Goal: Task Accomplishment & Management: Complete application form

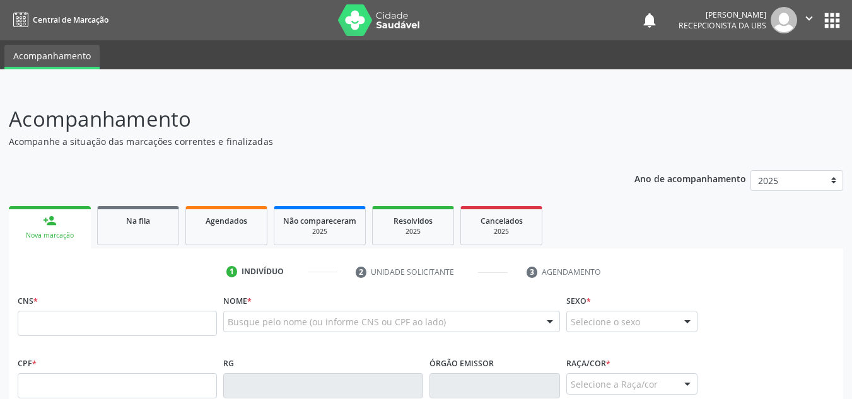
scroll to position [126, 0]
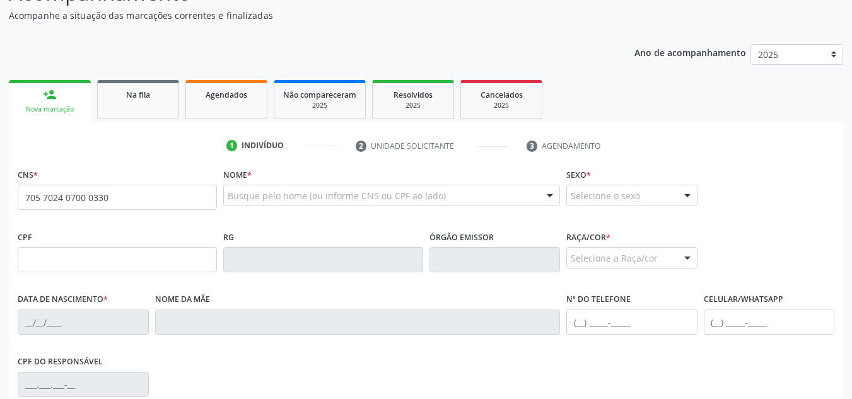
type input "705 7024 0700 0330"
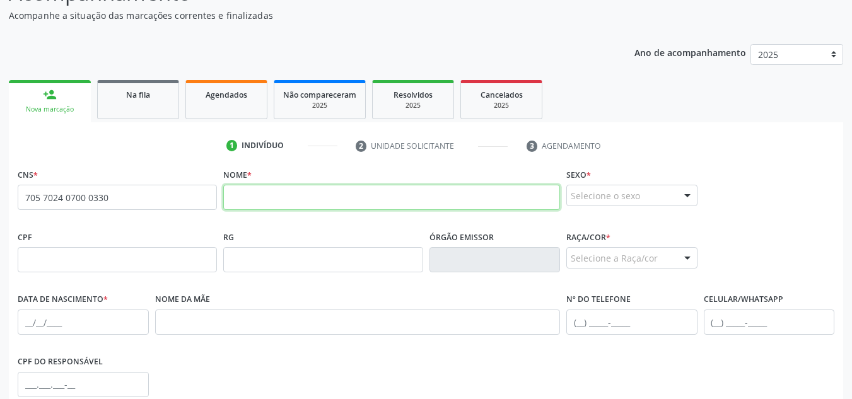
paste input "[PERSON_NAME]"
type input "[PERSON_NAME]"
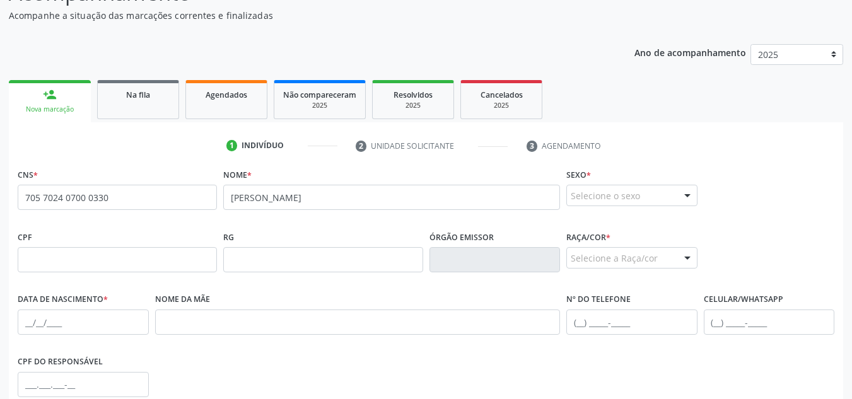
click at [659, 197] on div "Selecione o sexo" at bounding box center [632, 195] width 131 height 21
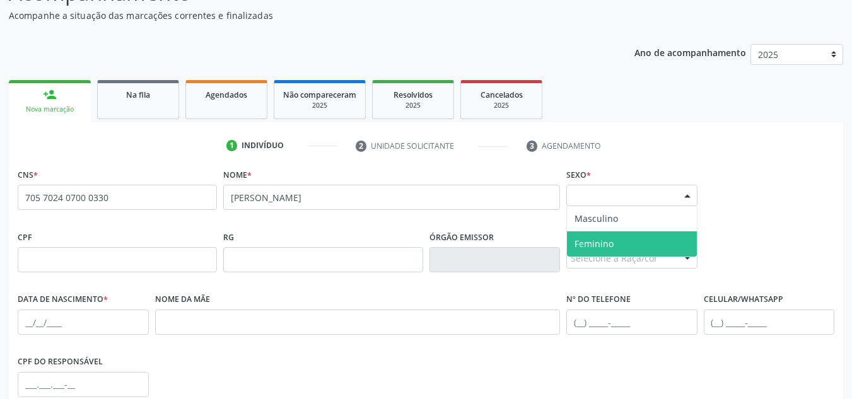
click at [639, 240] on span "Feminino" at bounding box center [632, 244] width 130 height 25
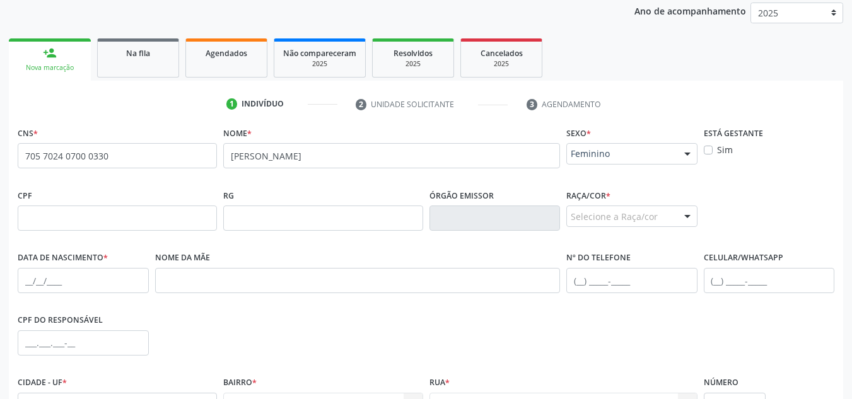
scroll to position [189, 0]
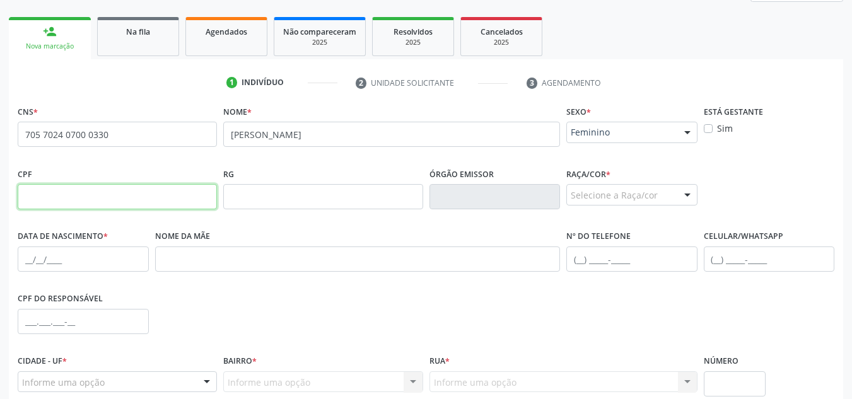
click at [135, 195] on input "text" at bounding box center [117, 196] width 199 height 25
paste input "382.680.864-91"
type input "382.680.864-91"
click at [643, 197] on div "Selecione a Raça/cor" at bounding box center [632, 194] width 131 height 21
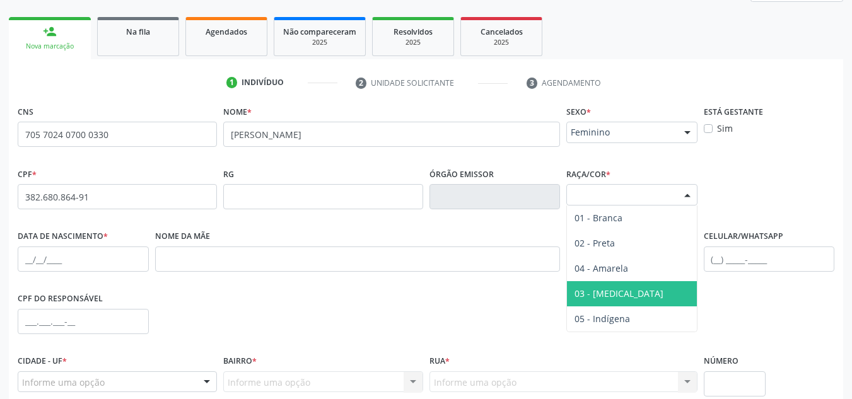
click at [625, 292] on span "03 - [MEDICAL_DATA]" at bounding box center [632, 293] width 130 height 25
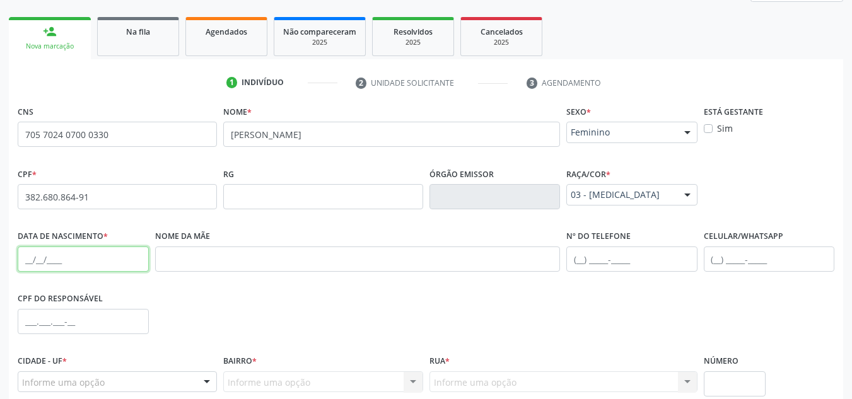
click at [69, 264] on input "text" at bounding box center [83, 259] width 131 height 25
paste input "[DATE]"
type input "[DATE]"
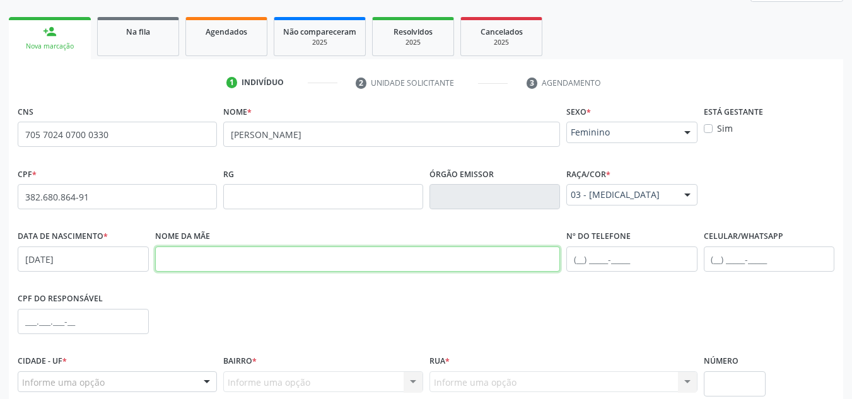
click at [373, 265] on input "text" at bounding box center [358, 259] width 406 height 25
paste input "[PERSON_NAME]"
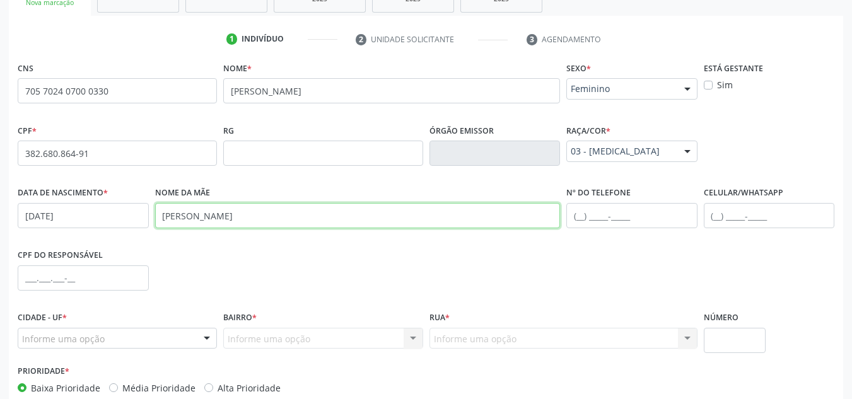
scroll to position [252, 0]
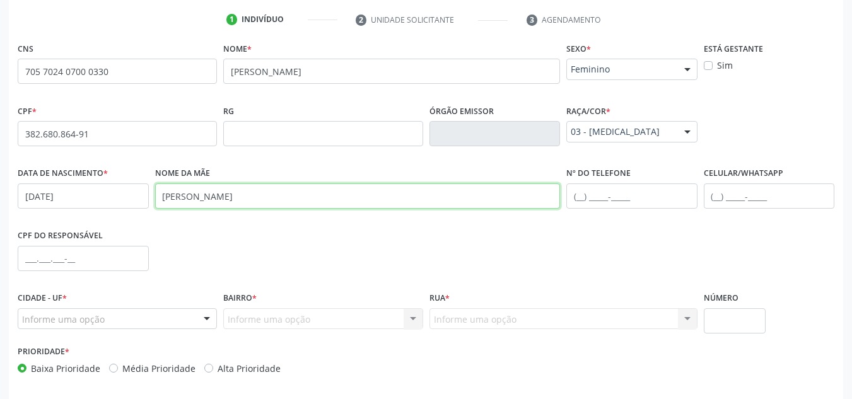
type input "[PERSON_NAME]"
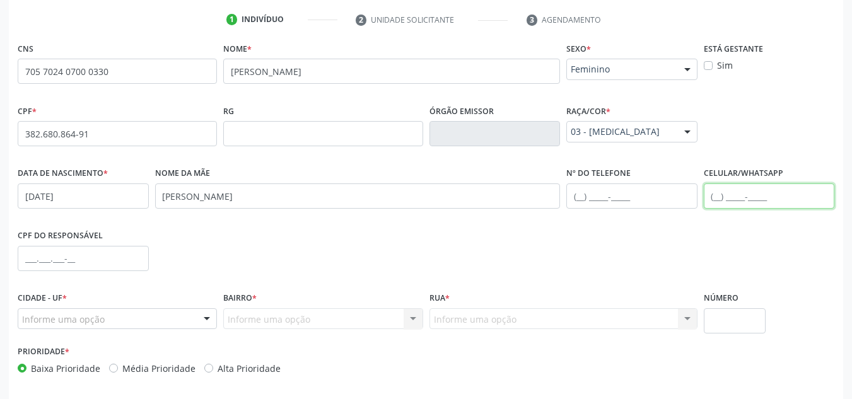
click at [741, 202] on input "text" at bounding box center [769, 196] width 131 height 25
type input "[PHONE_NUMBER]"
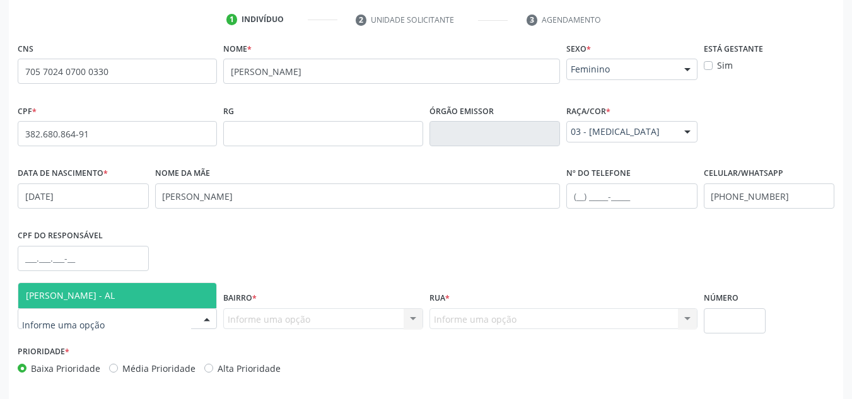
click at [191, 319] on div at bounding box center [117, 318] width 199 height 21
click at [70, 302] on span "[PERSON_NAME] - AL" at bounding box center [117, 295] width 198 height 25
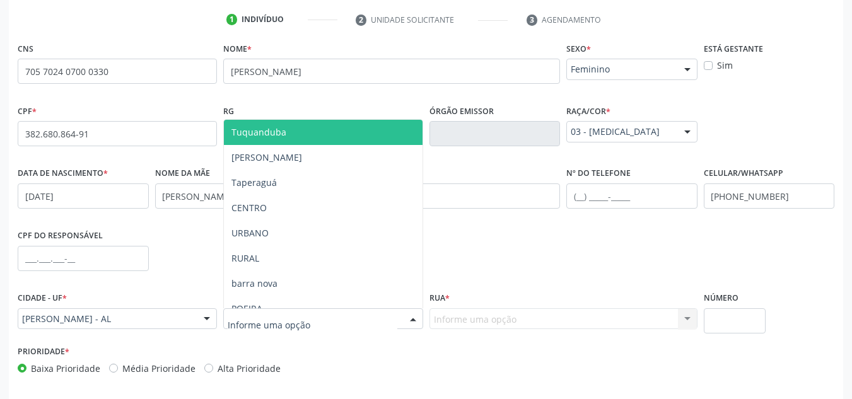
click at [319, 328] on div at bounding box center [322, 318] width 199 height 21
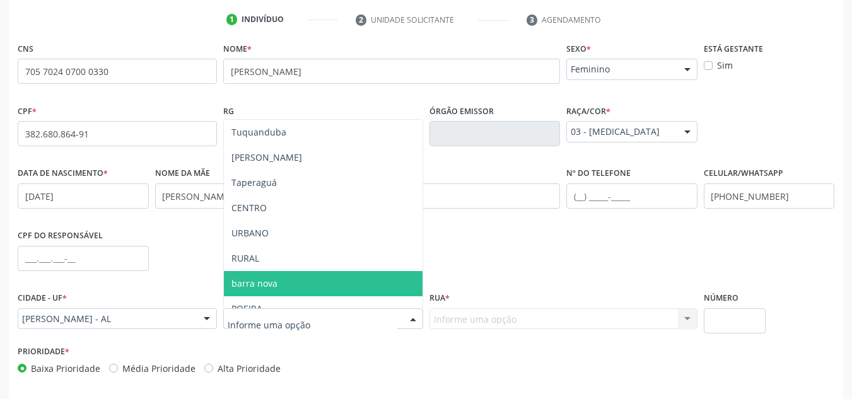
scroll to position [63, 0]
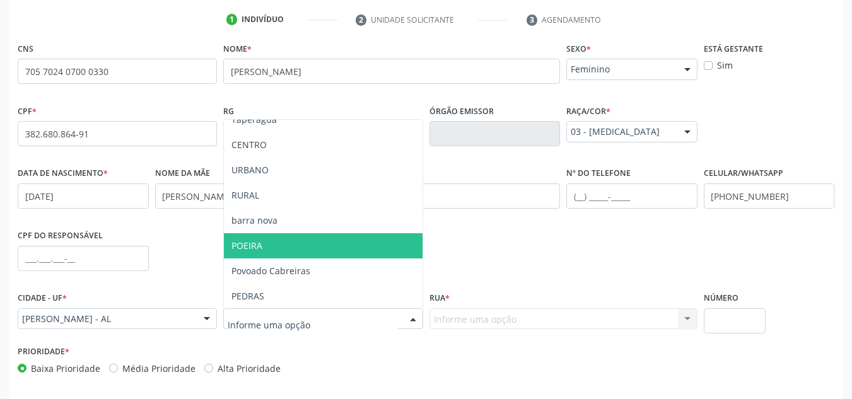
click at [290, 244] on span "POEIRA" at bounding box center [323, 245] width 198 height 25
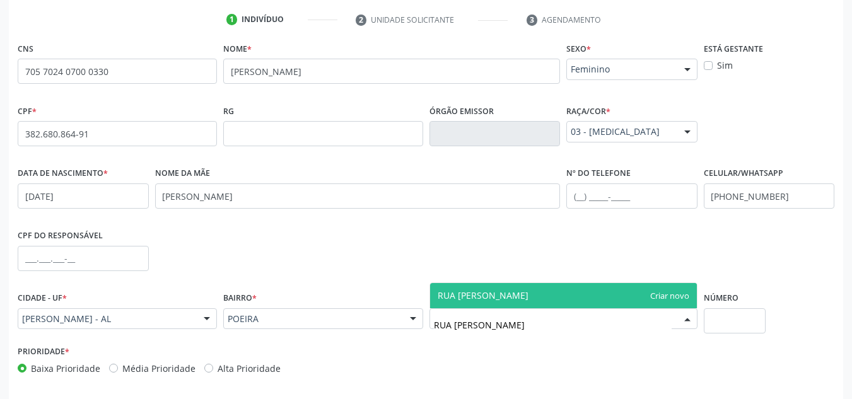
type input "RUA [PERSON_NAME]"
click at [529, 299] on span "RUA [PERSON_NAME]" at bounding box center [483, 296] width 91 height 12
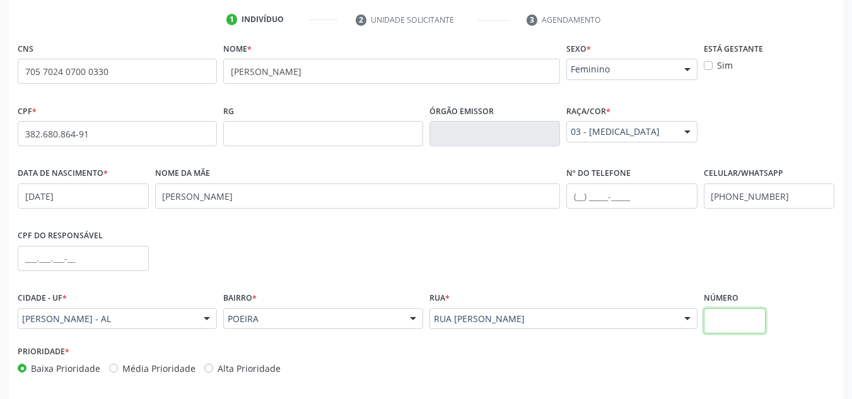
click at [724, 317] on input "text" at bounding box center [735, 320] width 62 height 25
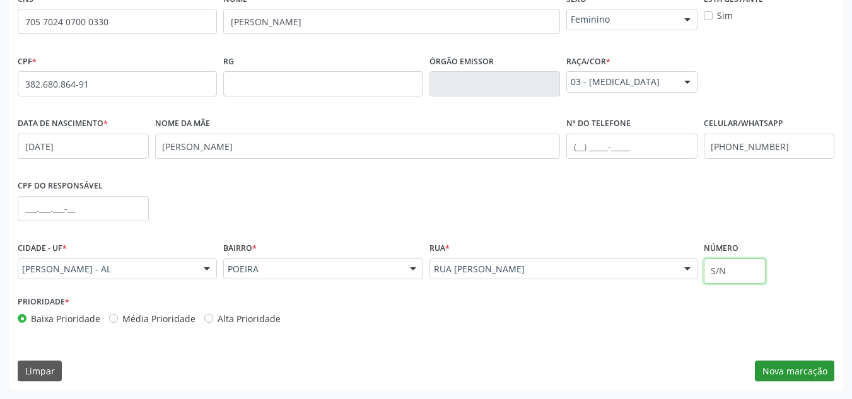
type input "S/N"
click at [789, 376] on button "Nova marcação" at bounding box center [794, 371] width 79 height 21
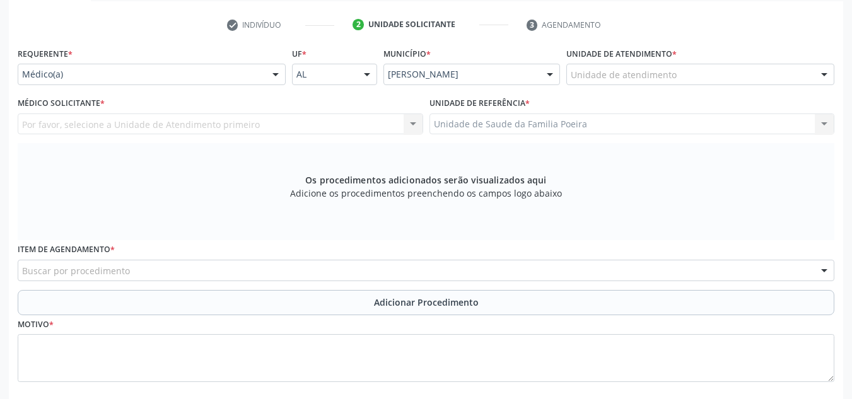
scroll to position [176, 0]
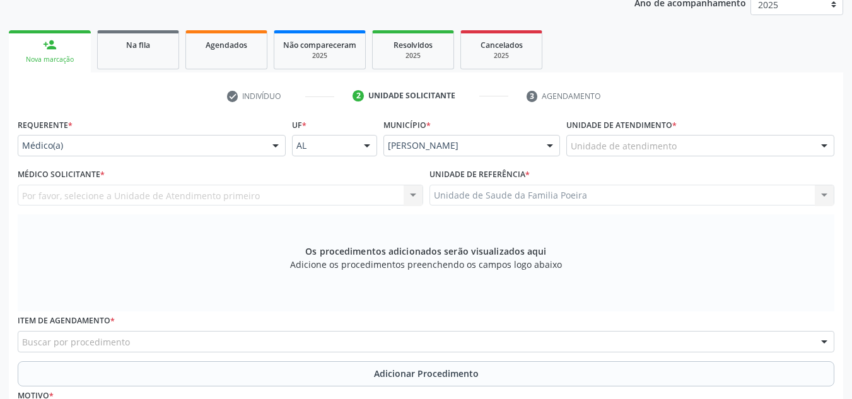
click at [780, 141] on div "Unidade de atendimento" at bounding box center [701, 145] width 268 height 21
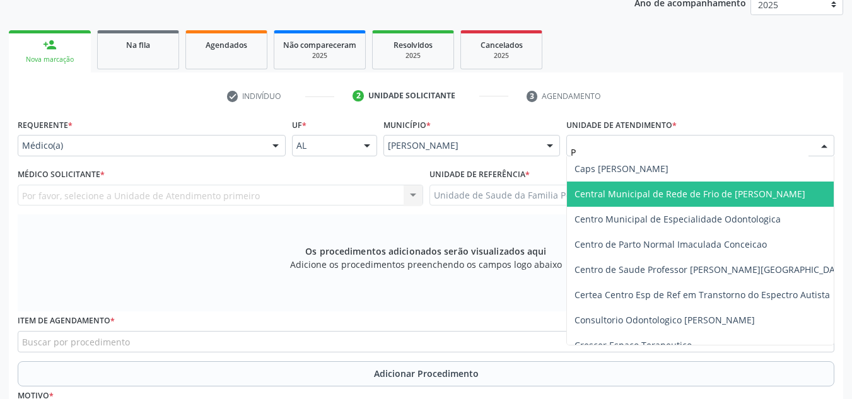
type input "PO"
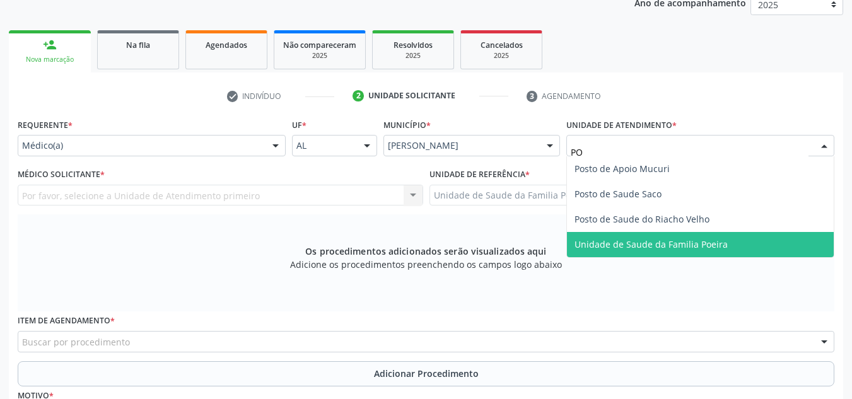
click at [681, 248] on span "Unidade de Saude da Familia Poeira" at bounding box center [651, 244] width 153 height 12
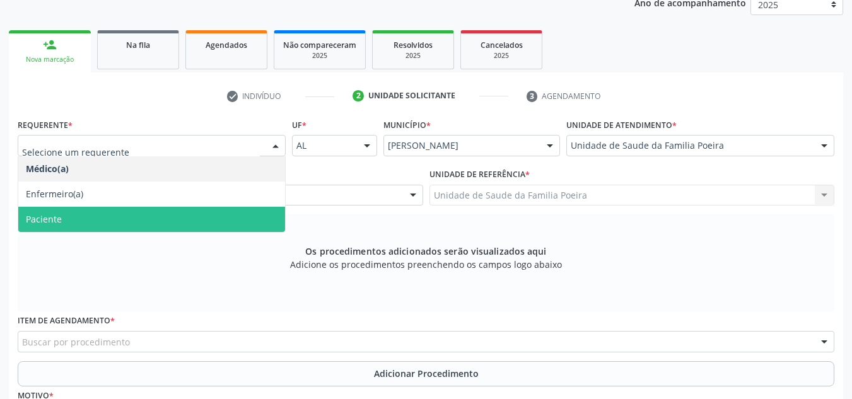
click at [75, 216] on span "Paciente" at bounding box center [151, 219] width 267 height 25
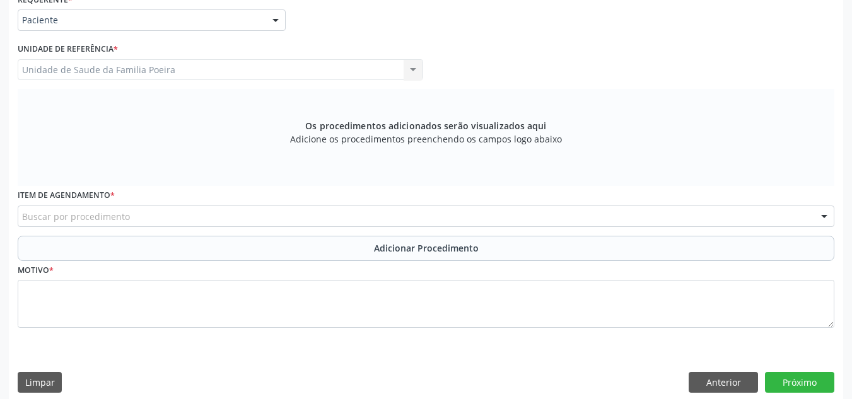
scroll to position [313, 0]
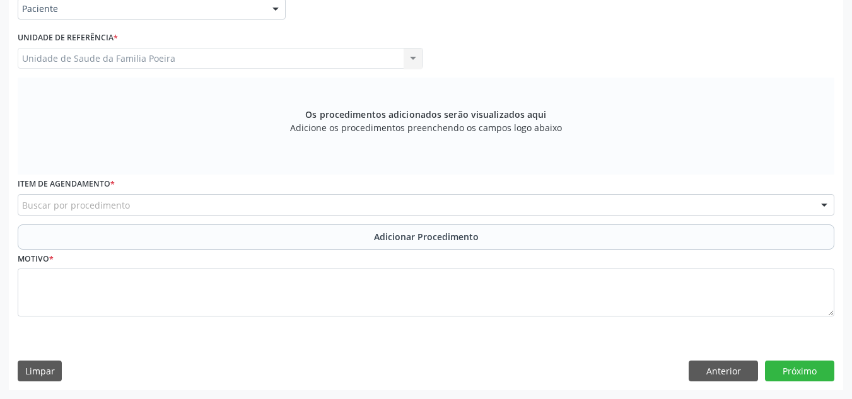
click at [232, 209] on div "Buscar por procedimento" at bounding box center [426, 204] width 817 height 21
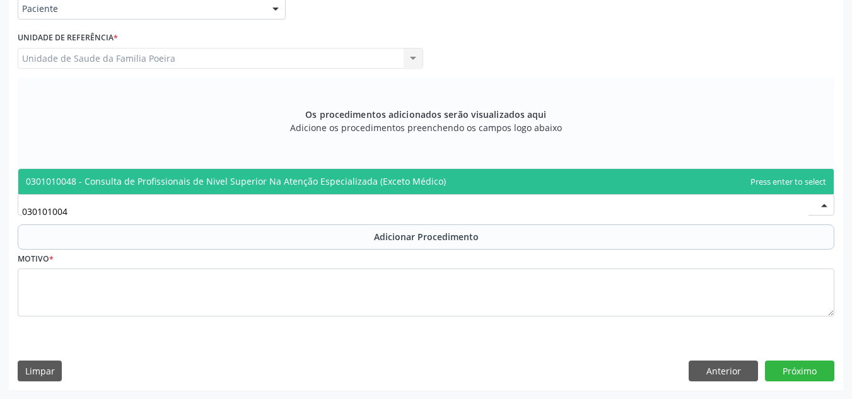
type input "0301010048"
click at [227, 180] on span "0301010048 - Consulta de Profissionais de Nivel Superior Na Atenção Especializa…" at bounding box center [236, 181] width 420 height 12
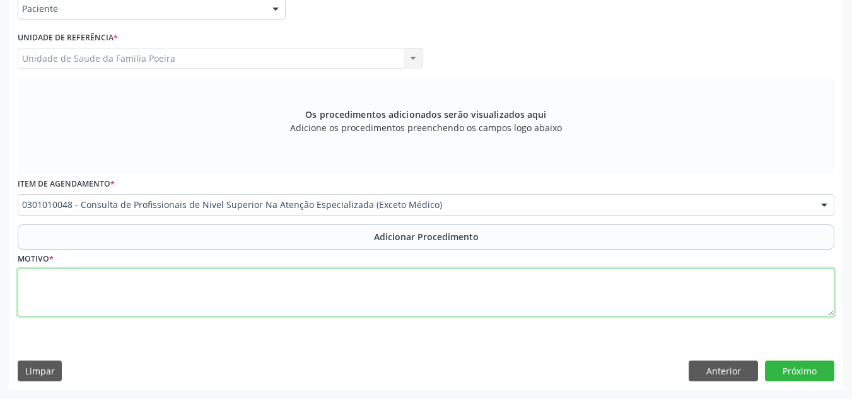
click at [199, 297] on textarea at bounding box center [426, 293] width 817 height 48
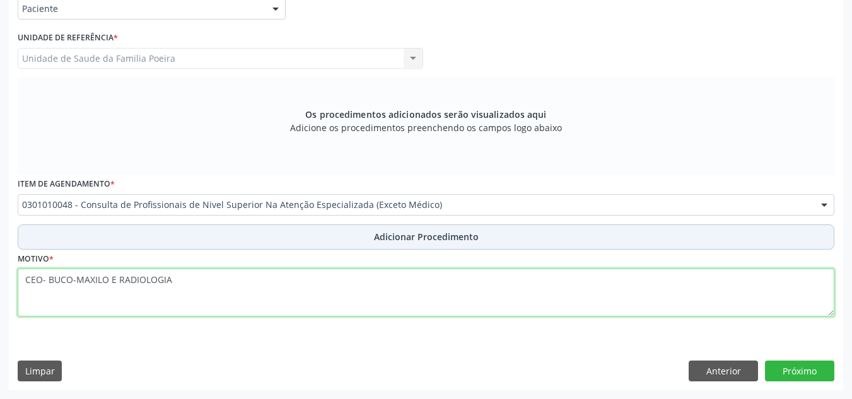
type textarea "CEO- BUCO-MAXILO E RADIOLOGIA"
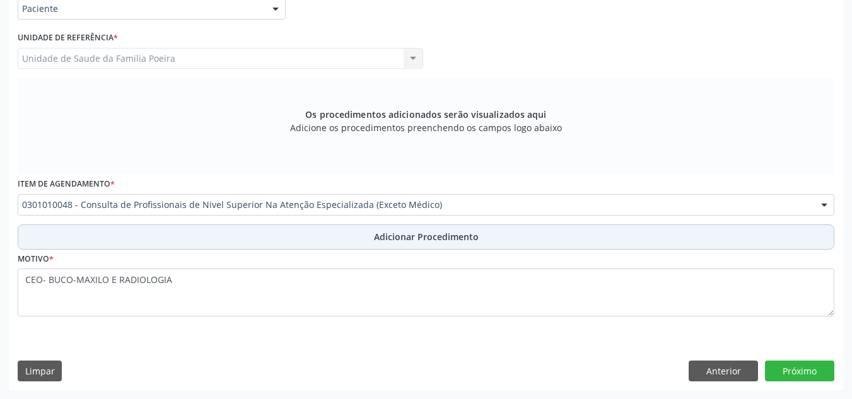
click at [290, 231] on button "Adicionar Procedimento" at bounding box center [426, 237] width 817 height 25
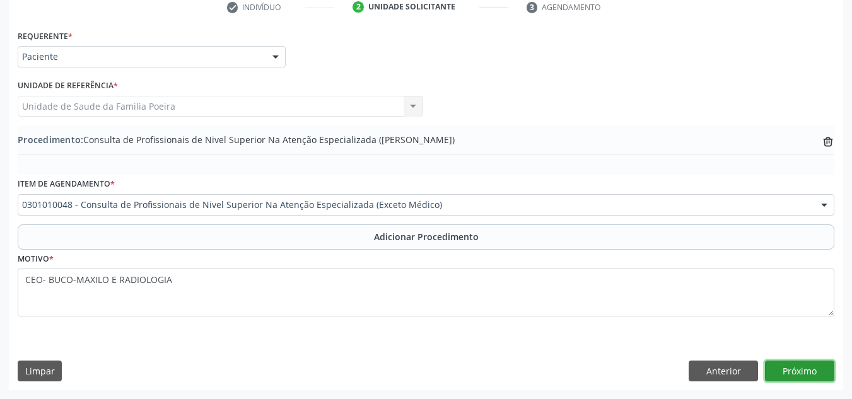
click at [816, 366] on button "Próximo" at bounding box center [799, 371] width 69 height 21
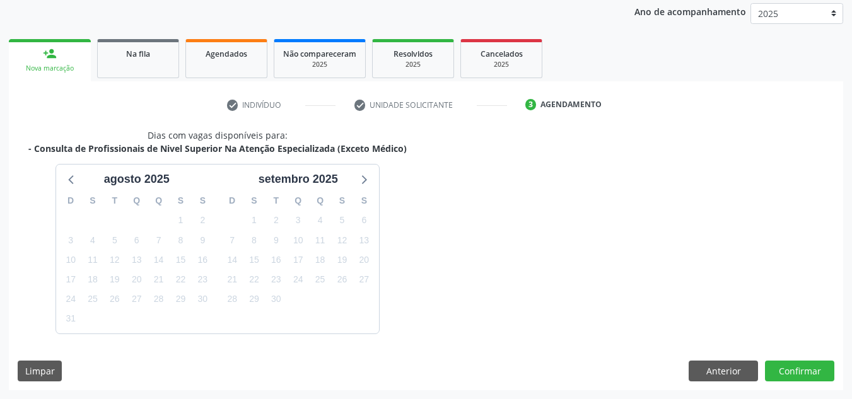
scroll to position [204, 0]
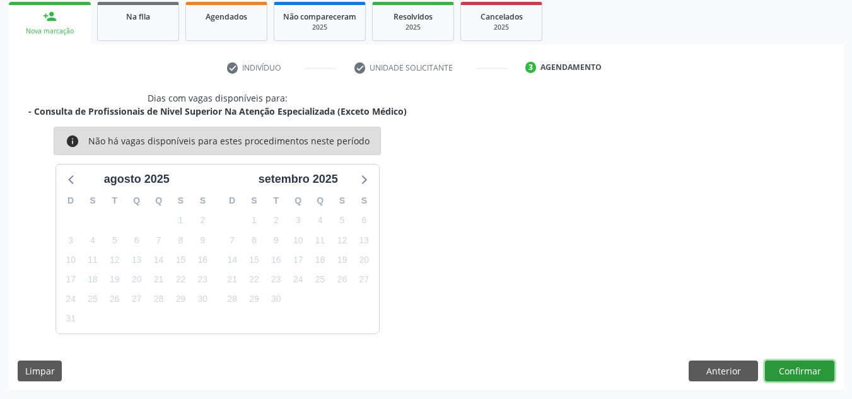
click at [814, 365] on button "Confirmar" at bounding box center [799, 371] width 69 height 21
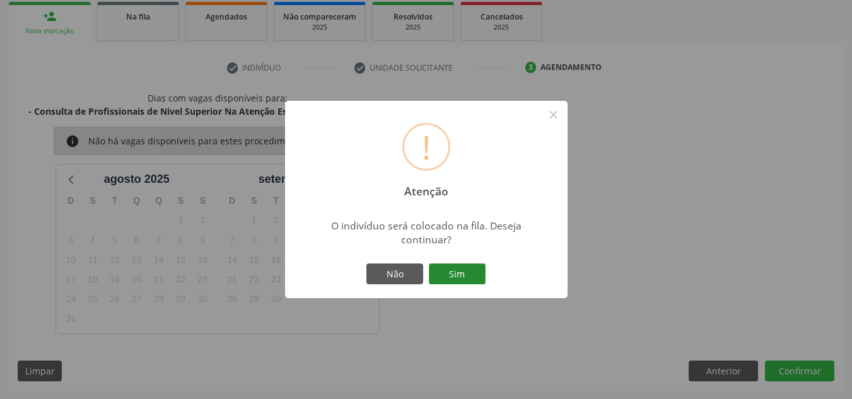
click at [461, 266] on button "Sim" at bounding box center [457, 274] width 57 height 21
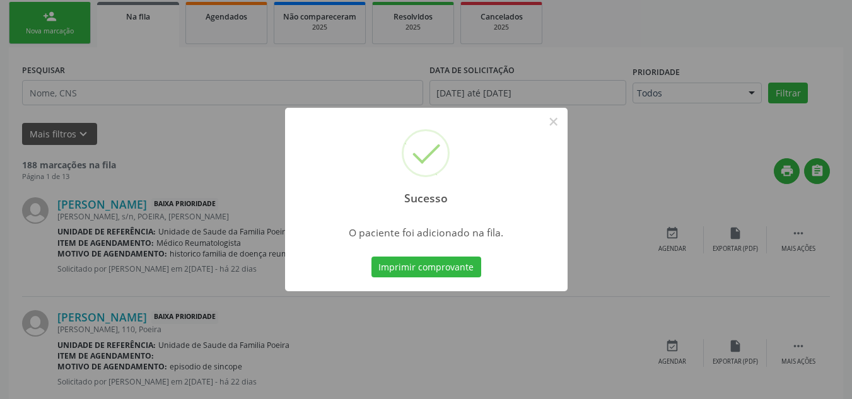
scroll to position [39, 0]
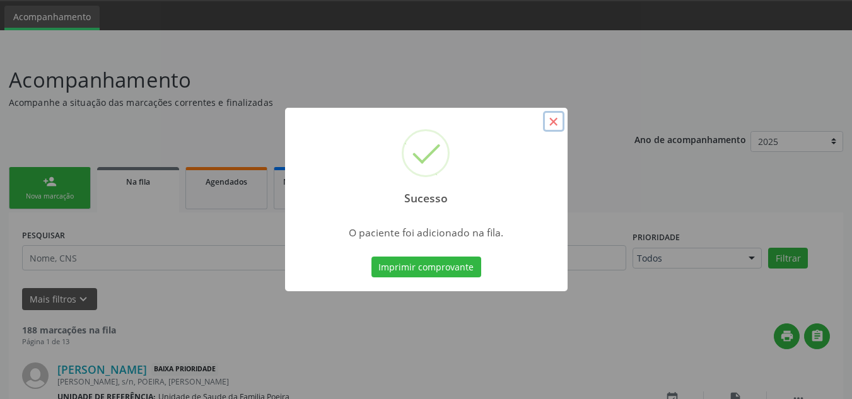
click at [549, 126] on button "×" at bounding box center [553, 121] width 21 height 21
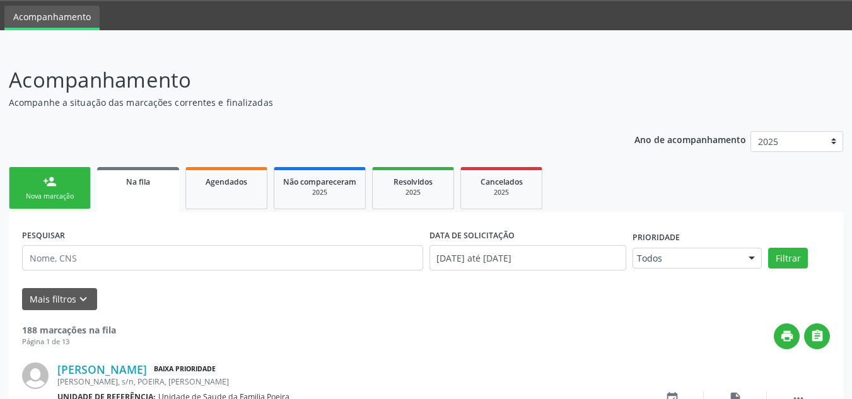
click at [66, 198] on div "Nova marcação" at bounding box center [49, 196] width 63 height 9
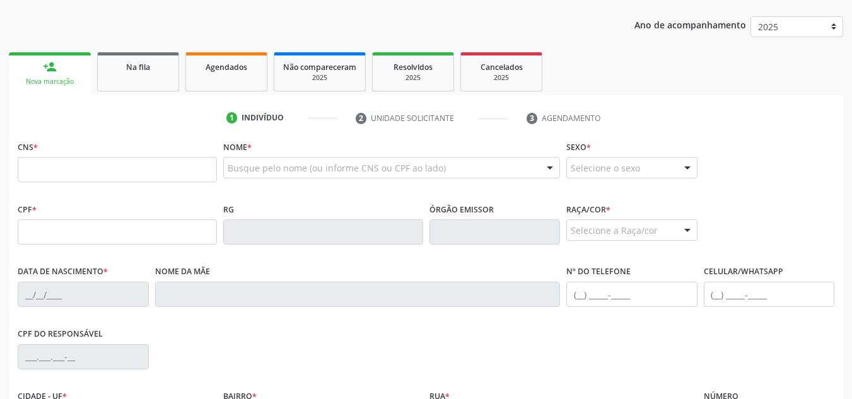
scroll to position [165, 0]
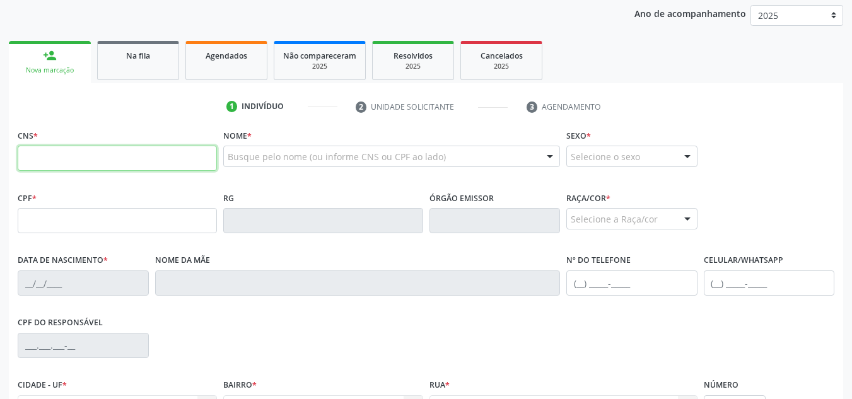
click at [94, 153] on input "text" at bounding box center [117, 158] width 199 height 25
type input "705 6044 5265 2913"
type input "049.865.464-81"
type input "1[DATE]"
type input "[PERSON_NAME]"
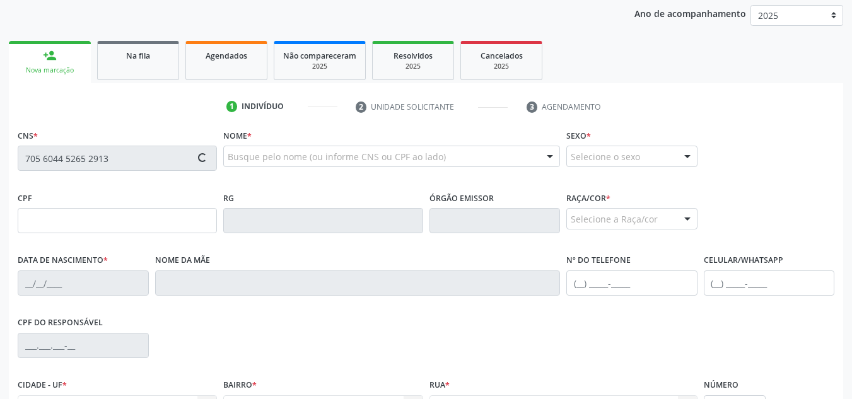
type input "[PHONE_NUMBER]"
type input "S/N"
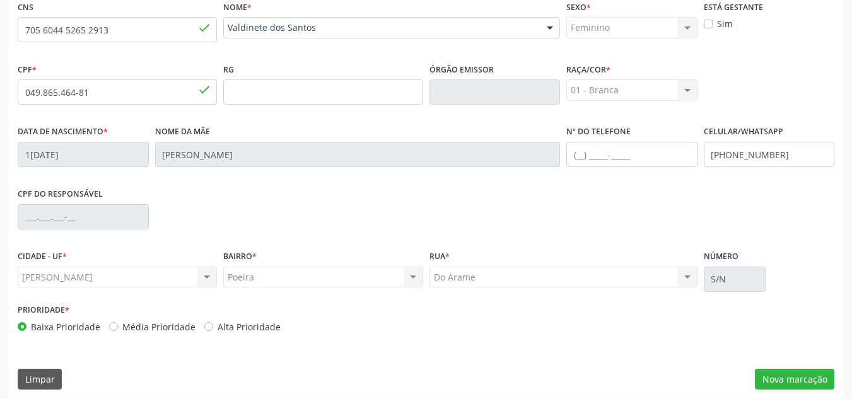
scroll to position [302, 0]
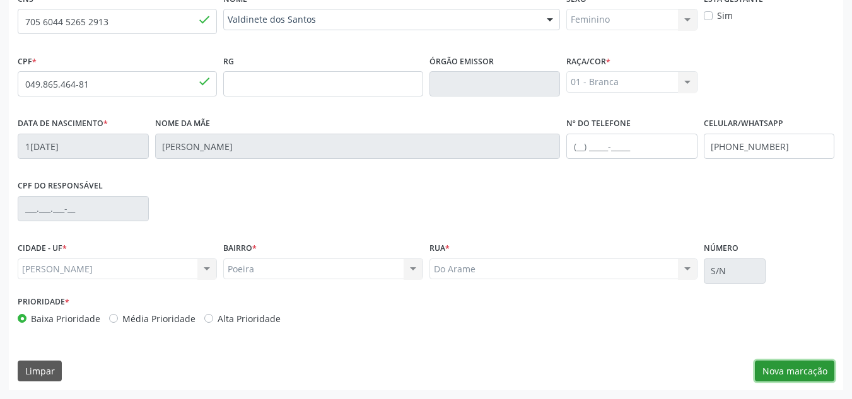
click at [816, 368] on button "Nova marcação" at bounding box center [794, 371] width 79 height 21
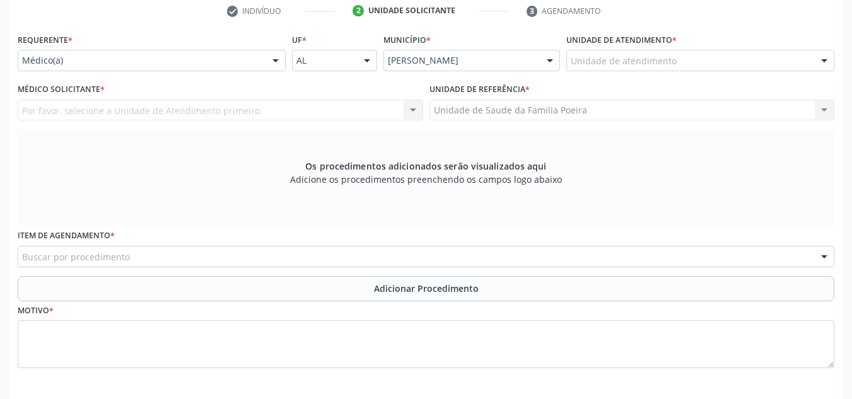
scroll to position [239, 0]
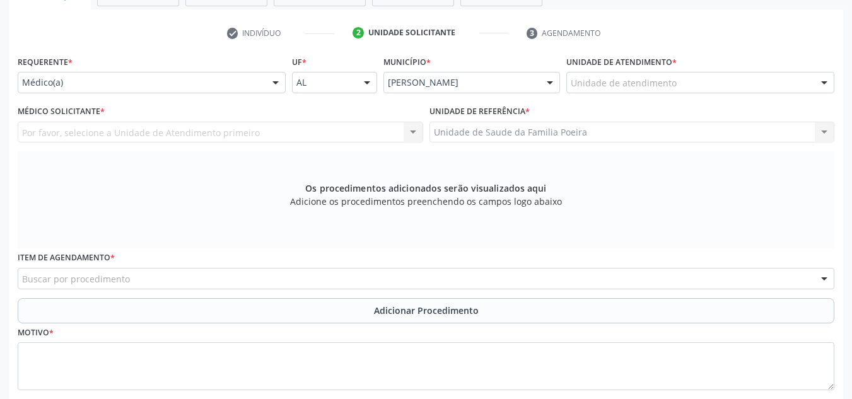
click at [829, 83] on div at bounding box center [824, 83] width 19 height 21
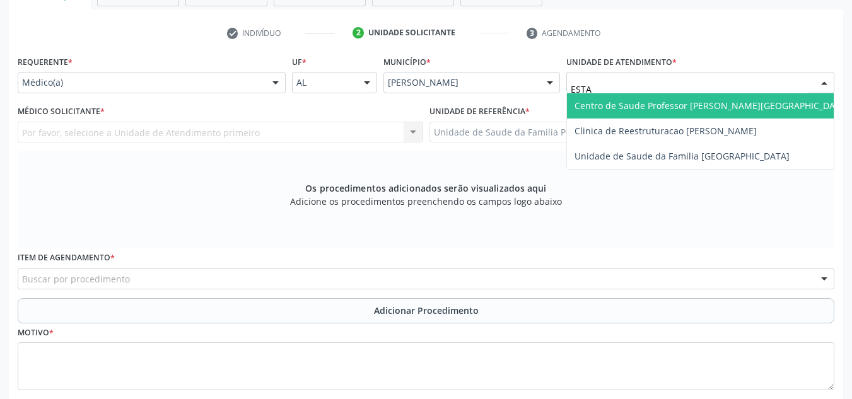
type input "ESTAC"
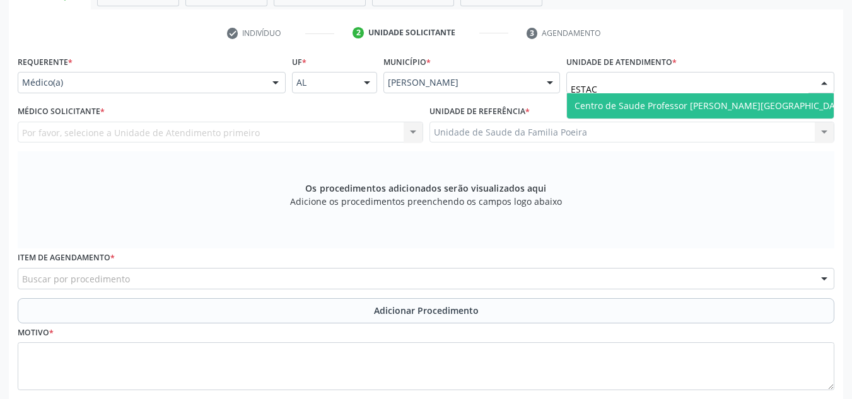
click at [676, 109] on span "Centro de Saude Professor [PERSON_NAME][GEOGRAPHIC_DATA]" at bounding box center [712, 106] width 274 height 12
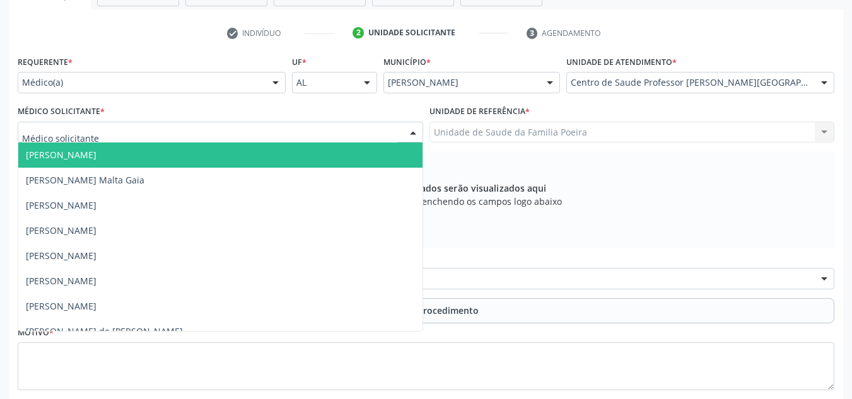
click at [182, 133] on div at bounding box center [221, 132] width 406 height 21
type input "NEU"
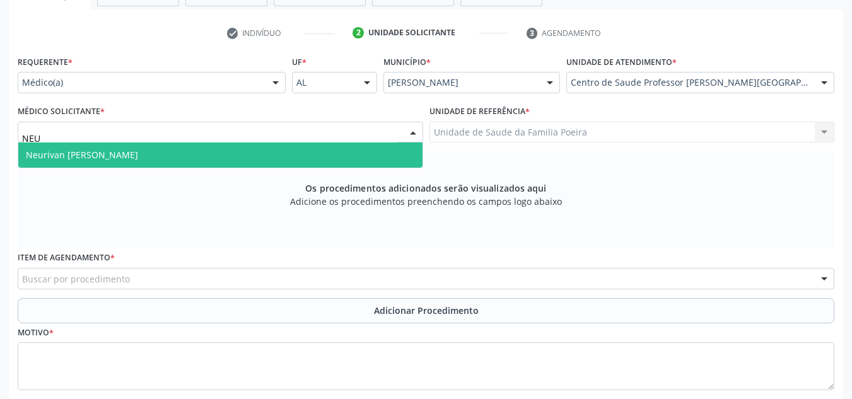
click at [174, 152] on span "Neurivan [PERSON_NAME]" at bounding box center [220, 155] width 404 height 25
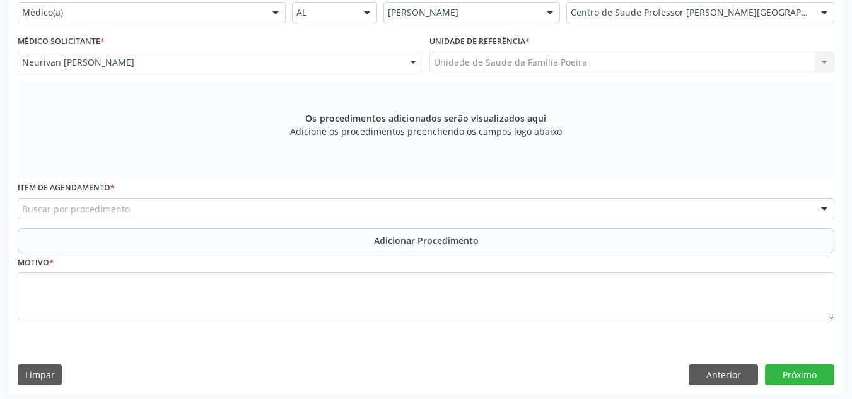
scroll to position [313, 0]
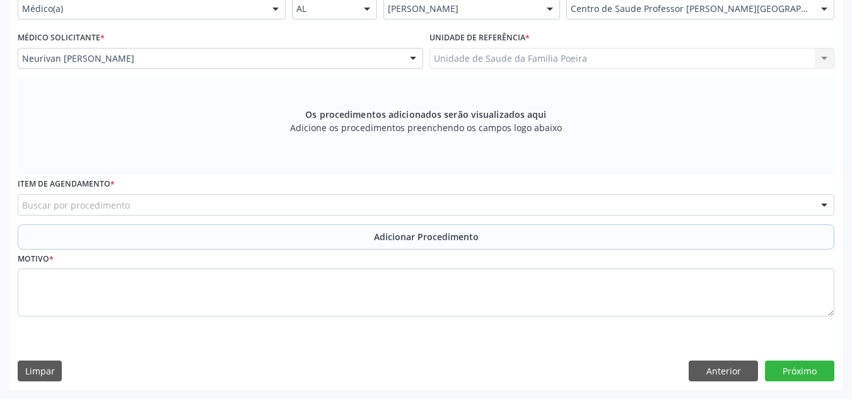
click at [161, 208] on div "Buscar por procedimento" at bounding box center [426, 204] width 817 height 21
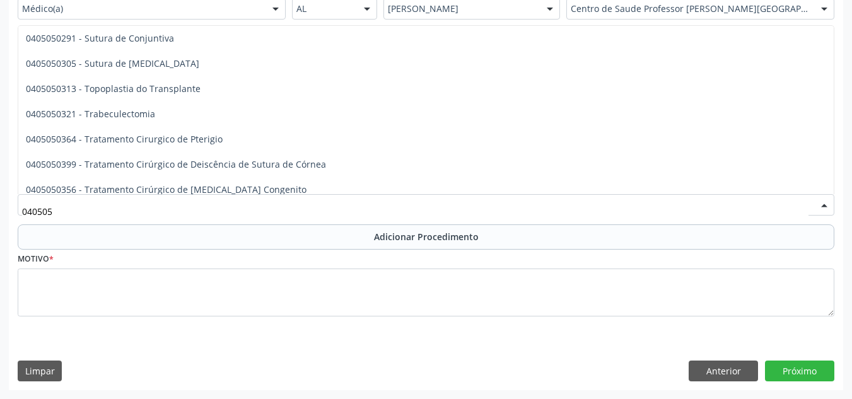
scroll to position [765, 0]
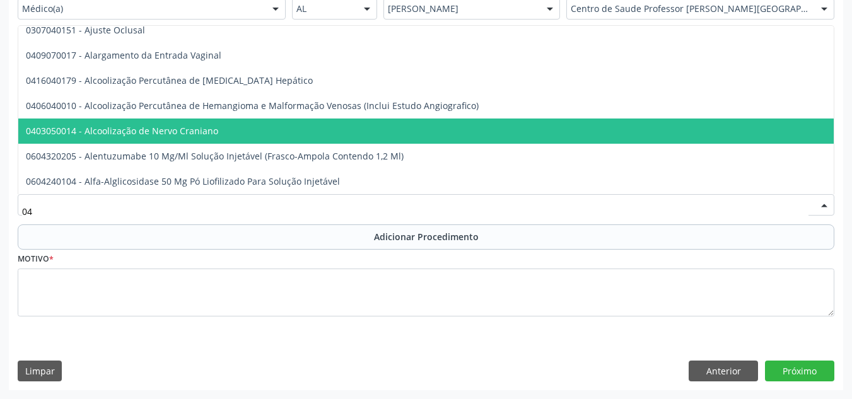
type input "0"
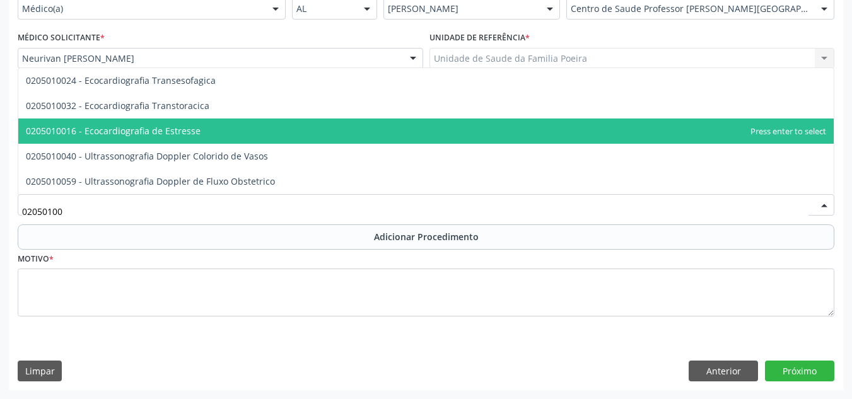
scroll to position [0, 0]
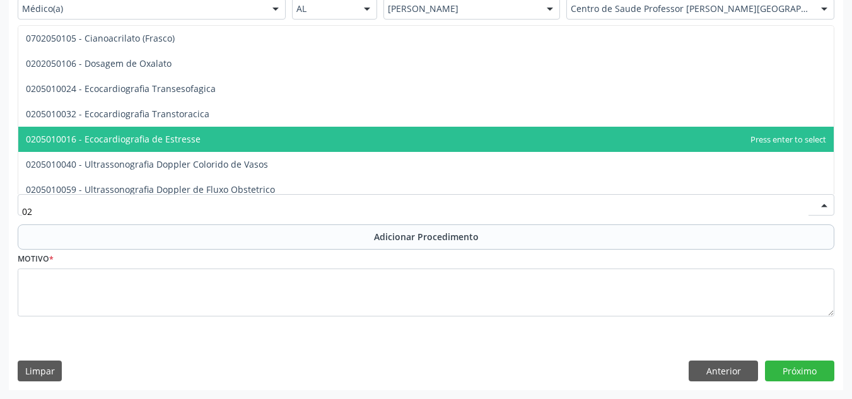
type input "0"
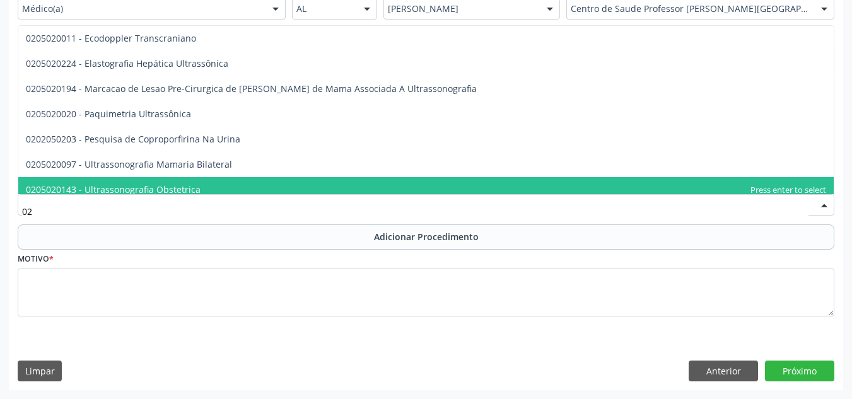
type input "0"
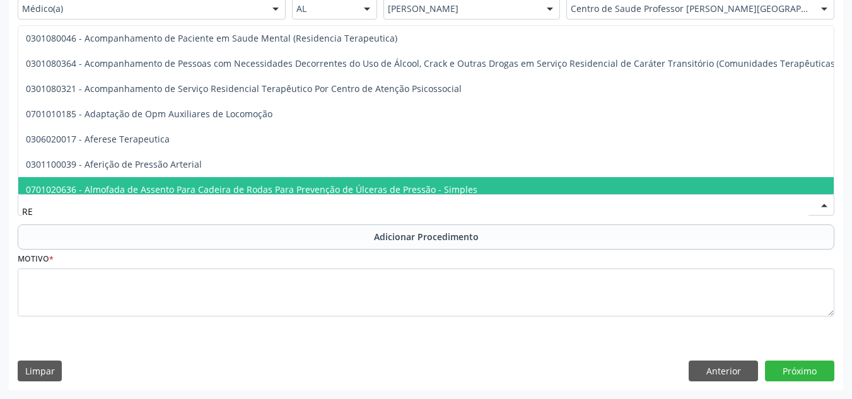
type input "R"
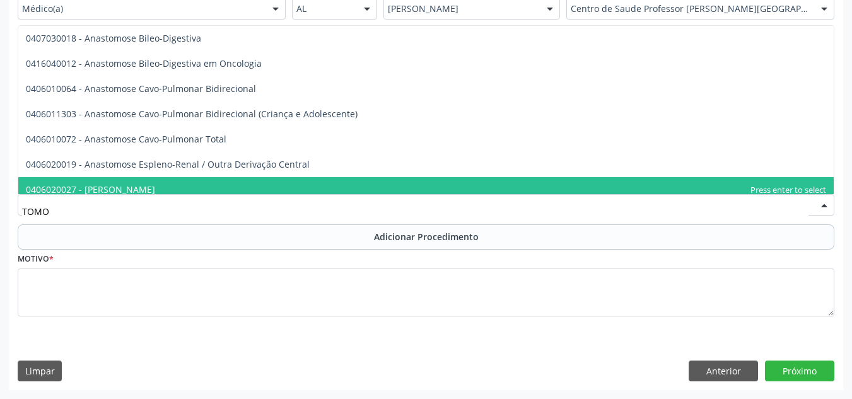
type input "TOMOG"
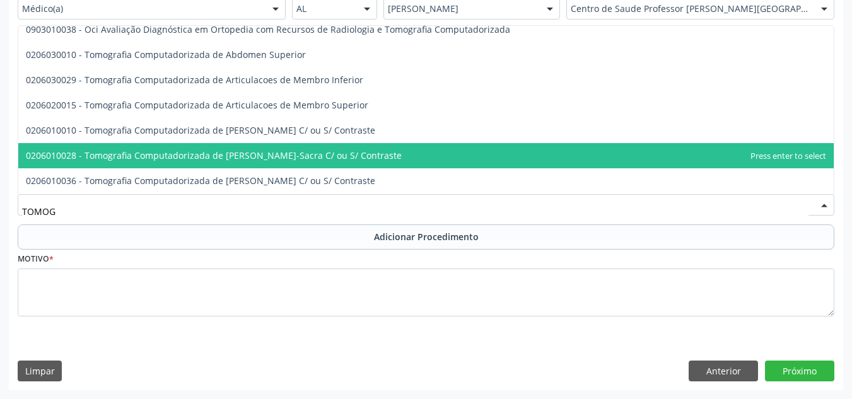
scroll to position [63, 0]
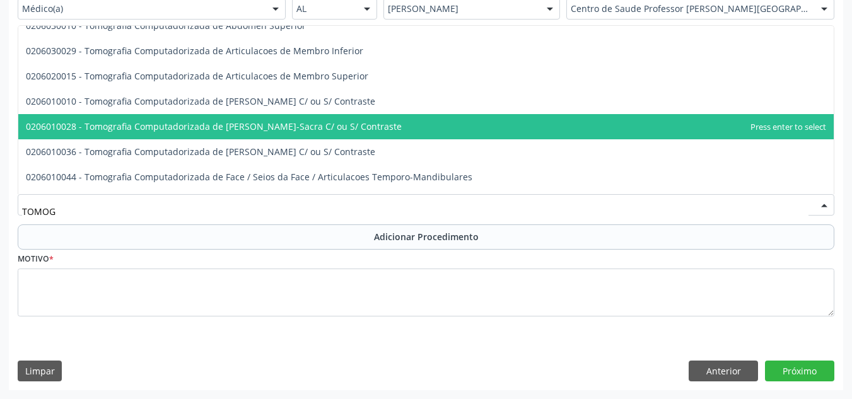
click at [473, 129] on span "0206010028 - Tomografia Computadorizada de [PERSON_NAME]-Sacra C/ ou S/ Contras…" at bounding box center [426, 126] width 816 height 25
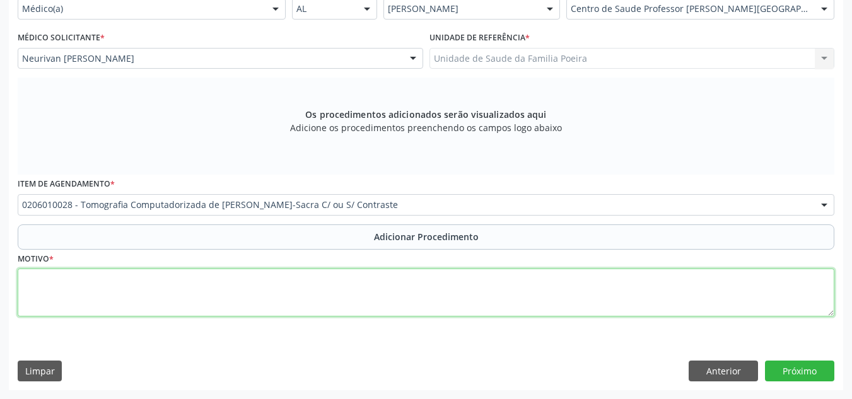
click at [300, 303] on textarea at bounding box center [426, 293] width 817 height 48
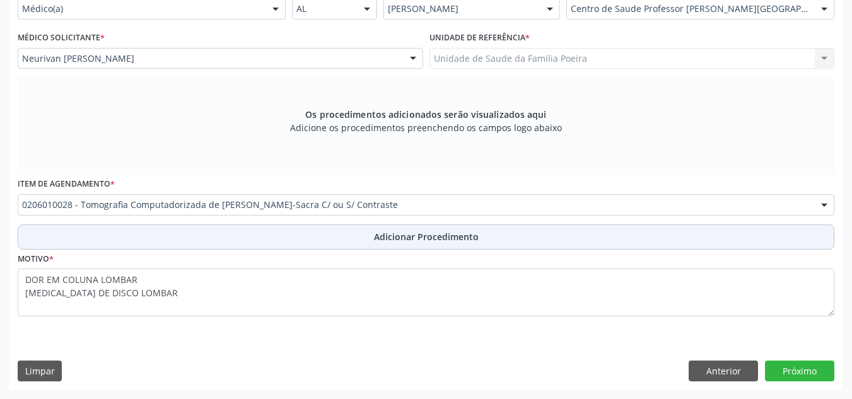
click at [411, 232] on span "Adicionar Procedimento" at bounding box center [426, 236] width 105 height 13
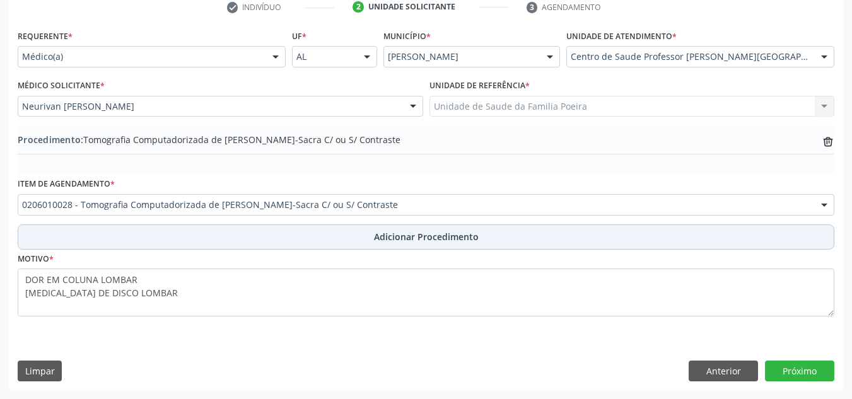
scroll to position [265, 0]
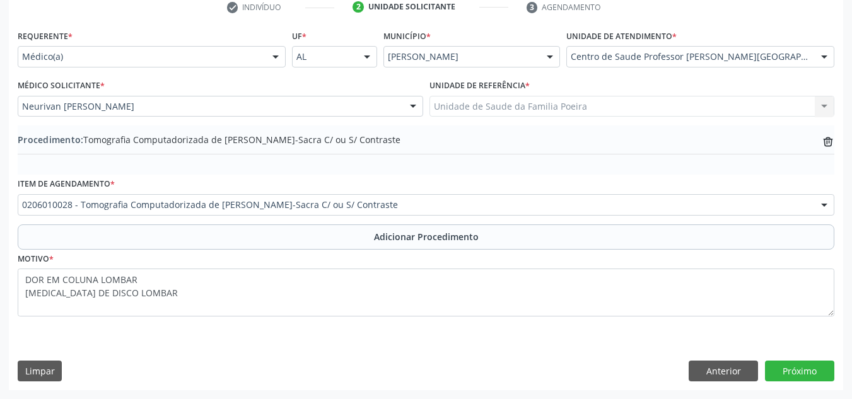
click at [830, 134] on div "trash-outline icon" at bounding box center [828, 141] width 13 height 14
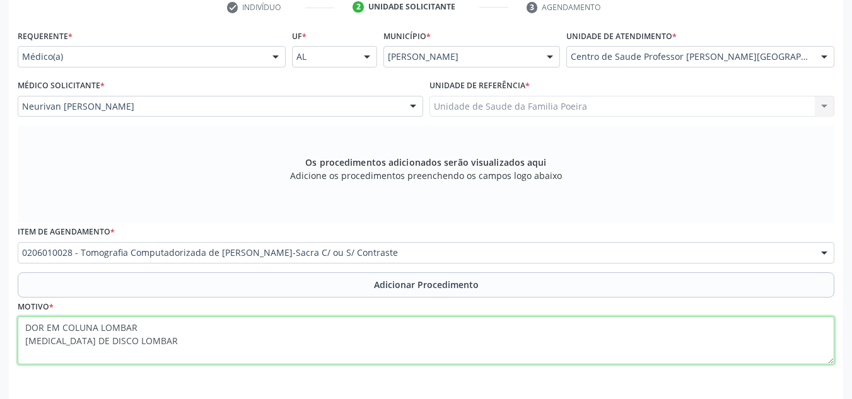
click at [20, 328] on textarea "DOR EM COLUNA LOMBAR [MEDICAL_DATA] DE DISCO LOMBAR" at bounding box center [426, 341] width 817 height 48
click at [18, 322] on textarea "DOR EM COLUNA LOMBAR [MEDICAL_DATA] DE DISCO LOMBAR" at bounding box center [426, 341] width 817 height 48
type textarea "CID-M51 DOR EM COLUNA LOMBAR [MEDICAL_DATA] DE DISCO LOMBAR"
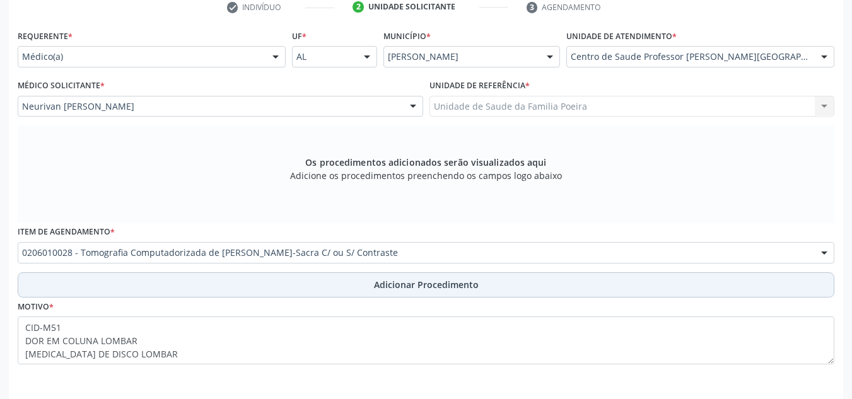
click at [399, 287] on span "Adicionar Procedimento" at bounding box center [426, 284] width 105 height 13
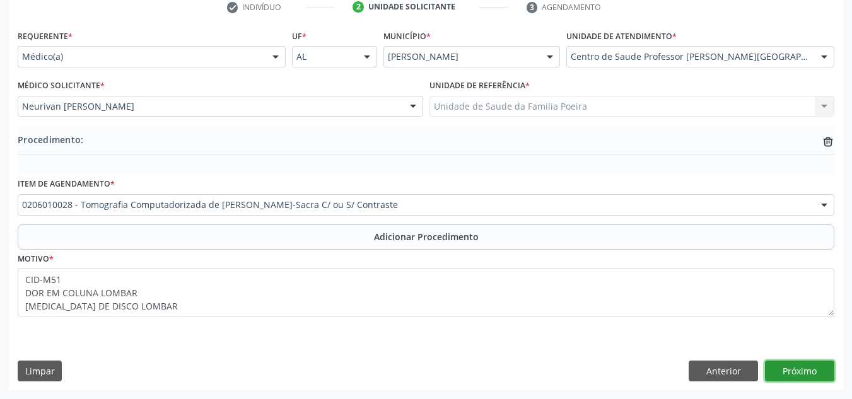
click at [801, 368] on button "Próximo" at bounding box center [799, 371] width 69 height 21
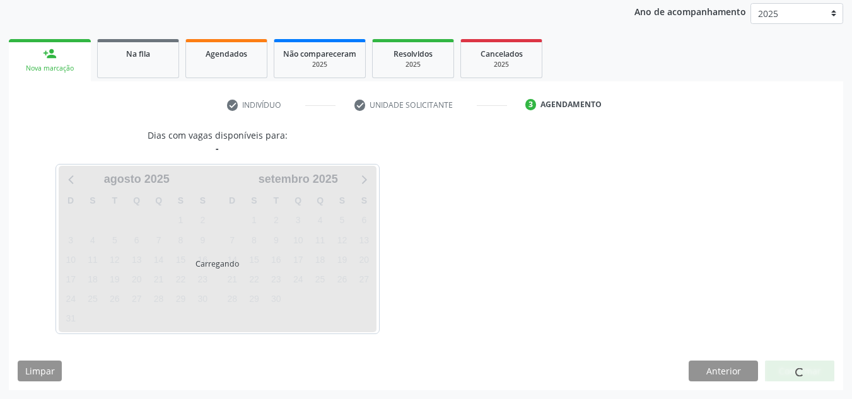
scroll to position [204, 0]
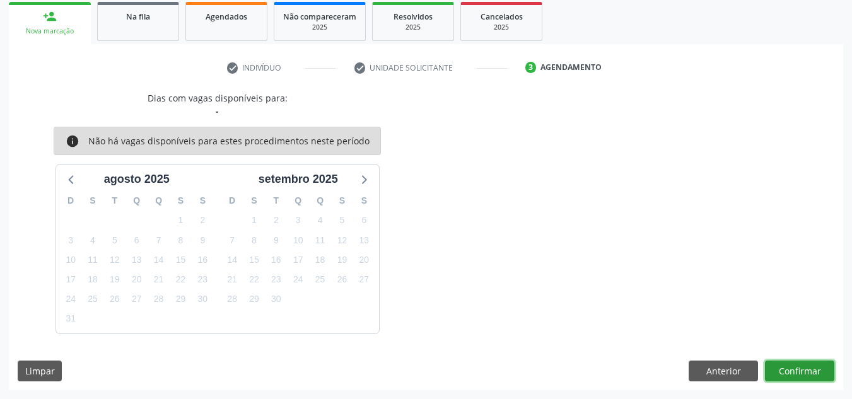
click at [801, 368] on button "Confirmar" at bounding box center [799, 371] width 69 height 21
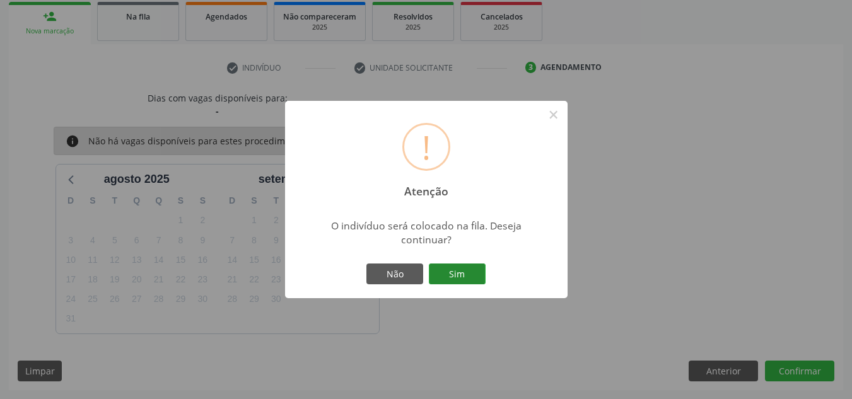
click at [475, 285] on button "Sim" at bounding box center [457, 274] width 57 height 21
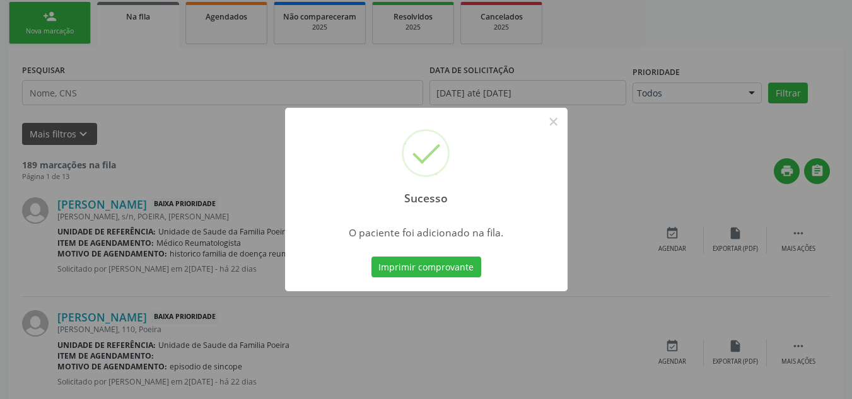
scroll to position [39, 0]
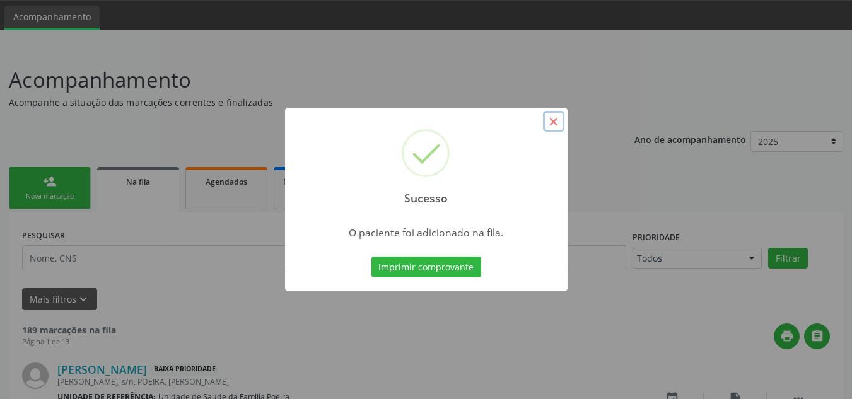
click at [558, 128] on button "×" at bounding box center [553, 121] width 21 height 21
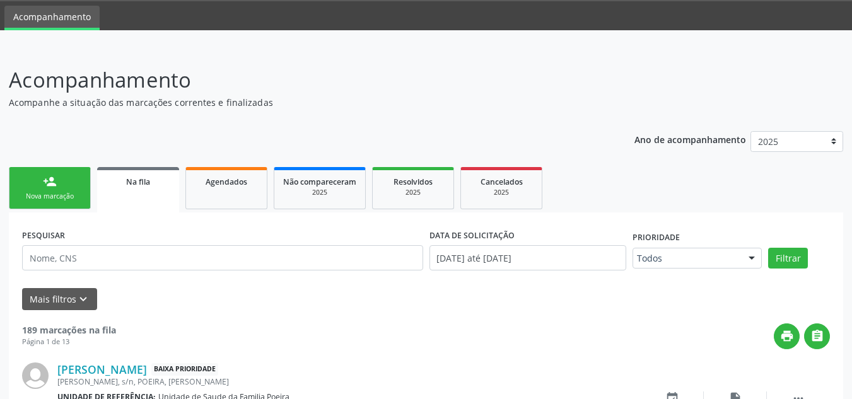
click at [30, 195] on div "Nova marcação" at bounding box center [49, 196] width 63 height 9
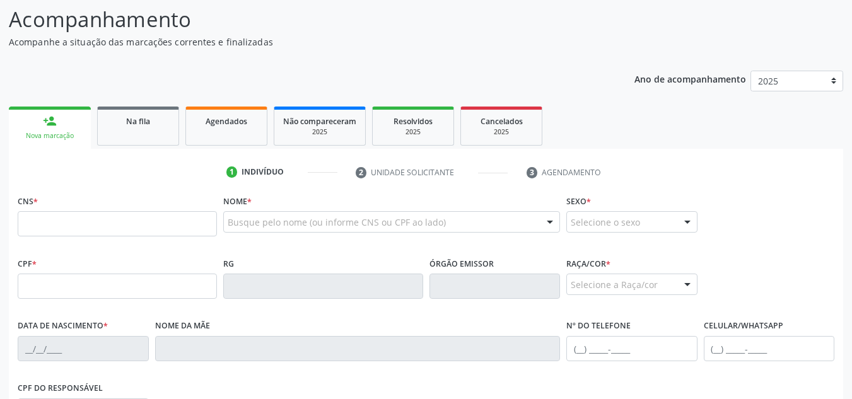
scroll to position [165, 0]
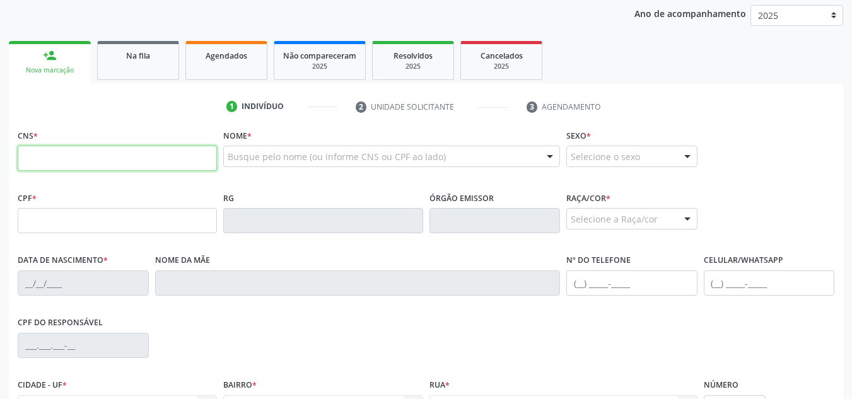
click at [83, 168] on input "text" at bounding box center [117, 158] width 199 height 25
type input "700 6014 6326 0066"
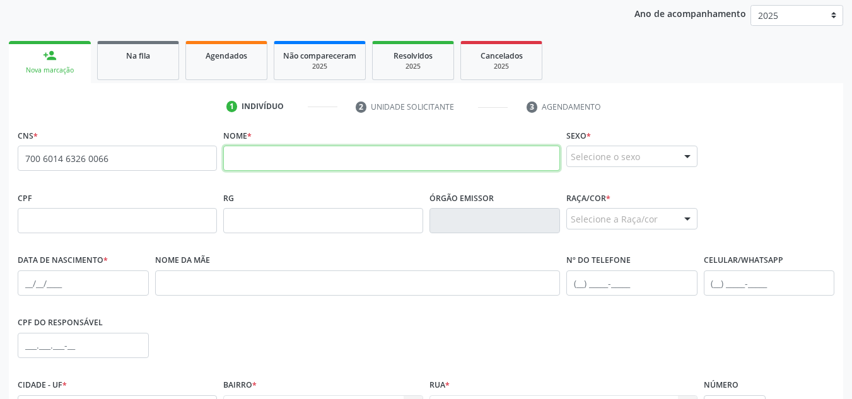
paste input "[PERSON_NAME]"
type input "[PERSON_NAME]"
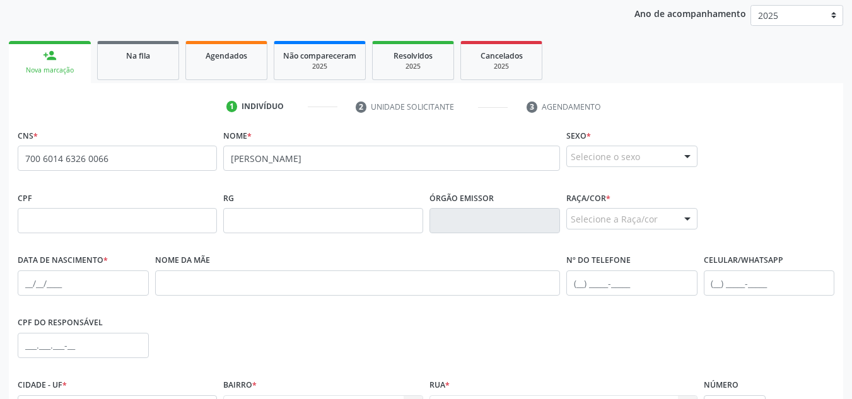
click at [635, 155] on div "Selecione o sexo" at bounding box center [632, 156] width 131 height 21
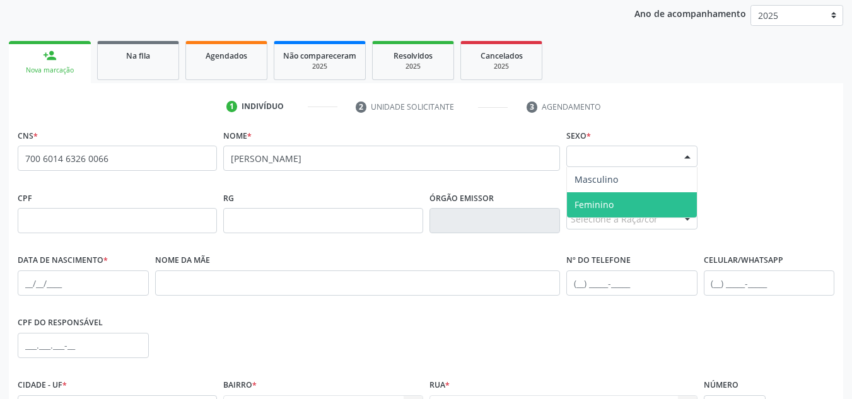
click at [633, 210] on span "Feminino" at bounding box center [632, 204] width 130 height 25
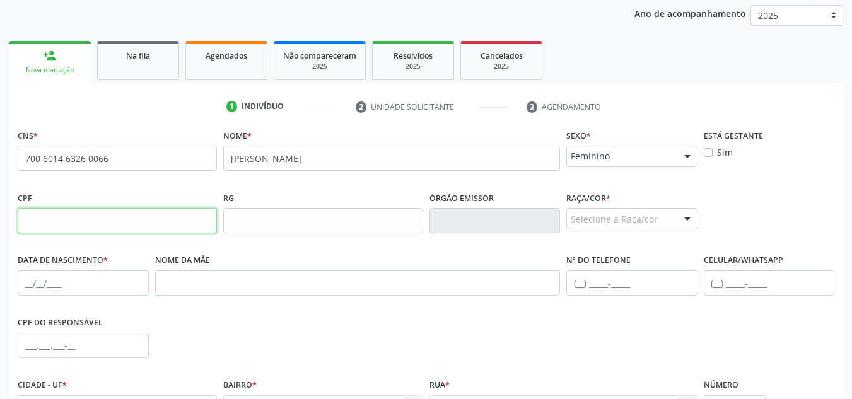
click at [109, 217] on input "text" at bounding box center [117, 220] width 199 height 25
paste input "355.092.524-72"
type input "355.092.524-72"
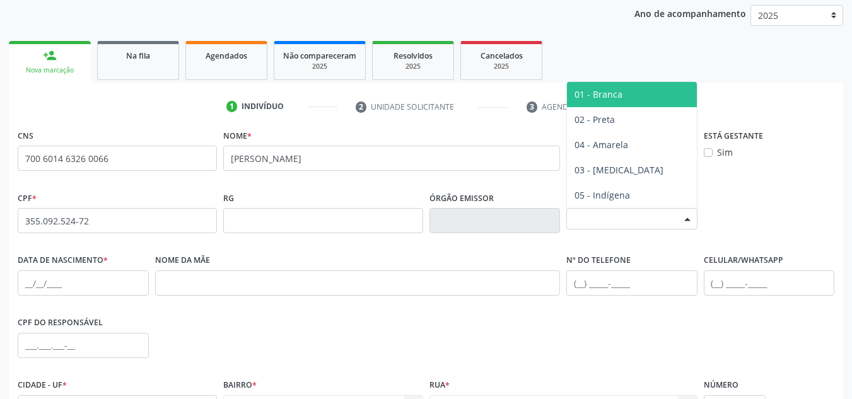
click at [695, 220] on div at bounding box center [687, 219] width 19 height 21
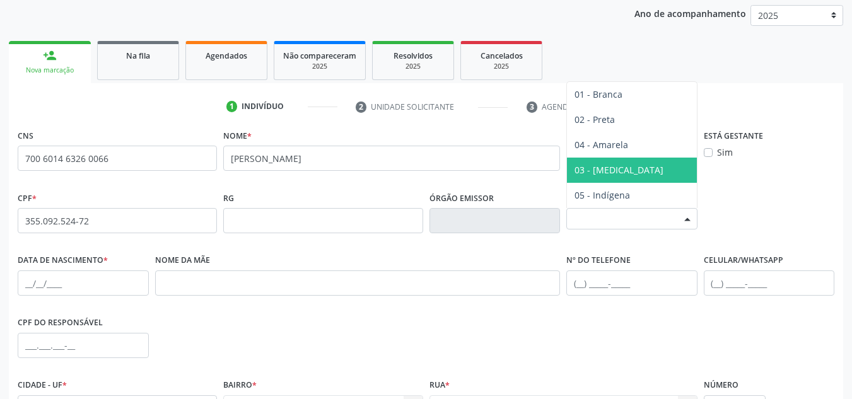
click at [637, 176] on span "03 - [MEDICAL_DATA]" at bounding box center [632, 170] width 130 height 25
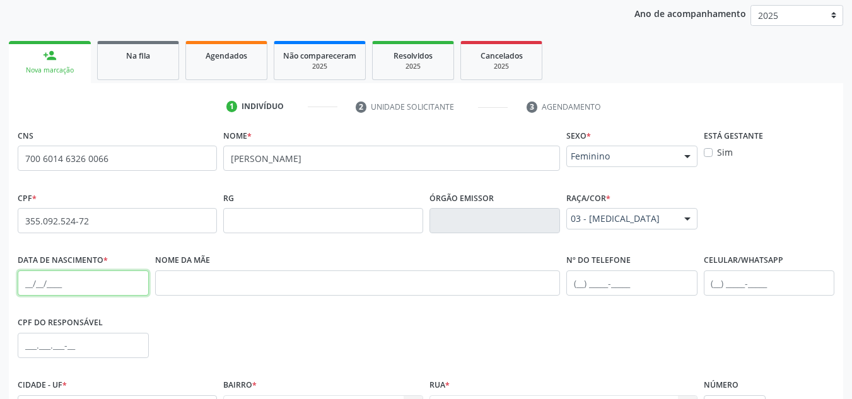
click at [35, 290] on input "text" at bounding box center [83, 283] width 131 height 25
type input "1[DATE]"
click at [286, 267] on div "Nome da mãe" at bounding box center [358, 273] width 406 height 45
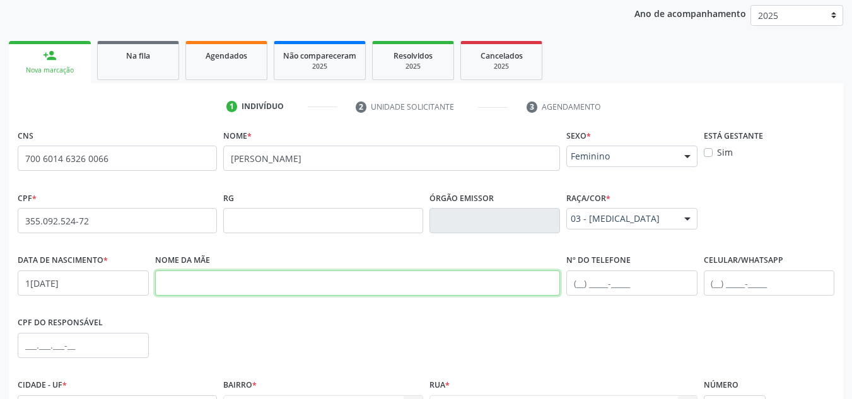
click at [286, 272] on input "text" at bounding box center [358, 283] width 406 height 25
paste input "Benedita [PERSON_NAME]"
type input "Benedita [PERSON_NAME]"
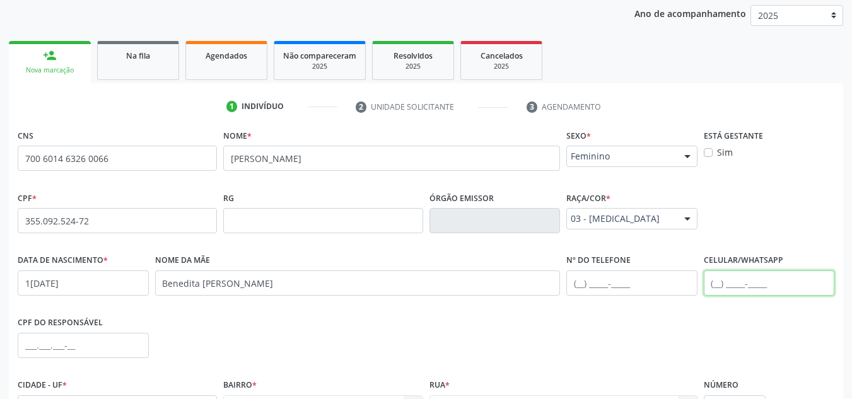
click at [734, 284] on input "text" at bounding box center [769, 283] width 131 height 25
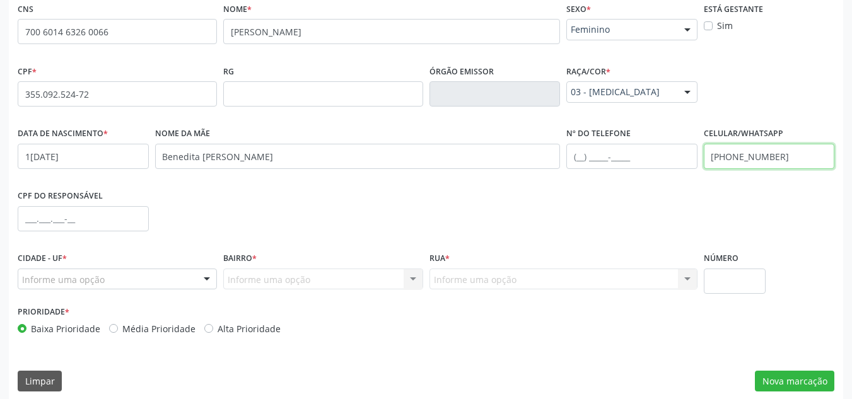
scroll to position [302, 0]
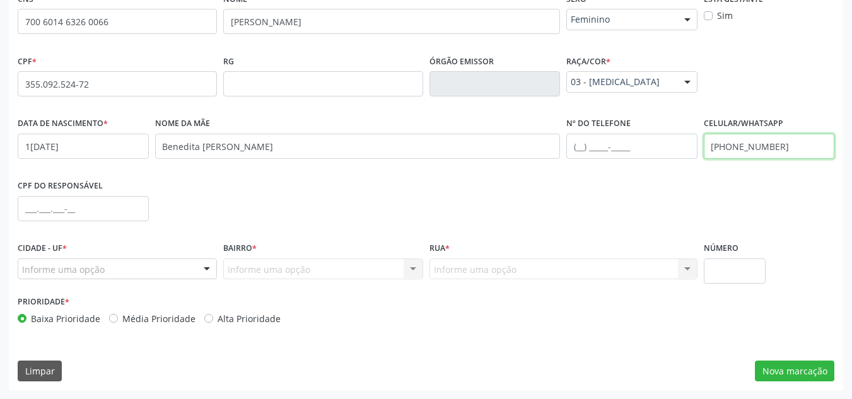
type input "[PHONE_NUMBER]"
click at [180, 278] on div "Informe uma opção" at bounding box center [117, 269] width 199 height 21
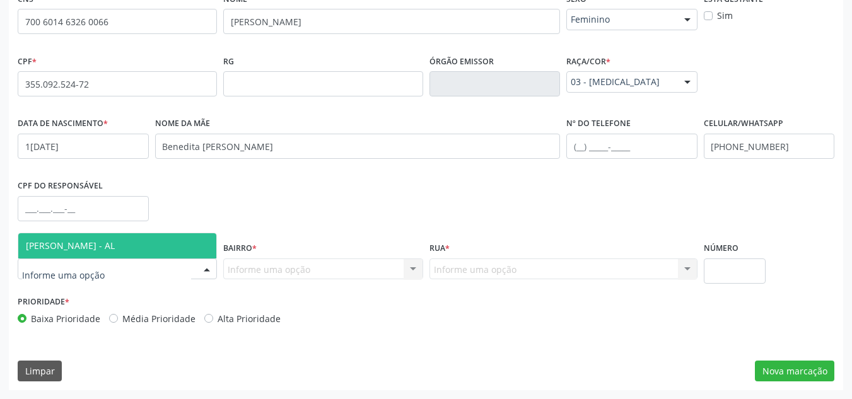
click at [159, 249] on span "[PERSON_NAME] - AL" at bounding box center [117, 245] width 198 height 25
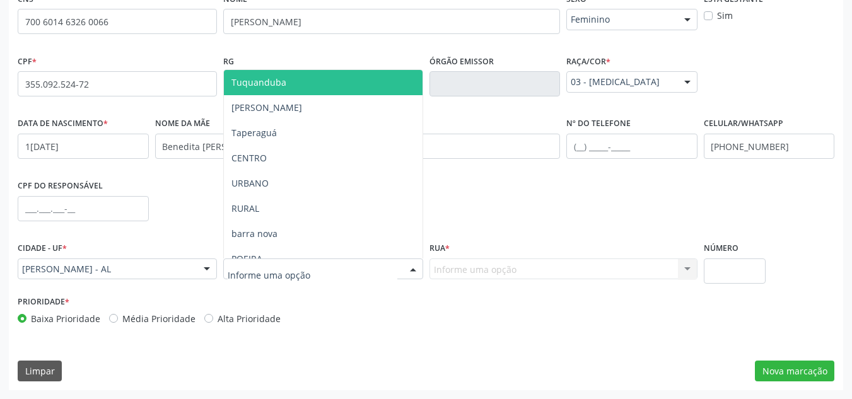
click at [370, 271] on div at bounding box center [322, 269] width 199 height 21
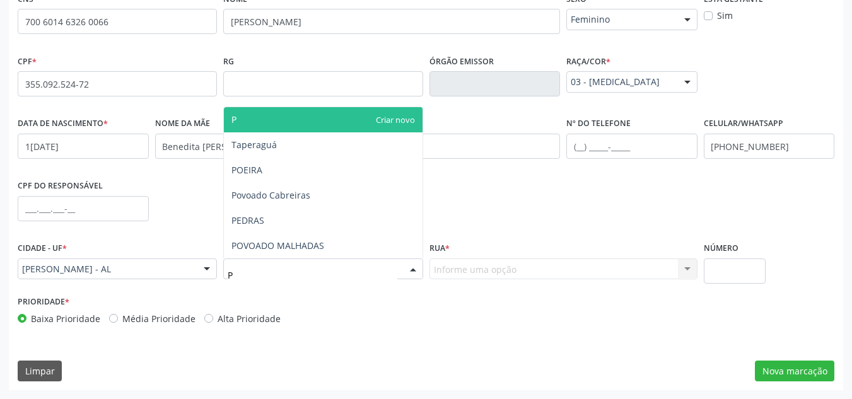
type input "PO"
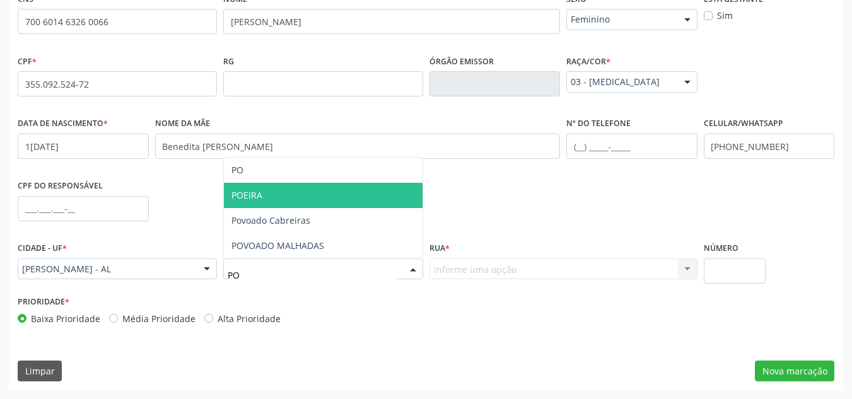
click at [320, 191] on span "POEIRA" at bounding box center [323, 195] width 198 height 25
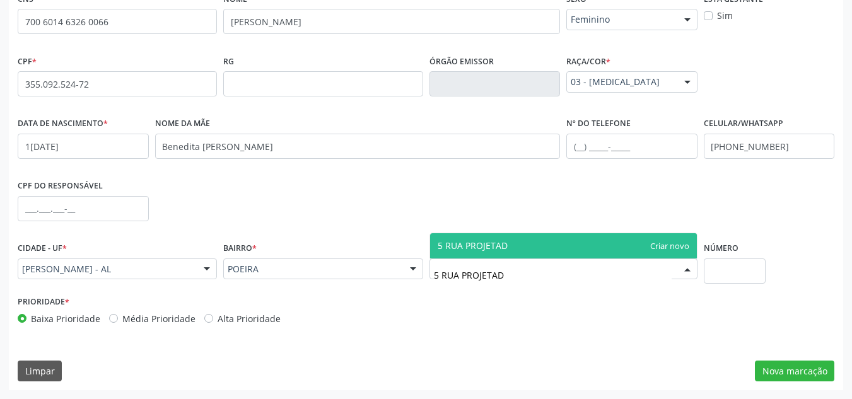
type input "5 RUA PROJETADA"
click at [490, 252] on span "5 RUA PROJETADA" at bounding box center [563, 245] width 267 height 25
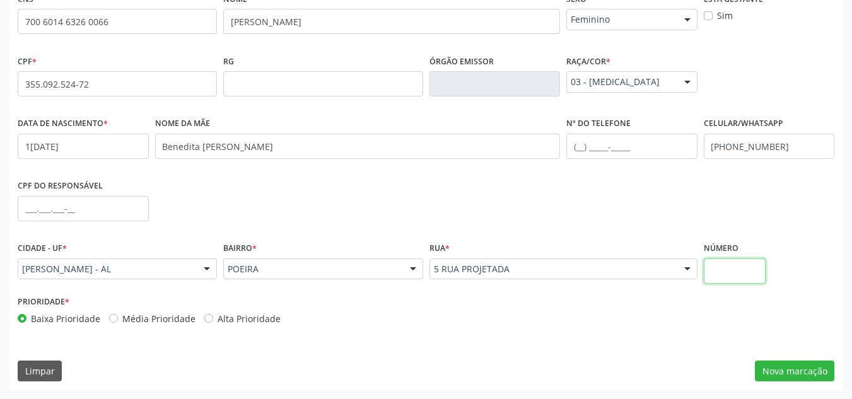
click at [732, 275] on input "text" at bounding box center [735, 271] width 62 height 25
type input "S/N"
click at [799, 378] on button "Nova marcação" at bounding box center [794, 371] width 79 height 21
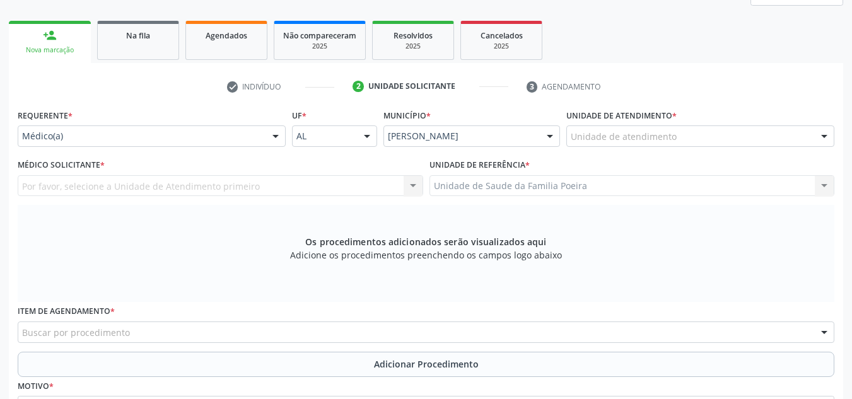
scroll to position [176, 0]
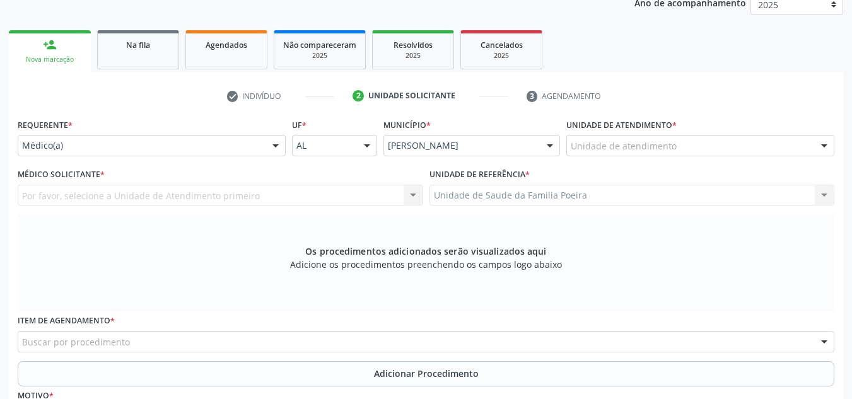
click at [828, 148] on div at bounding box center [824, 146] width 19 height 21
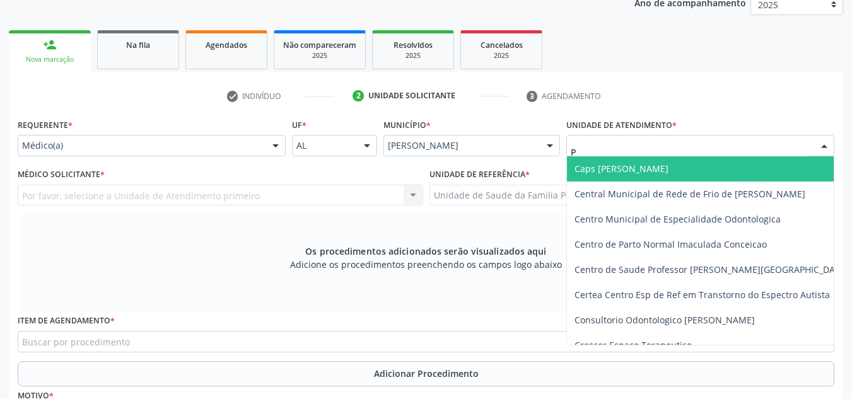
type input "PO"
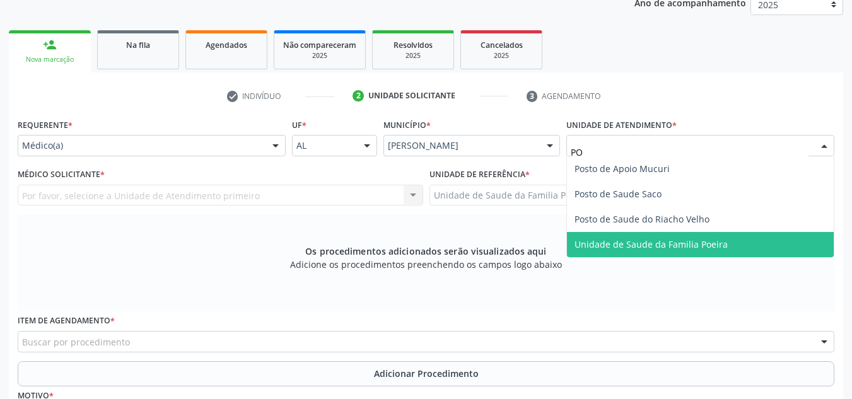
click at [659, 244] on span "Unidade de Saude da Familia Poeira" at bounding box center [651, 244] width 153 height 12
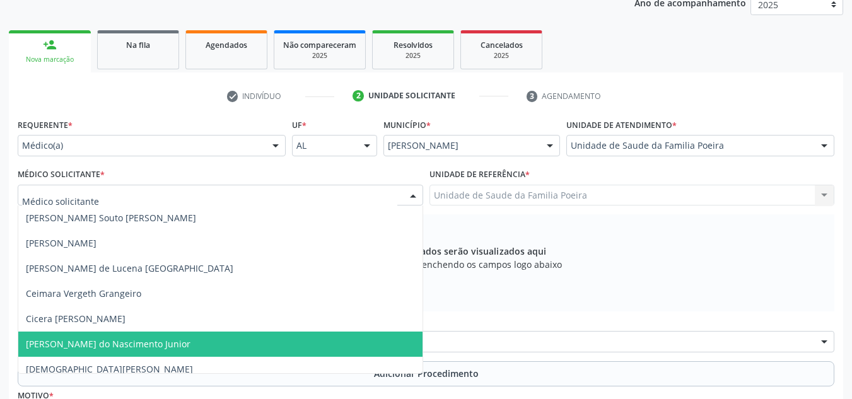
click at [91, 341] on span "[PERSON_NAME] do Nascimento Junior" at bounding box center [108, 344] width 165 height 12
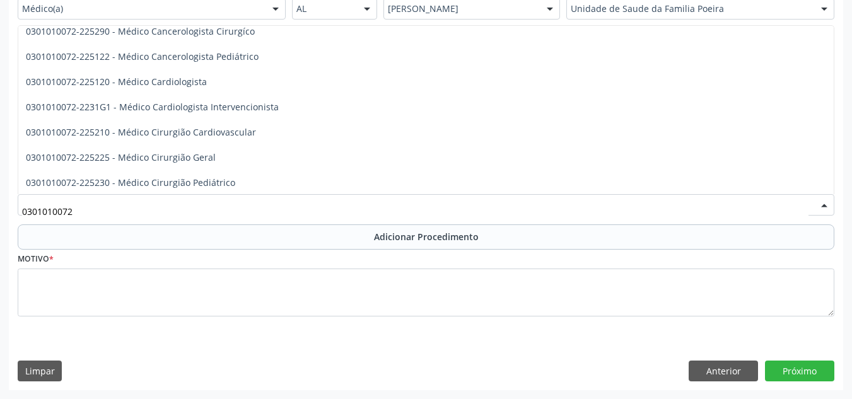
scroll to position [252, 0]
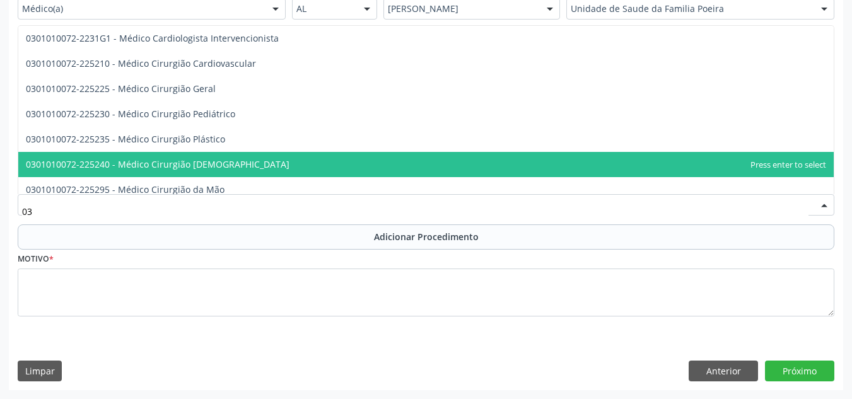
type input "0"
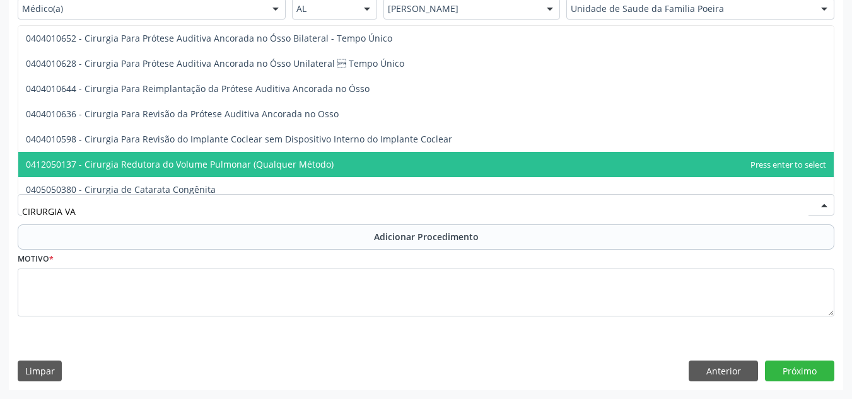
scroll to position [0, 0]
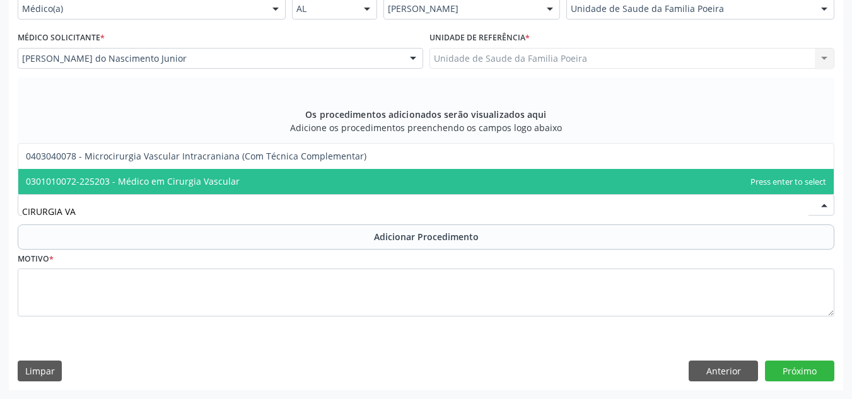
type input "CIRURGIA VAS"
click at [225, 184] on span "0301010072-225203 - Médico em Cirurgia Vascular" at bounding box center [133, 181] width 214 height 12
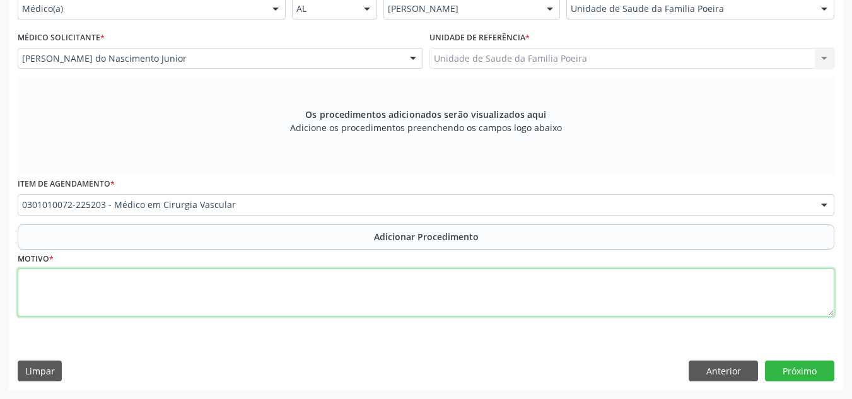
click at [187, 293] on textarea at bounding box center [426, 293] width 817 height 48
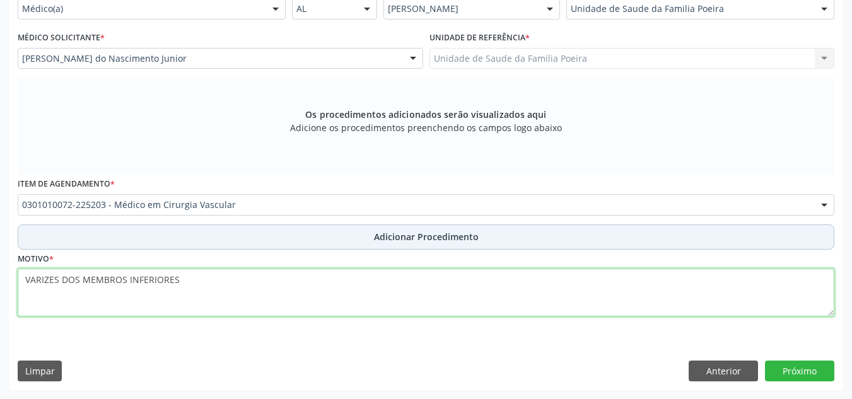
type textarea "VARIZES DOS MEMBROS INFERIORES"
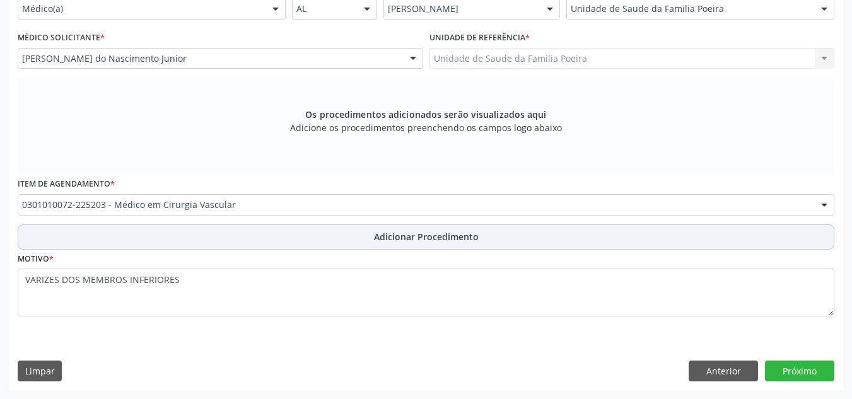
click at [309, 227] on button "Adicionar Procedimento" at bounding box center [426, 237] width 817 height 25
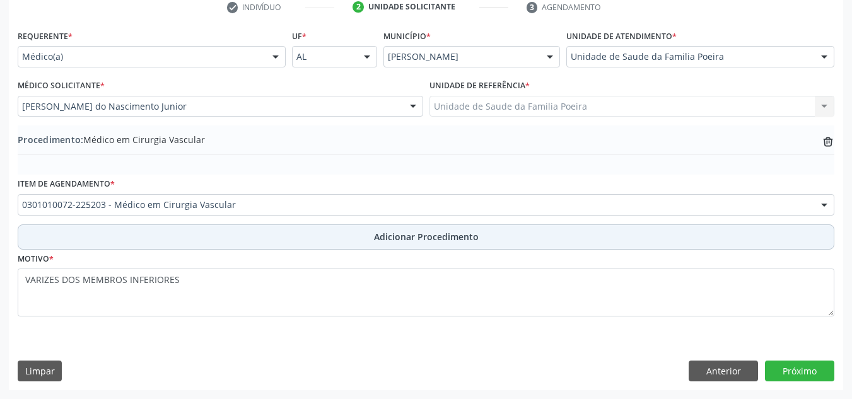
scroll to position [265, 0]
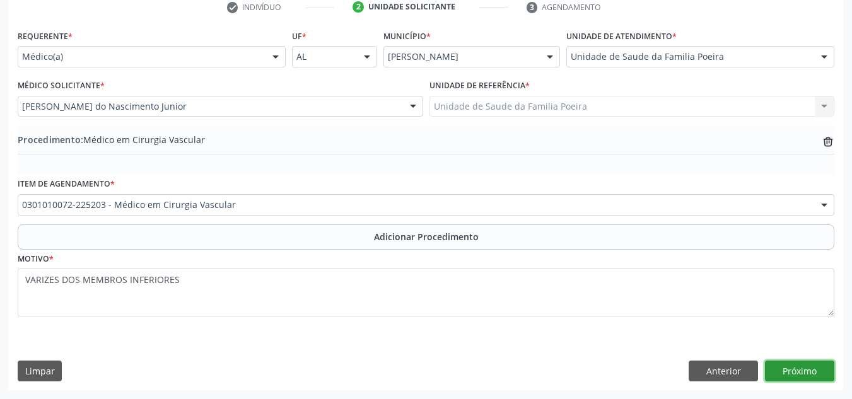
click at [777, 363] on button "Próximo" at bounding box center [799, 371] width 69 height 21
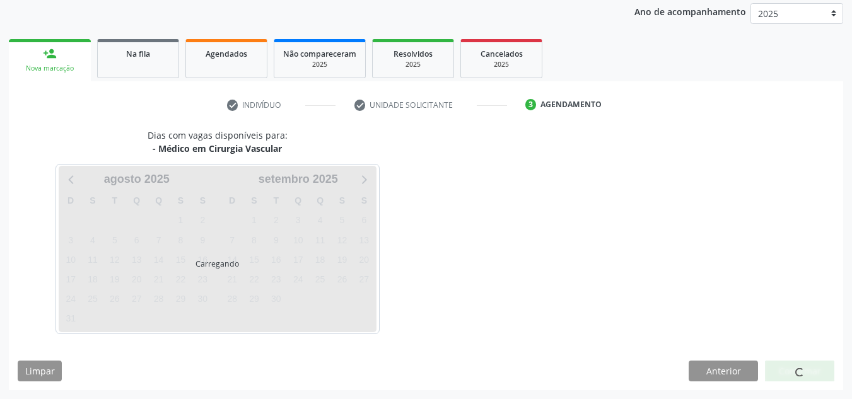
scroll to position [204, 0]
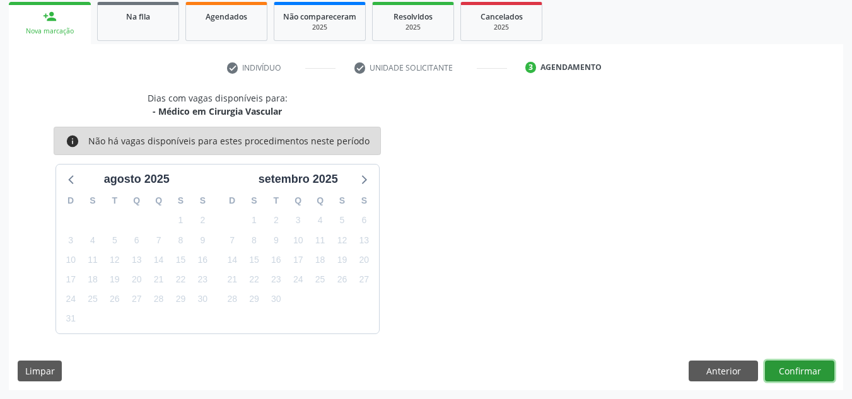
click at [784, 368] on button "Confirmar" at bounding box center [799, 371] width 69 height 21
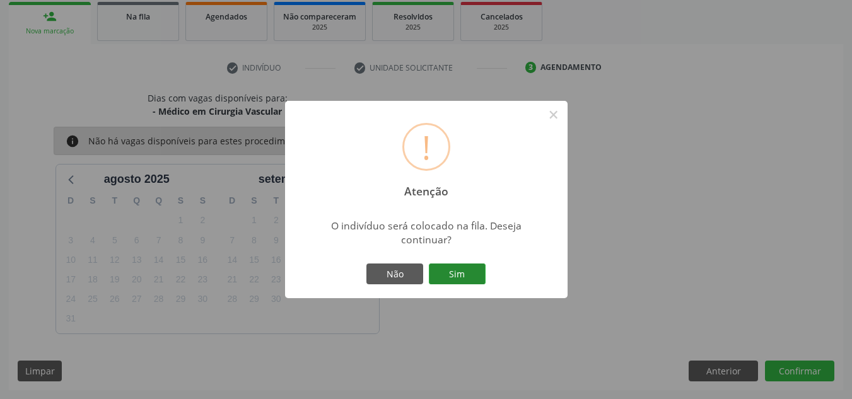
click at [468, 275] on button "Sim" at bounding box center [457, 274] width 57 height 21
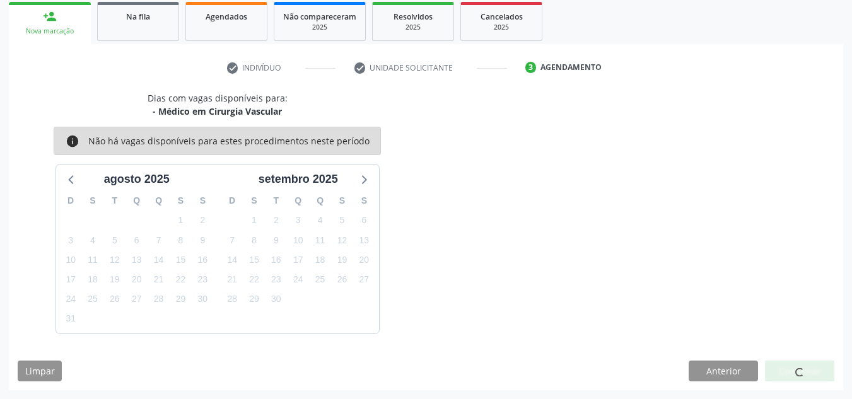
scroll to position [39, 0]
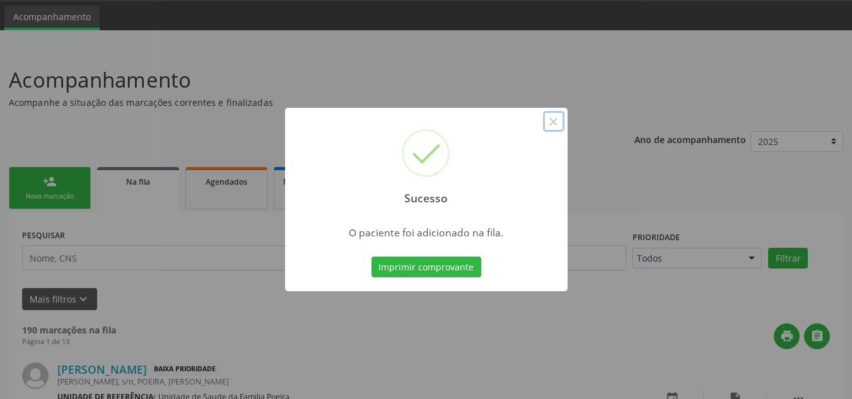
click at [558, 122] on button "×" at bounding box center [553, 121] width 21 height 21
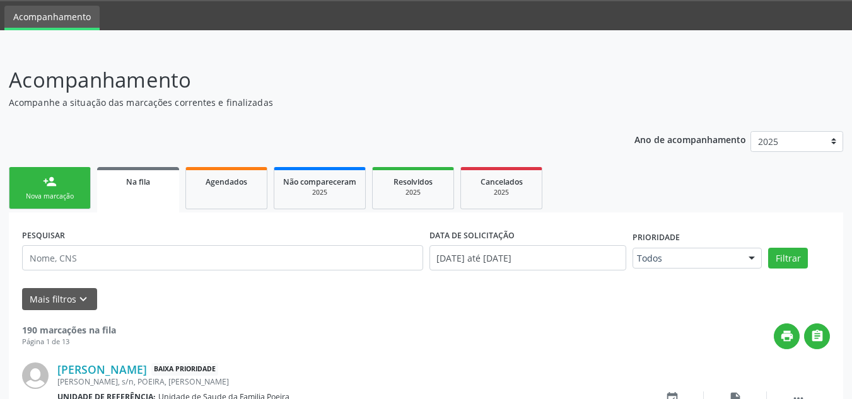
click at [62, 197] on div "Nova marcação" at bounding box center [49, 196] width 63 height 9
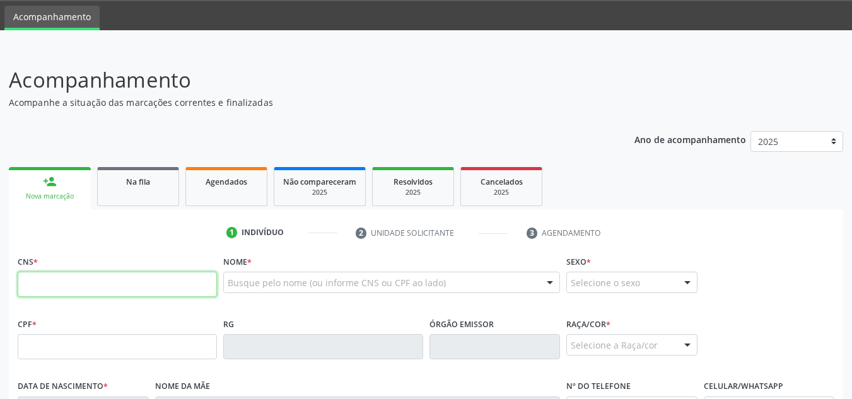
click at [53, 289] on input "text" at bounding box center [117, 284] width 199 height 25
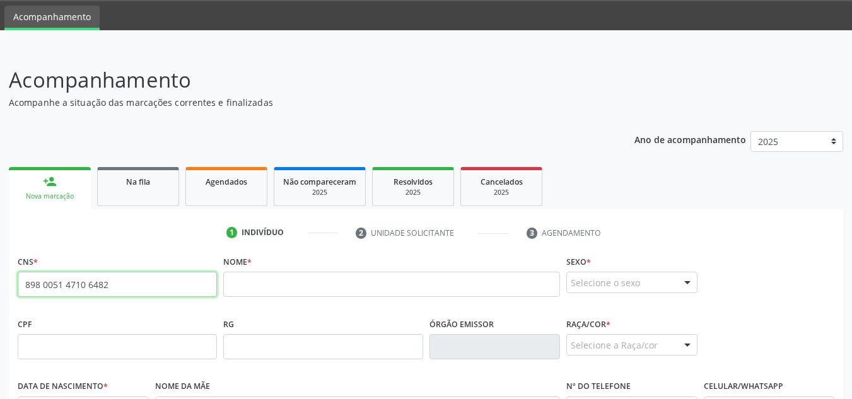
click at [117, 282] on input "898 0051 4710 6482" at bounding box center [117, 284] width 199 height 25
type input "8"
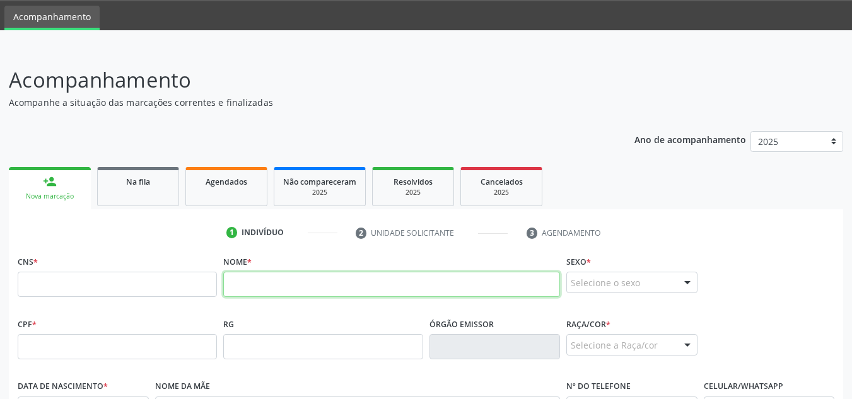
click at [387, 289] on input "text" at bounding box center [391, 284] width 337 height 25
click at [381, 287] on input "[PERSON_NAME]" at bounding box center [391, 284] width 337 height 25
type input "H"
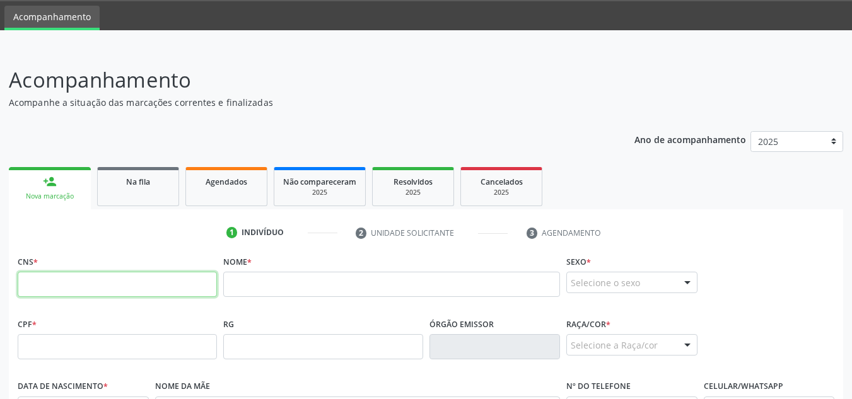
paste input "702 5043 6057 6036"
type input "702 5043 6057 6036"
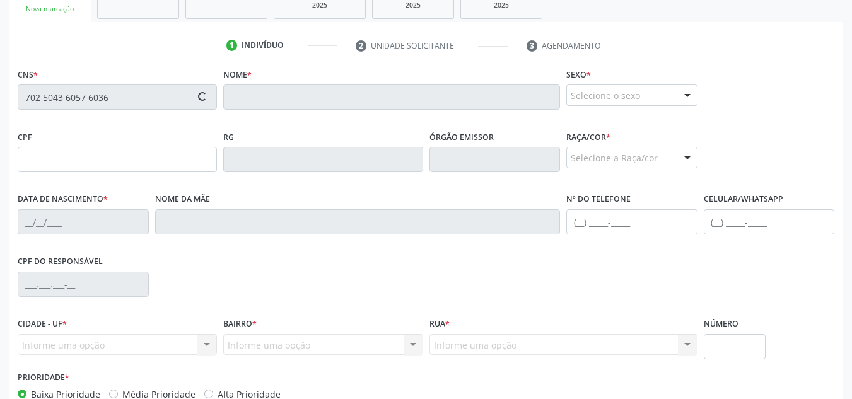
scroll to position [228, 0]
type input "000.844.444-79"
type input "08[DATE]"
type input "[PERSON_NAME]"
type input "[PHONE_NUMBER]"
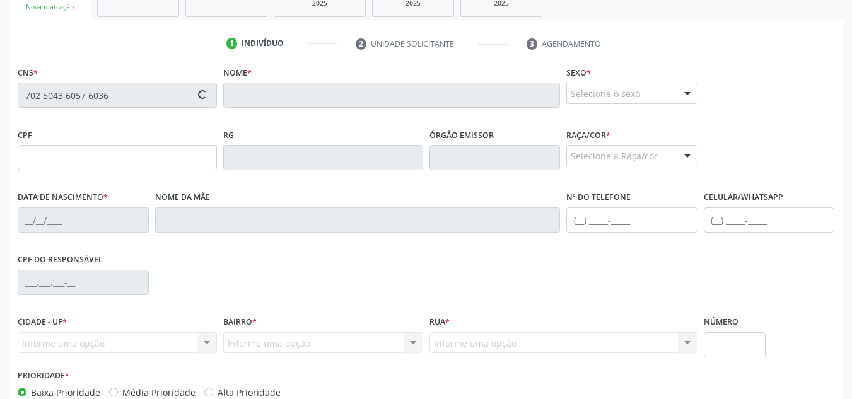
type input "S/N"
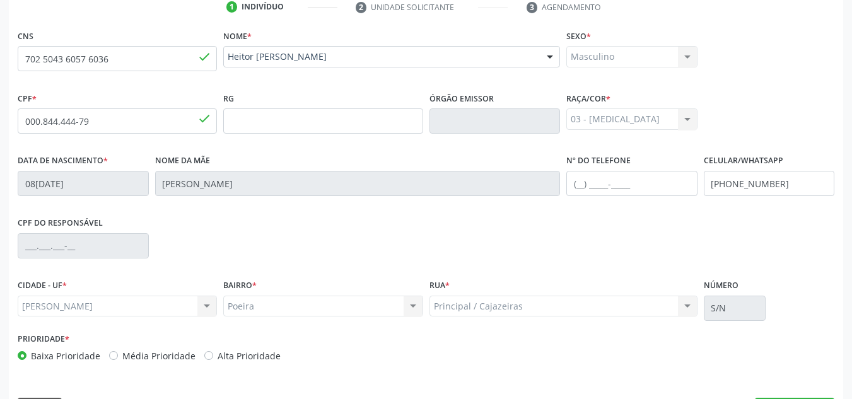
scroll to position [302, 0]
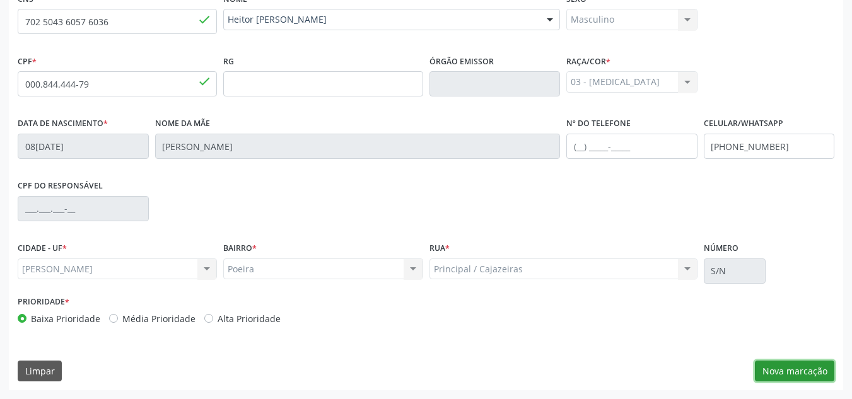
click at [778, 365] on button "Nova marcação" at bounding box center [794, 371] width 79 height 21
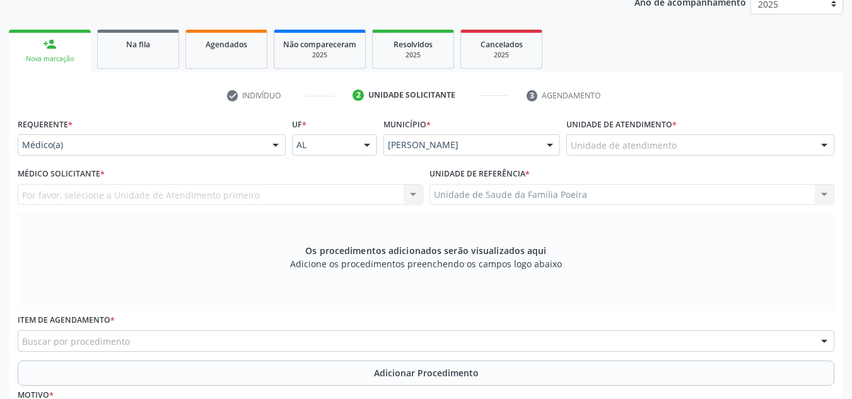
scroll to position [176, 0]
click at [790, 153] on div "Unidade de atendimento" at bounding box center [701, 145] width 268 height 21
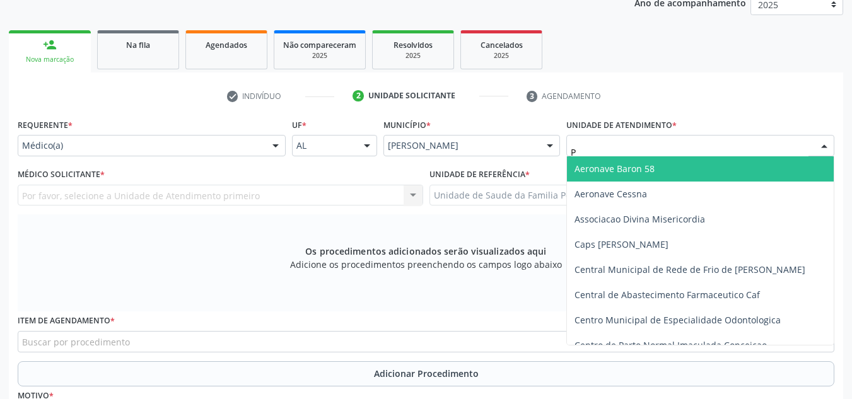
type input "PO"
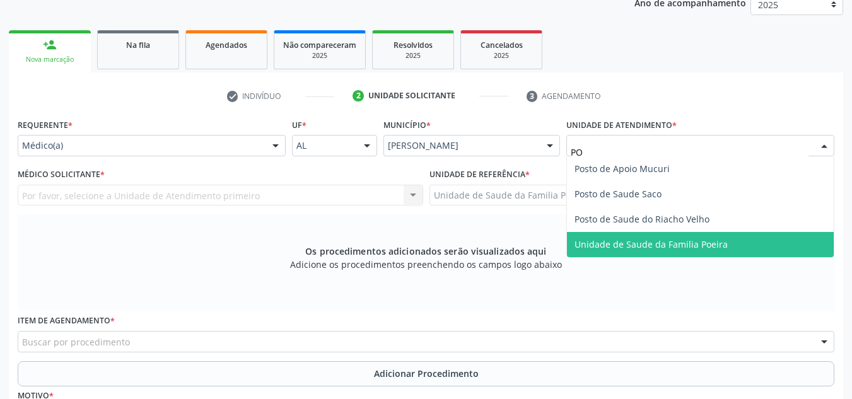
click at [722, 247] on span "Unidade de Saude da Familia Poeira" at bounding box center [651, 244] width 153 height 12
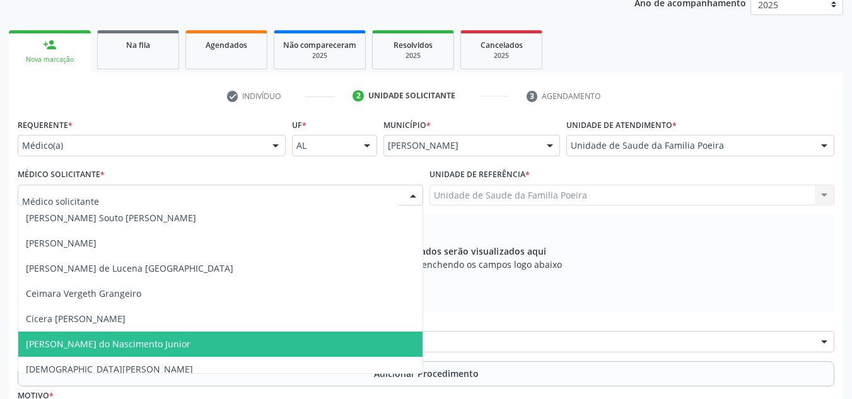
click at [61, 336] on span "[PERSON_NAME] do Nascimento Junior" at bounding box center [220, 344] width 404 height 25
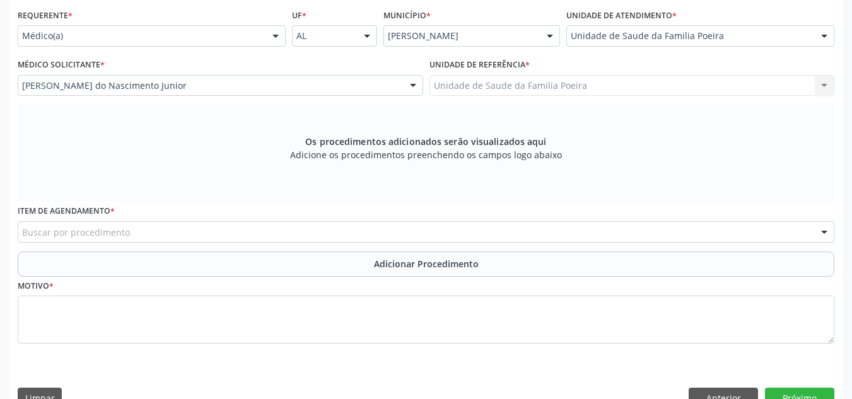
scroll to position [302, 0]
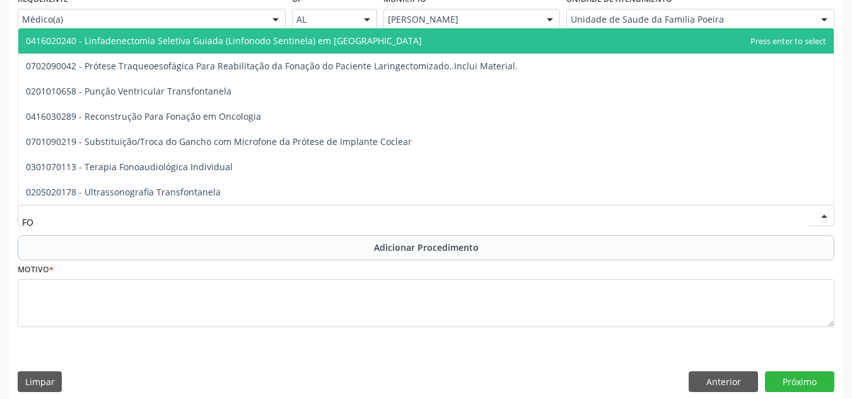
type input "F"
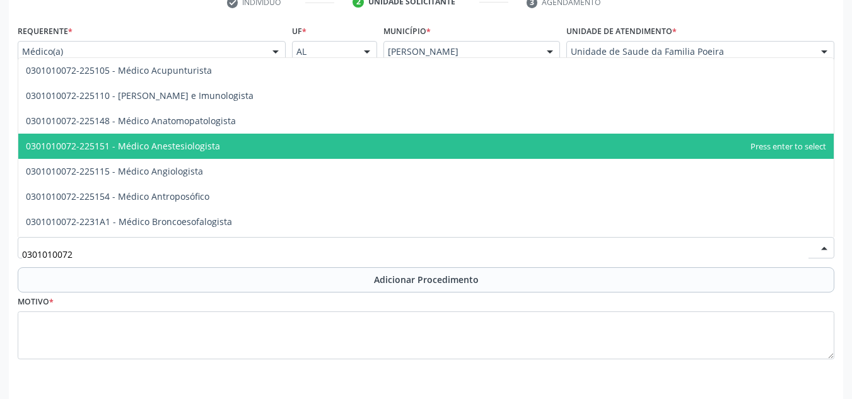
scroll to position [250, 0]
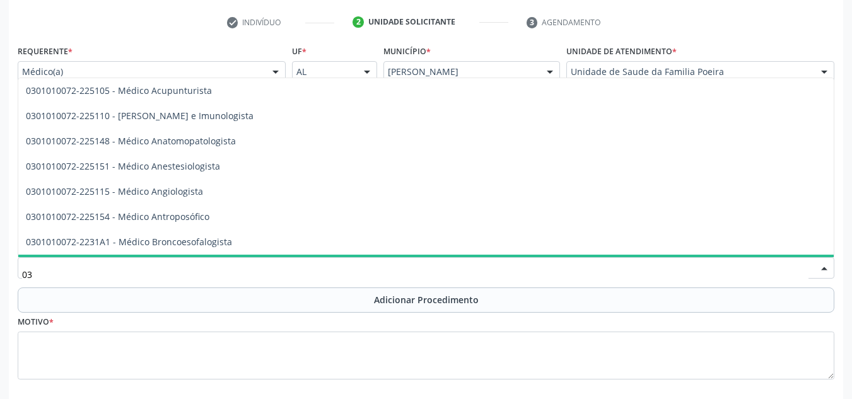
type input "0"
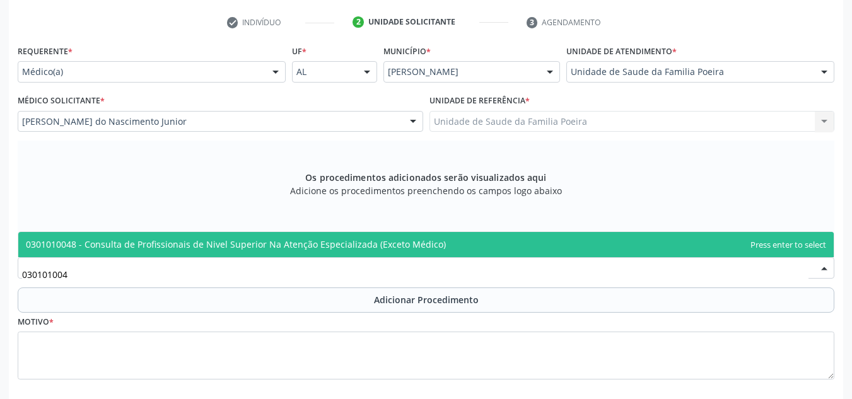
type input "0301010048"
click at [214, 242] on span "0301010048 - Consulta de Profissionais de Nivel Superior Na Atenção Especializa…" at bounding box center [236, 244] width 420 height 12
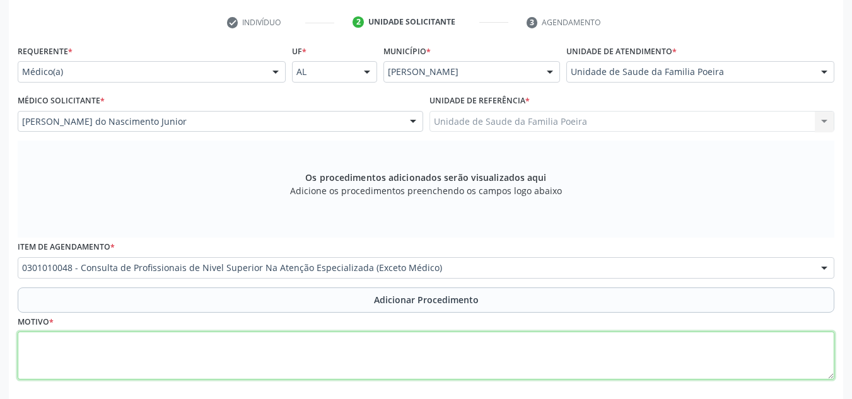
click at [182, 363] on textarea at bounding box center [426, 356] width 817 height 48
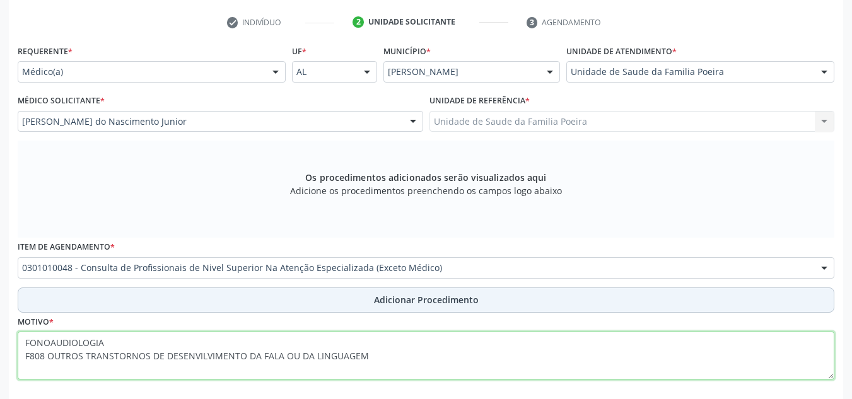
type textarea "FONOAUDIOLOGIA F808 OUTROS TRANSTORNOS DE DESENVILVIMENTO DA FALA OU DA LINGUAG…"
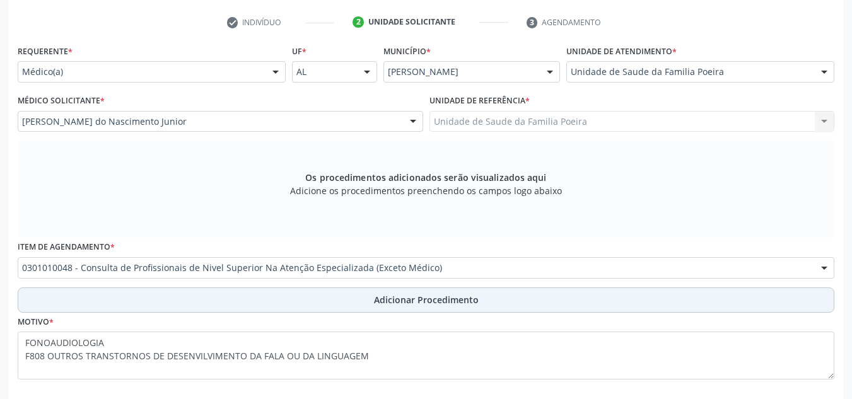
click at [396, 300] on span "Adicionar Procedimento" at bounding box center [426, 299] width 105 height 13
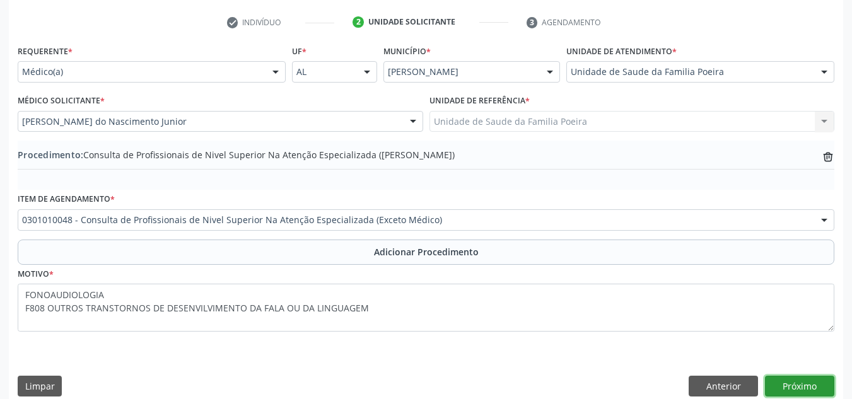
click at [787, 390] on button "Próximo" at bounding box center [799, 386] width 69 height 21
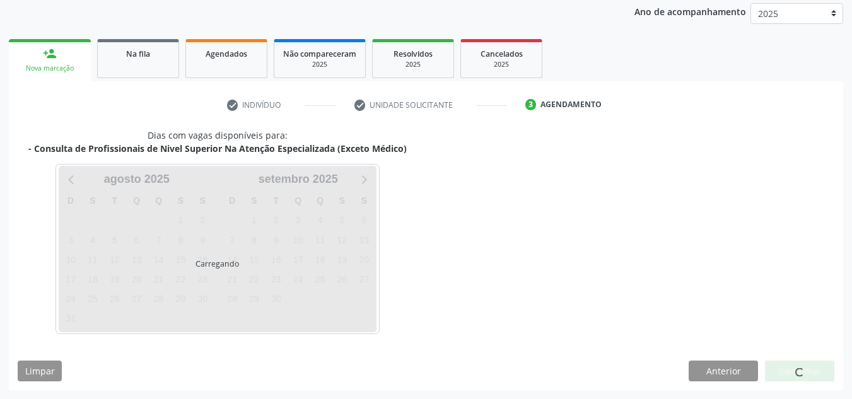
scroll to position [204, 0]
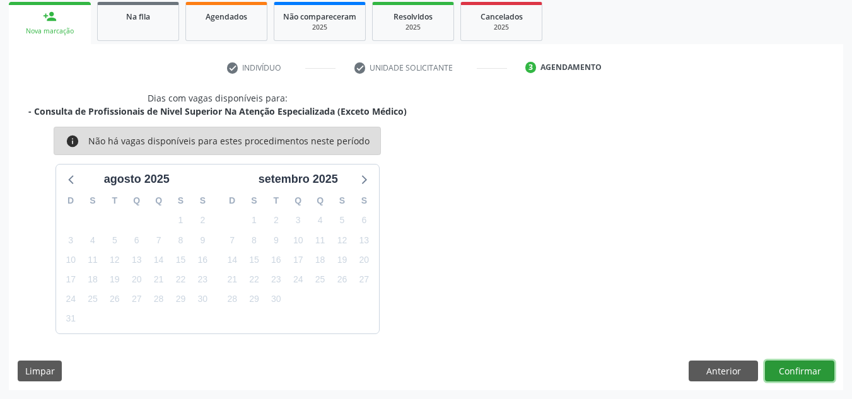
click at [797, 363] on button "Confirmar" at bounding box center [799, 371] width 69 height 21
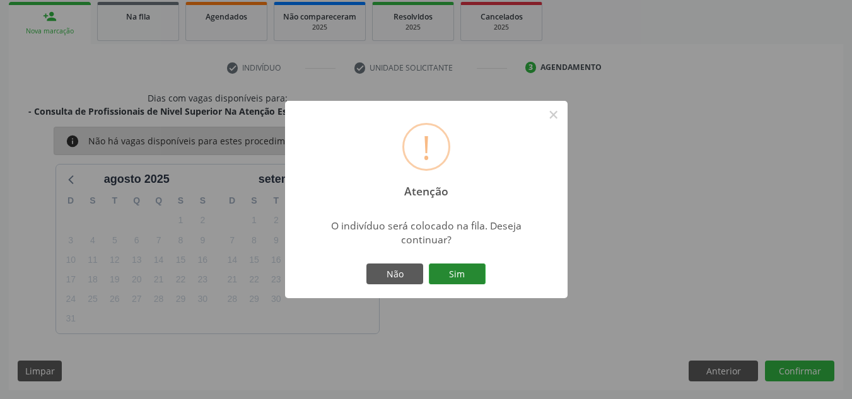
click at [454, 274] on button "Sim" at bounding box center [457, 274] width 57 height 21
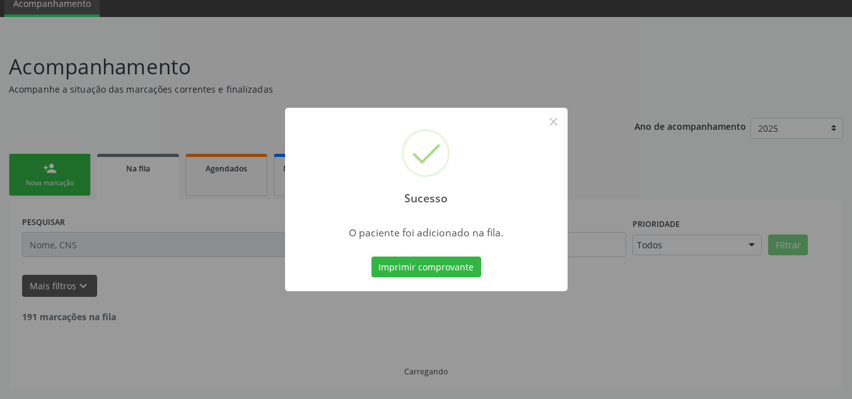
scroll to position [39, 0]
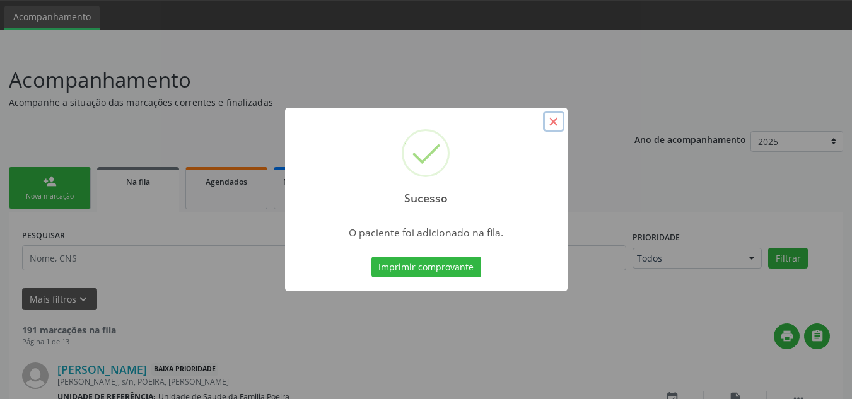
click at [557, 120] on button "×" at bounding box center [553, 121] width 21 height 21
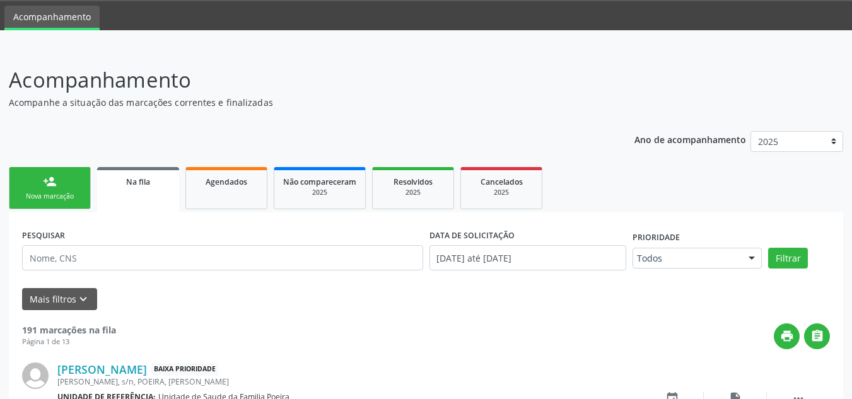
click at [59, 198] on div "Nova marcação" at bounding box center [49, 196] width 63 height 9
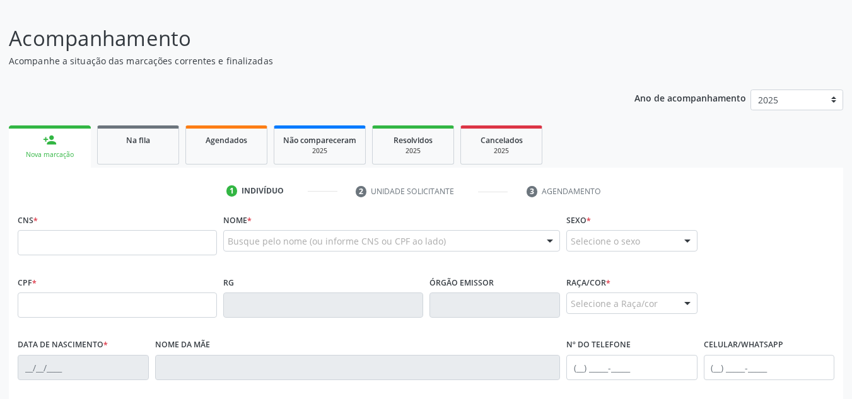
scroll to position [102, 0]
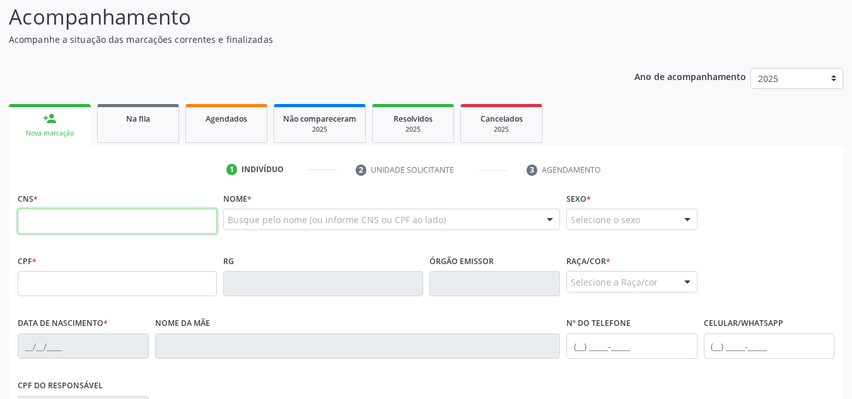
click at [85, 211] on input "text" at bounding box center [117, 221] width 199 height 25
type input "704 3045 2037 6291"
type input "332.078.954-68"
type input "1[DATE]"
type input "[PERSON_NAME]"
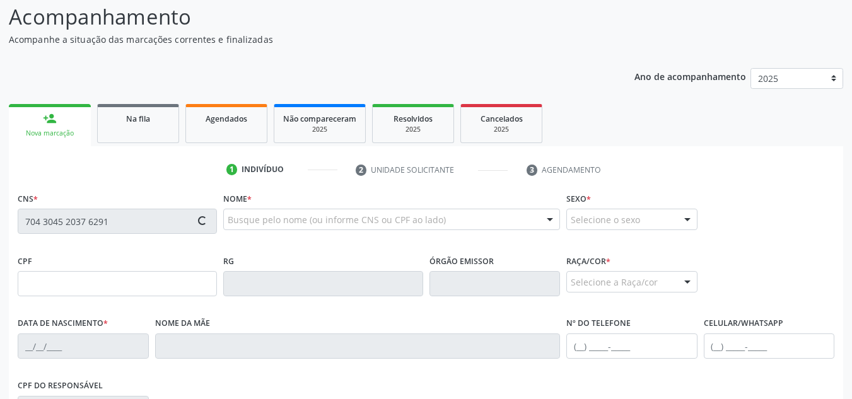
type input "[PHONE_NUMBER]"
type input "35"
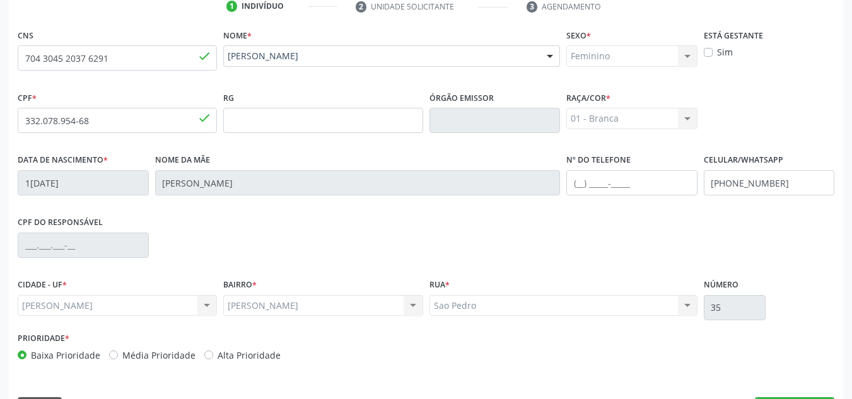
scroll to position [302, 0]
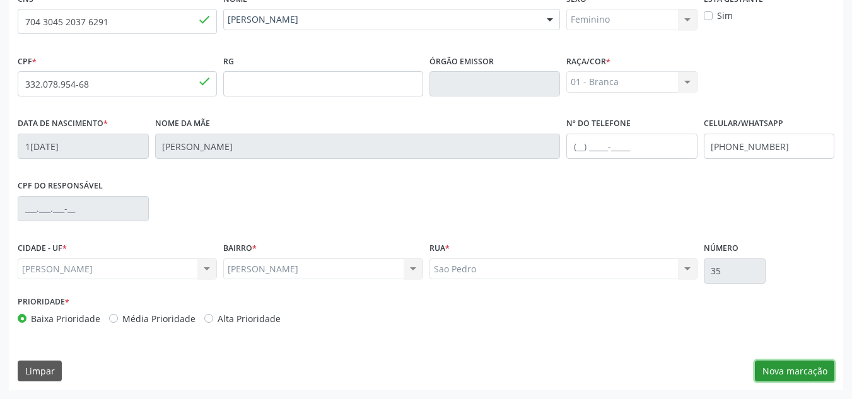
click at [799, 365] on button "Nova marcação" at bounding box center [794, 371] width 79 height 21
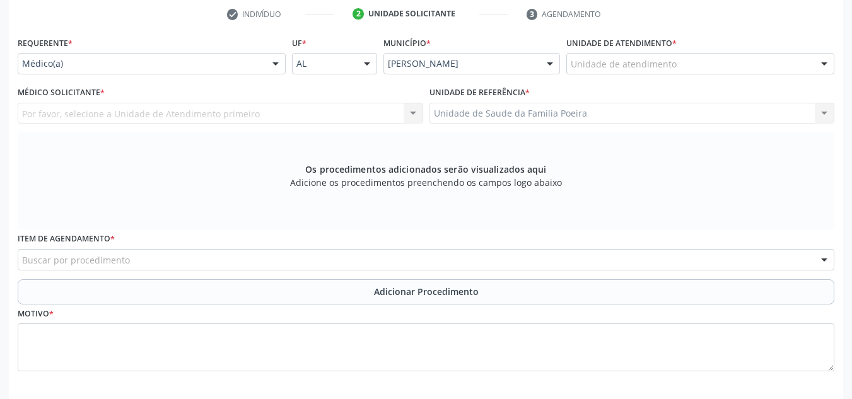
scroll to position [239, 0]
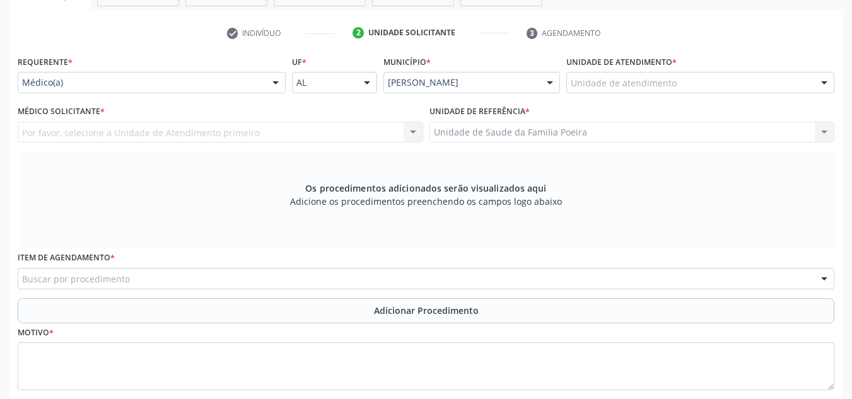
click at [816, 82] on div at bounding box center [824, 83] width 19 height 21
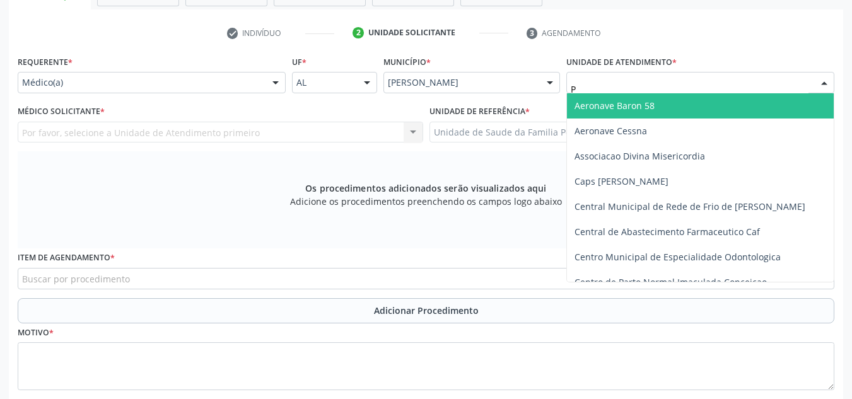
type input "PO"
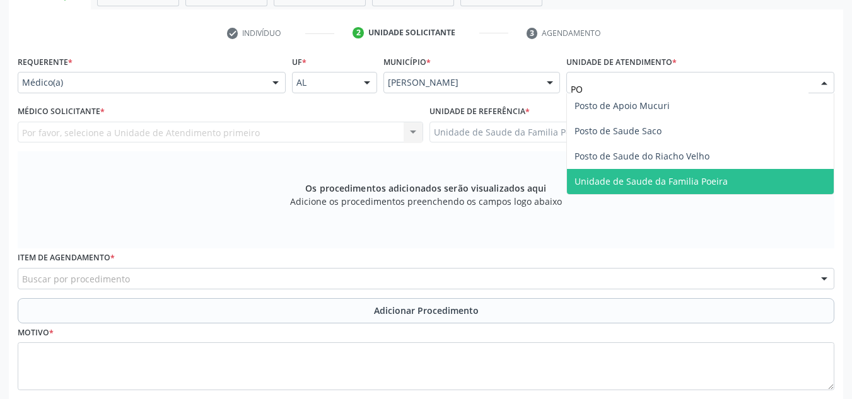
click at [724, 174] on span "Unidade de Saude da Familia Poeira" at bounding box center [700, 181] width 267 height 25
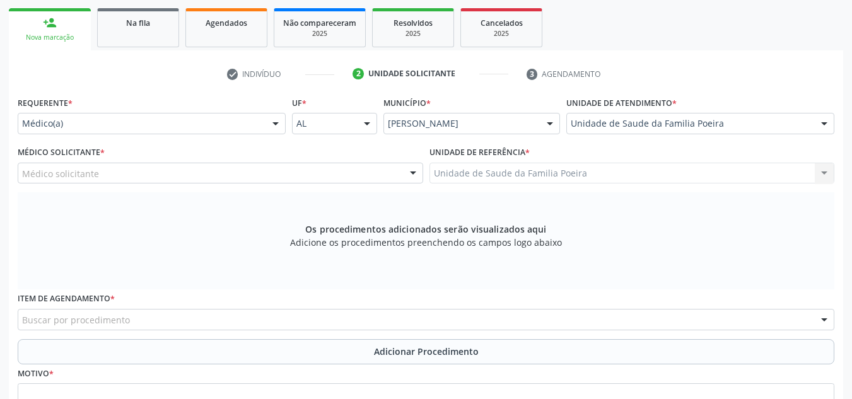
scroll to position [176, 0]
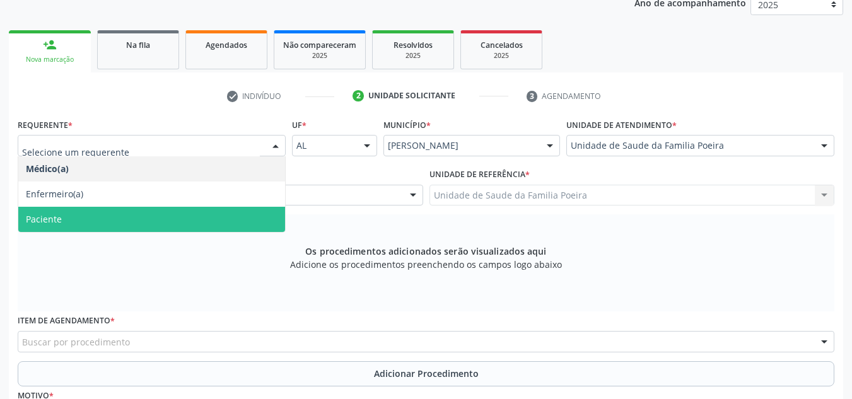
click at [82, 251] on div "Os procedimentos adicionados serão visualizados aqui Adicione os procedimentos …" at bounding box center [426, 262] width 817 height 97
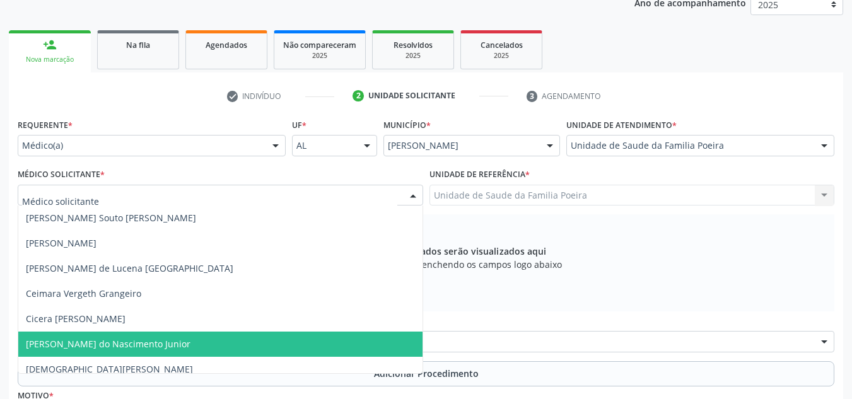
click at [72, 342] on span "[PERSON_NAME] do Nascimento Junior" at bounding box center [108, 344] width 165 height 12
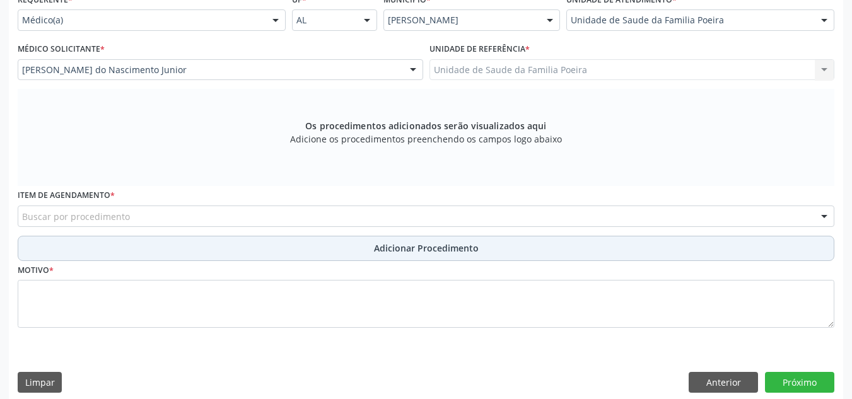
scroll to position [313, 0]
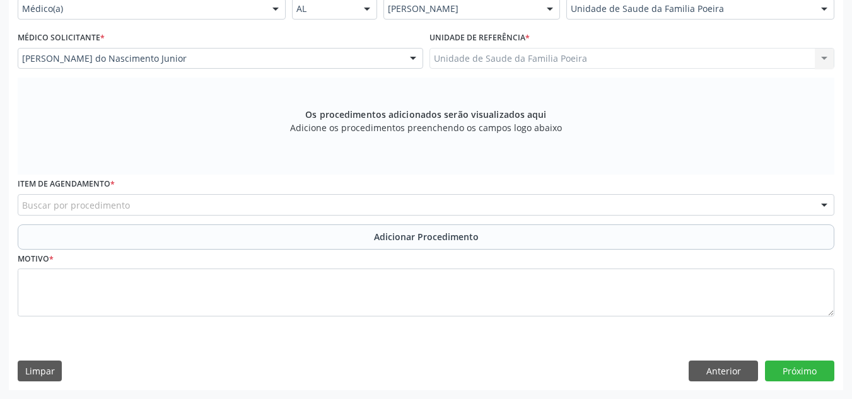
click at [116, 213] on div "Buscar por procedimento" at bounding box center [426, 204] width 817 height 21
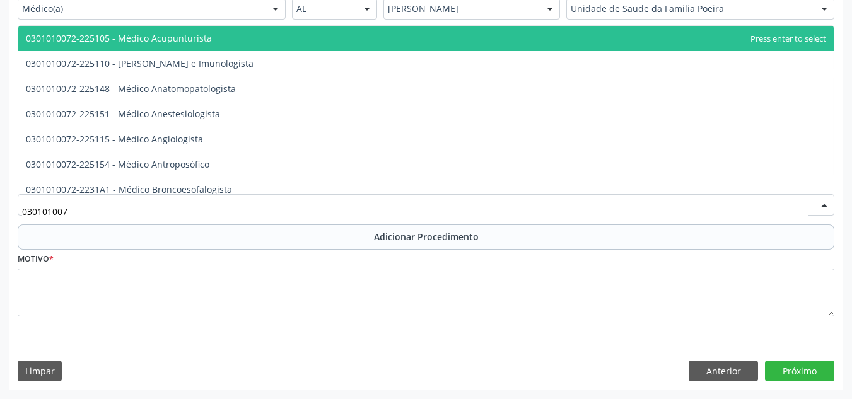
type input "0301010072"
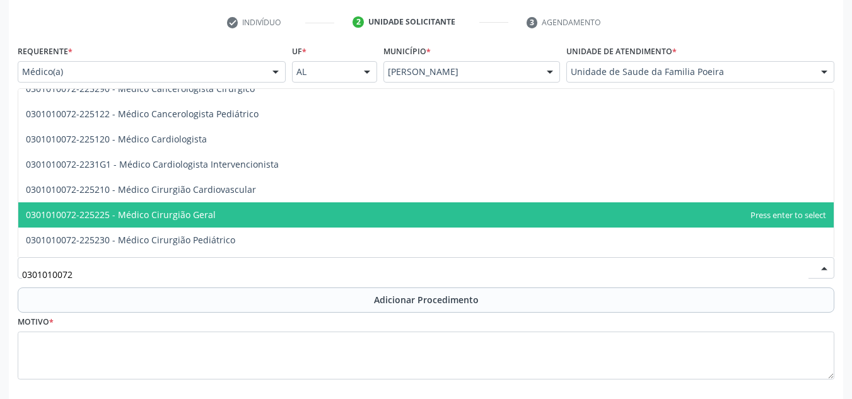
scroll to position [252, 0]
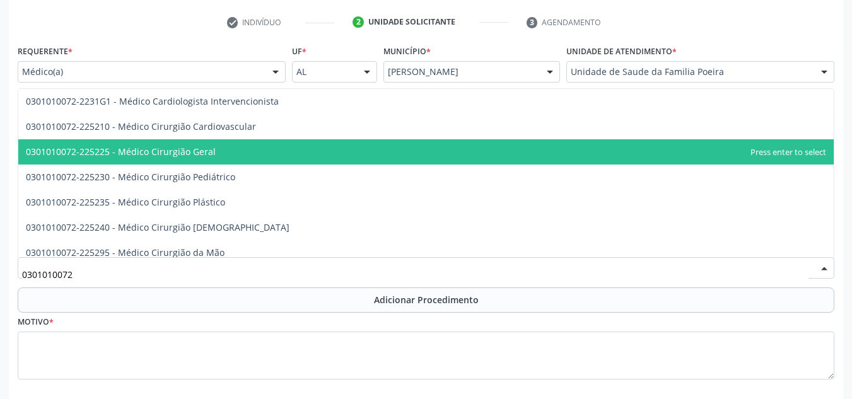
click at [225, 146] on span "0301010072-225225 - Médico Cirurgião Geral" at bounding box center [426, 151] width 816 height 25
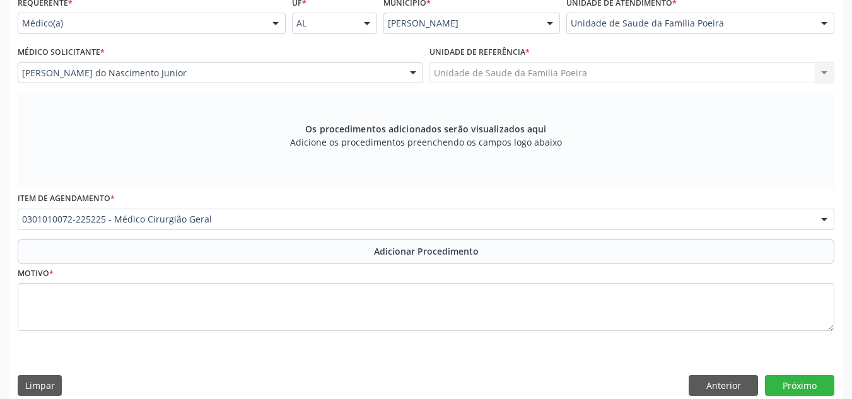
scroll to position [313, 0]
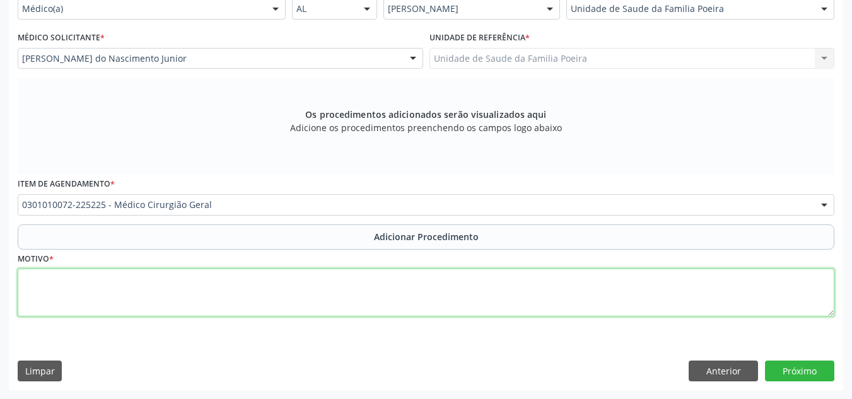
click at [185, 293] on textarea at bounding box center [426, 293] width 817 height 48
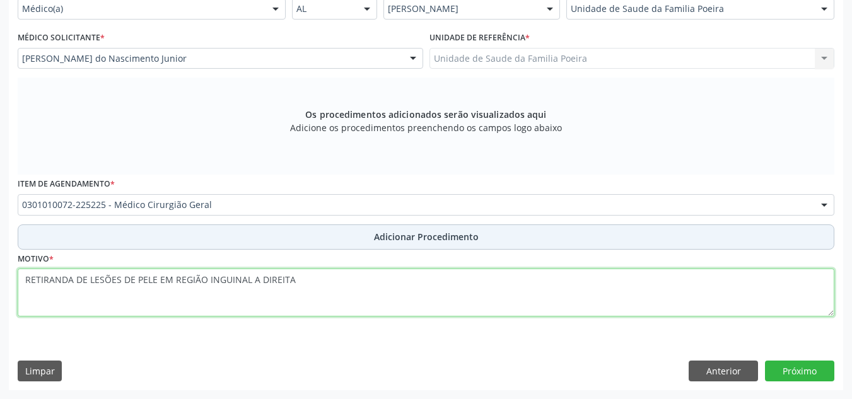
type textarea "RETIRANDA DE LESÕES DE PELE EM REGIÃO INGUINAL A DIREITA"
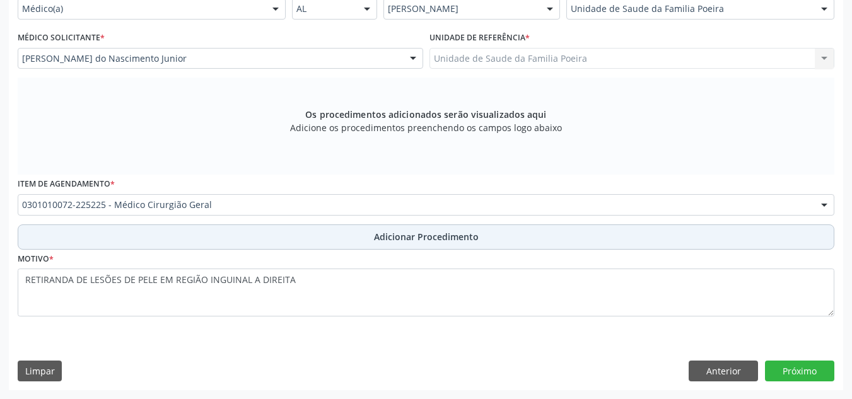
click at [411, 235] on span "Adicionar Procedimento" at bounding box center [426, 236] width 105 height 13
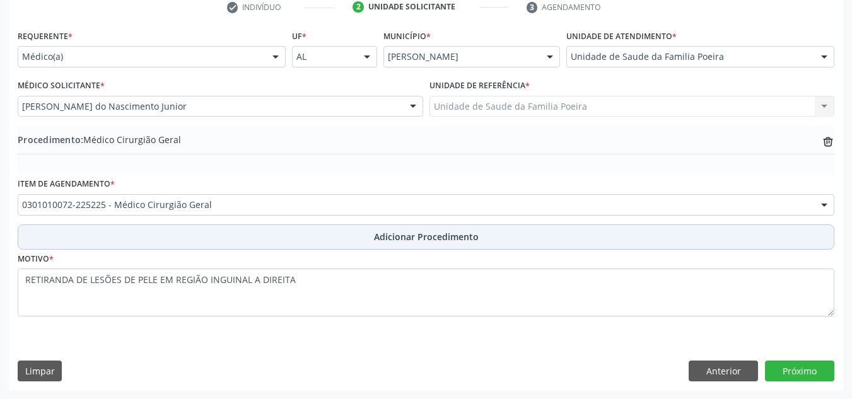
scroll to position [265, 0]
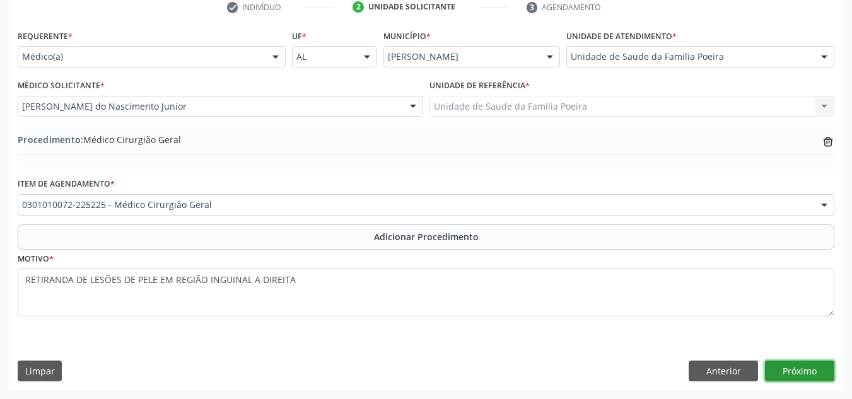
click at [800, 375] on button "Próximo" at bounding box center [799, 371] width 69 height 21
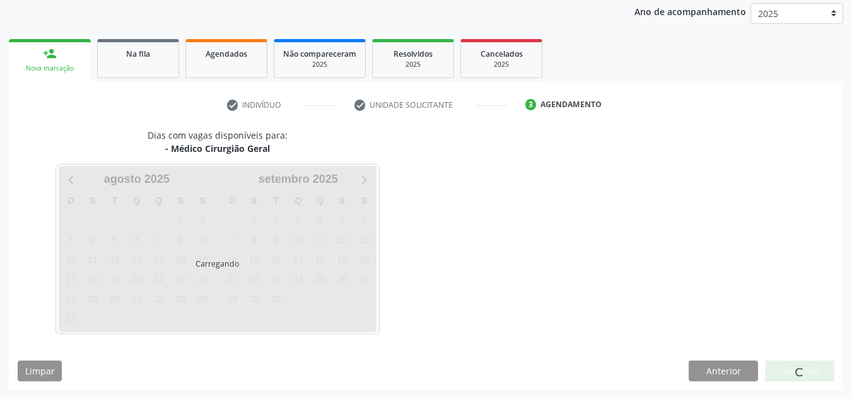
scroll to position [204, 0]
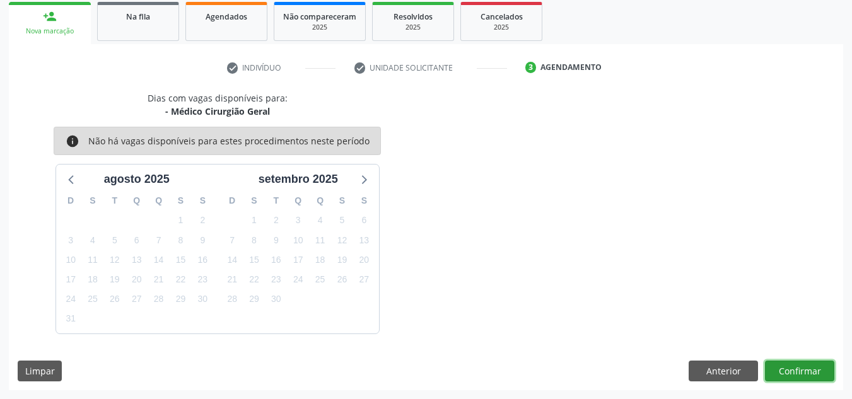
click at [800, 365] on button "Confirmar" at bounding box center [799, 371] width 69 height 21
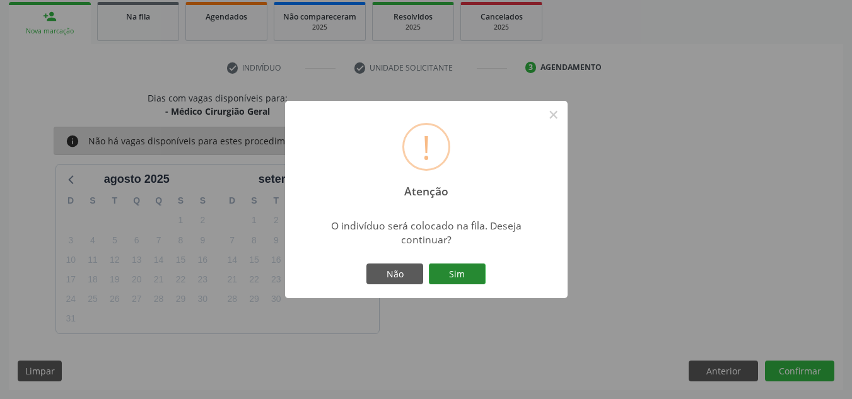
click at [452, 267] on button "Sim" at bounding box center [457, 274] width 57 height 21
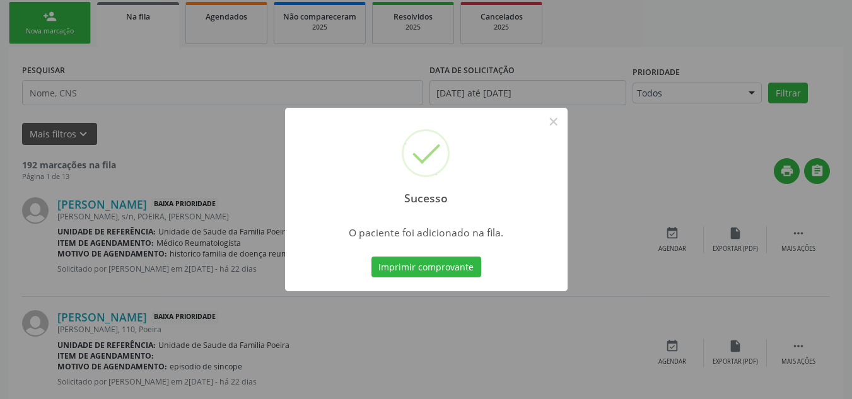
scroll to position [39, 0]
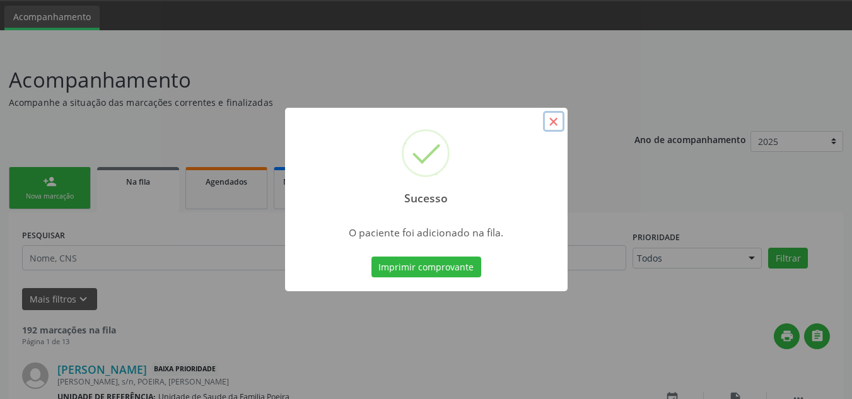
click at [555, 116] on button "×" at bounding box center [553, 121] width 21 height 21
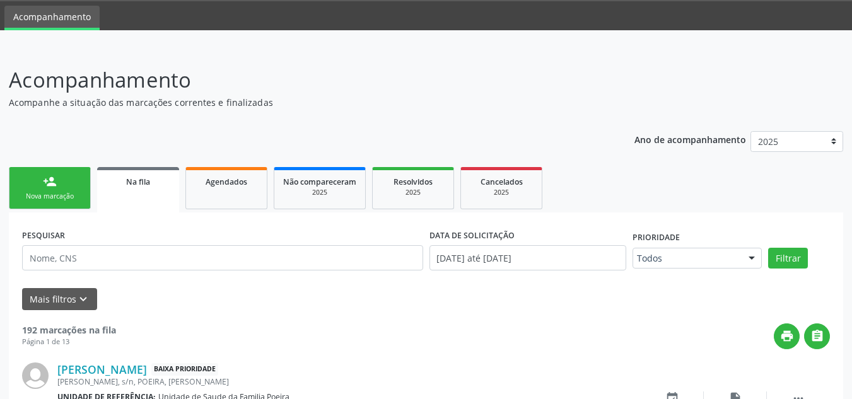
click at [45, 191] on link "person_add Nova marcação" at bounding box center [50, 188] width 82 height 42
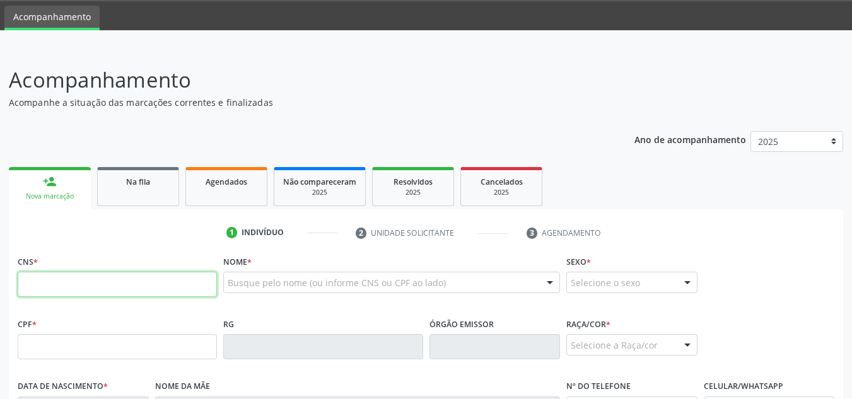
click at [49, 288] on input "text" at bounding box center [117, 284] width 199 height 25
type input "703 2026 6812 2993"
type input "662.596.494-87"
type input "[DATE]"
type input "[PERSON_NAME]"
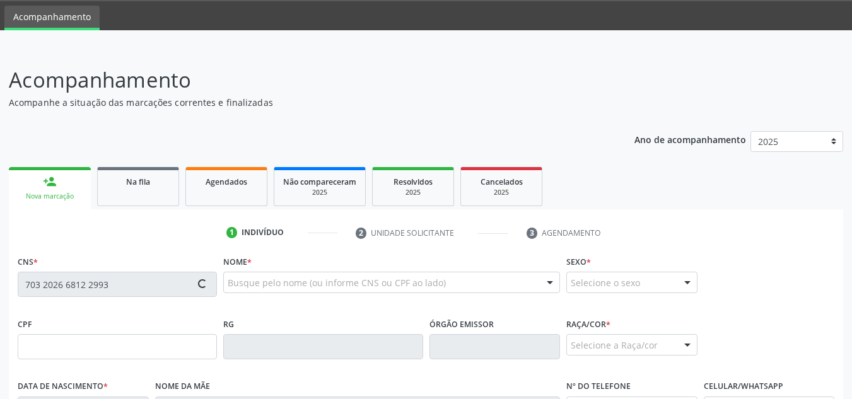
type input "[PHONE_NUMBER]"
type input "34"
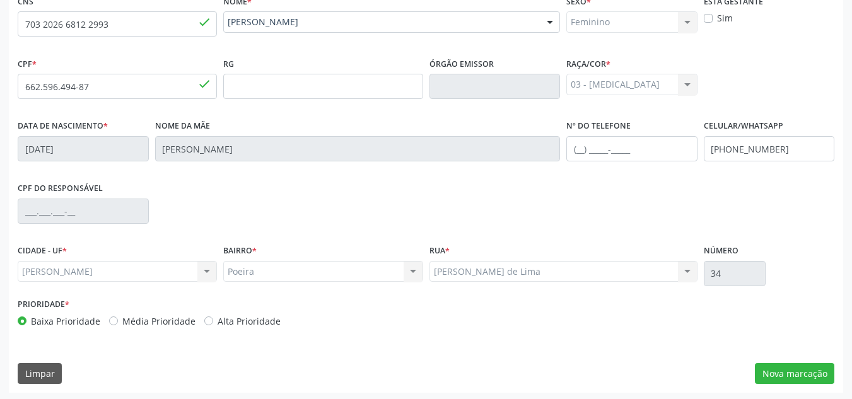
scroll to position [302, 0]
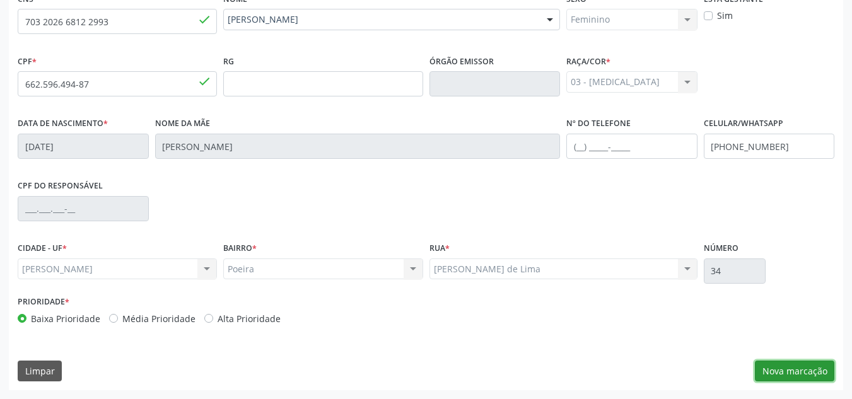
click at [787, 368] on button "Nova marcação" at bounding box center [794, 371] width 79 height 21
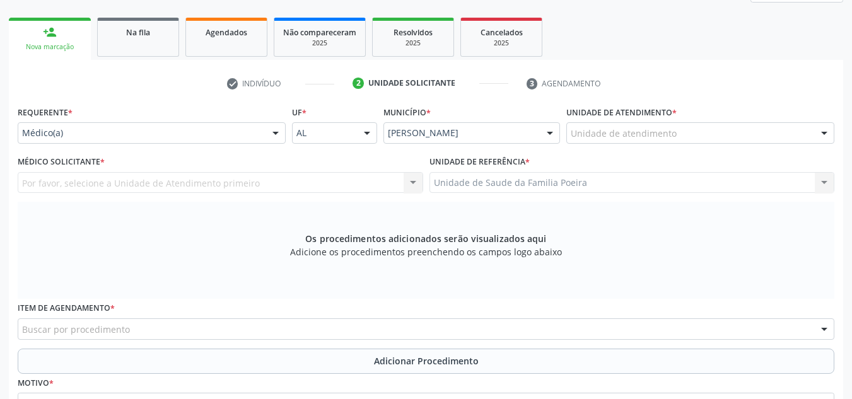
scroll to position [176, 0]
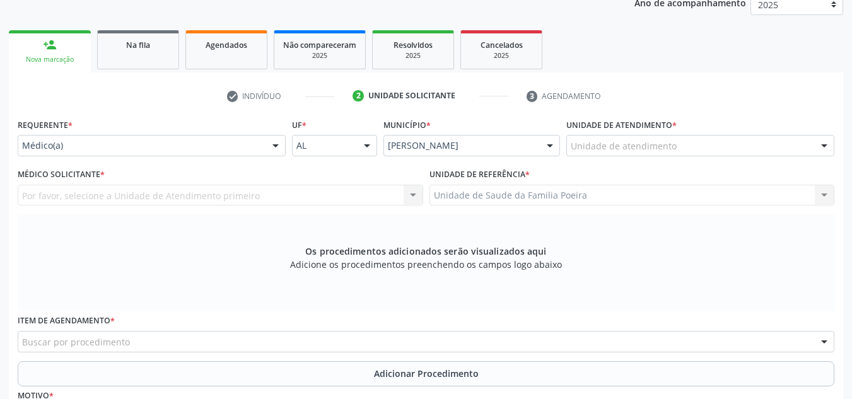
click at [761, 141] on div "Unidade de atendimento" at bounding box center [701, 145] width 268 height 21
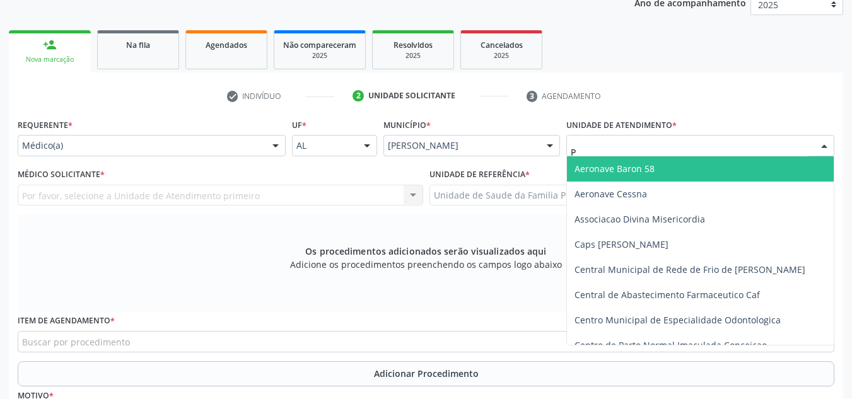
type input "PO"
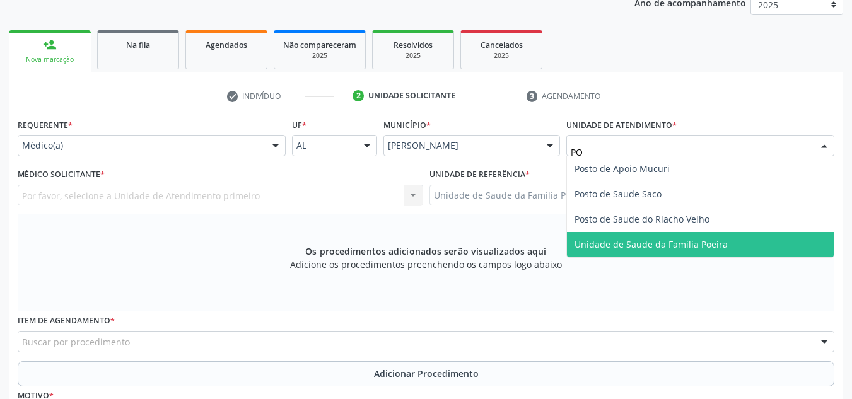
click at [715, 245] on span "Unidade de Saude da Familia Poeira" at bounding box center [651, 244] width 153 height 12
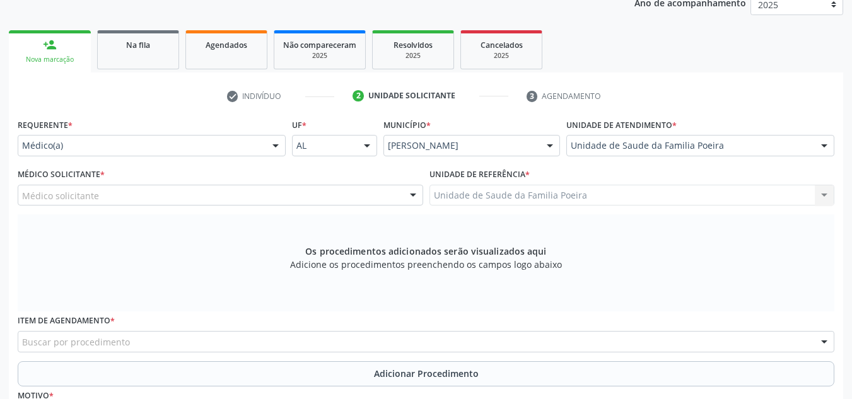
click at [158, 199] on div "Médico solicitante" at bounding box center [221, 195] width 406 height 21
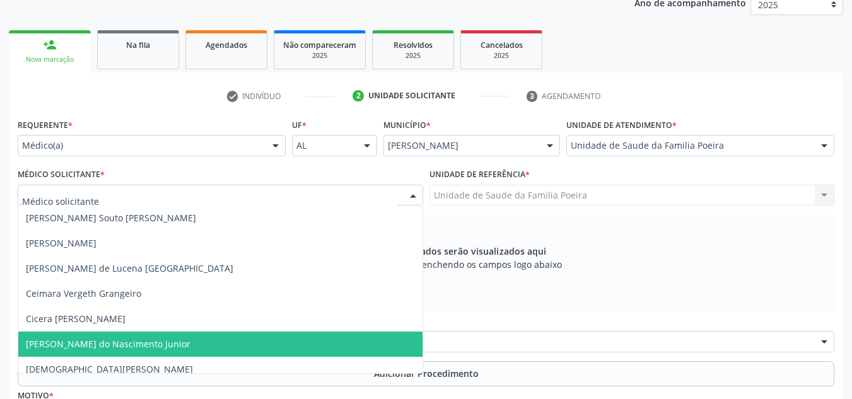
click at [162, 346] on span "[PERSON_NAME] do Nascimento Junior" at bounding box center [108, 344] width 165 height 12
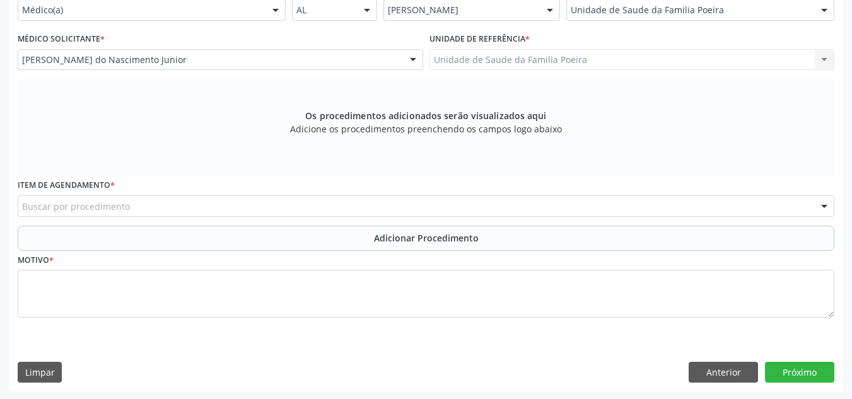
scroll to position [313, 0]
click at [141, 206] on div "Buscar por procedimento" at bounding box center [426, 204] width 817 height 21
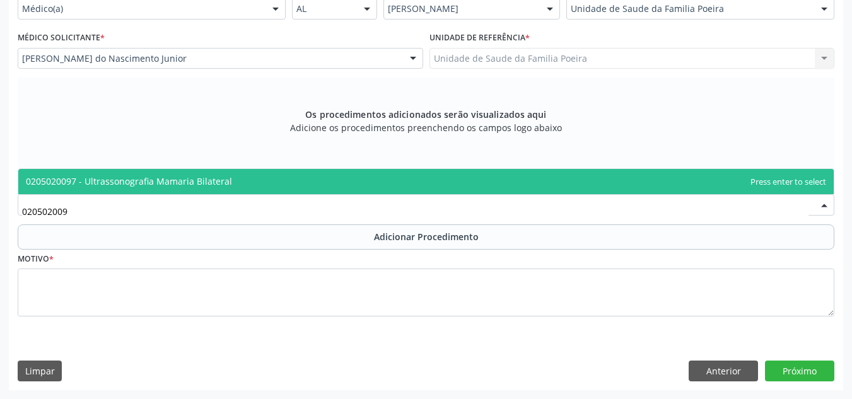
type input "0205020097"
click at [150, 171] on span "0205020097 - Ultrassonografia Mamaria Bilateral" at bounding box center [426, 181] width 816 height 25
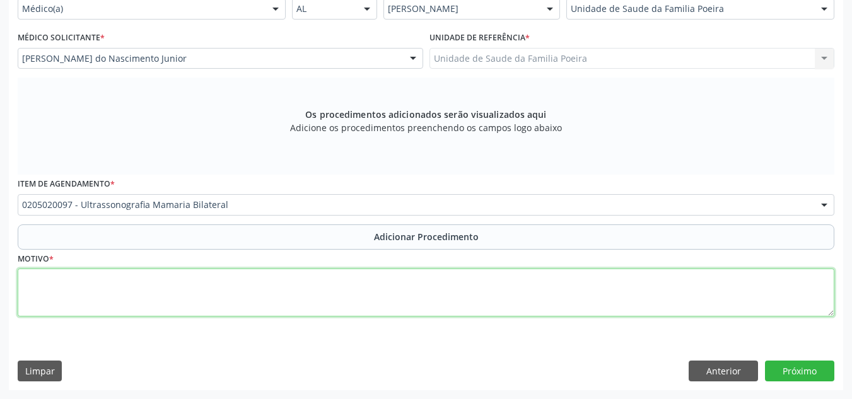
click at [119, 288] on textarea at bounding box center [426, 293] width 817 height 48
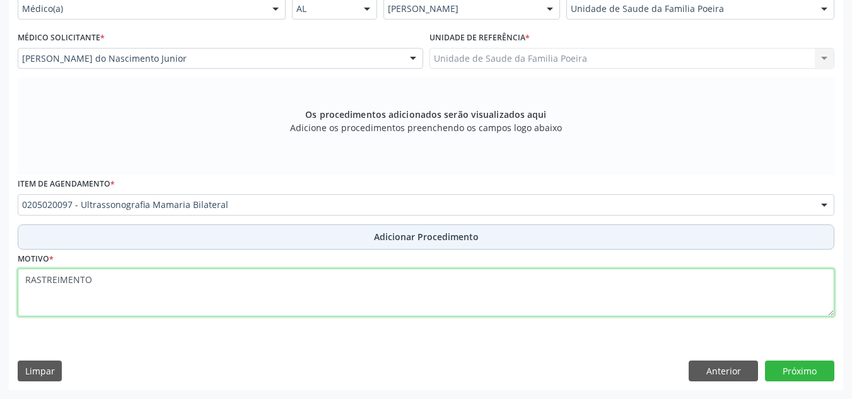
type textarea "RASTREIMENTO"
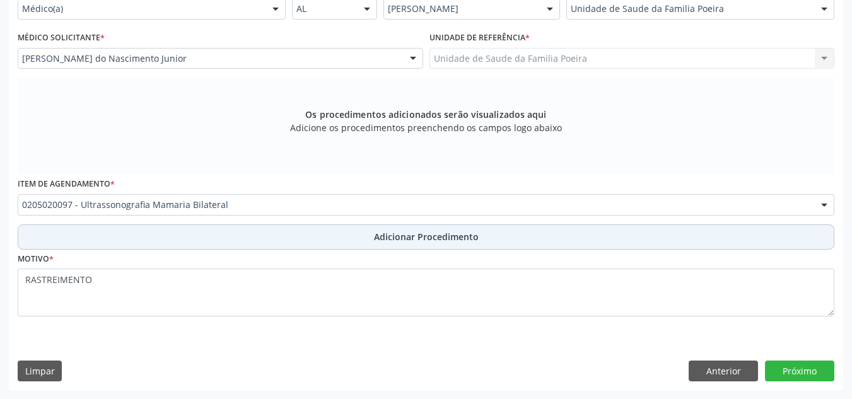
click at [410, 242] on span "Adicionar Procedimento" at bounding box center [426, 236] width 105 height 13
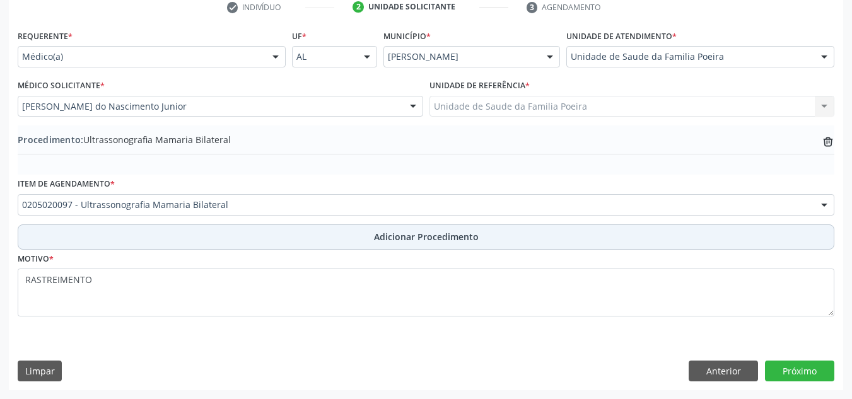
scroll to position [265, 0]
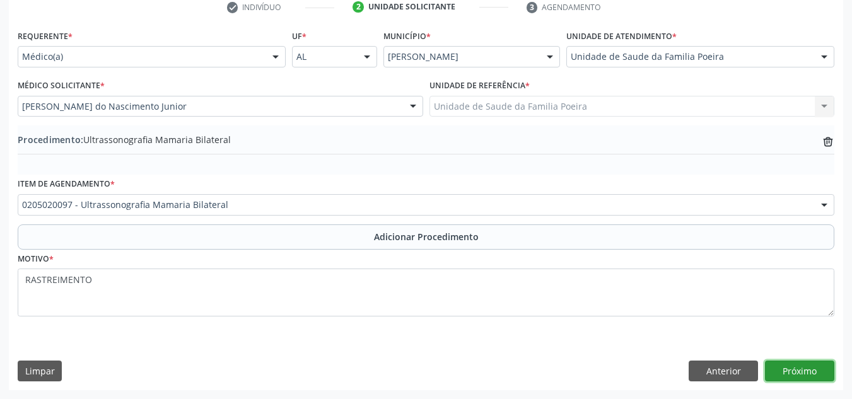
click at [808, 372] on button "Próximo" at bounding box center [799, 371] width 69 height 21
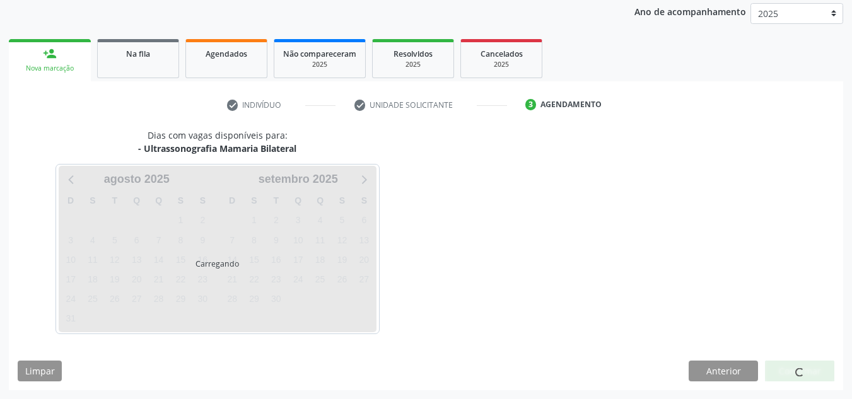
scroll to position [204, 0]
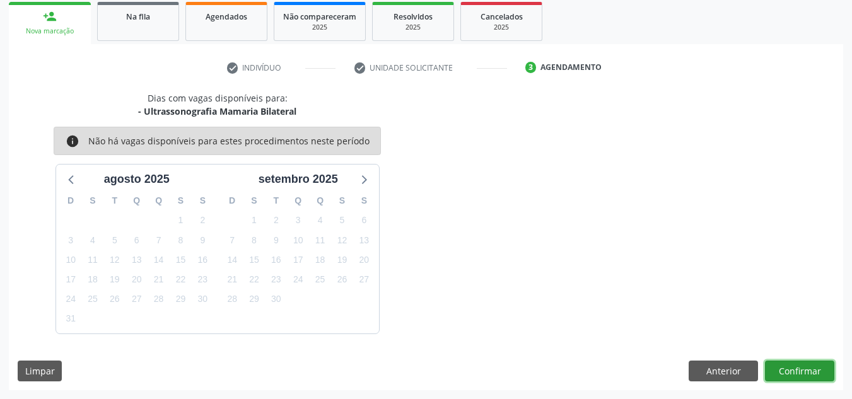
click at [796, 370] on button "Confirmar" at bounding box center [799, 371] width 69 height 21
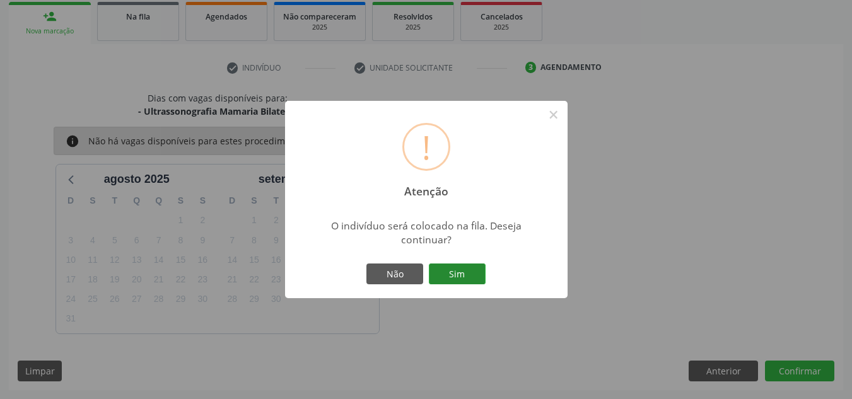
click at [443, 279] on button "Sim" at bounding box center [457, 274] width 57 height 21
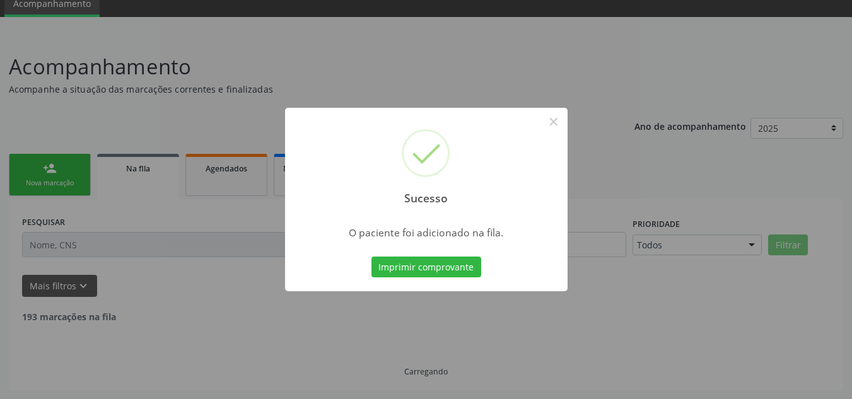
scroll to position [39, 0]
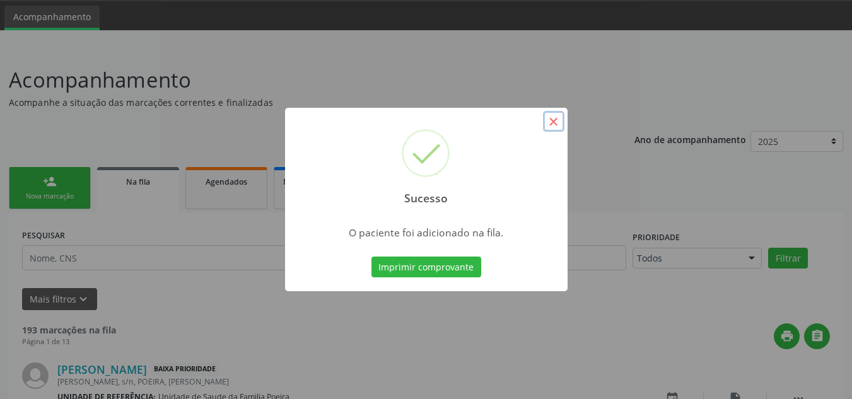
click at [557, 124] on button "×" at bounding box center [553, 121] width 21 height 21
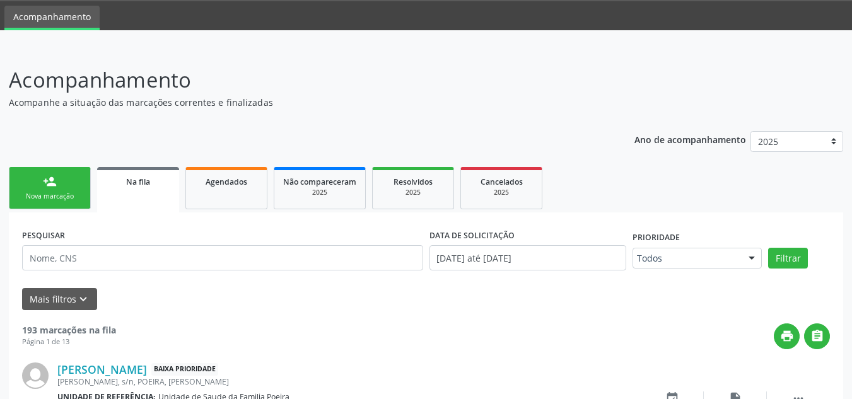
click at [51, 185] on div "person_add" at bounding box center [50, 182] width 14 height 14
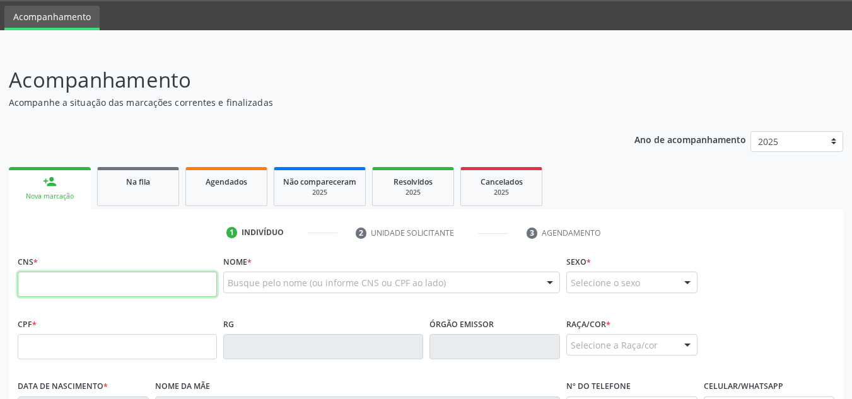
click at [52, 285] on input "text" at bounding box center [117, 284] width 199 height 25
type input "702 4070 4696 4227"
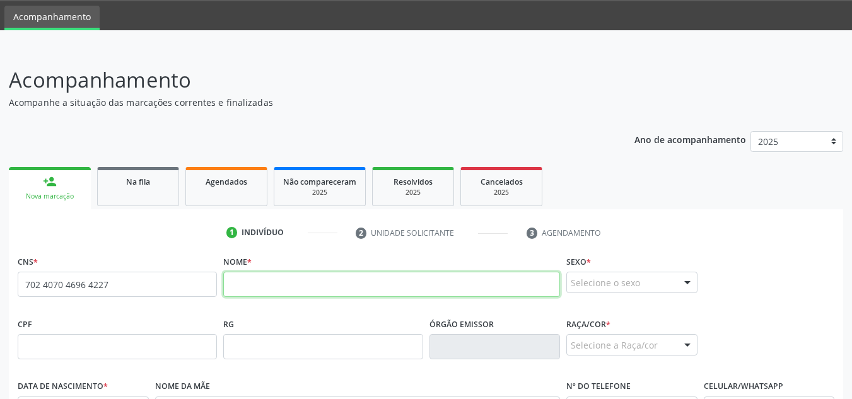
paste input "[PERSON_NAME]"
type input "[PERSON_NAME]"
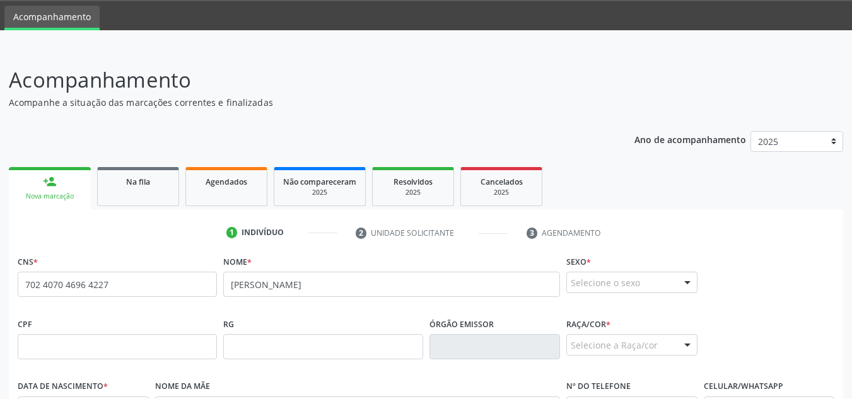
click at [624, 282] on div "Selecione o sexo" at bounding box center [632, 282] width 131 height 21
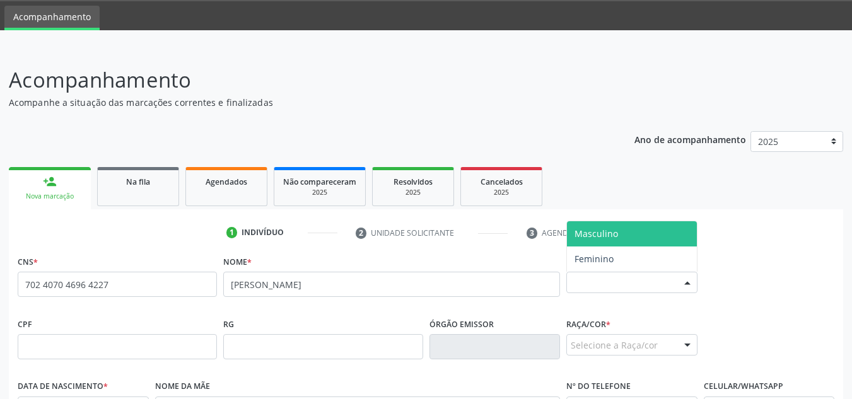
click at [628, 238] on span "Masculino" at bounding box center [632, 233] width 130 height 25
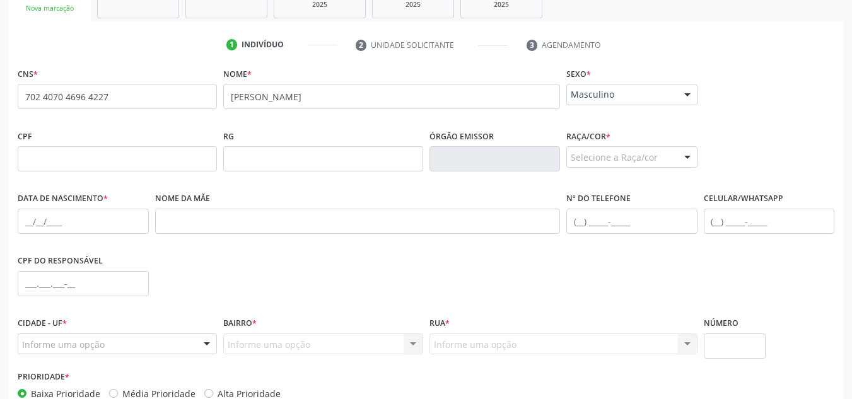
scroll to position [228, 0]
drag, startPoint x: 57, startPoint y: 158, endPoint x: 491, endPoint y: 206, distance: 436.6
click at [69, 159] on input "text" at bounding box center [117, 157] width 199 height 25
paste input "841.255.944-49"
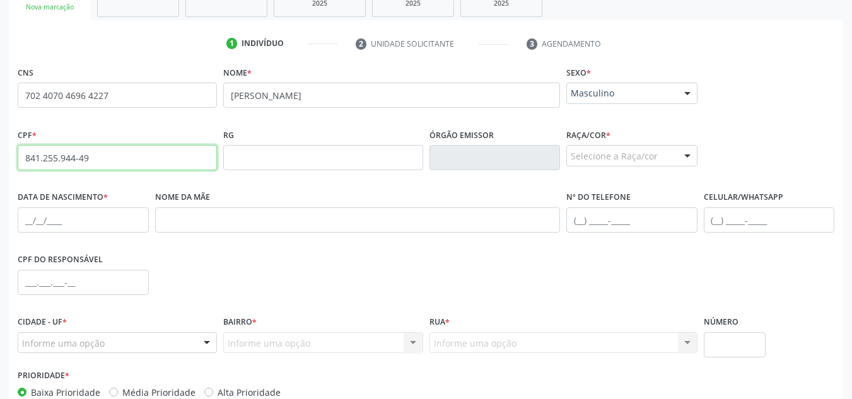
type input "841.255.944-49"
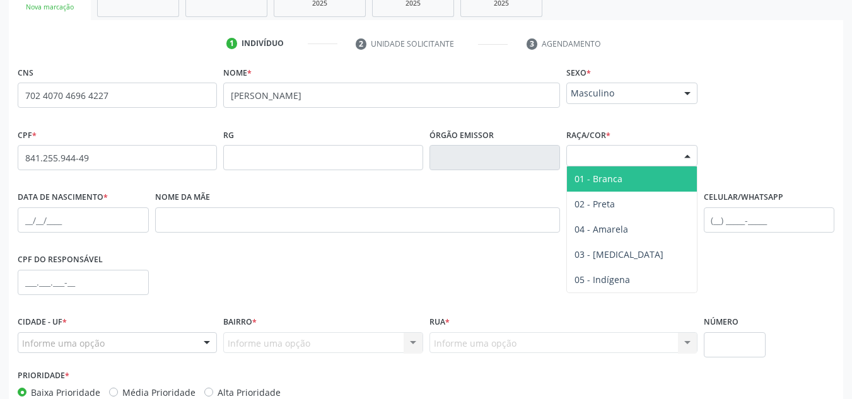
click at [688, 161] on div at bounding box center [687, 156] width 19 height 21
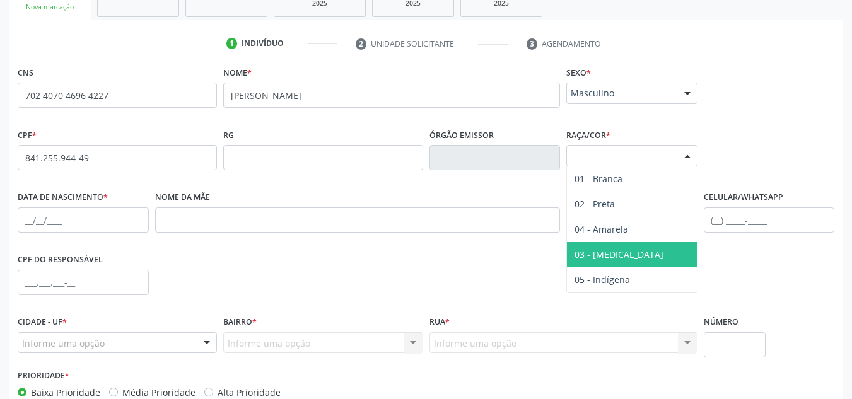
click at [616, 259] on span "03 - [MEDICAL_DATA]" at bounding box center [619, 255] width 89 height 12
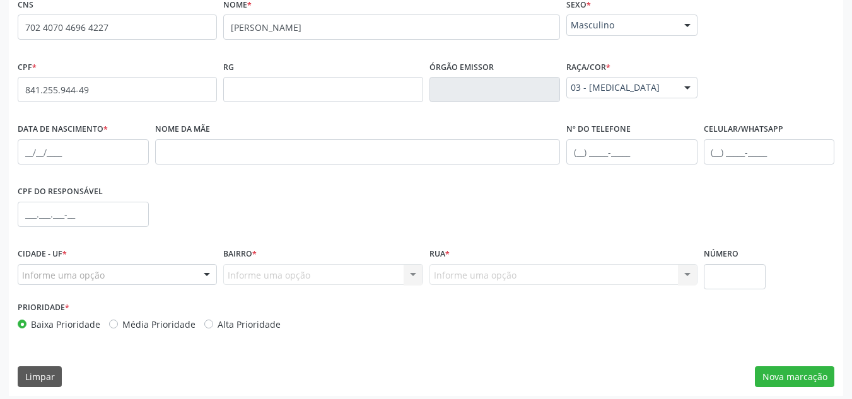
scroll to position [302, 0]
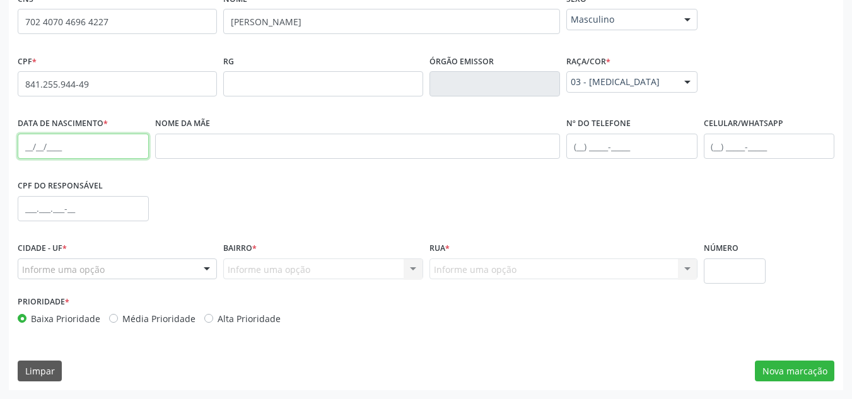
click at [49, 153] on input "text" at bounding box center [83, 146] width 131 height 25
type input "2[DATE]"
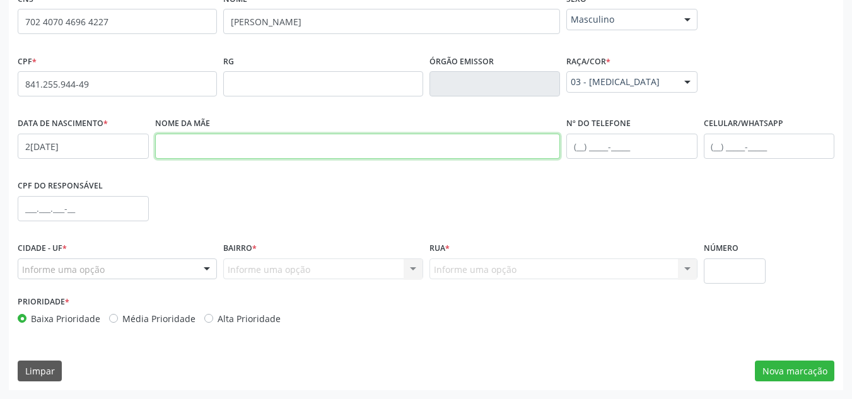
click at [173, 142] on input "text" at bounding box center [358, 146] width 406 height 25
paste input "Cicera [PERSON_NAME]"
type input "Cicera [PERSON_NAME]"
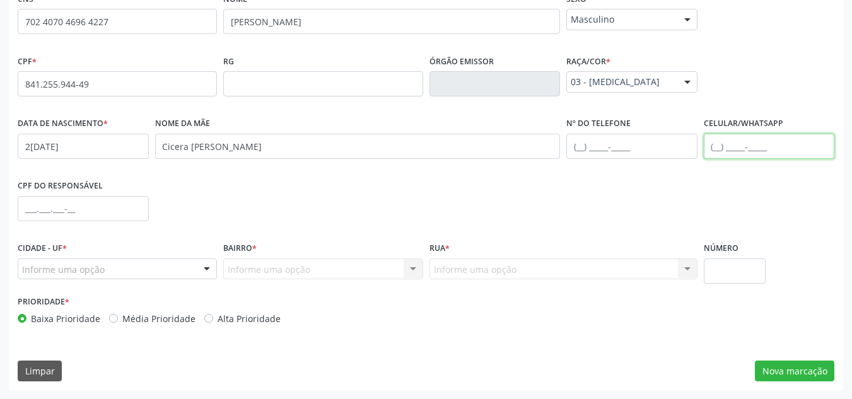
drag, startPoint x: 741, startPoint y: 152, endPoint x: 745, endPoint y: 158, distance: 7.4
click at [742, 153] on input "text" at bounding box center [769, 146] width 131 height 25
type input "[PHONE_NUMBER]"
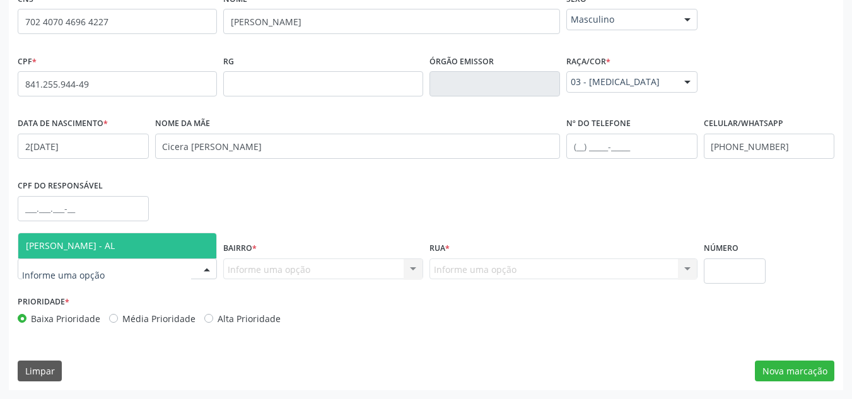
click at [164, 269] on div at bounding box center [117, 269] width 199 height 21
click at [114, 248] on span "[PERSON_NAME] - AL" at bounding box center [70, 246] width 89 height 12
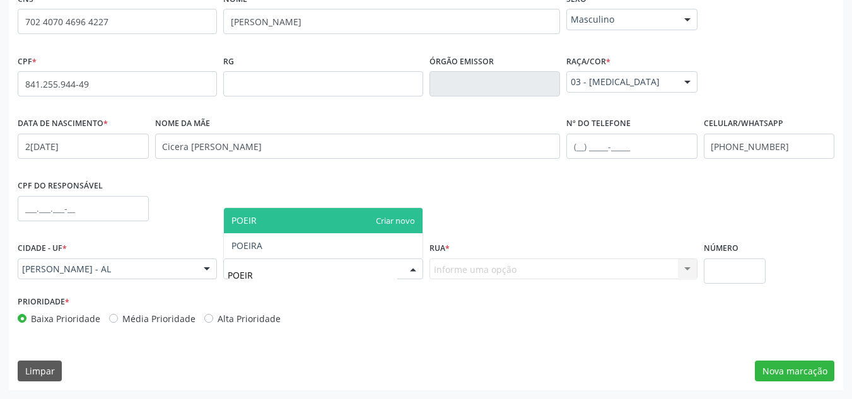
type input "POEIRA"
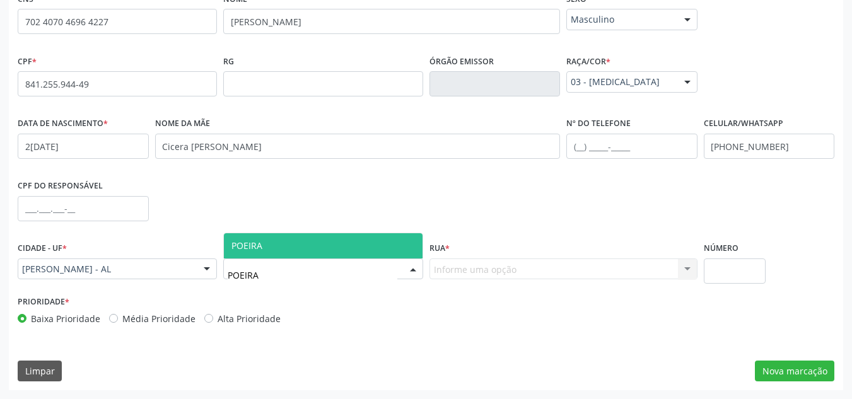
click at [272, 254] on span "POEIRA" at bounding box center [323, 245] width 198 height 25
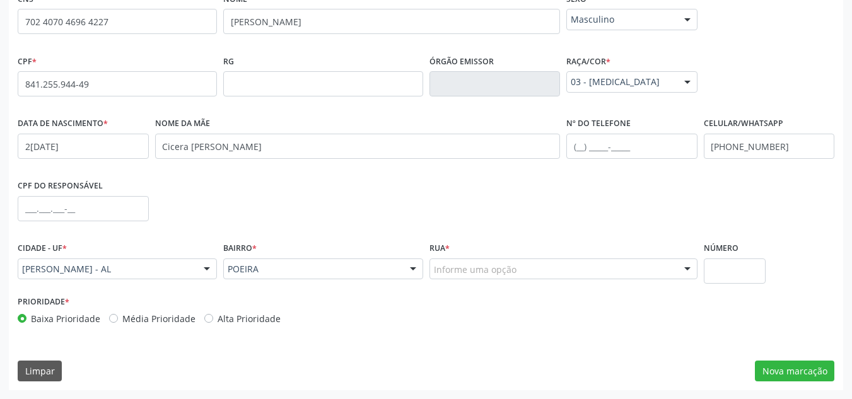
click at [558, 273] on div "Informe uma opção" at bounding box center [564, 269] width 268 height 21
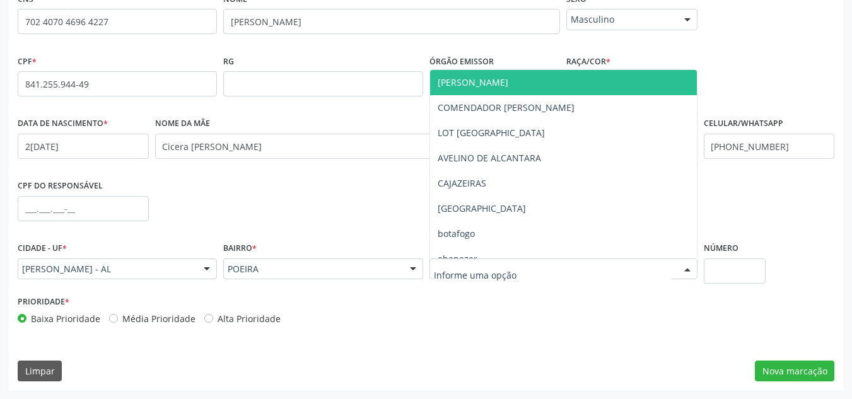
click at [573, 81] on span "[PERSON_NAME]" at bounding box center [563, 82] width 267 height 25
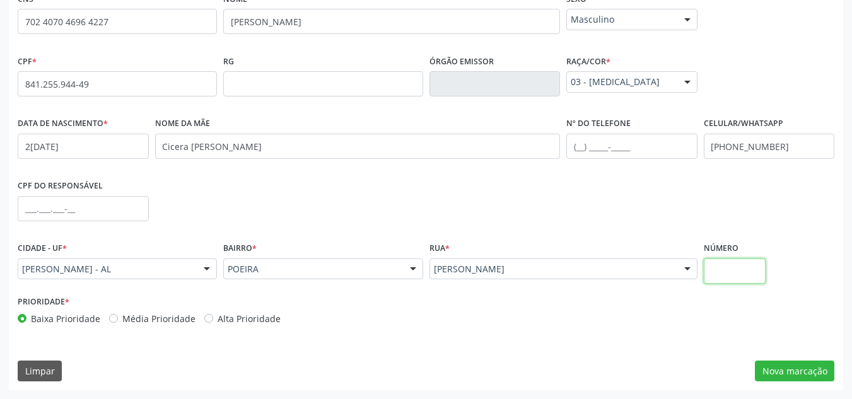
click at [721, 276] on input "text" at bounding box center [735, 271] width 62 height 25
type input "S/N"
click at [790, 375] on button "Nova marcação" at bounding box center [794, 371] width 79 height 21
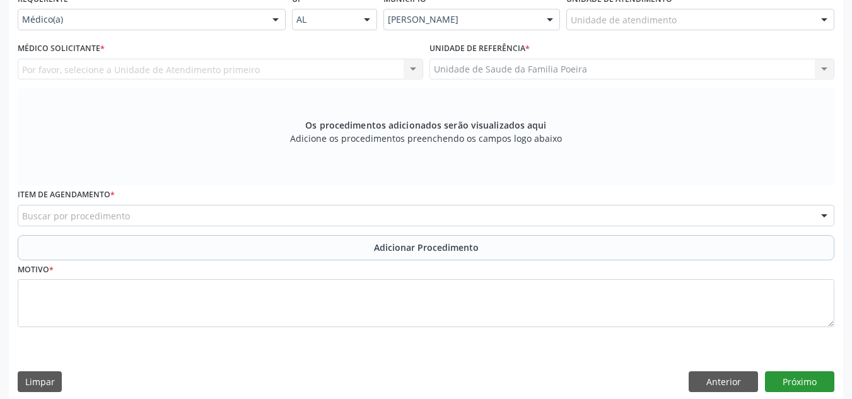
scroll to position [239, 0]
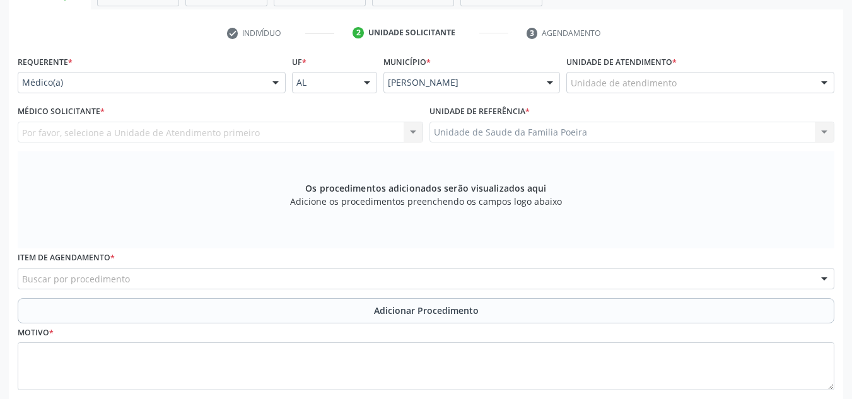
click at [809, 79] on div "Unidade de atendimento" at bounding box center [701, 82] width 268 height 21
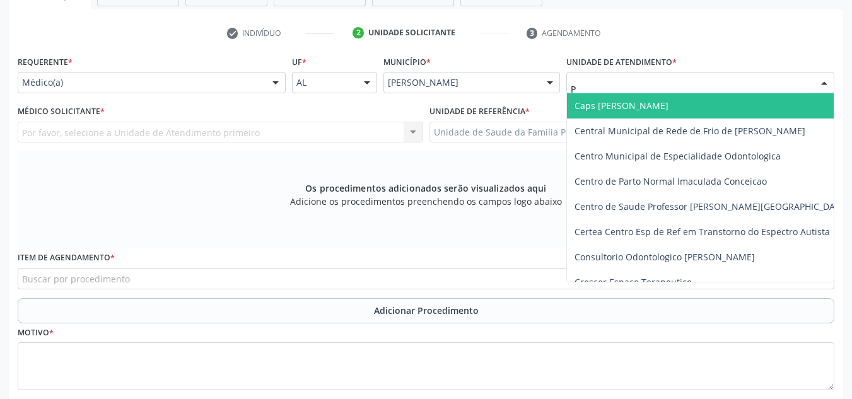
type input "PO"
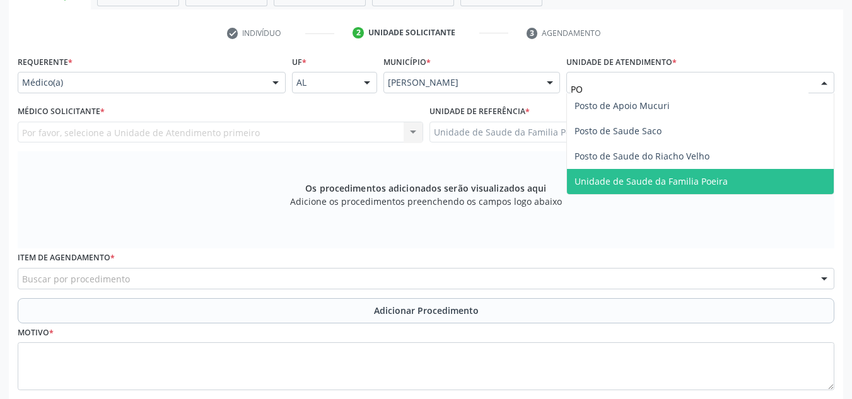
click at [718, 183] on span "Unidade de Saude da Familia Poeira" at bounding box center [651, 181] width 153 height 12
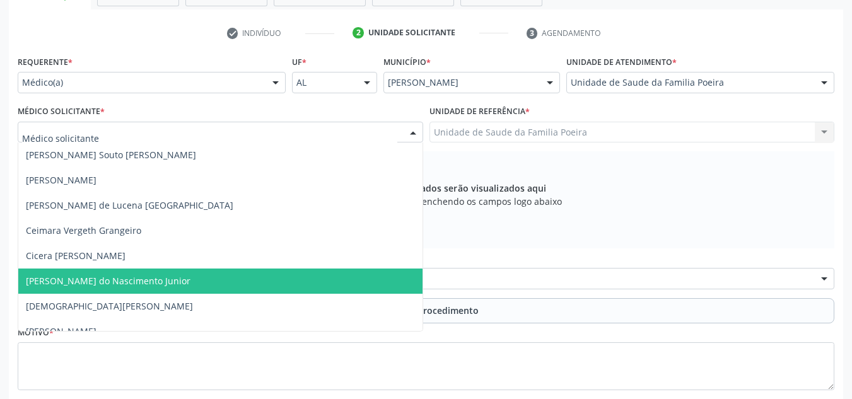
click at [68, 277] on span "[PERSON_NAME] do Nascimento Junior" at bounding box center [108, 281] width 165 height 12
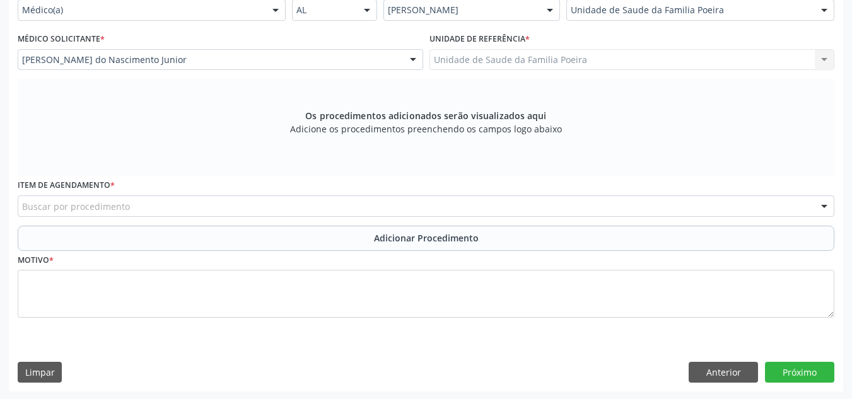
scroll to position [313, 0]
click at [89, 212] on div "Buscar por procedimento" at bounding box center [426, 204] width 817 height 21
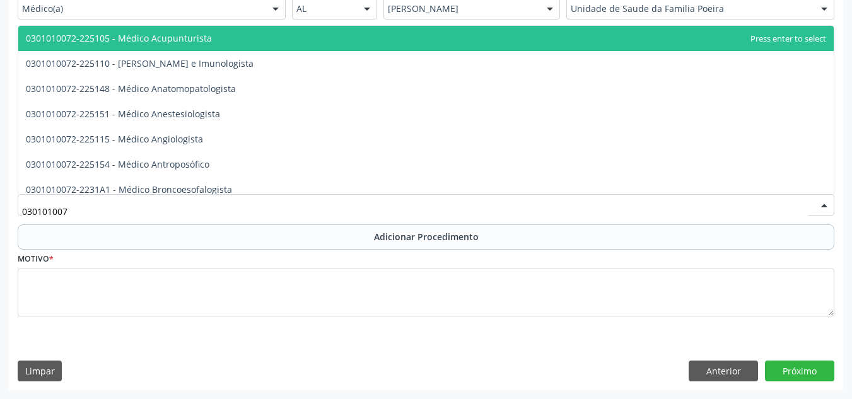
type input "0301010072"
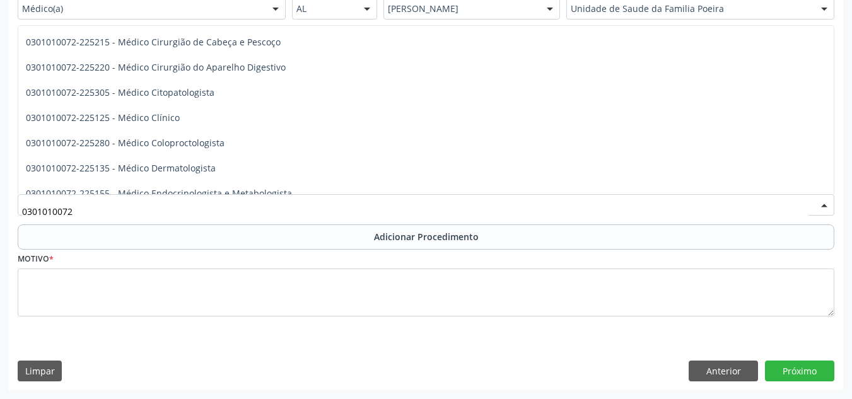
scroll to position [442, 0]
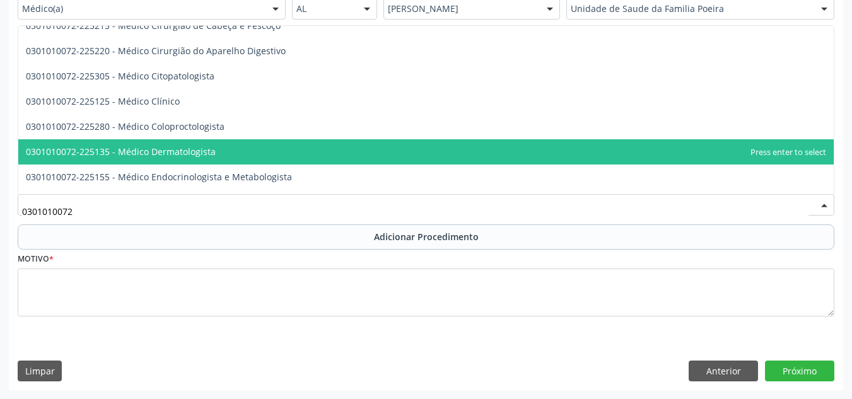
click at [190, 145] on span "0301010072-225135 - Médico Dermatologista" at bounding box center [426, 151] width 816 height 25
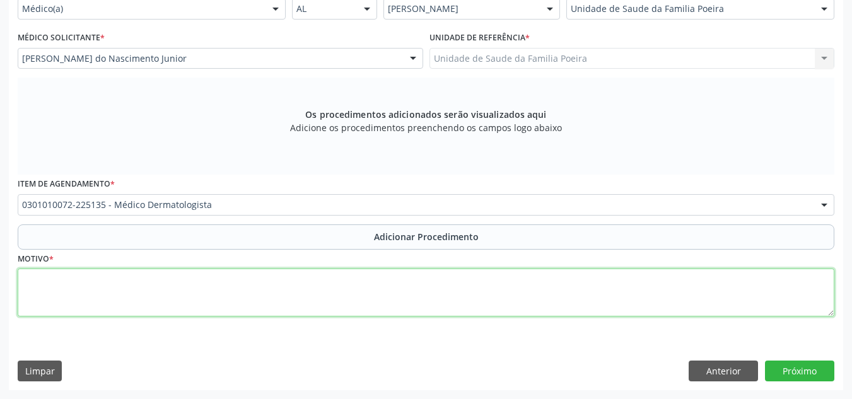
click at [132, 302] on textarea at bounding box center [426, 293] width 817 height 48
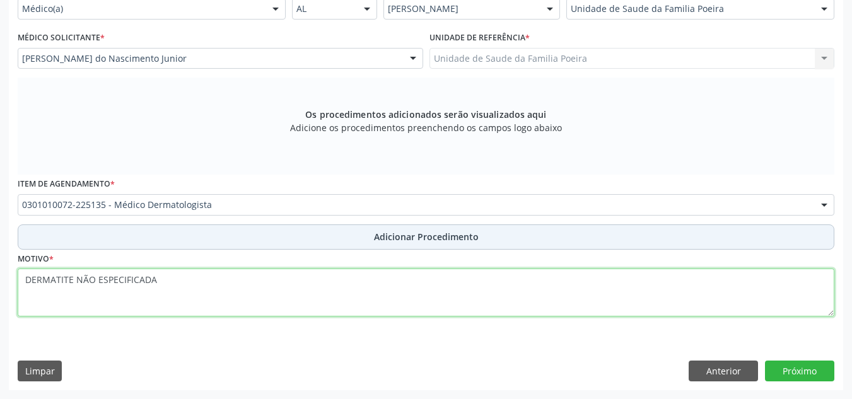
type textarea "DERMATITE NÃO ESPECIFICADA"
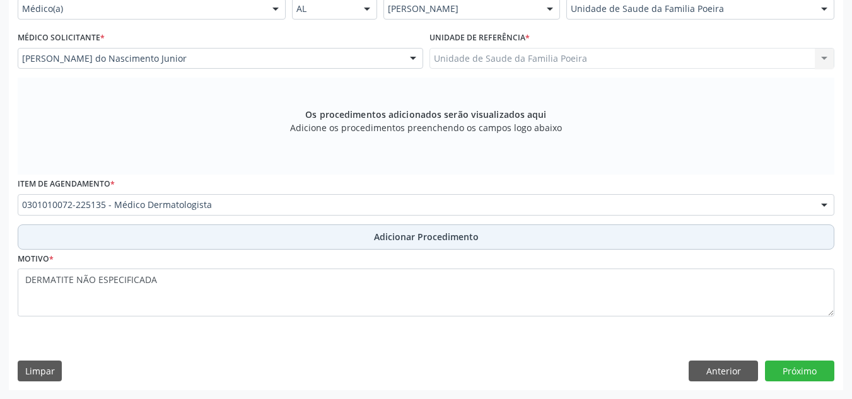
click at [410, 237] on span "Adicionar Procedimento" at bounding box center [426, 236] width 105 height 13
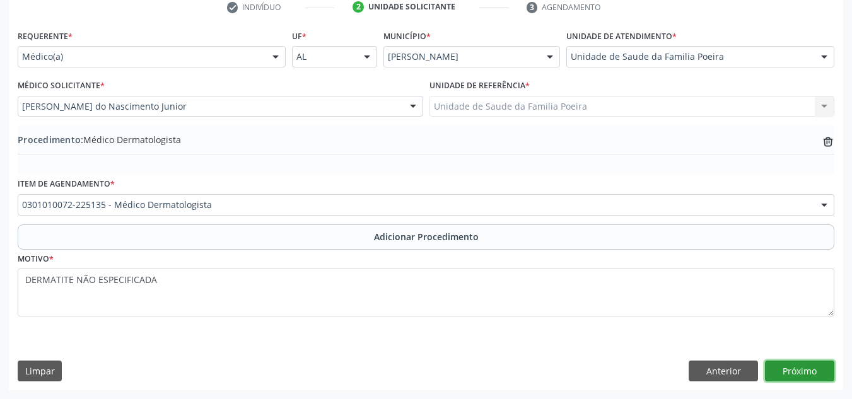
click at [794, 379] on button "Próximo" at bounding box center [799, 371] width 69 height 21
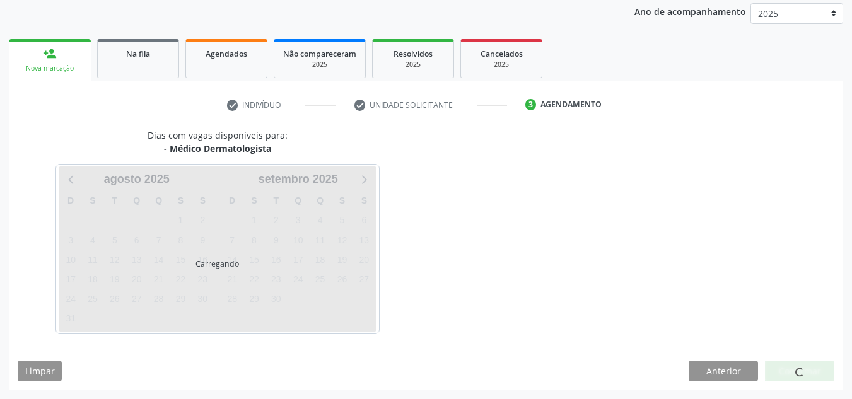
scroll to position [204, 0]
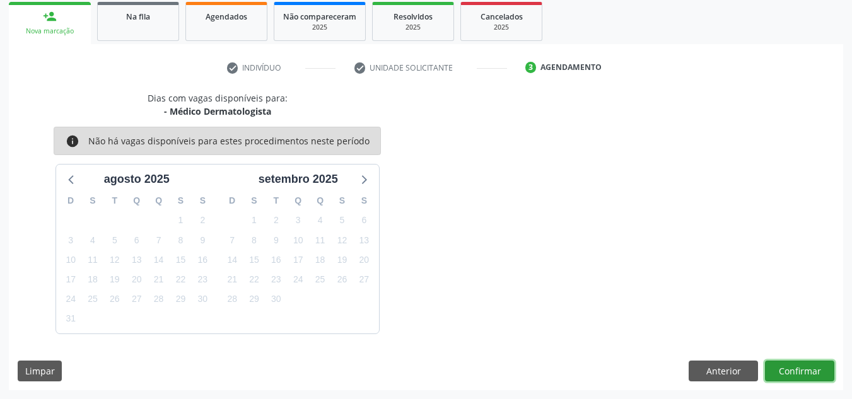
click at [817, 366] on button "Confirmar" at bounding box center [799, 371] width 69 height 21
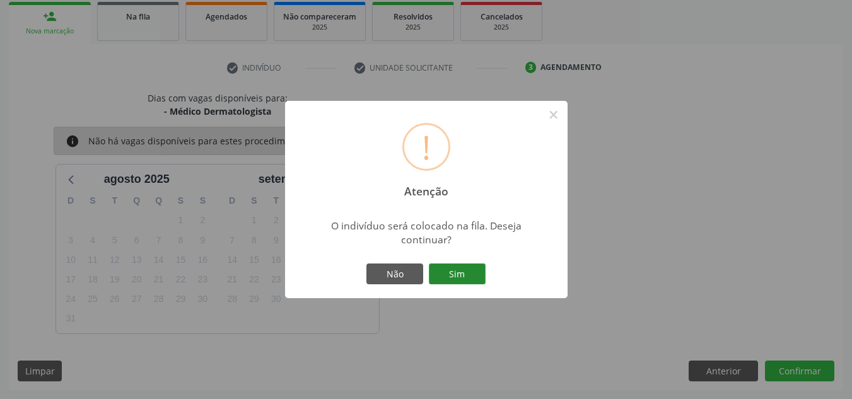
click at [473, 270] on button "Sim" at bounding box center [457, 274] width 57 height 21
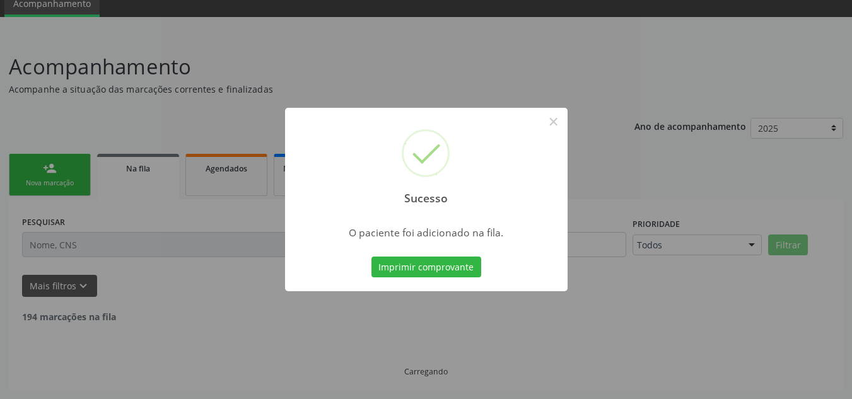
scroll to position [39, 0]
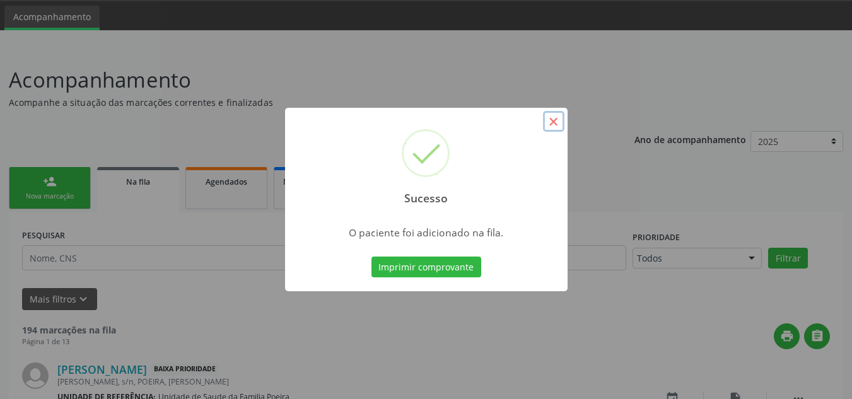
click at [553, 119] on button "×" at bounding box center [553, 121] width 21 height 21
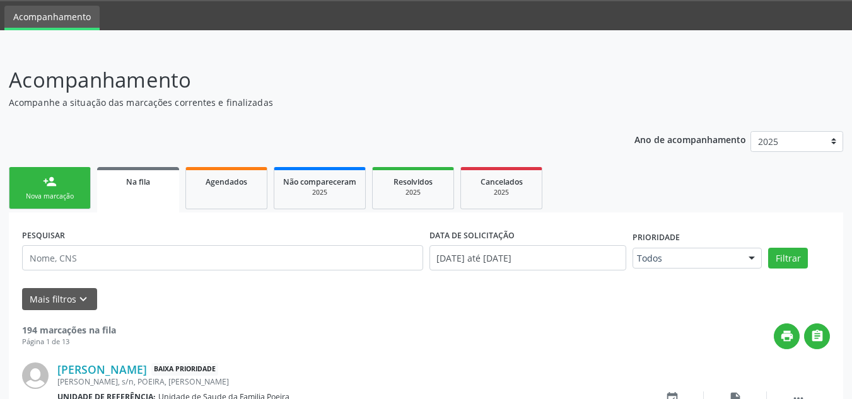
click at [68, 177] on link "person_add Nova marcação" at bounding box center [50, 188] width 82 height 42
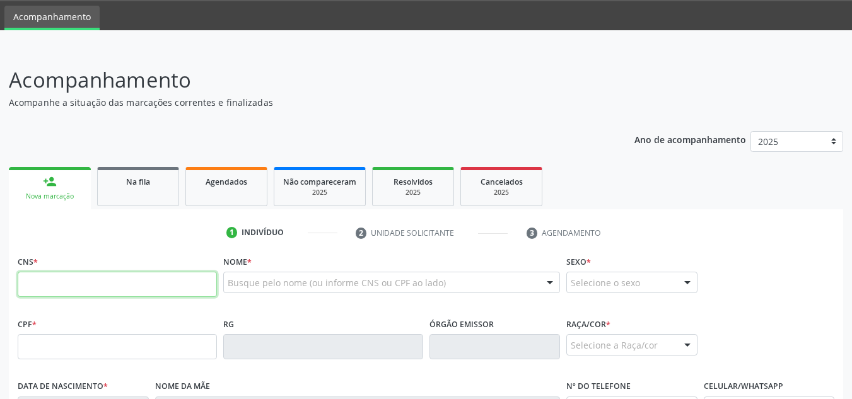
click at [136, 287] on input "text" at bounding box center [117, 284] width 199 height 25
type input "706 0028 1431 0546"
type input "554.074.044-00"
type input "[DATE]"
type input "[PERSON_NAME] das Dores dos Santos"
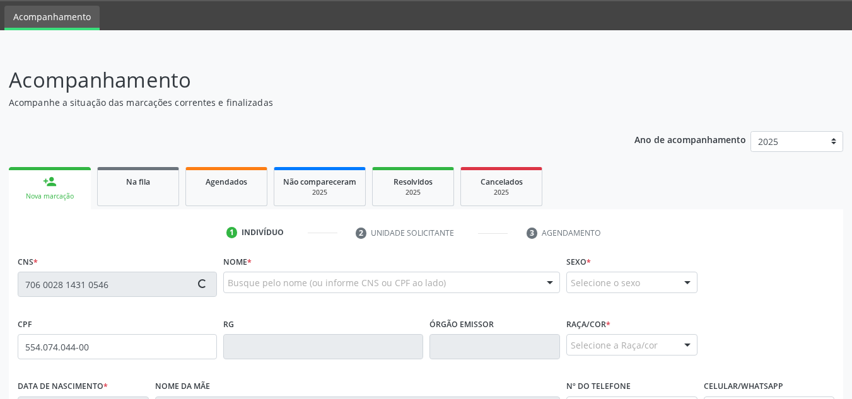
type input "[PHONE_NUMBER]"
type input "29"
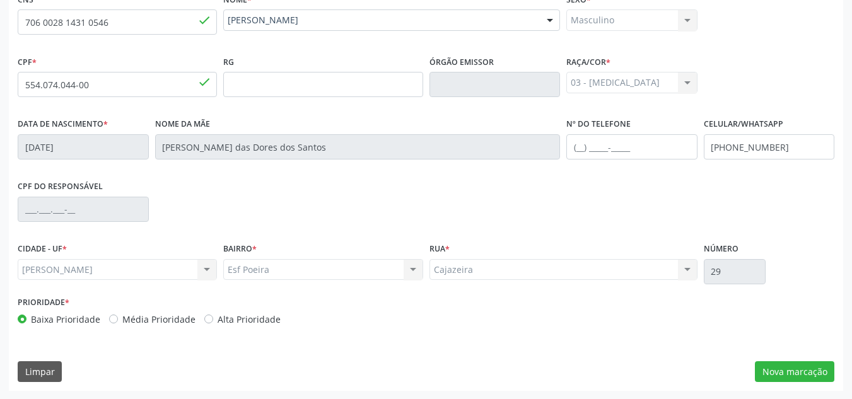
scroll to position [302, 0]
click at [796, 367] on button "Nova marcação" at bounding box center [794, 371] width 79 height 21
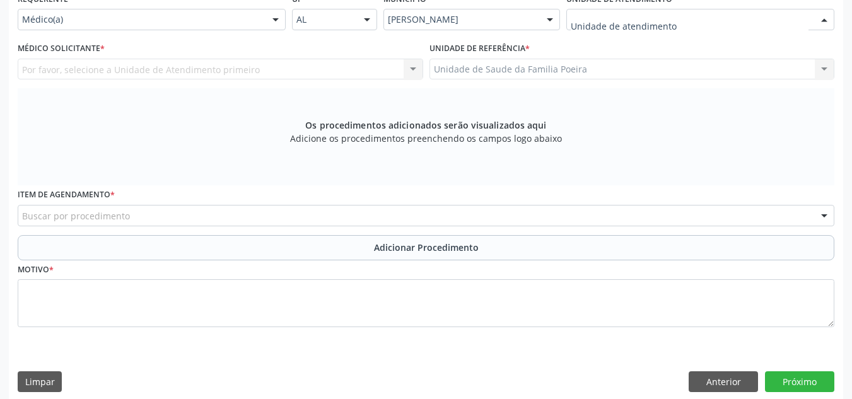
click at [820, 20] on div at bounding box center [824, 19] width 19 height 21
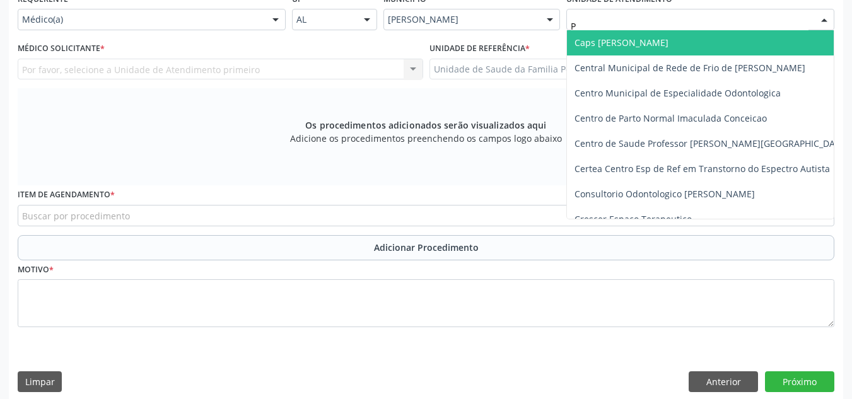
type input "PO"
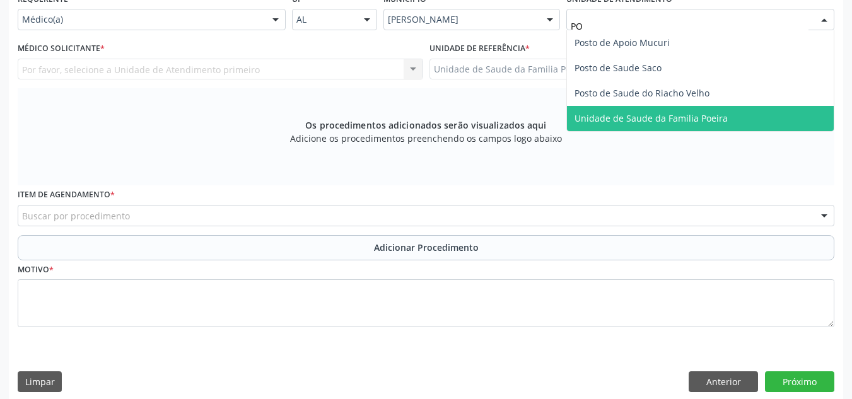
click at [710, 115] on span "Unidade de Saude da Familia Poeira" at bounding box center [651, 118] width 153 height 12
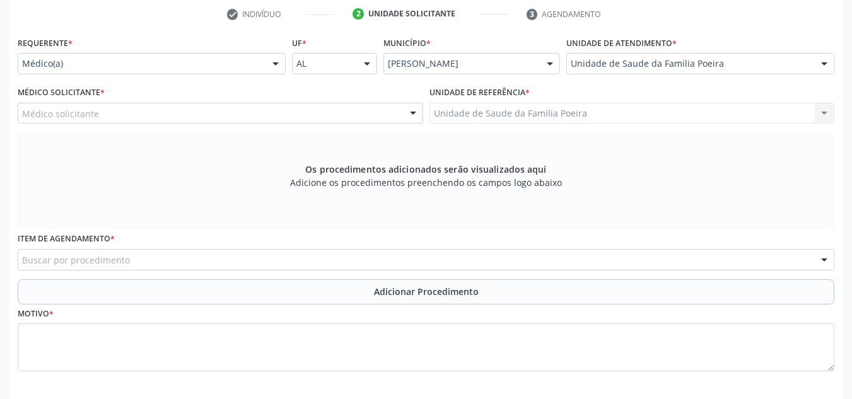
scroll to position [239, 0]
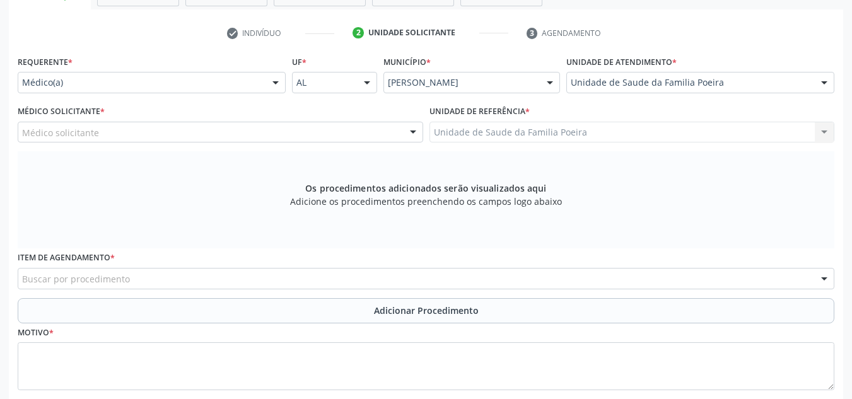
click at [350, 131] on div "Médico solicitante" at bounding box center [221, 132] width 406 height 21
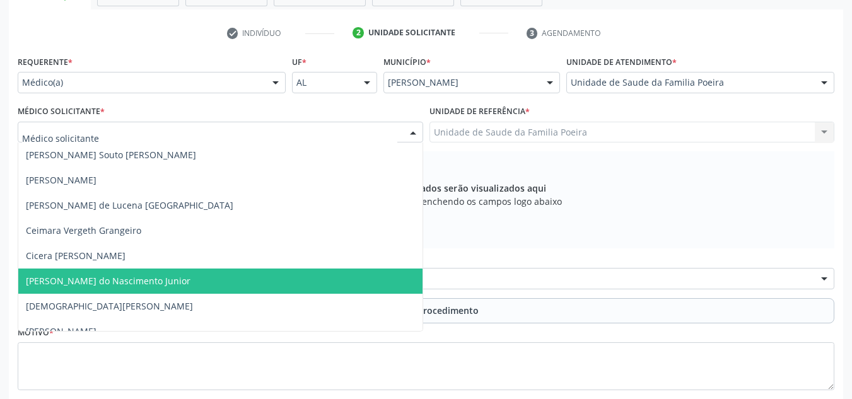
click at [201, 278] on span "[PERSON_NAME] do Nascimento Junior" at bounding box center [220, 281] width 404 height 25
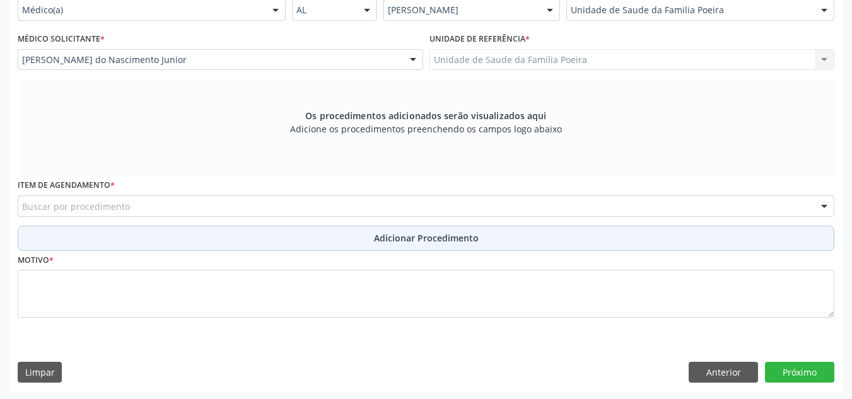
scroll to position [313, 0]
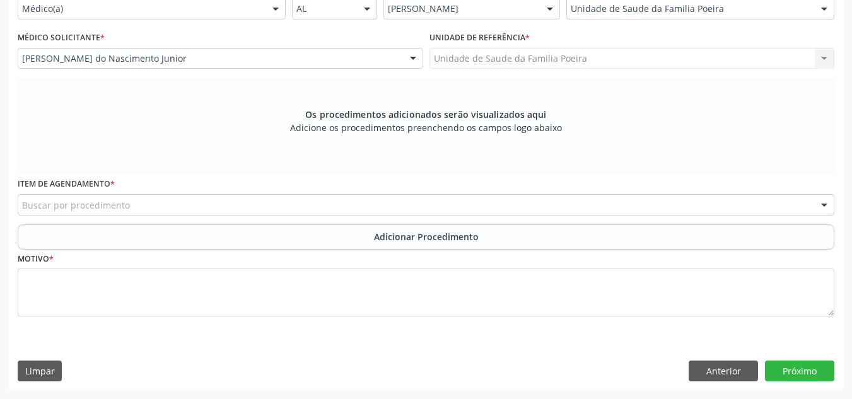
click at [151, 208] on div "Buscar por procedimento" at bounding box center [426, 204] width 817 height 21
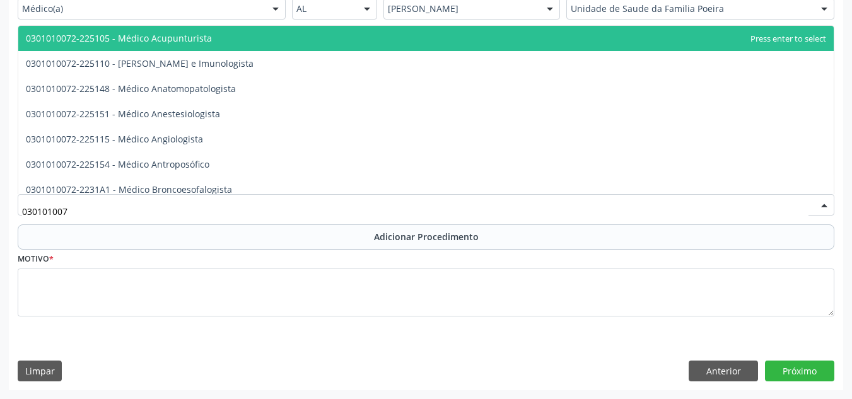
type input "0301010072"
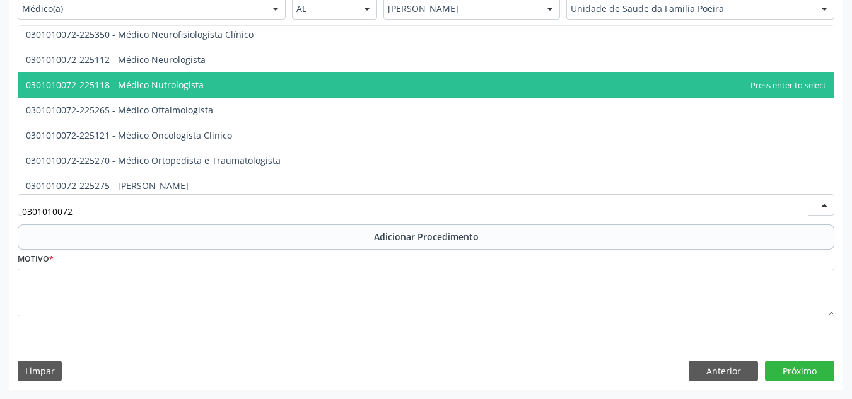
scroll to position [1009, 0]
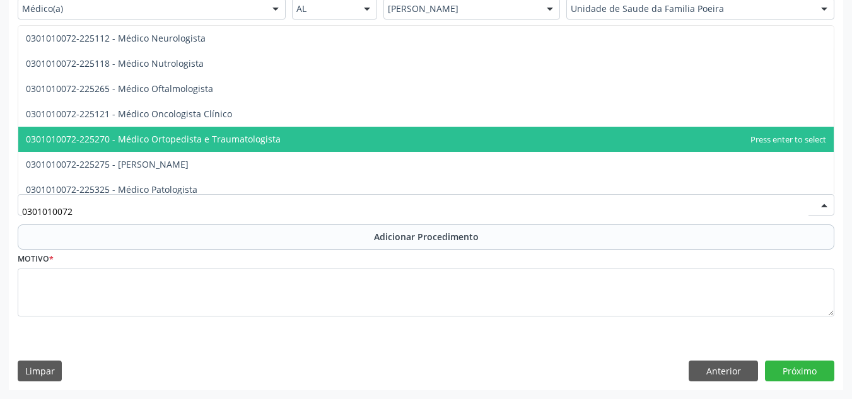
click at [237, 144] on span "0301010072-225270 - Médico Ortopedista e Traumatologista" at bounding box center [153, 139] width 255 height 12
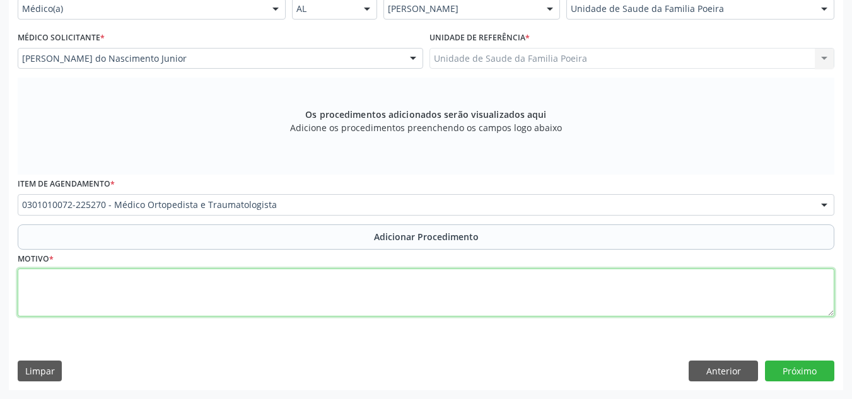
click at [228, 281] on textarea at bounding box center [426, 293] width 817 height 48
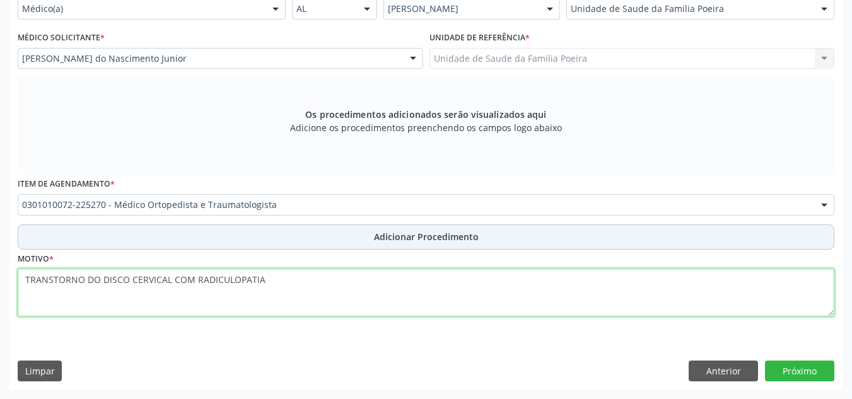
type textarea "TRANSTORNO DO DISCO CERVICAL COM RADICULOPATIA"
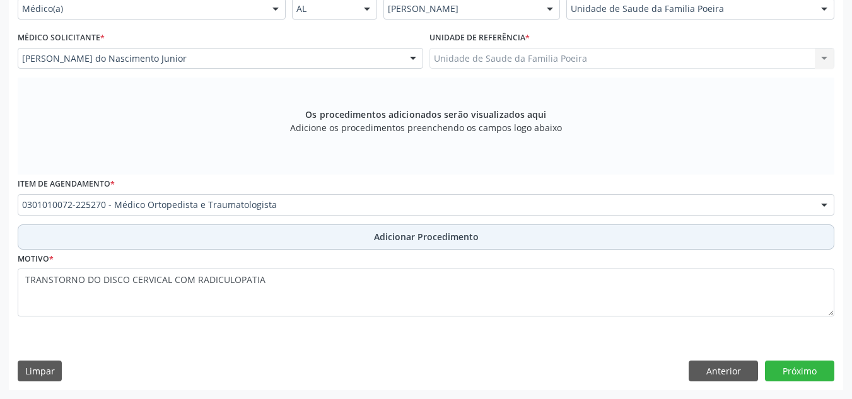
click at [416, 238] on span "Adicionar Procedimento" at bounding box center [426, 236] width 105 height 13
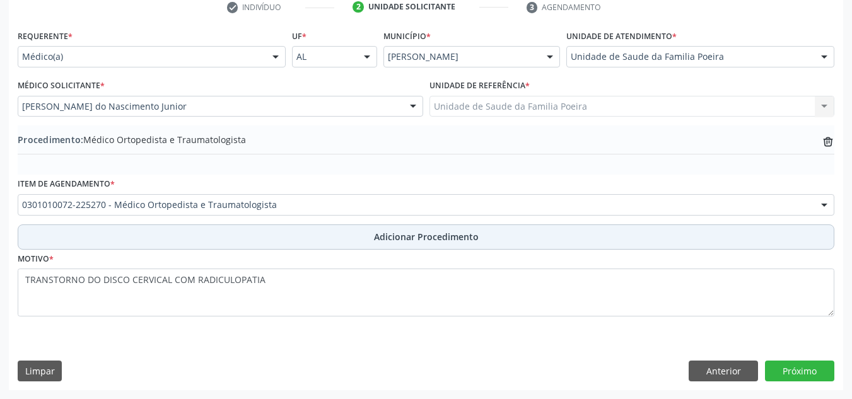
scroll to position [265, 0]
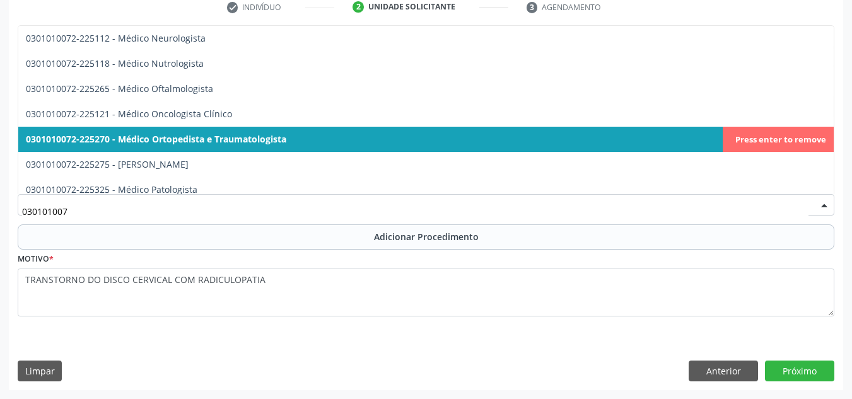
type input "0301010072"
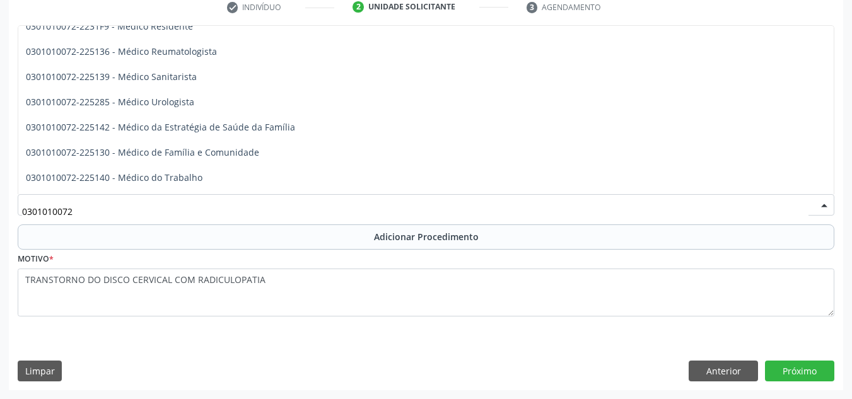
scroll to position [1388, 0]
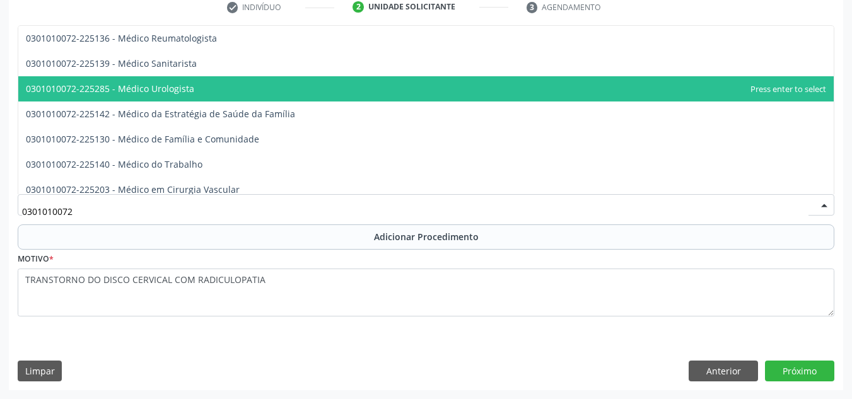
click at [214, 90] on span "0301010072-225285 - Médico Urologista" at bounding box center [426, 88] width 816 height 25
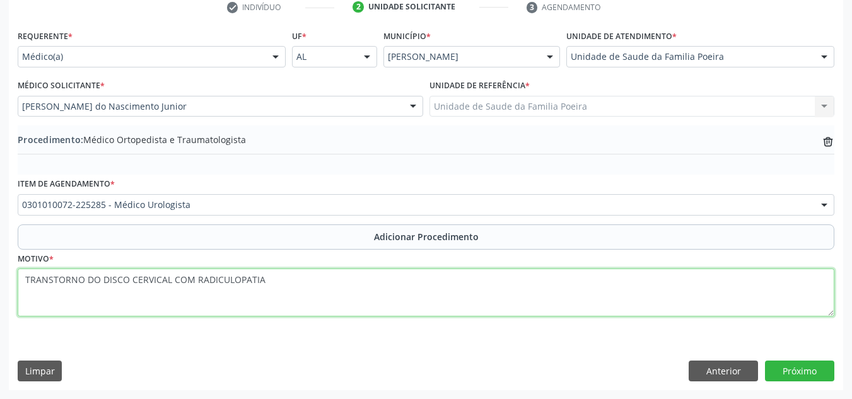
drag, startPoint x: 299, startPoint y: 273, endPoint x: 19, endPoint y: 285, distance: 280.3
click at [19, 285] on textarea "TRANSTORNO DO DISCO CERVICAL COM RADICULOPATIA" at bounding box center [426, 293] width 817 height 48
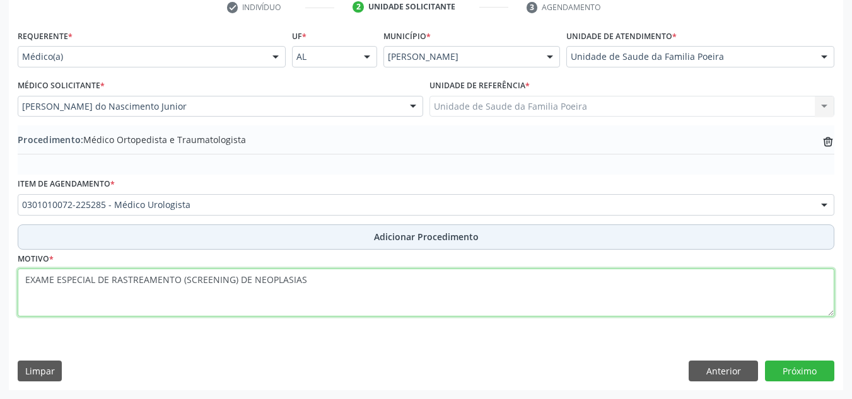
type textarea "EXAME ESPECIAL DE RASTREAMENTO (SCREENING) DE NEOPLASIAS"
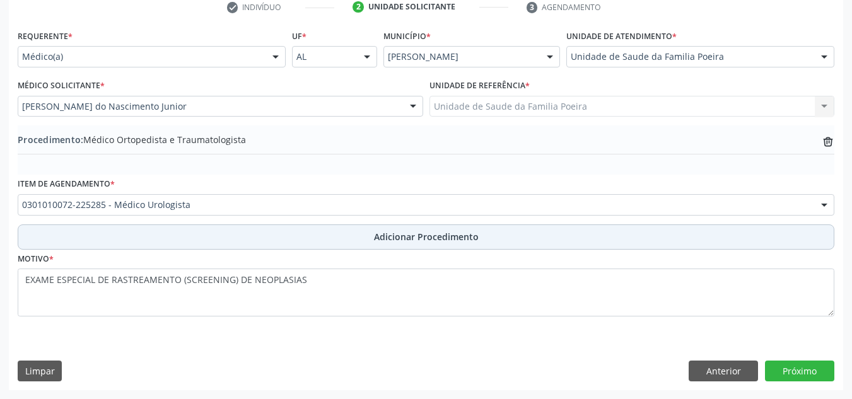
click at [312, 247] on button "Adicionar Procedimento" at bounding box center [426, 237] width 817 height 25
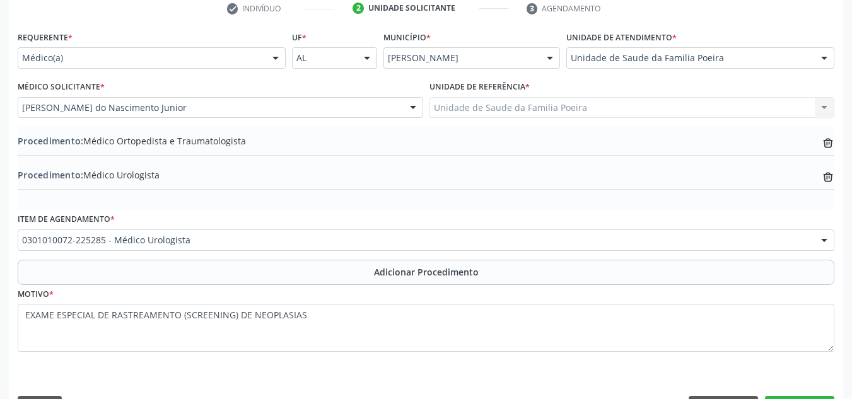
scroll to position [299, 0]
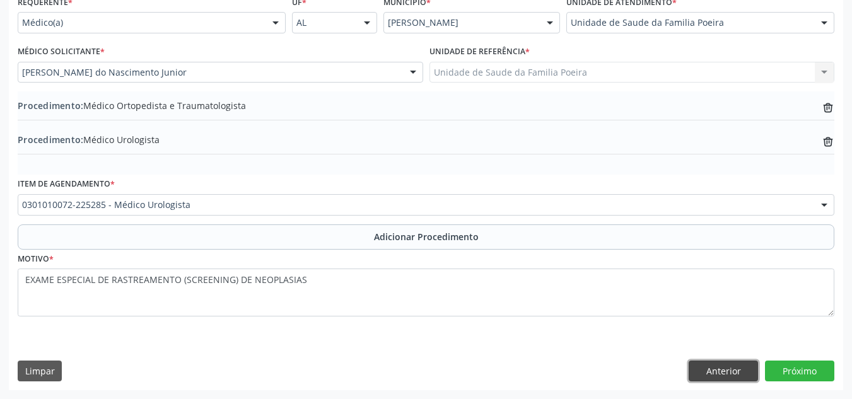
click at [737, 373] on button "Anterior" at bounding box center [723, 371] width 69 height 21
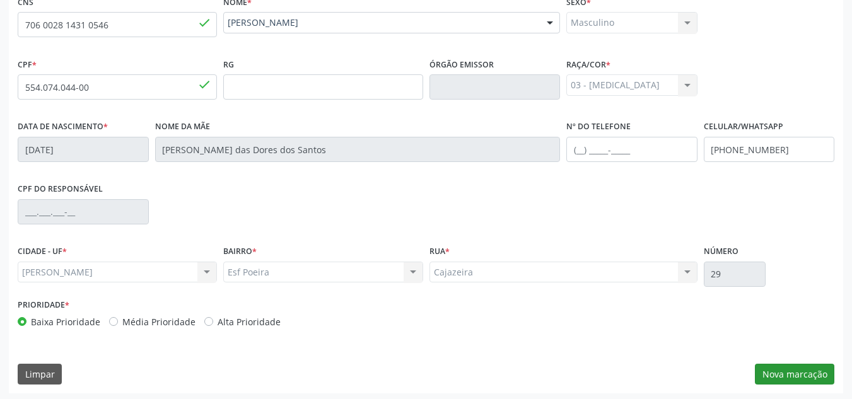
scroll to position [236, 0]
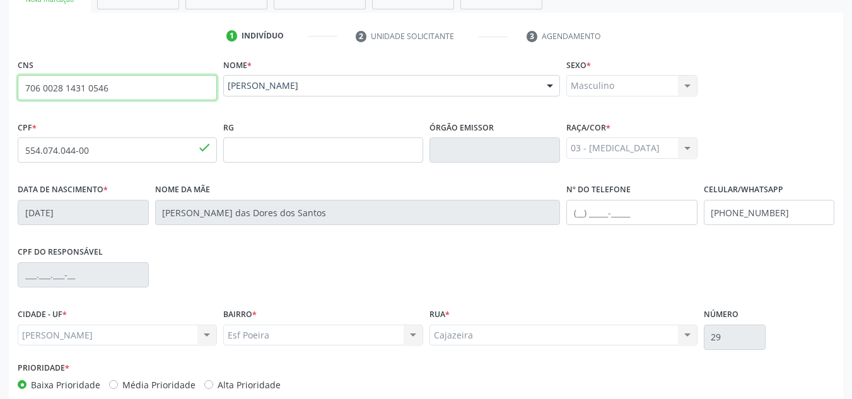
drag, startPoint x: 114, startPoint y: 91, endPoint x: 16, endPoint y: 94, distance: 97.8
click at [16, 94] on div "CNS 706 0028 1431 0546 done" at bounding box center [118, 87] width 206 height 62
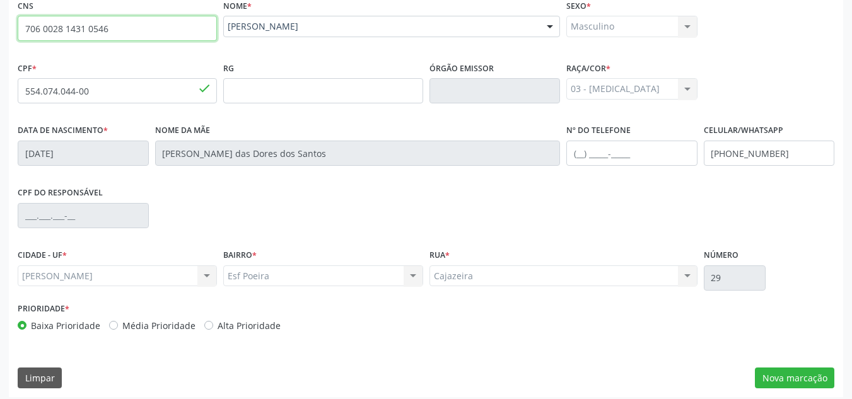
scroll to position [302, 0]
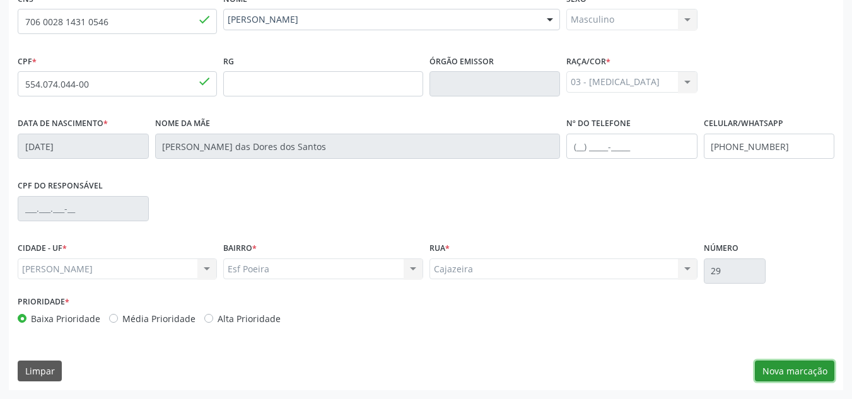
click at [806, 370] on button "Nova marcação" at bounding box center [794, 371] width 79 height 21
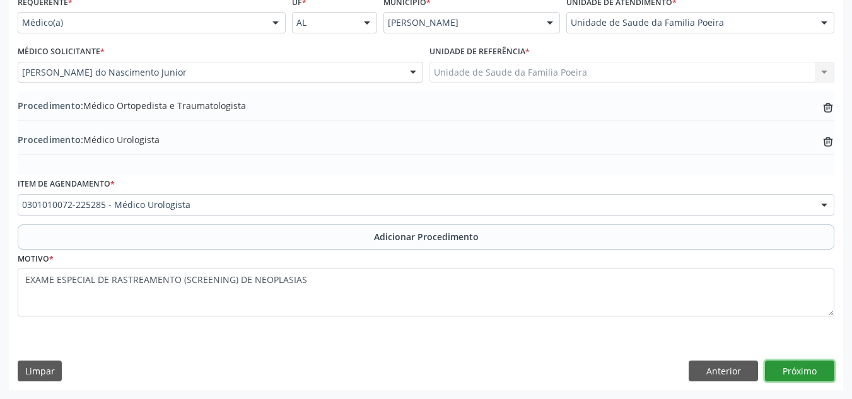
click at [804, 370] on button "Próximo" at bounding box center [799, 371] width 69 height 21
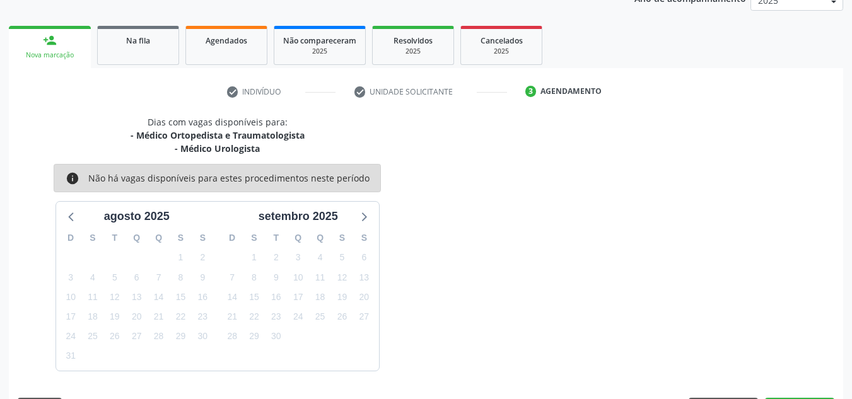
scroll to position [218, 0]
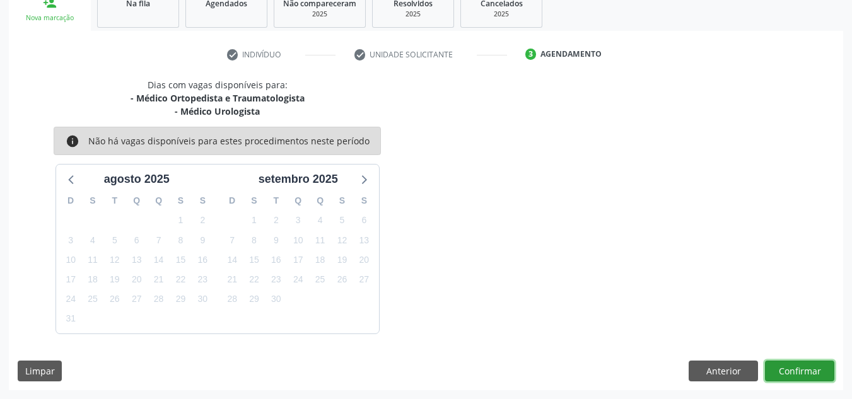
click at [804, 370] on button "Confirmar" at bounding box center [799, 371] width 69 height 21
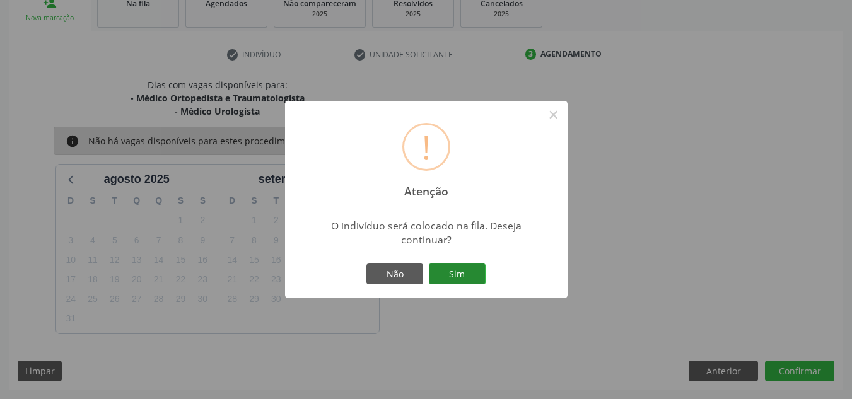
click at [457, 276] on button "Sim" at bounding box center [457, 274] width 57 height 21
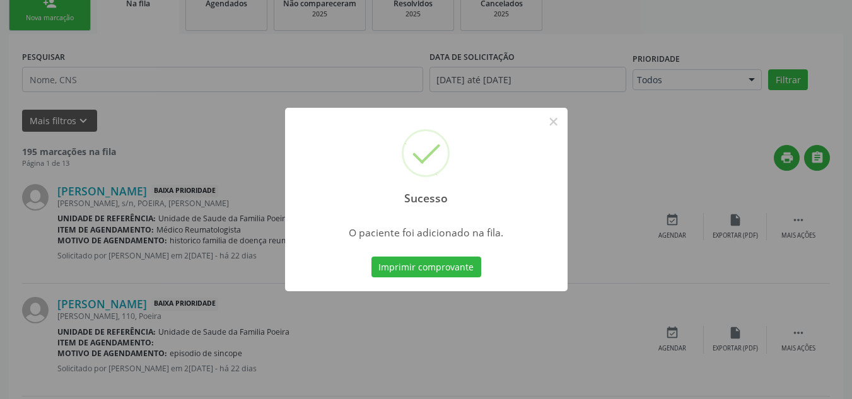
scroll to position [39, 0]
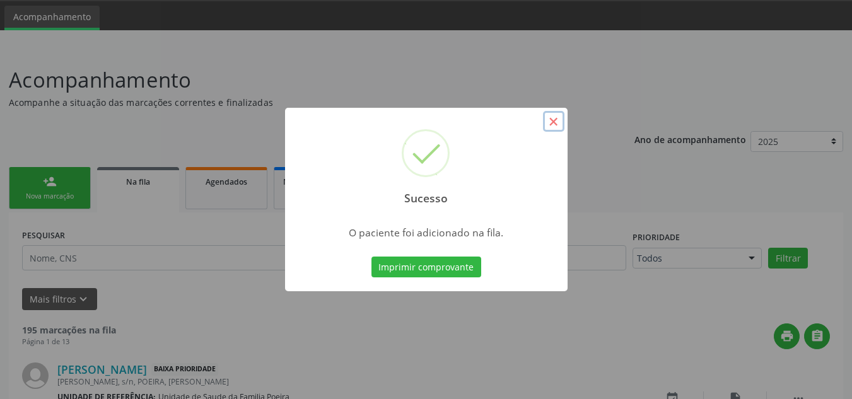
drag, startPoint x: 556, startPoint y: 126, endPoint x: 68, endPoint y: 191, distance: 492.6
click at [555, 126] on button "×" at bounding box center [553, 121] width 21 height 21
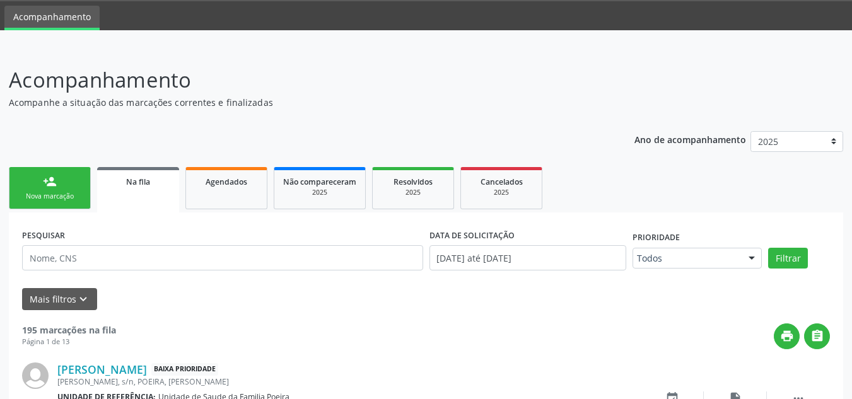
click at [14, 194] on link "person_add Nova marcação" at bounding box center [50, 188] width 82 height 42
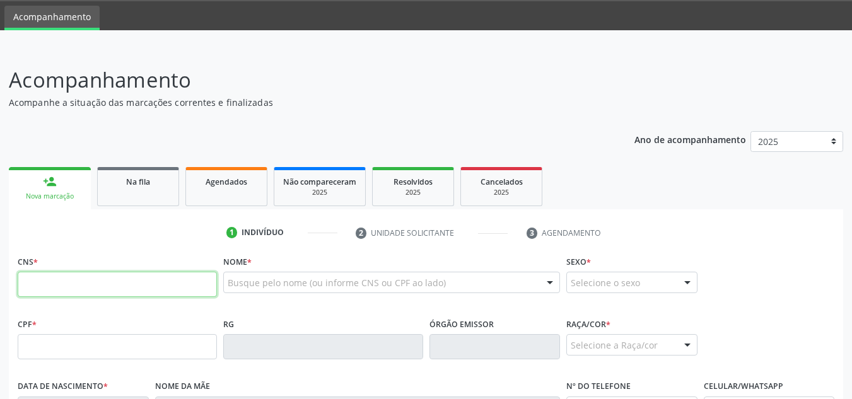
click at [108, 275] on input "text" at bounding box center [117, 284] width 199 height 25
click at [329, 147] on div "Ano de acompanhamento 2025 person_add Nova marcação Na fila Agendados Não compa…" at bounding box center [426, 388] width 835 height 532
click at [155, 201] on link "Na fila" at bounding box center [138, 186] width 82 height 39
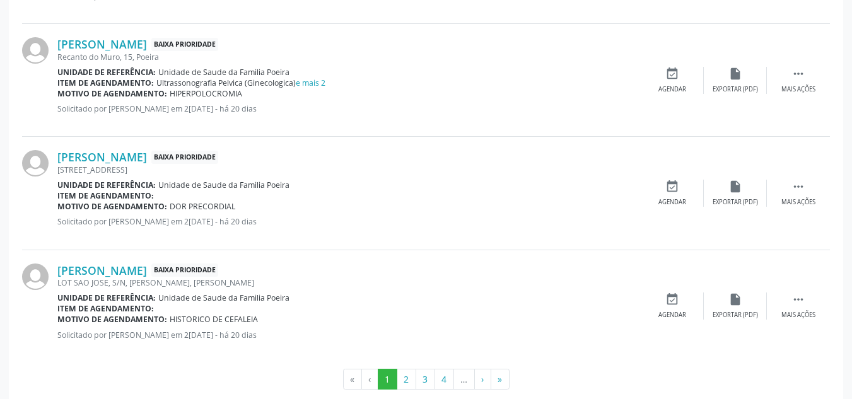
scroll to position [1753, 0]
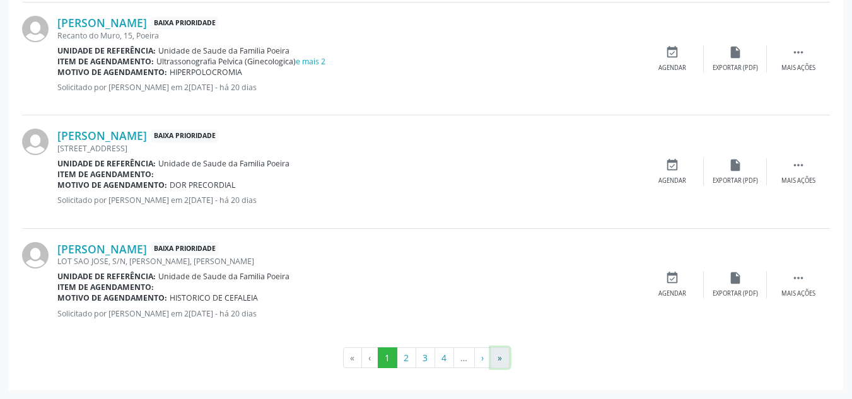
click at [500, 360] on button "»" at bounding box center [500, 358] width 19 height 21
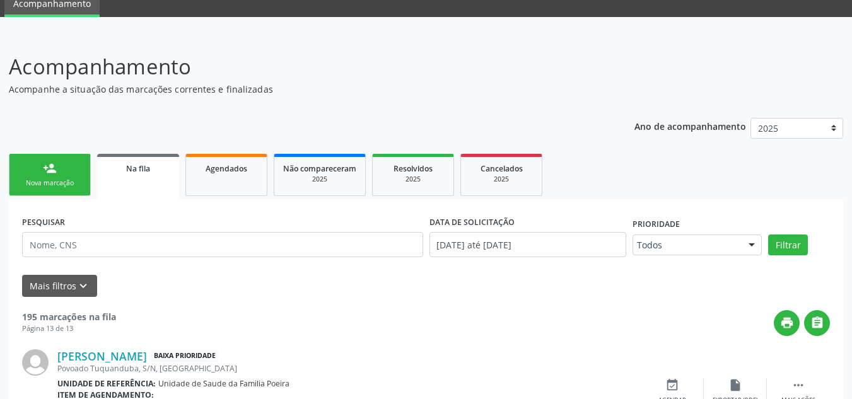
scroll to position [1742, 0]
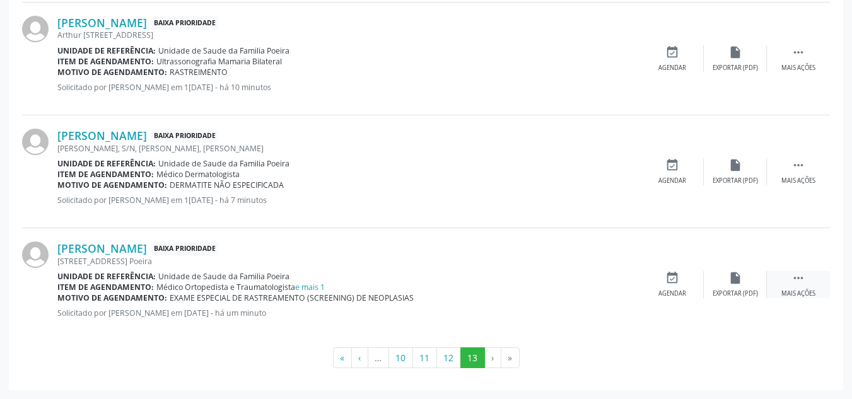
click at [793, 291] on div "Mais ações" at bounding box center [799, 294] width 34 height 9
click at [737, 299] on div "[PERSON_NAME] Baixa Prioridade [PERSON_NAME][STREET_ADDRESS] Poeira Unidade de …" at bounding box center [426, 284] width 808 height 112
click at [737, 293] on div "Editar" at bounding box center [735, 294] width 20 height 9
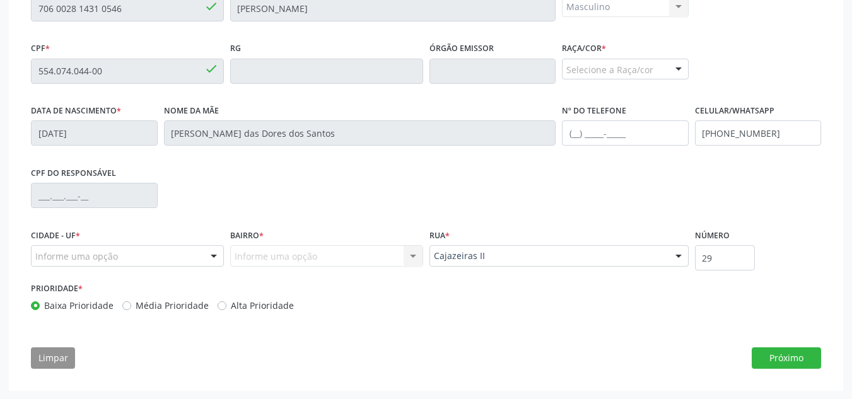
scroll to position [319, 0]
click at [776, 358] on button "Próximo" at bounding box center [786, 357] width 69 height 21
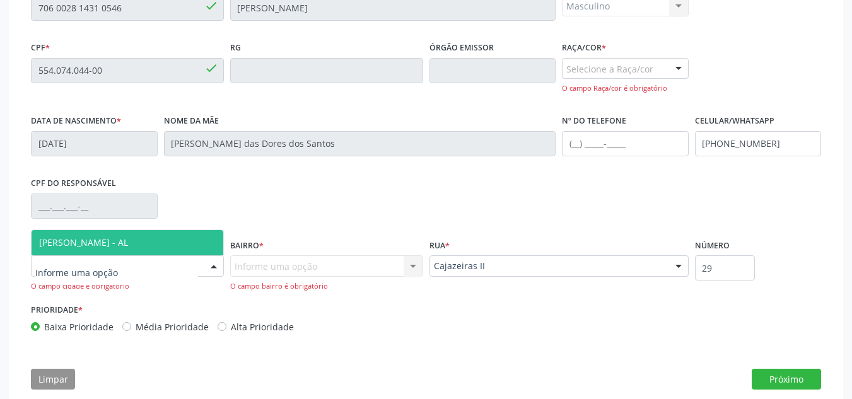
click at [144, 267] on div at bounding box center [127, 266] width 193 height 21
drag, startPoint x: 145, startPoint y: 239, endPoint x: 258, endPoint y: 264, distance: 115.6
click at [146, 239] on span "[PERSON_NAME] - AL" at bounding box center [128, 242] width 192 height 25
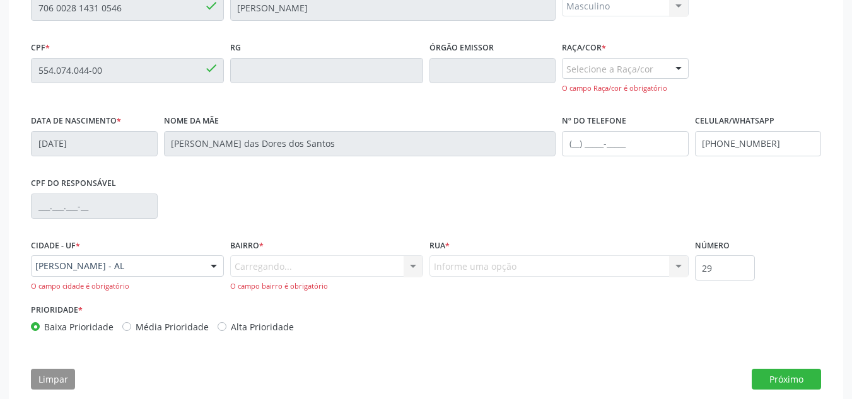
click at [332, 266] on div "Carregando... Nenhum resultado encontrado para: " " Nenhuma opção encontrada. D…" at bounding box center [326, 274] width 193 height 36
click at [332, 266] on div "Informe uma opção" at bounding box center [326, 266] width 193 height 21
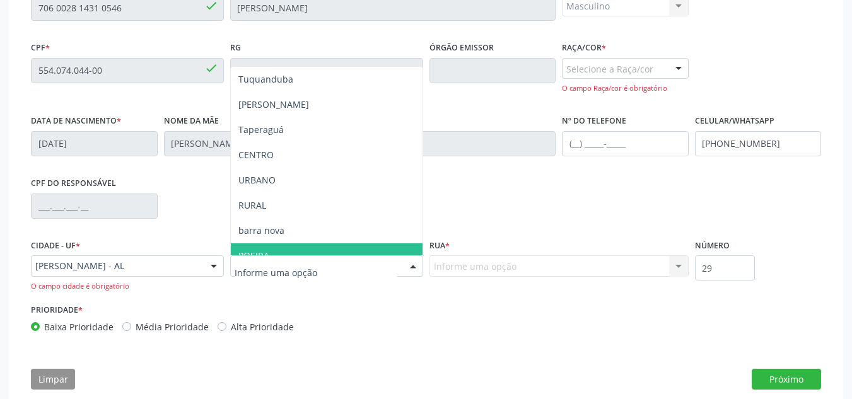
click at [331, 254] on span "POEIRA" at bounding box center [327, 256] width 192 height 25
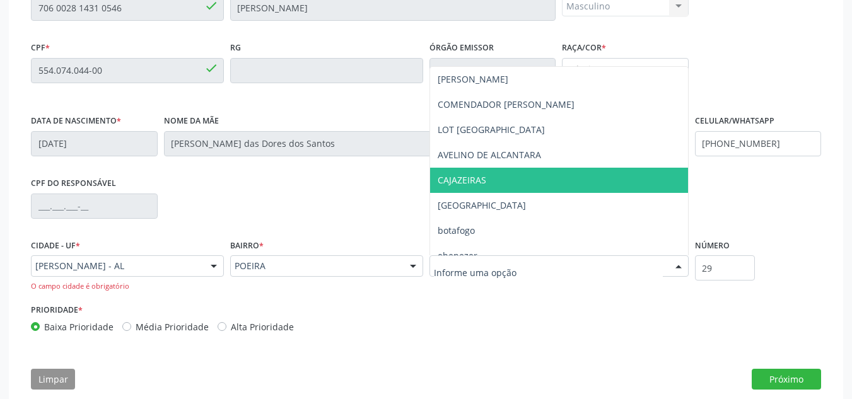
click at [501, 179] on span "CAJAZEIRAS" at bounding box center [559, 180] width 258 height 25
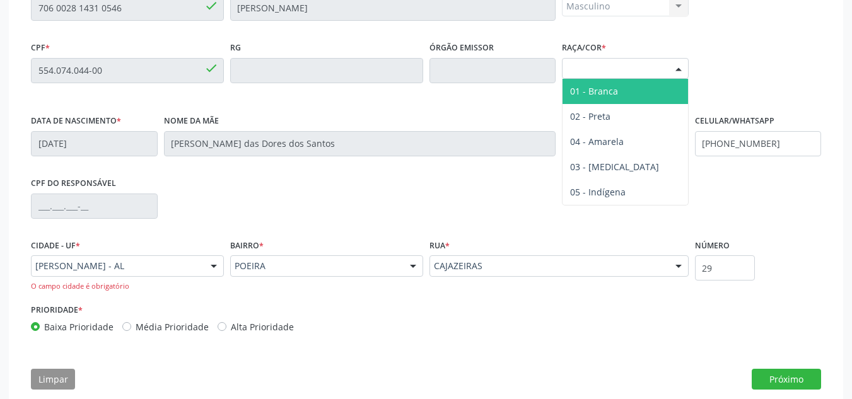
click at [671, 69] on div at bounding box center [678, 69] width 19 height 21
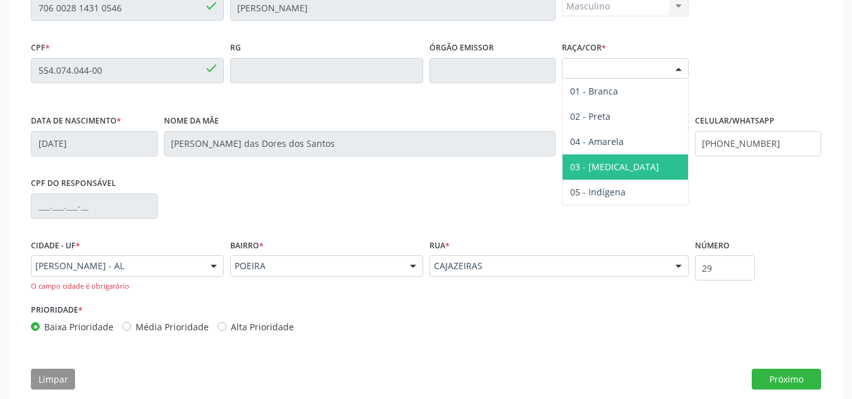
drag, startPoint x: 641, startPoint y: 170, endPoint x: 696, endPoint y: 184, distance: 56.8
click at [642, 170] on span "03 - [MEDICAL_DATA]" at bounding box center [626, 167] width 126 height 25
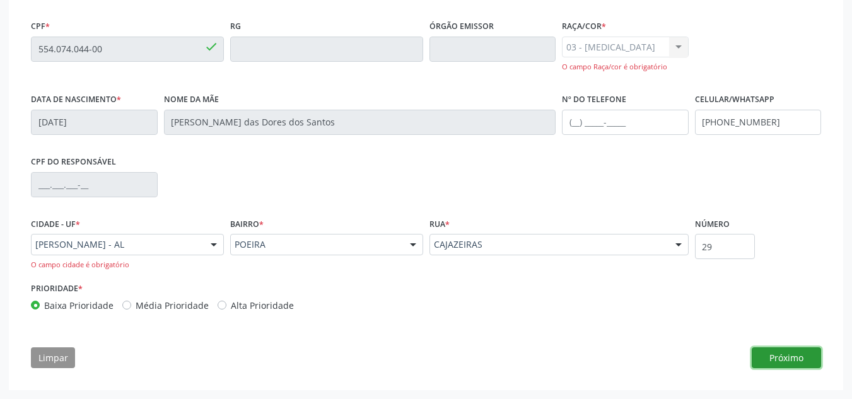
click at [800, 360] on button "Próximo" at bounding box center [786, 358] width 69 height 21
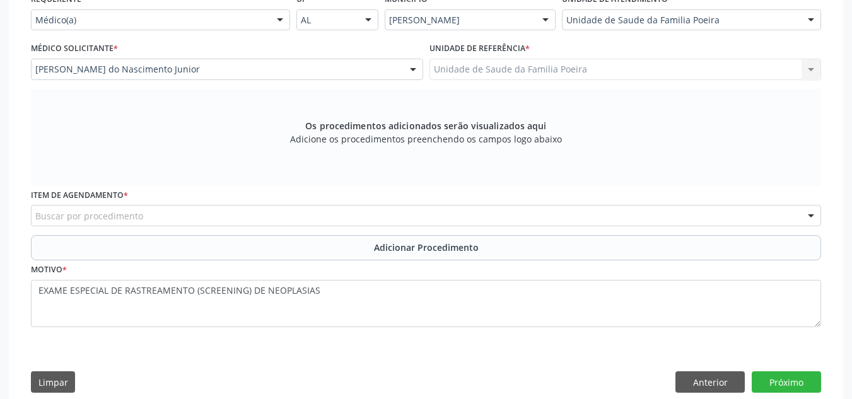
scroll to position [330, 0]
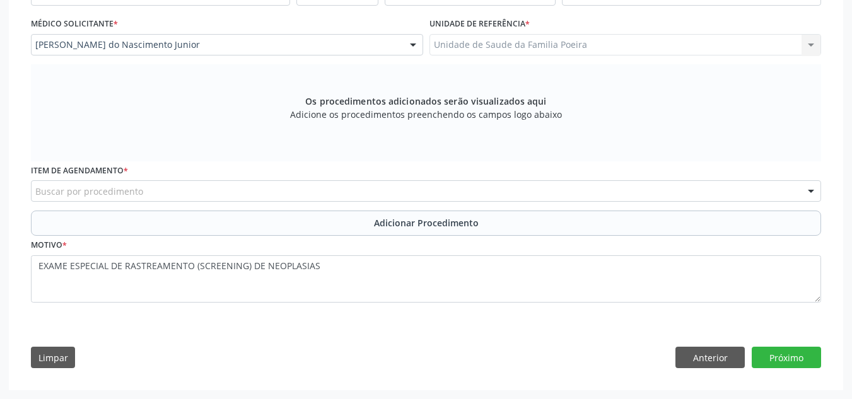
click at [468, 189] on div "Buscar por procedimento" at bounding box center [426, 190] width 790 height 21
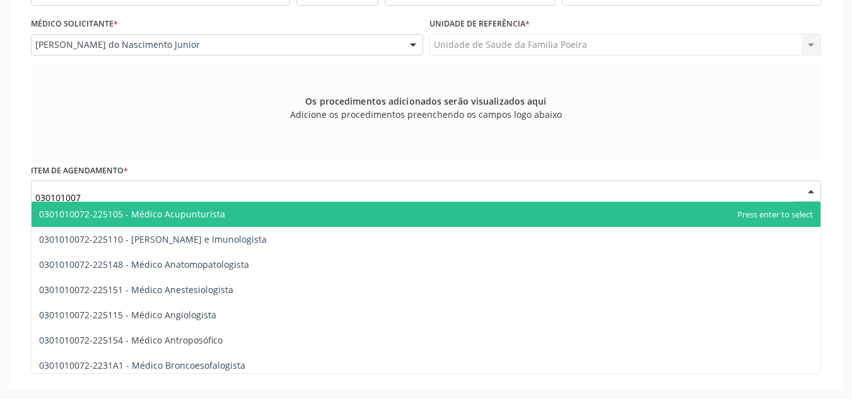
type input "0301010072"
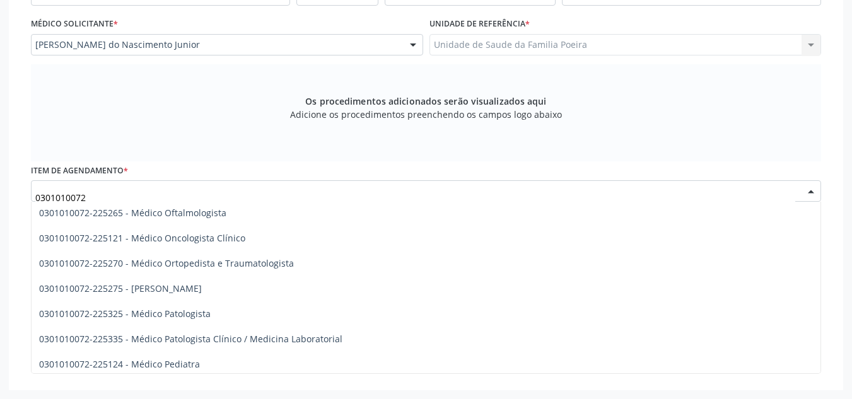
scroll to position [1072, 0]
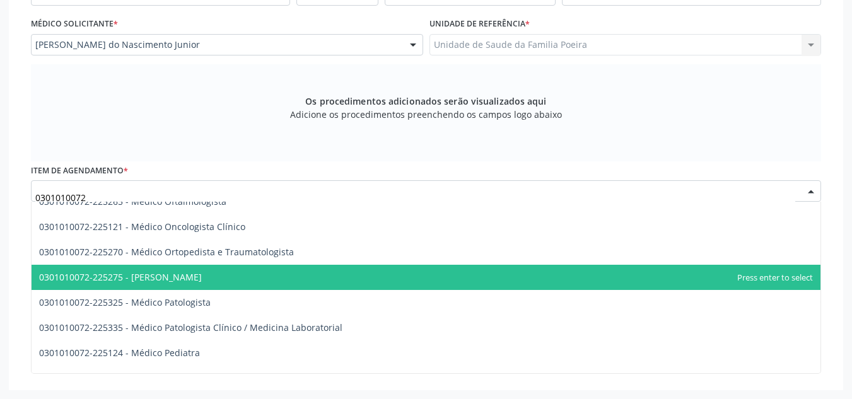
click at [334, 283] on span "0301010072-225275 - [PERSON_NAME]" at bounding box center [426, 277] width 789 height 25
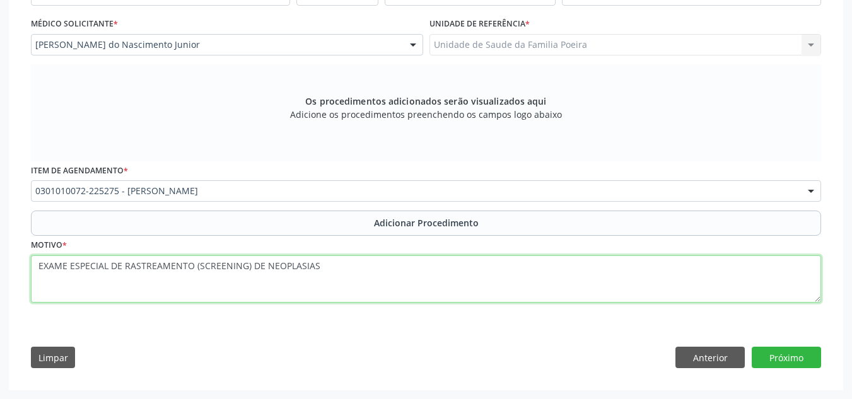
drag, startPoint x: 328, startPoint y: 273, endPoint x: 26, endPoint y: 280, distance: 302.3
click at [26, 280] on div "Requerente * Médico(a) Médico(a) Enfermeiro(a) Paciente Nenhum resultado encont…" at bounding box center [426, 171] width 808 height 412
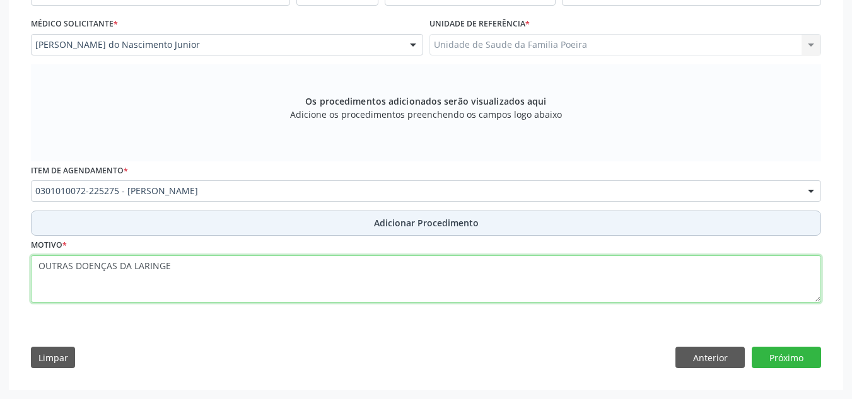
type textarea "OUTRAS DOENÇAS DA LARINGE"
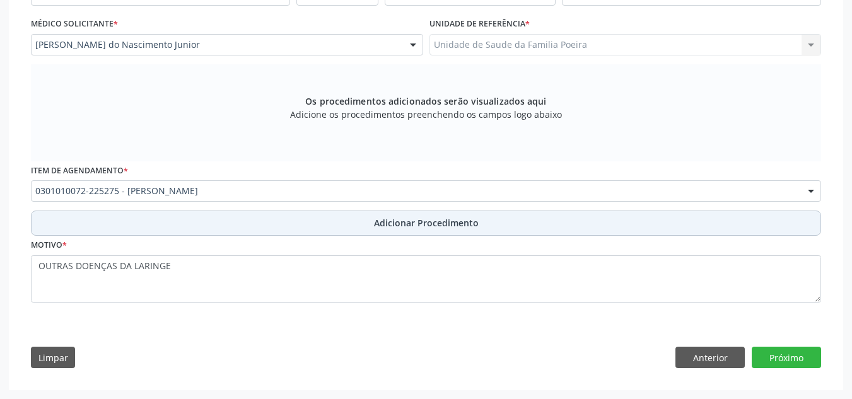
click at [422, 222] on span "Adicionar Procedimento" at bounding box center [426, 222] width 105 height 13
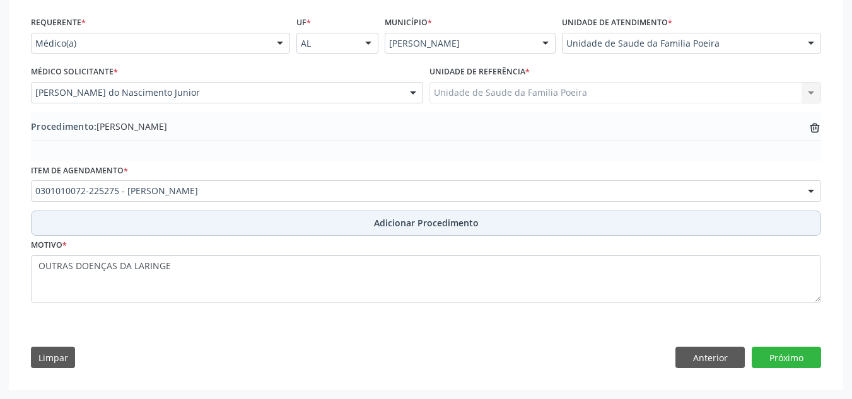
scroll to position [282, 0]
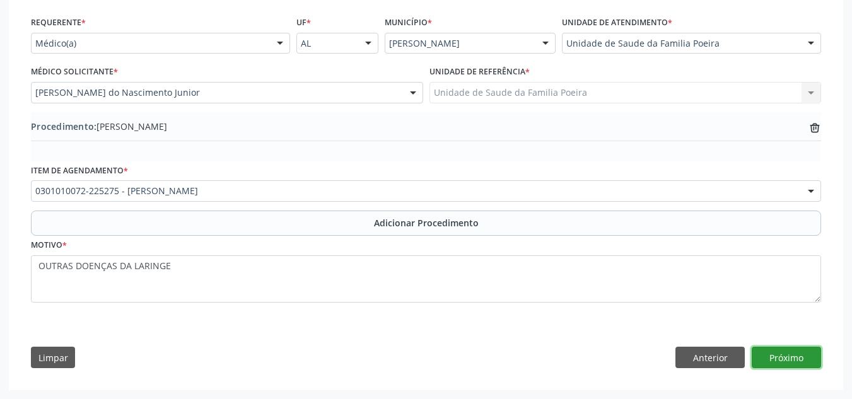
click at [796, 358] on button "Próximo" at bounding box center [786, 357] width 69 height 21
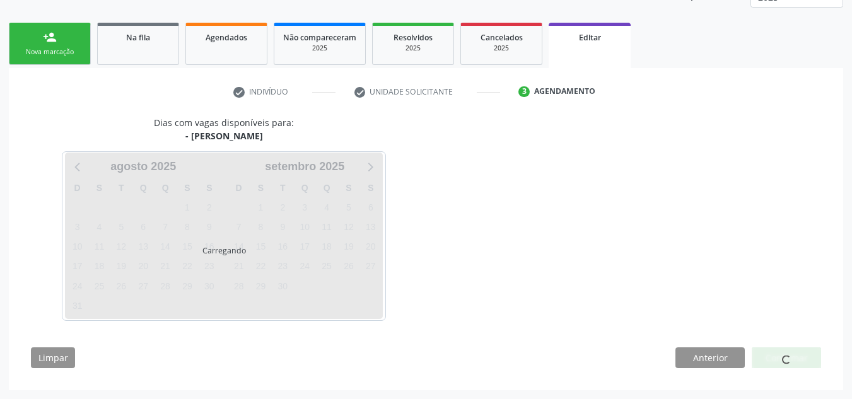
scroll to position [221, 0]
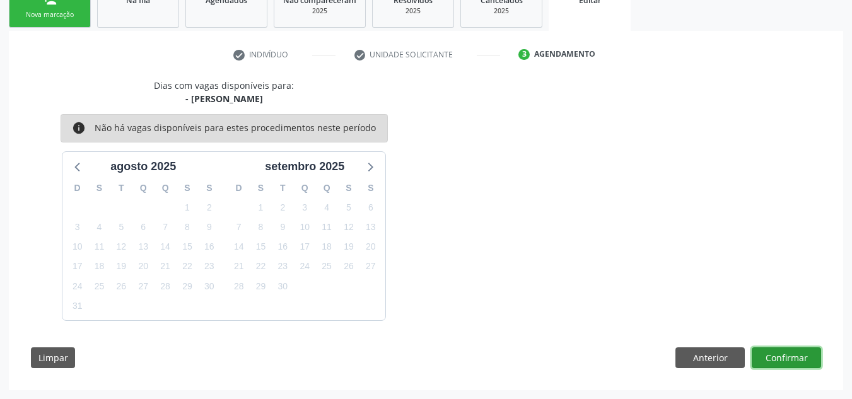
click at [799, 362] on button "Confirmar" at bounding box center [786, 358] width 69 height 21
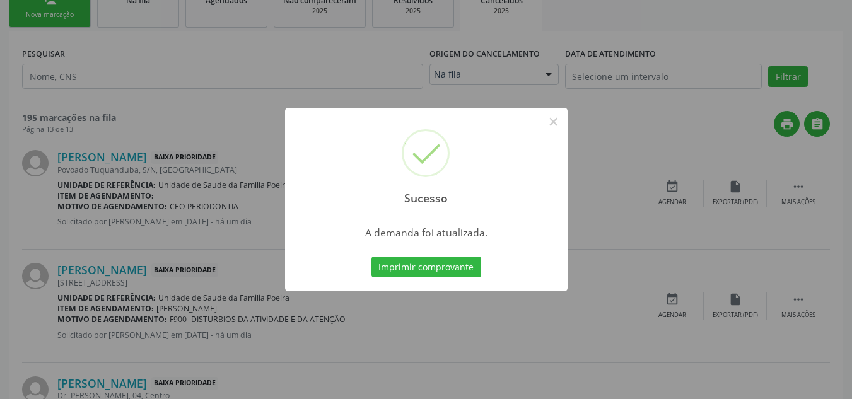
scroll to position [0, 0]
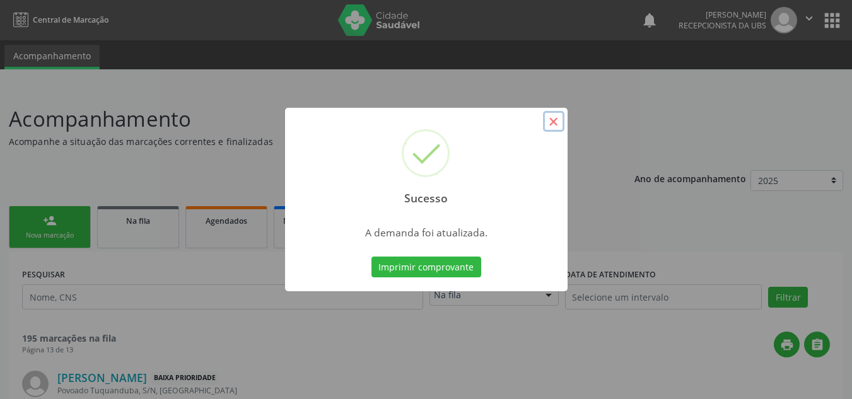
click at [552, 119] on button "×" at bounding box center [553, 121] width 21 height 21
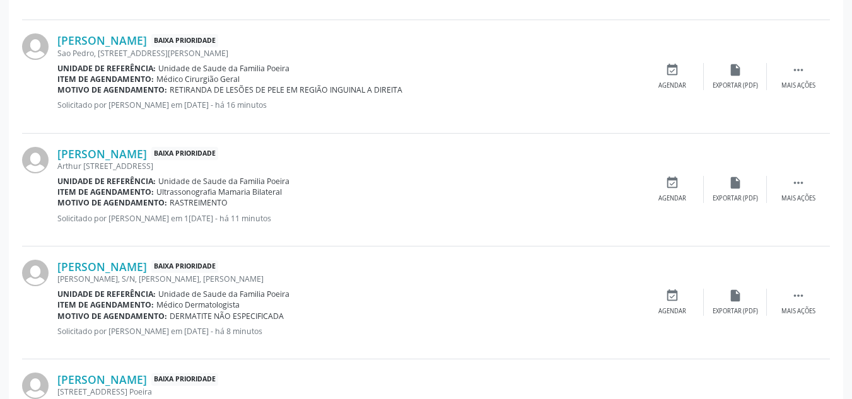
scroll to position [1712, 0]
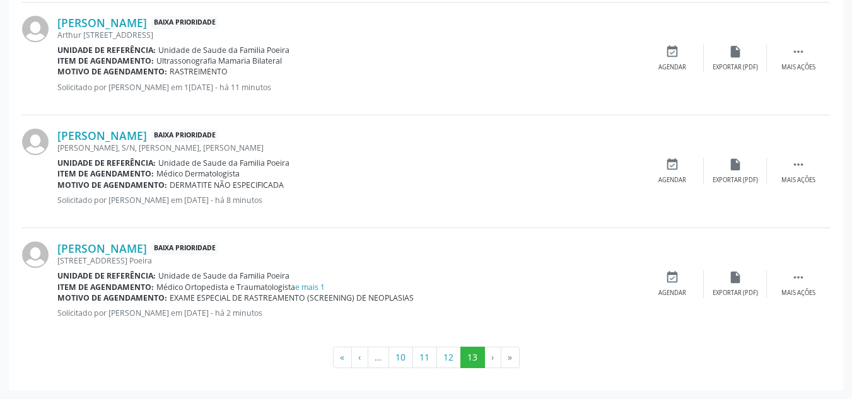
click at [513, 355] on li "»" at bounding box center [511, 357] width 18 height 21
click at [513, 361] on li "»" at bounding box center [511, 357] width 18 height 21
click at [513, 359] on li "»" at bounding box center [511, 357] width 18 height 21
drag, startPoint x: 518, startPoint y: 359, endPoint x: 510, endPoint y: 352, distance: 10.7
click at [516, 358] on li "»" at bounding box center [511, 357] width 18 height 21
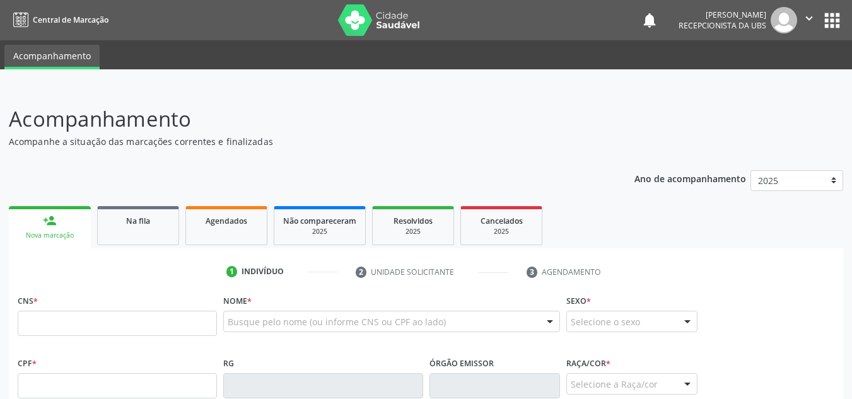
click at [122, 228] on link "Na fila" at bounding box center [138, 225] width 82 height 39
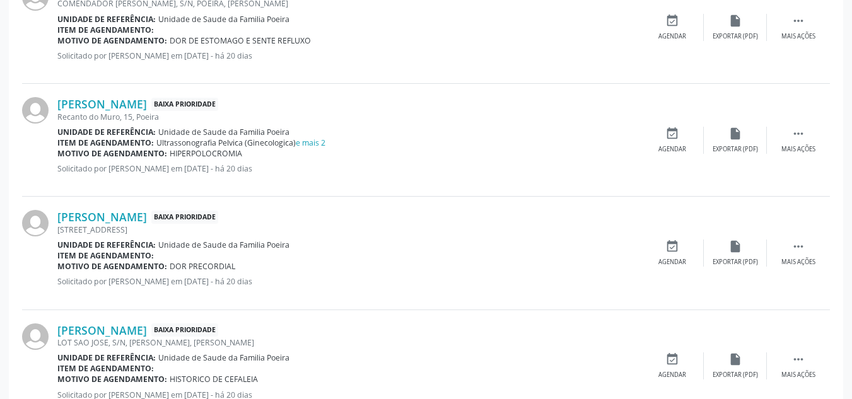
scroll to position [1753, 0]
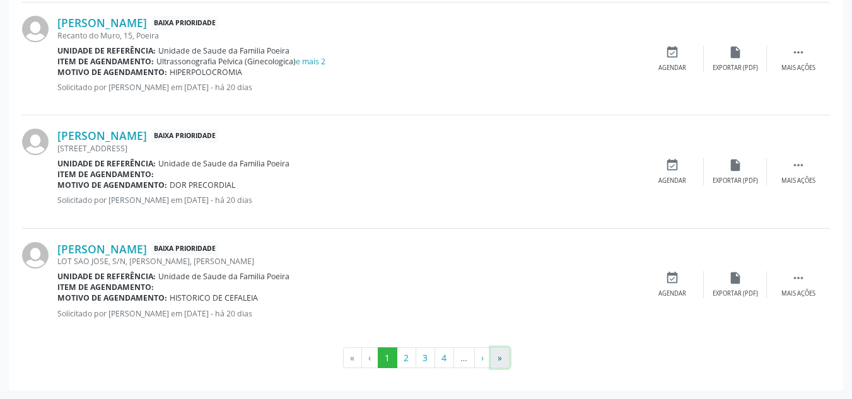
click at [498, 357] on button "»" at bounding box center [500, 358] width 19 height 21
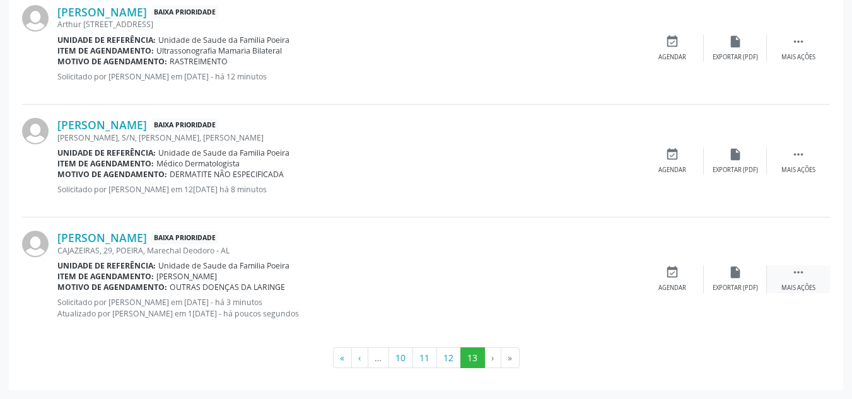
click at [807, 281] on div " Mais ações" at bounding box center [798, 279] width 63 height 27
click at [550, 284] on div "Exportar (PDF)" at bounding box center [546, 288] width 45 height 9
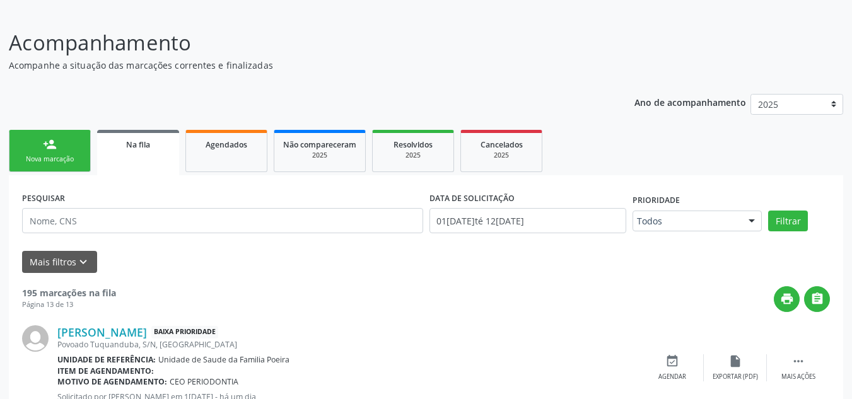
scroll to position [0, 0]
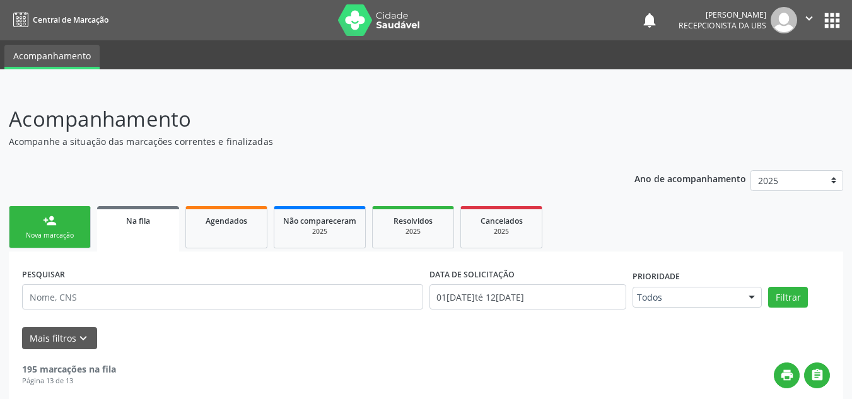
click at [71, 237] on div "Nova marcação" at bounding box center [49, 235] width 63 height 9
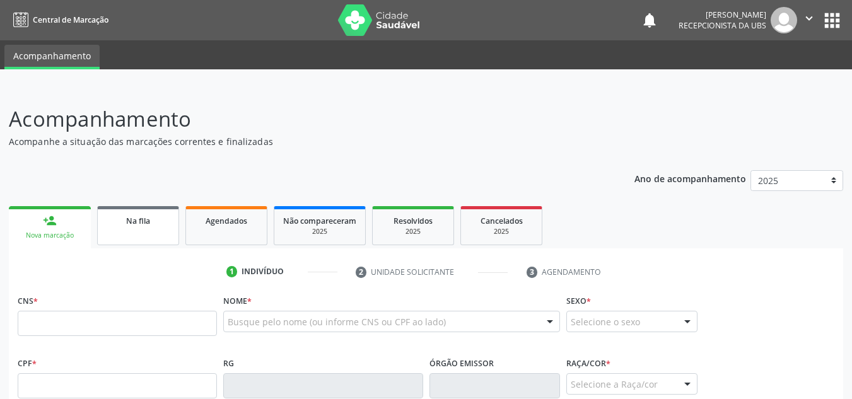
click at [142, 226] on div "Na fila" at bounding box center [138, 220] width 63 height 13
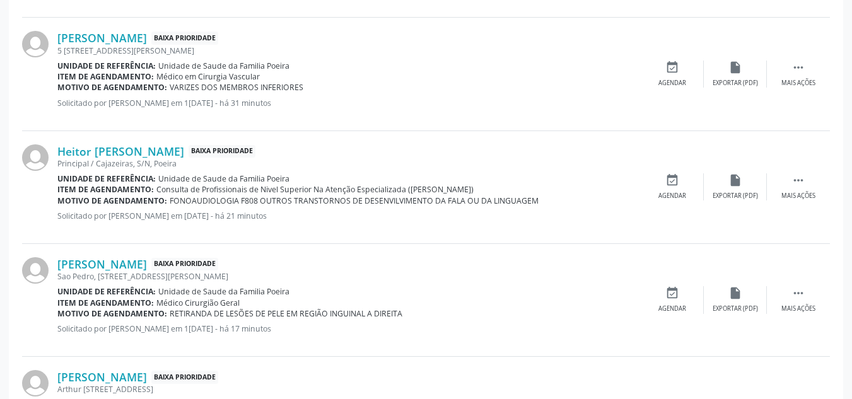
scroll to position [1753, 0]
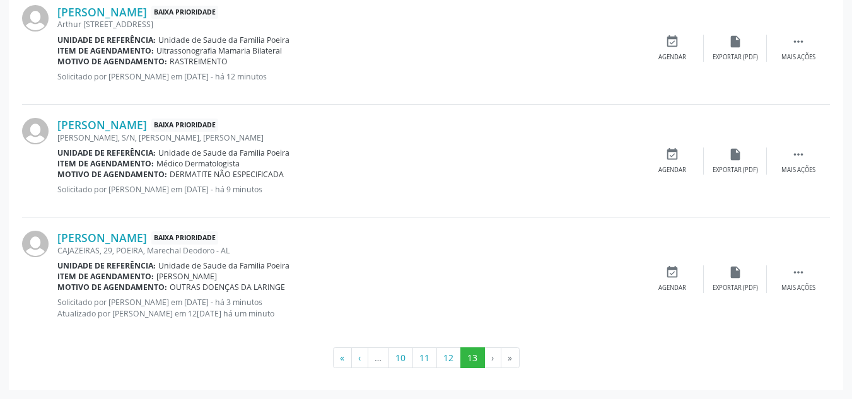
click at [517, 356] on li "»" at bounding box center [511, 358] width 18 height 21
click at [510, 363] on li "»" at bounding box center [511, 358] width 18 height 21
click at [801, 278] on icon "" at bounding box center [799, 273] width 14 height 14
click at [732, 286] on div "Editar" at bounding box center [735, 288] width 20 height 9
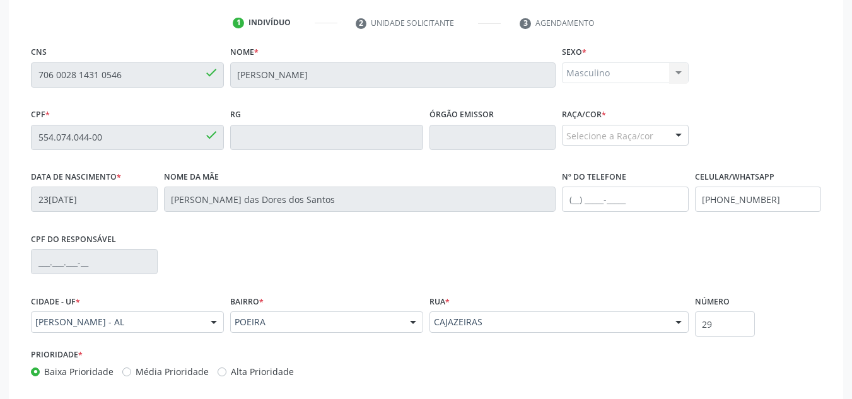
scroll to position [319, 0]
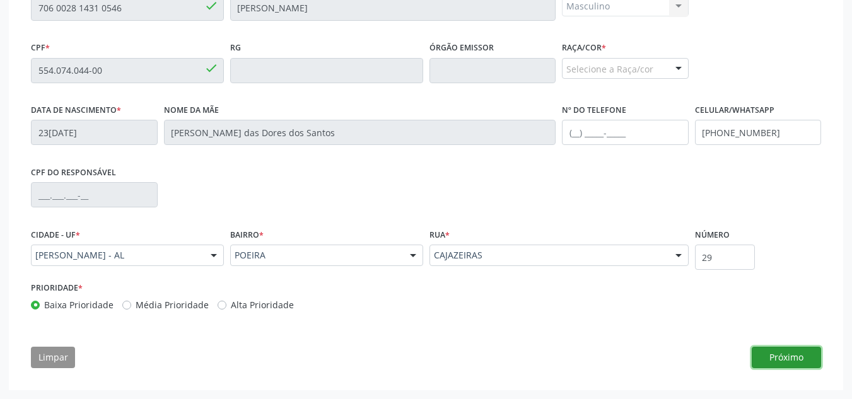
click at [774, 358] on button "Próximo" at bounding box center [786, 357] width 69 height 21
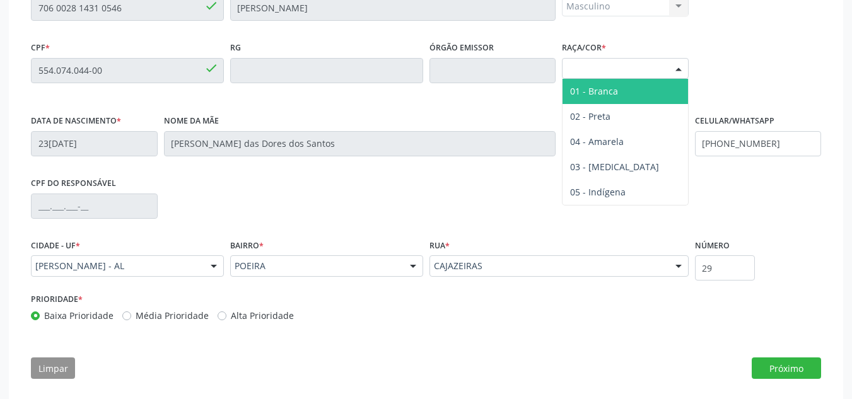
click at [679, 68] on div at bounding box center [678, 69] width 19 height 21
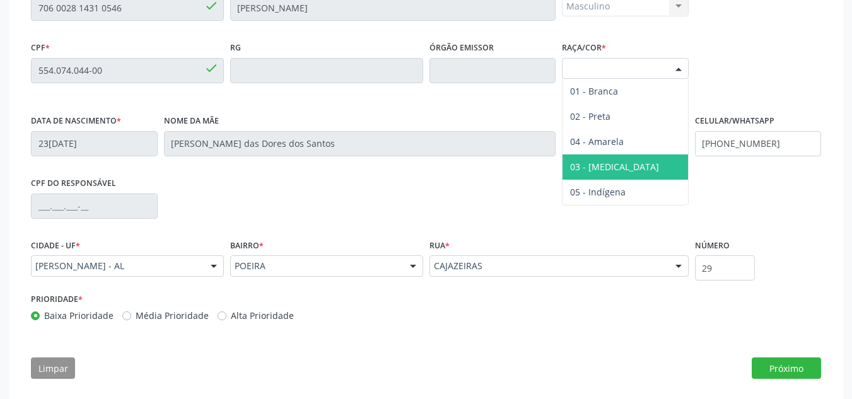
click at [603, 171] on span "03 - [MEDICAL_DATA]" at bounding box center [614, 167] width 89 height 12
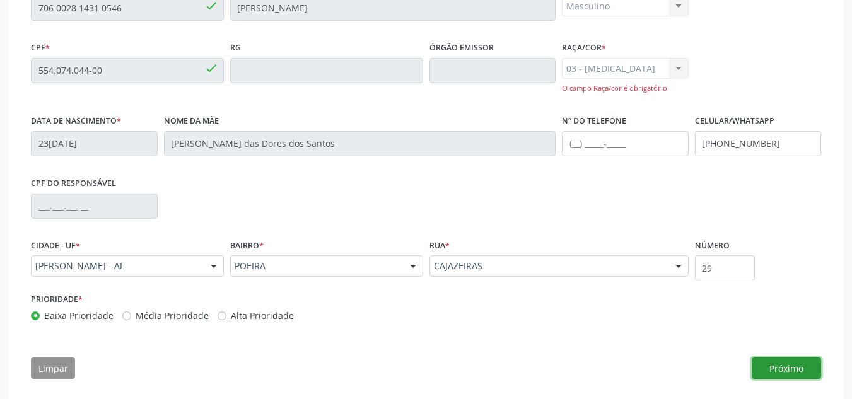
click at [769, 373] on button "Próximo" at bounding box center [786, 368] width 69 height 21
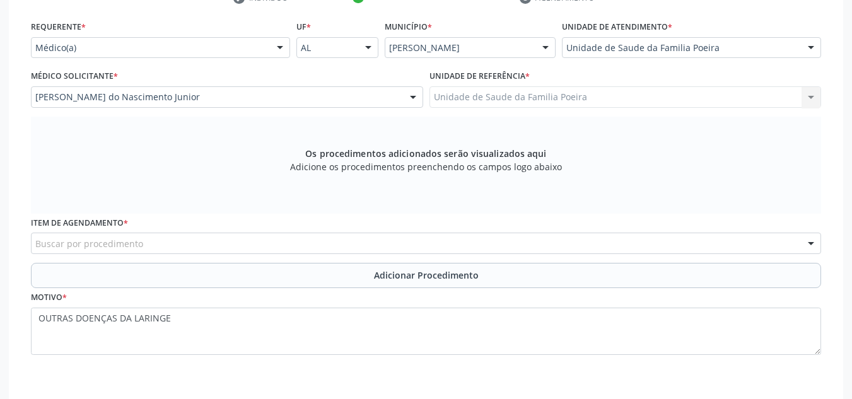
scroll to position [256, 0]
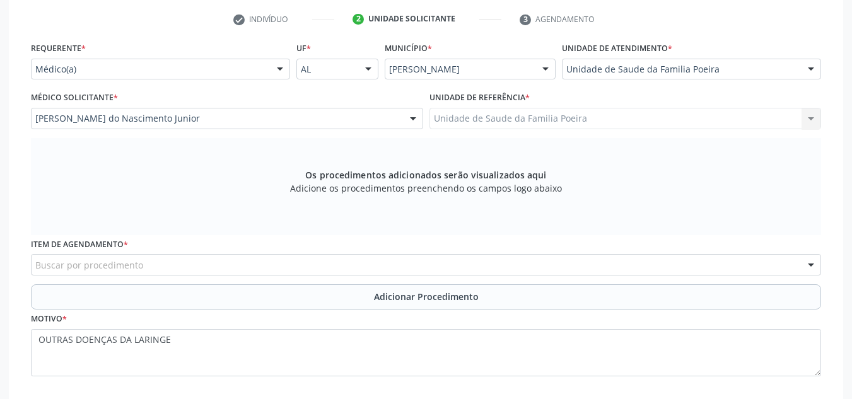
click at [175, 261] on div "Buscar por procedimento" at bounding box center [426, 264] width 790 height 21
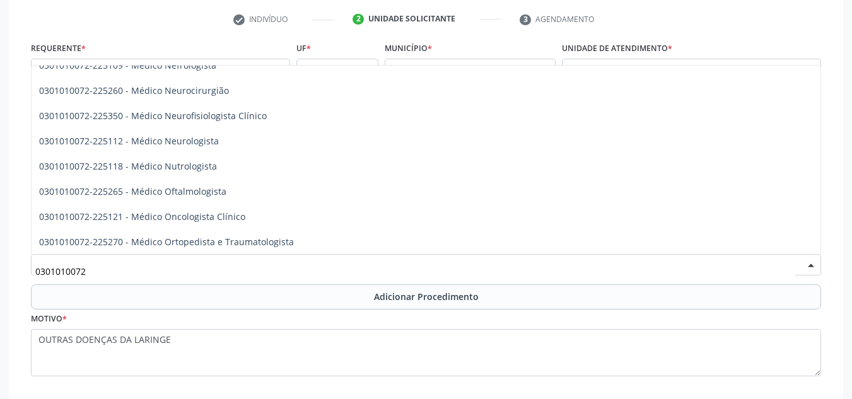
scroll to position [1009, 0]
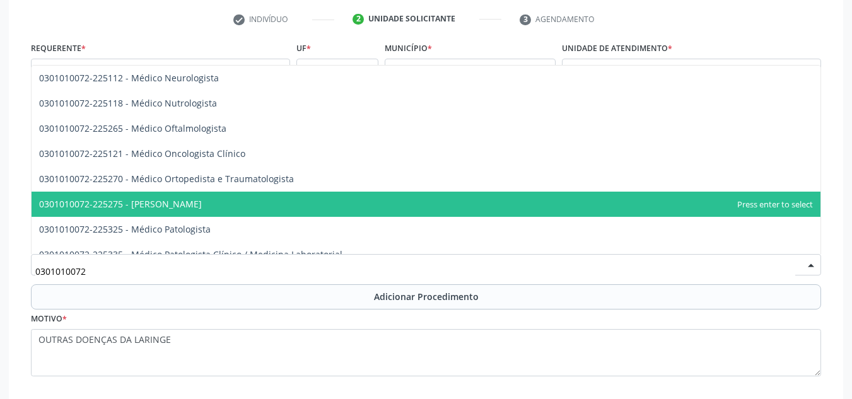
click at [202, 208] on span "0301010072-225275 - [PERSON_NAME]" at bounding box center [120, 204] width 163 height 12
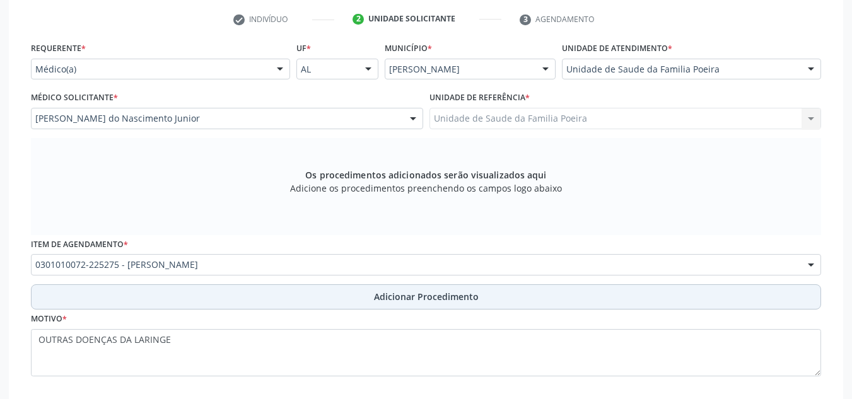
click at [408, 295] on span "Adicionar Procedimento" at bounding box center [426, 296] width 105 height 13
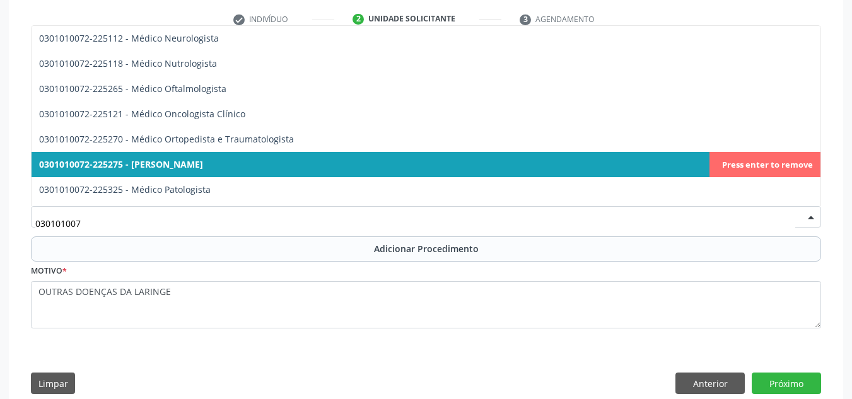
type input "0301010072"
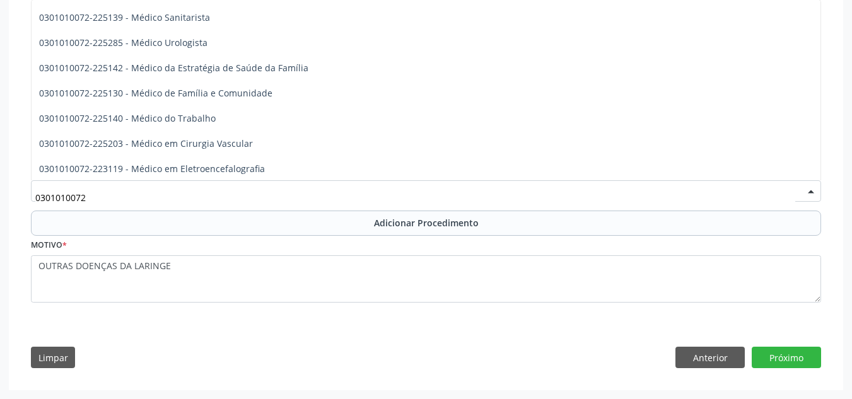
scroll to position [1372, 0]
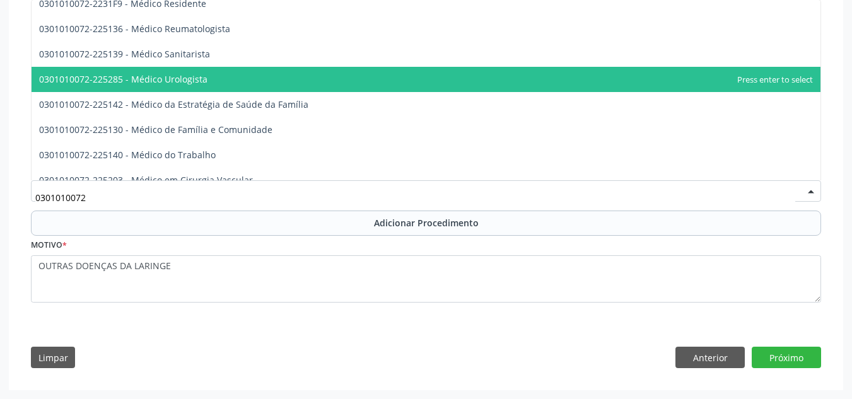
click at [225, 81] on span "0301010072-225285 - Médico Urologista" at bounding box center [426, 79] width 789 height 25
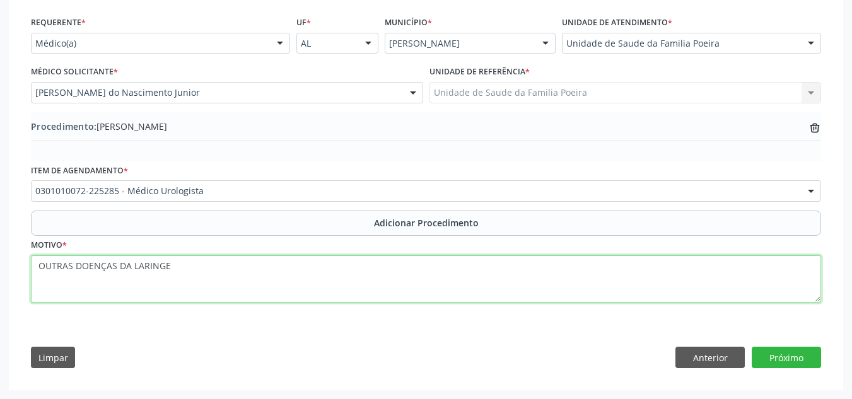
click at [196, 266] on textarea "OUTRAS DOENÇAS DA LARINGE" at bounding box center [426, 280] width 790 height 48
type textarea "O"
click at [39, 266] on textarea "EXAMES ESPECIAL DE RASTREAMENTO DE NEOPLASIA" at bounding box center [426, 280] width 790 height 48
click at [42, 266] on textarea "EXAMES ESPECIAL DE RASTREAMENTO DE NEOPLASIA" at bounding box center [426, 280] width 790 height 48
click at [38, 273] on textarea "EXAMES ESPECIAL DE RASTREAMENTO DE NEOPLASIA" at bounding box center [426, 280] width 790 height 48
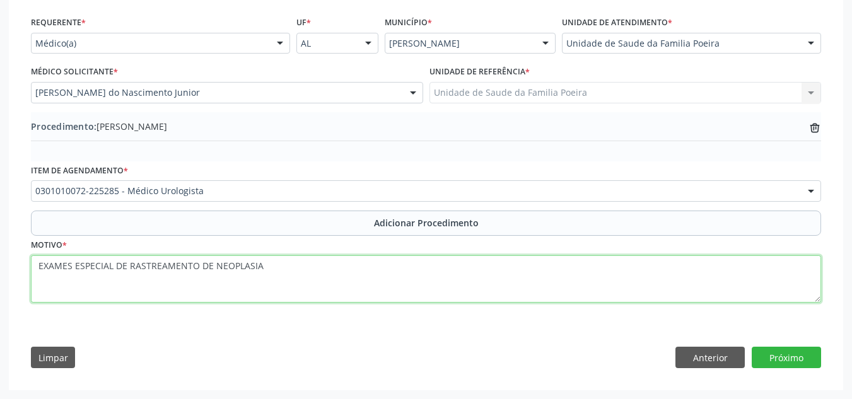
click at [38, 280] on textarea "EXAMES ESPECIAL DE RASTREAMENTO DE NEOPLASIA" at bounding box center [426, 280] width 790 height 48
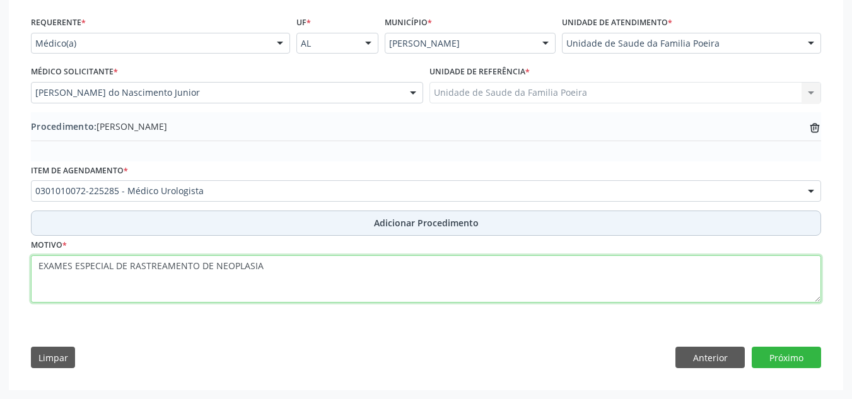
type textarea "EXAMES ESPECIAL DE RASTREAMENTO DE NEOPLASIA"
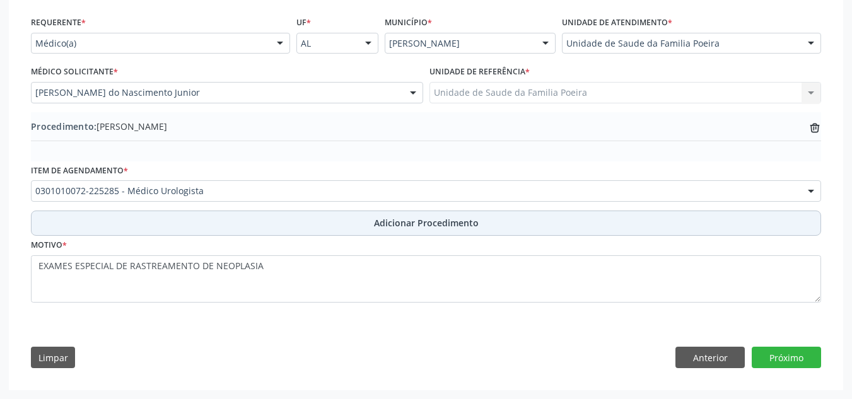
click at [440, 225] on span "Adicionar Procedimento" at bounding box center [426, 222] width 105 height 13
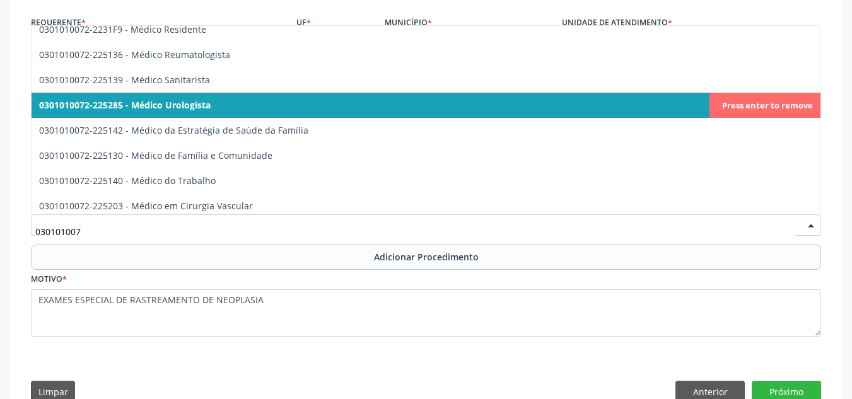
type input "0301010072"
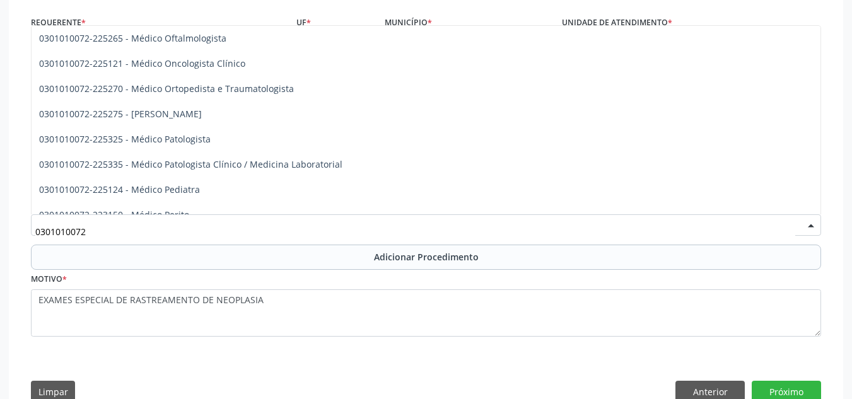
scroll to position [1056, 0]
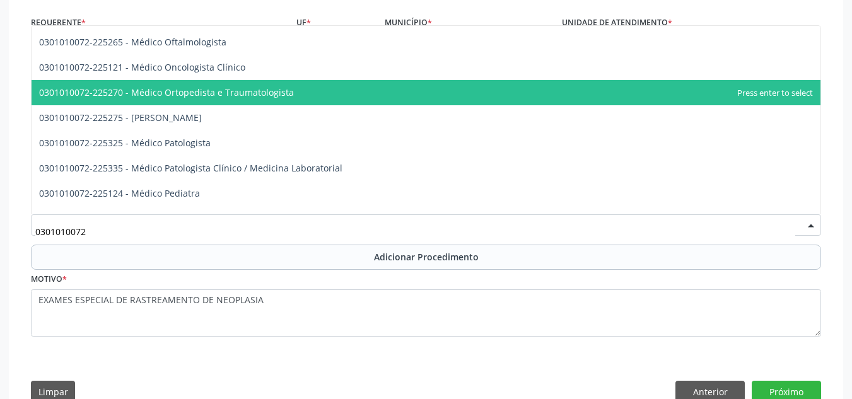
click at [249, 92] on span "0301010072-225270 - Médico Ortopedista e Traumatologista" at bounding box center [166, 92] width 255 height 12
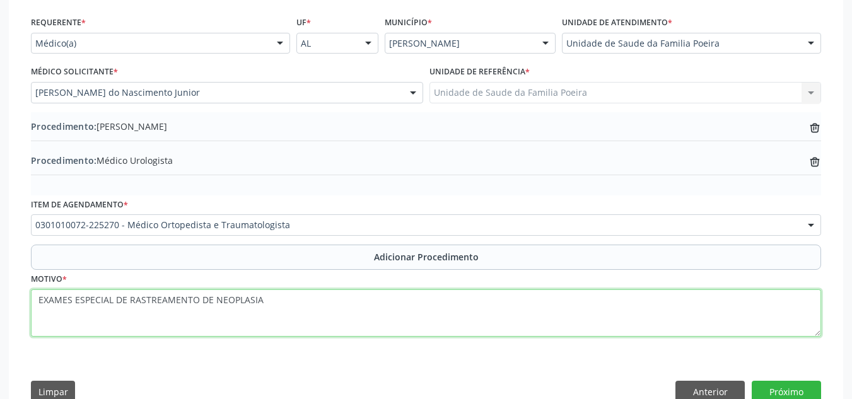
drag, startPoint x: 262, startPoint y: 302, endPoint x: 38, endPoint y: 307, distance: 223.4
click at [38, 307] on textarea "EXAMES ESPECIAL DE RASTREAMENTO DE NEOPLASIA" at bounding box center [426, 314] width 790 height 48
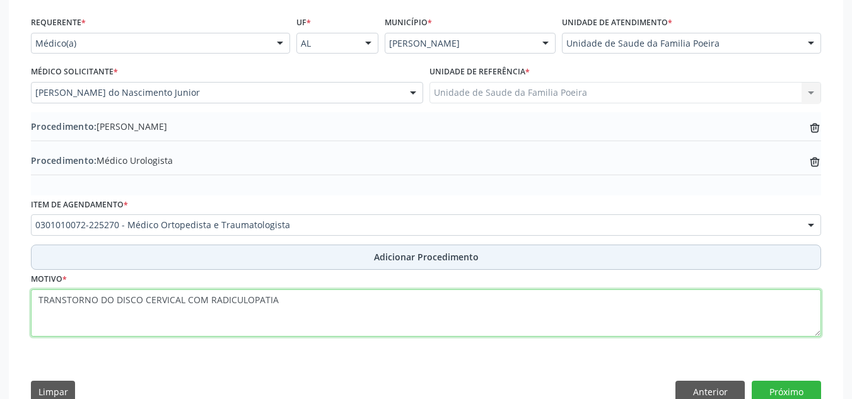
type textarea "TRANSTORNO DO DISCO CERVICAL COM RADICULOPATIA"
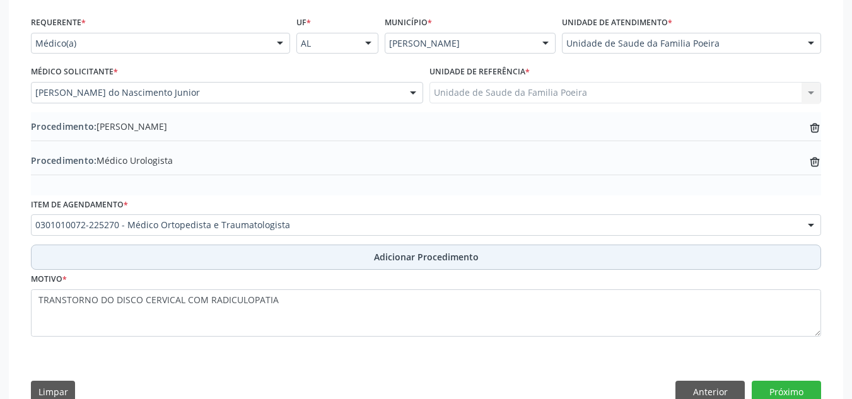
click at [450, 264] on button "Adicionar Procedimento" at bounding box center [426, 257] width 790 height 25
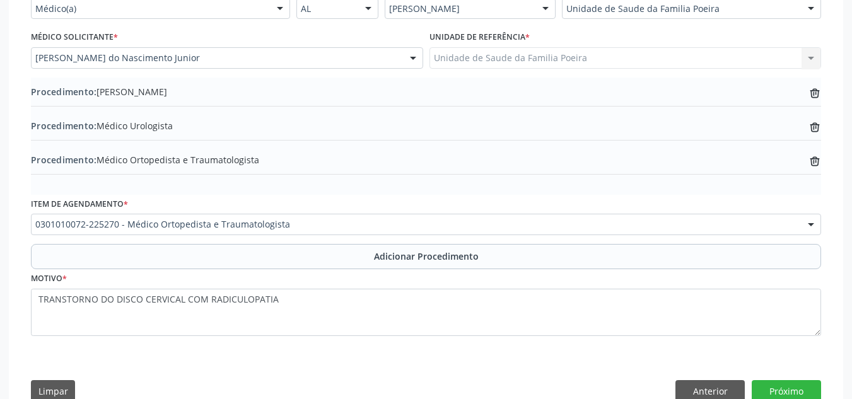
scroll to position [350, 0]
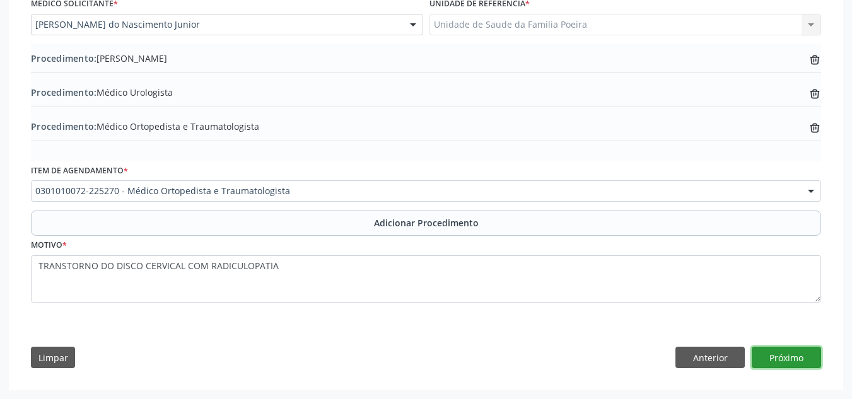
click at [782, 351] on button "Próximo" at bounding box center [786, 357] width 69 height 21
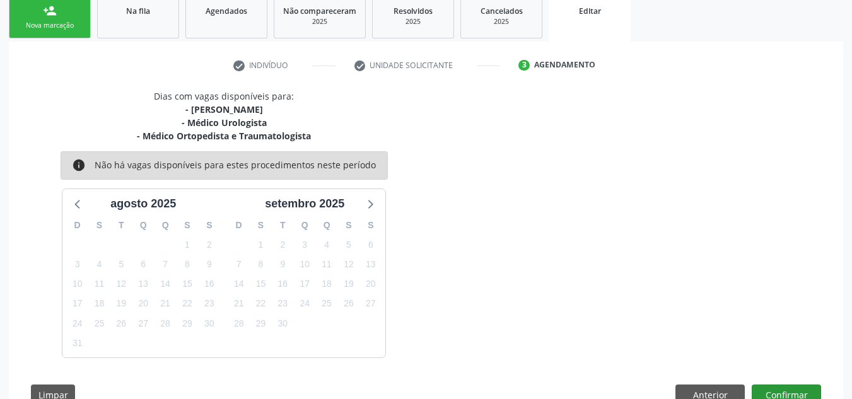
scroll to position [247, 0]
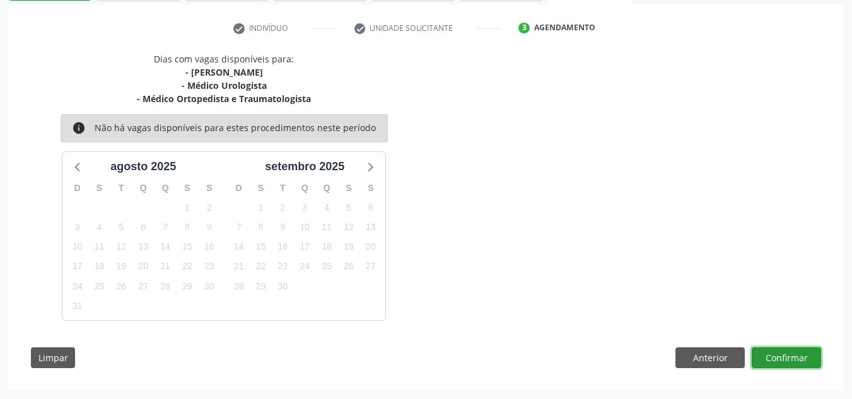
click at [797, 361] on button "Confirmar" at bounding box center [786, 358] width 69 height 21
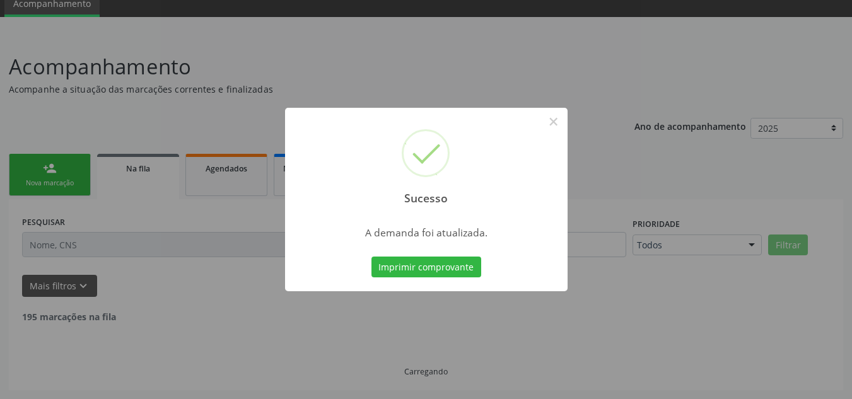
scroll to position [39, 0]
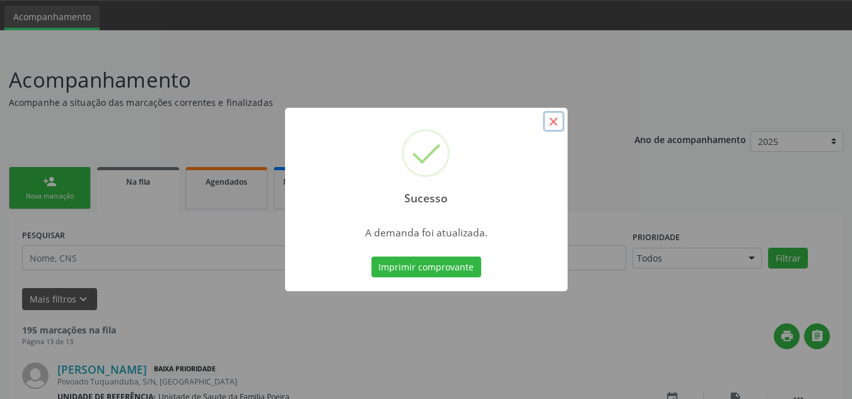
click at [555, 123] on button "×" at bounding box center [553, 121] width 21 height 21
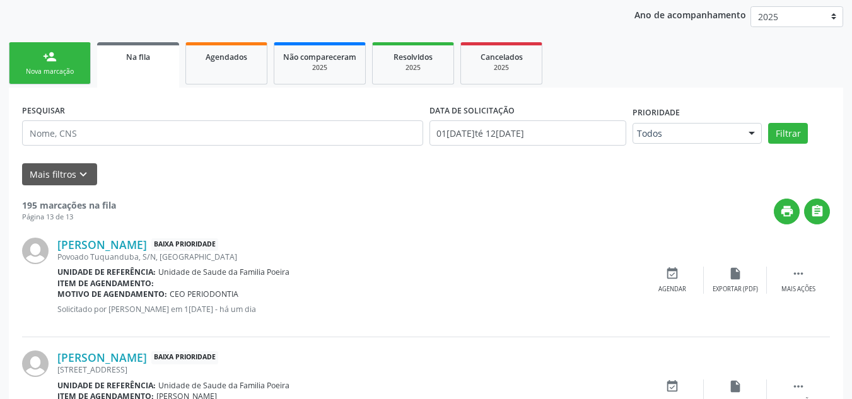
scroll to position [165, 0]
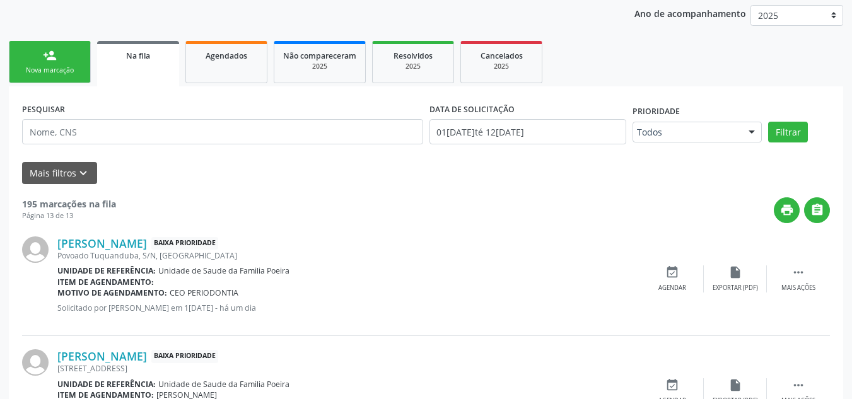
click at [44, 70] on div "Nova marcação" at bounding box center [49, 70] width 63 height 9
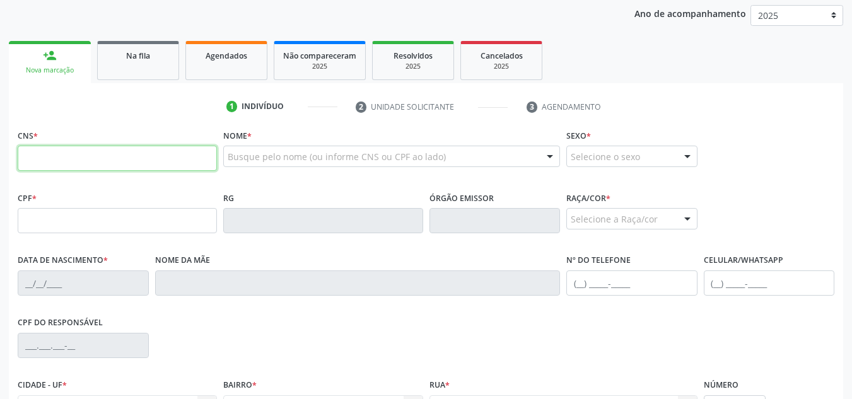
click at [59, 165] on input "text" at bounding box center [117, 158] width 199 height 25
type input "702 6007 8093 4240"
type input "177.749.164-90"
type input "30/07/2021"
type input "Lidiane Silva do Carmo"
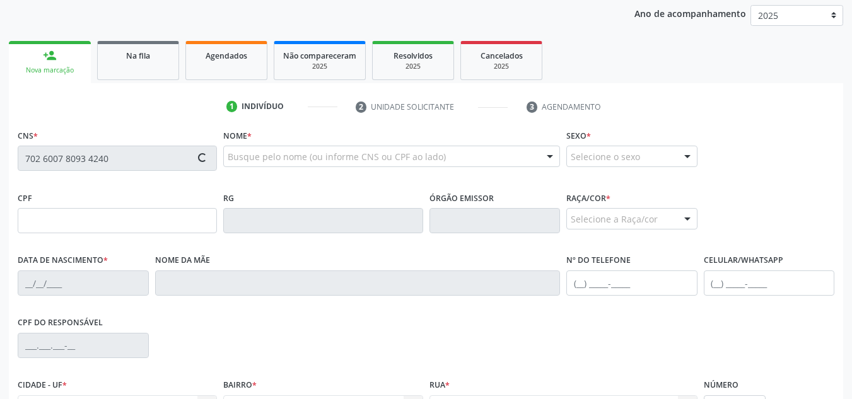
type input "(82) 99304-8898"
type input "17"
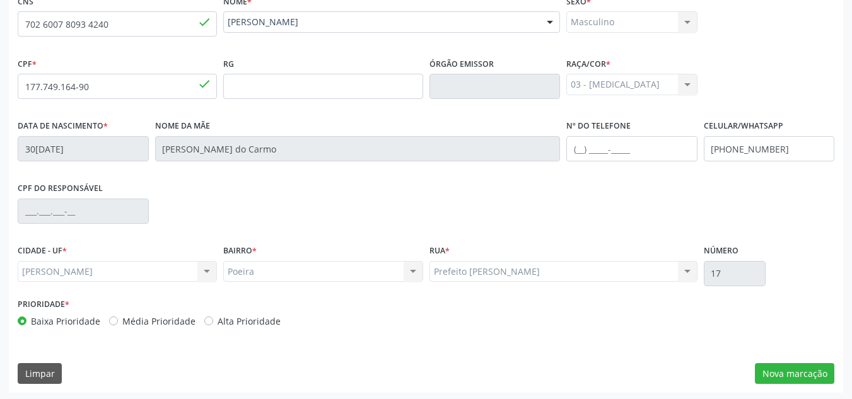
scroll to position [302, 0]
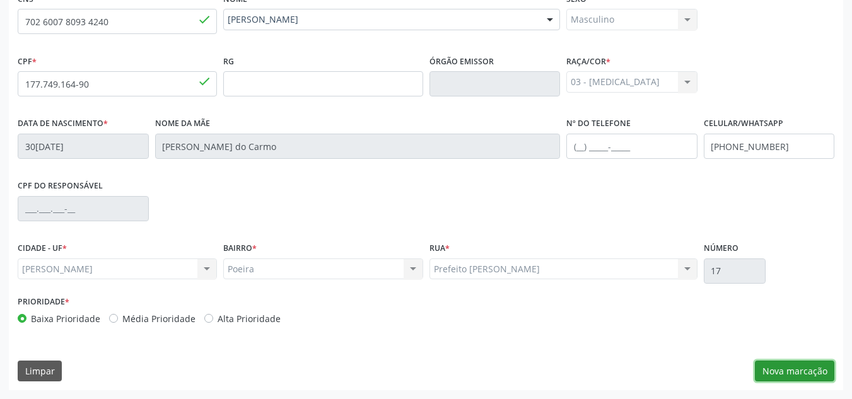
click at [787, 375] on button "Nova marcação" at bounding box center [794, 371] width 79 height 21
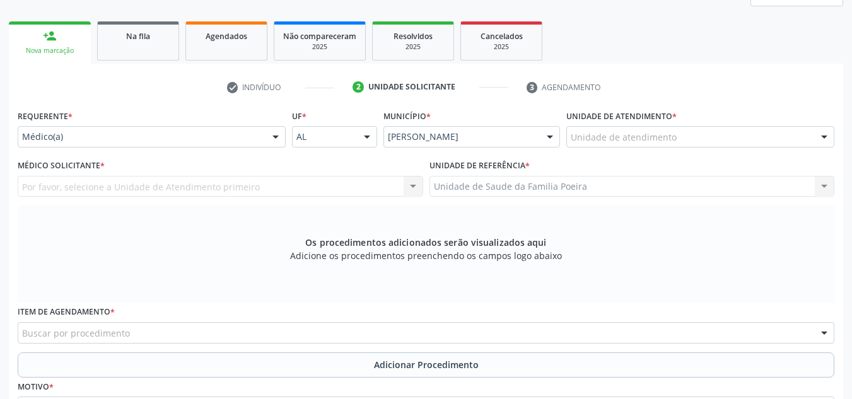
scroll to position [176, 0]
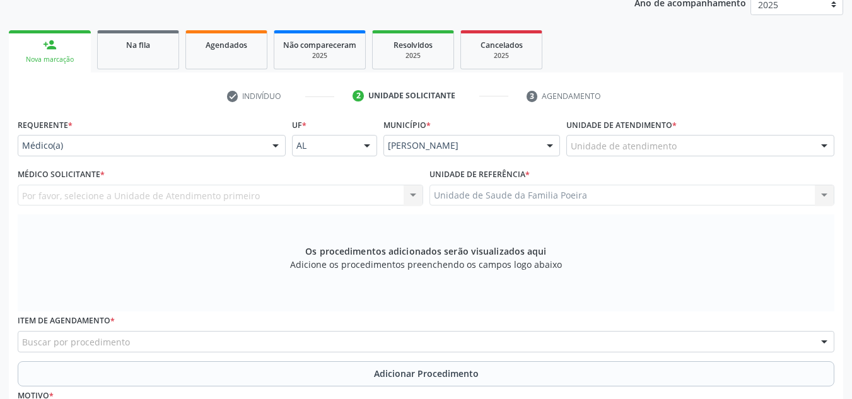
click at [725, 151] on div "Unidade de atendimento" at bounding box center [701, 145] width 268 height 21
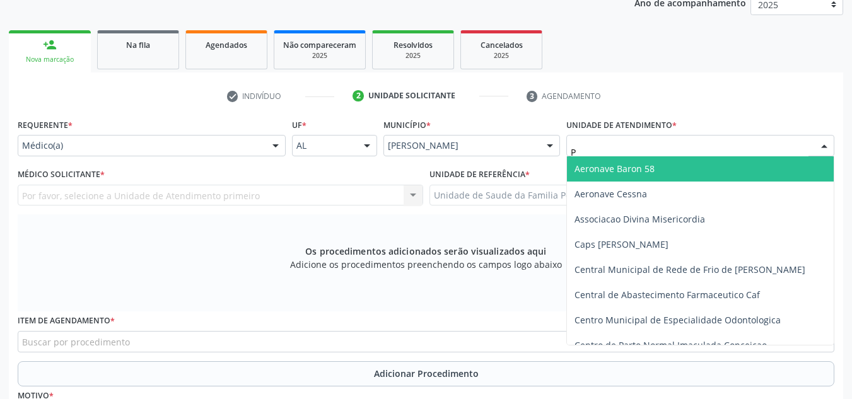
type input "PO"
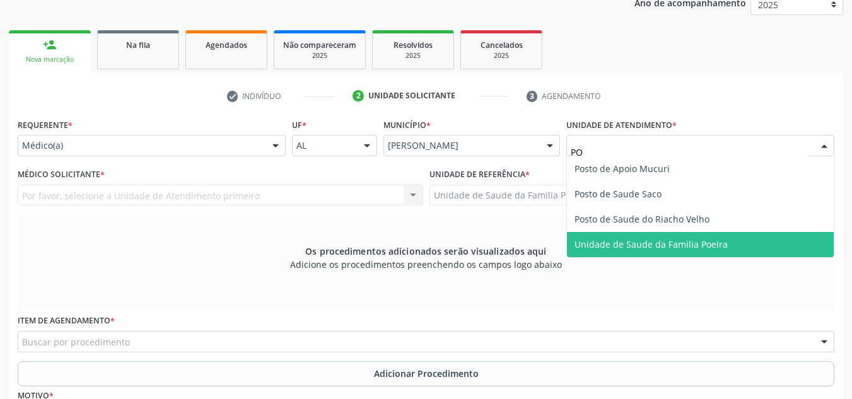
click at [698, 256] on span "Unidade de Saude da Familia Poeira" at bounding box center [700, 244] width 267 height 25
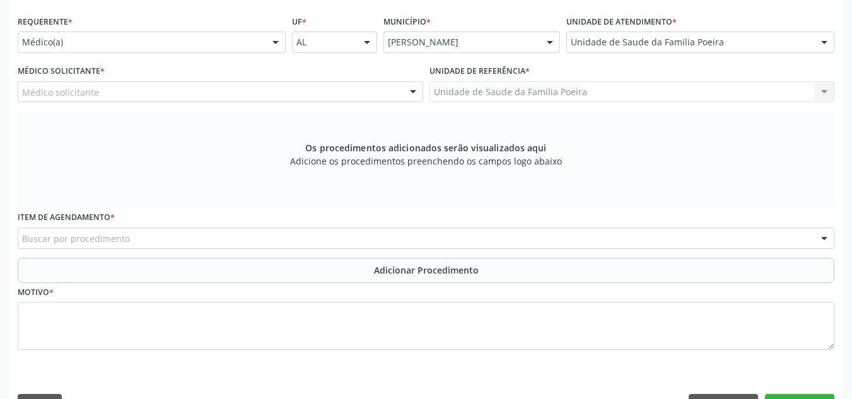
scroll to position [313, 0]
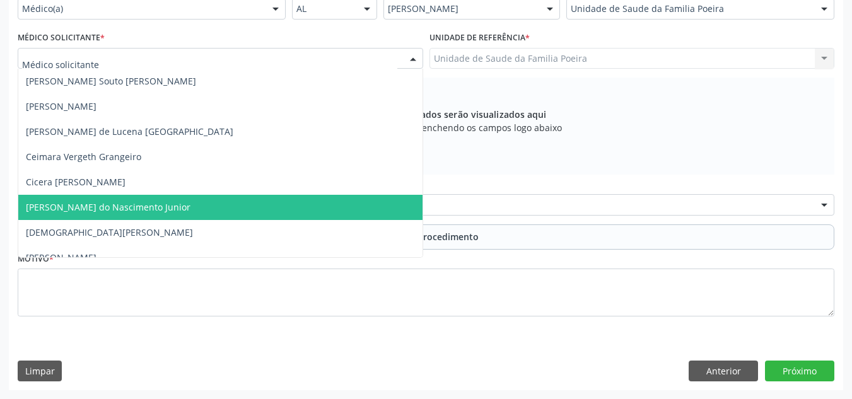
click at [39, 205] on span "[PERSON_NAME] do Nascimento Junior" at bounding box center [108, 207] width 165 height 12
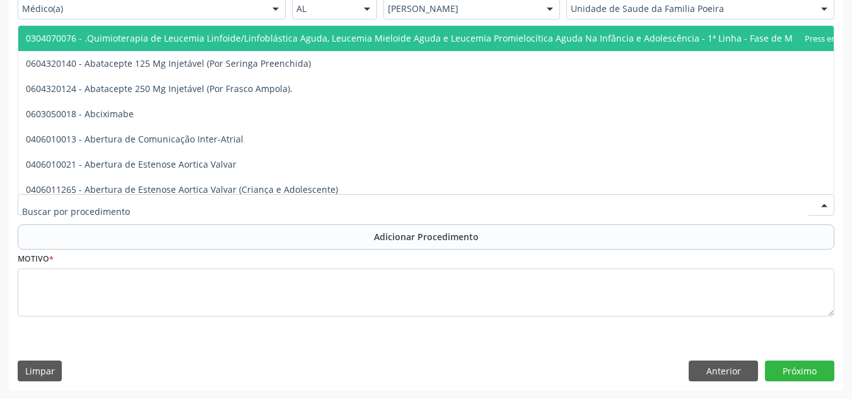
click at [244, 205] on div at bounding box center [426, 204] width 817 height 21
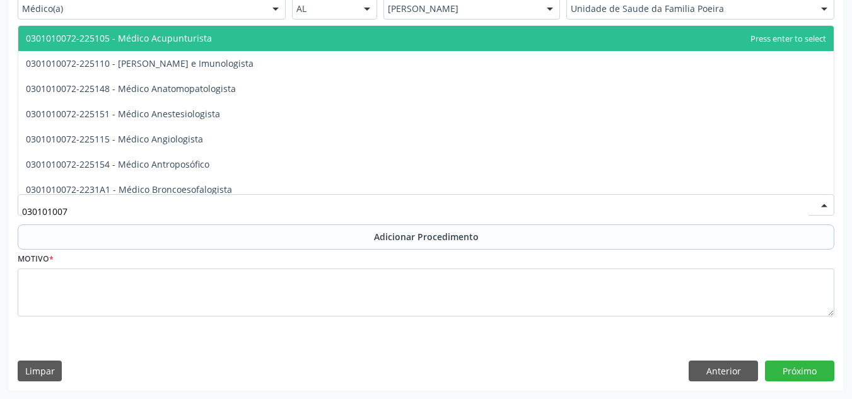
type input "0301010072"
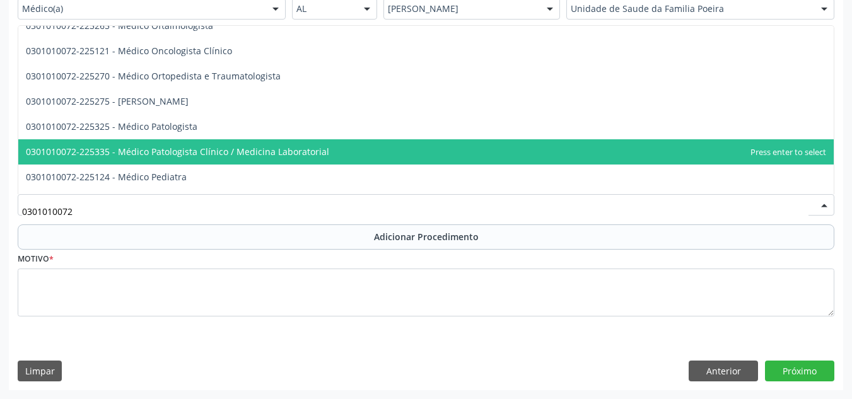
scroll to position [1136, 0]
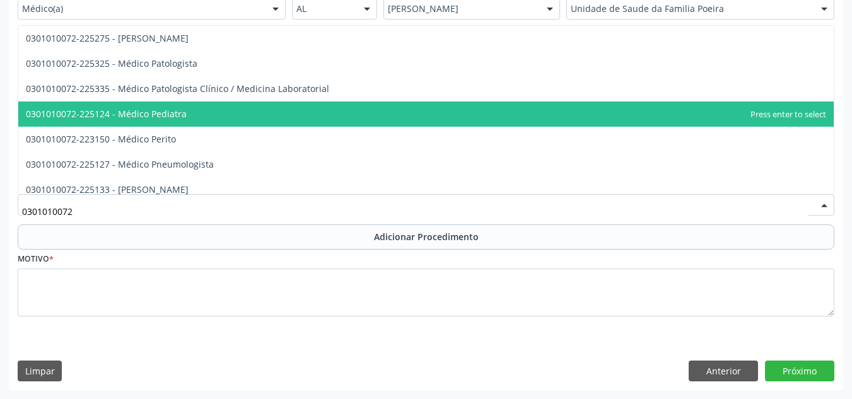
drag, startPoint x: 185, startPoint y: 116, endPoint x: 228, endPoint y: 181, distance: 78.2
click at [186, 116] on span "0301010072-225124 - Médico Pediatra" at bounding box center [426, 114] width 816 height 25
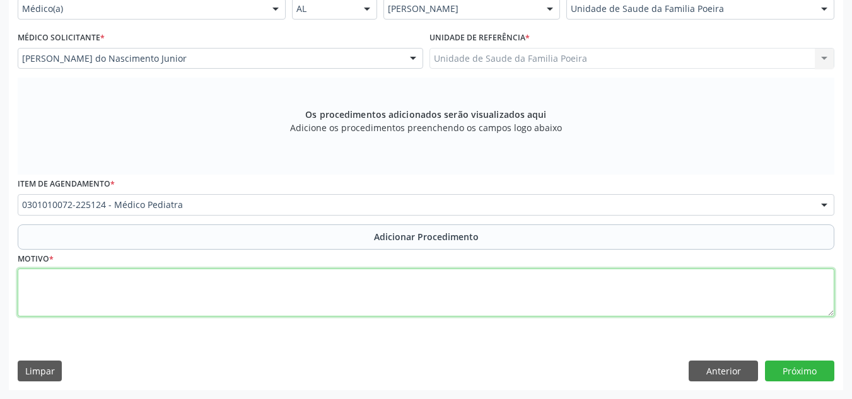
click at [227, 296] on textarea at bounding box center [426, 293] width 817 height 48
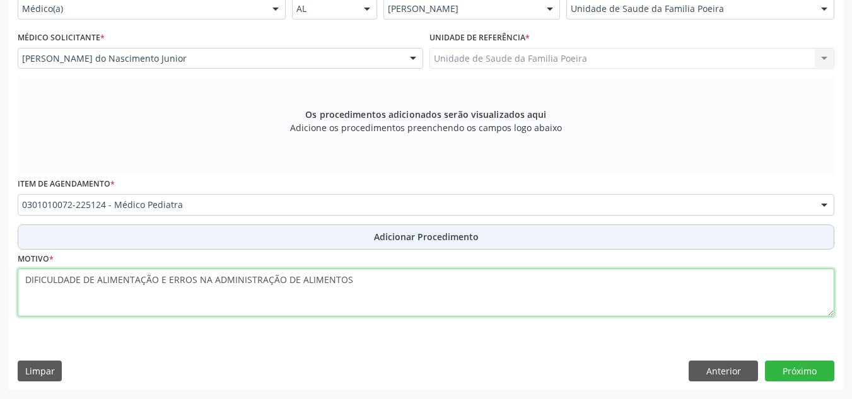
type textarea "DIFICULDADE DE ALIMENTAÇÃO E ERROS NA ADMINISTRAÇÃO DE ALIMENTOS"
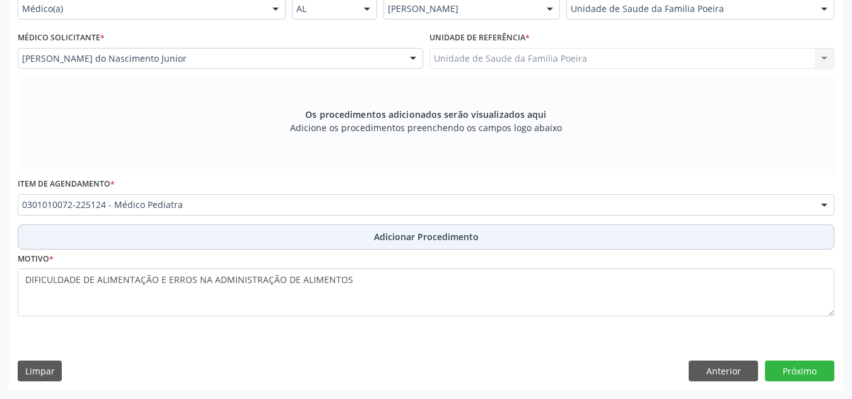
click at [471, 240] on span "Adicionar Procedimento" at bounding box center [426, 236] width 105 height 13
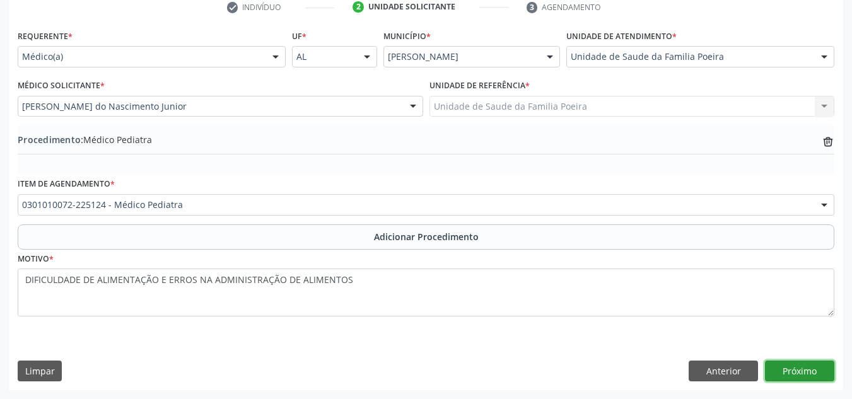
click at [811, 375] on button "Próximo" at bounding box center [799, 371] width 69 height 21
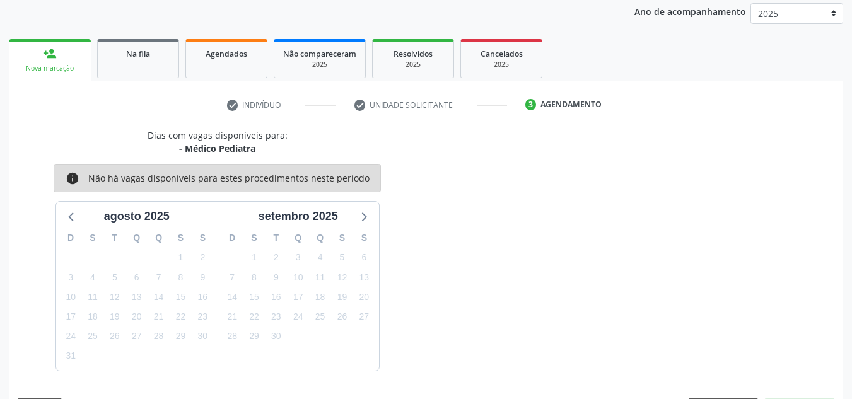
scroll to position [204, 0]
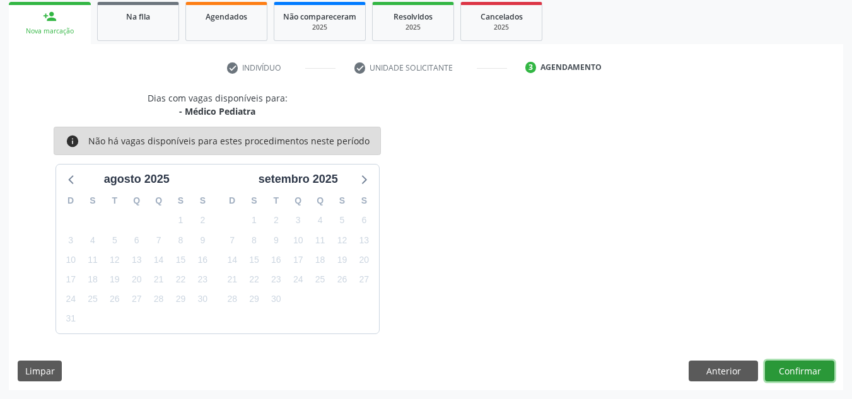
click at [807, 373] on button "Confirmar" at bounding box center [799, 371] width 69 height 21
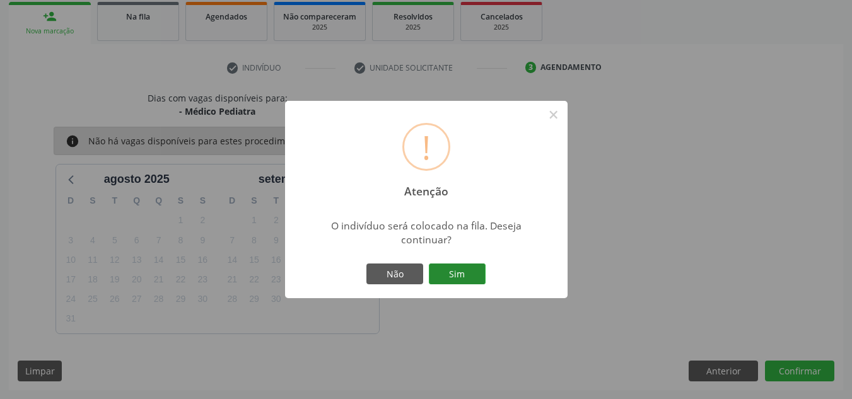
click at [459, 271] on button "Sim" at bounding box center [457, 274] width 57 height 21
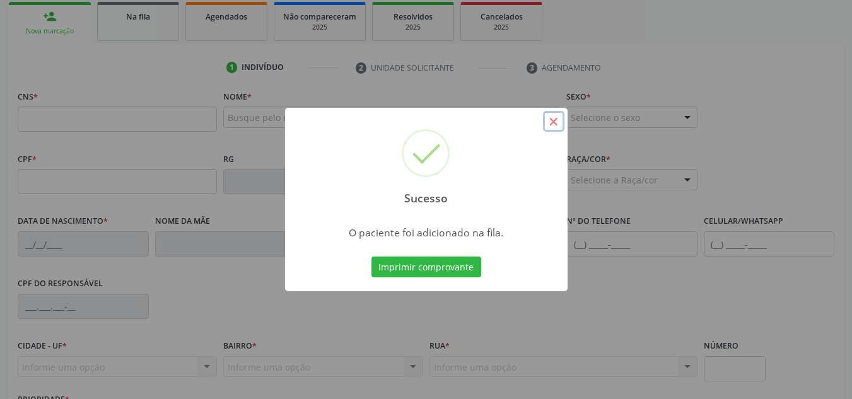
click at [558, 121] on button "×" at bounding box center [553, 121] width 21 height 21
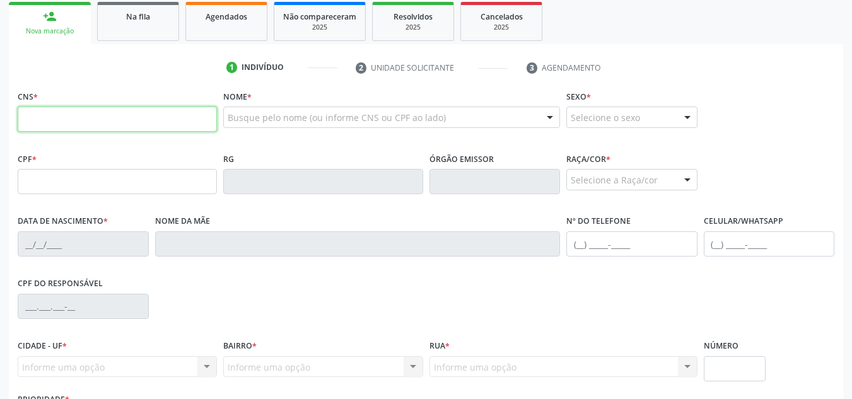
click at [81, 127] on input "text" at bounding box center [117, 119] width 199 height 25
type input "705 6074 7238 5611"
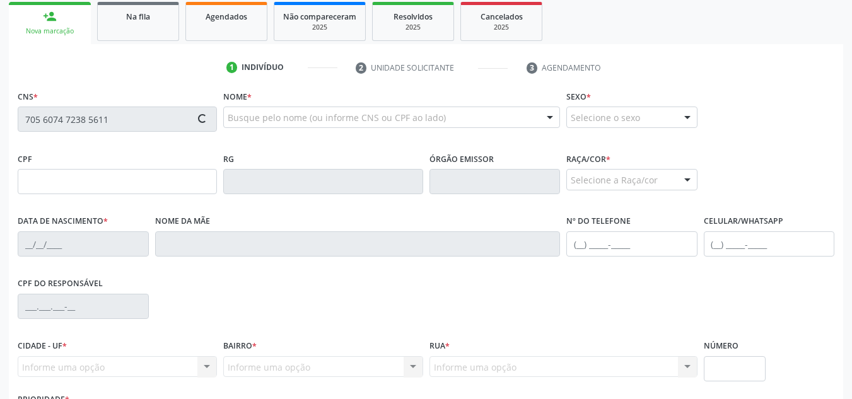
type input "665.249.894-49"
type input "23/08/1962"
type input "Maria Rosa Ferreira da Silva"
type input "(82) 98111-8737"
type input "S/N"
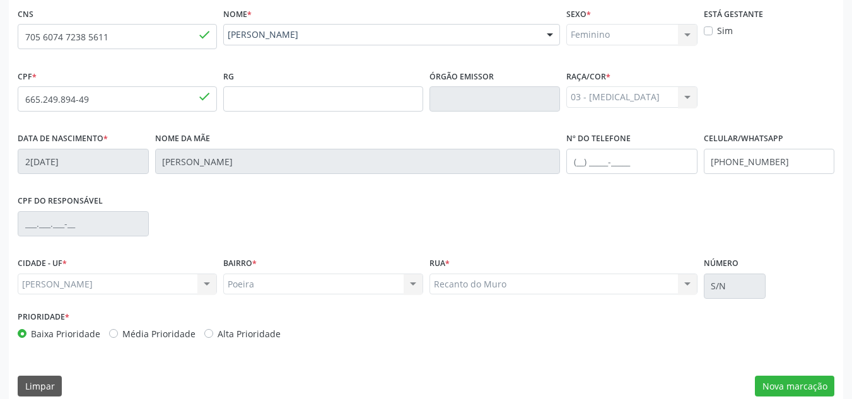
scroll to position [302, 0]
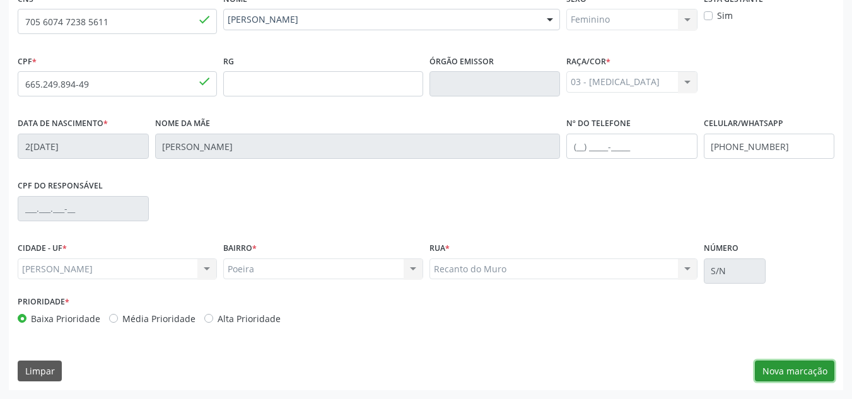
click at [804, 365] on button "Nova marcação" at bounding box center [794, 371] width 79 height 21
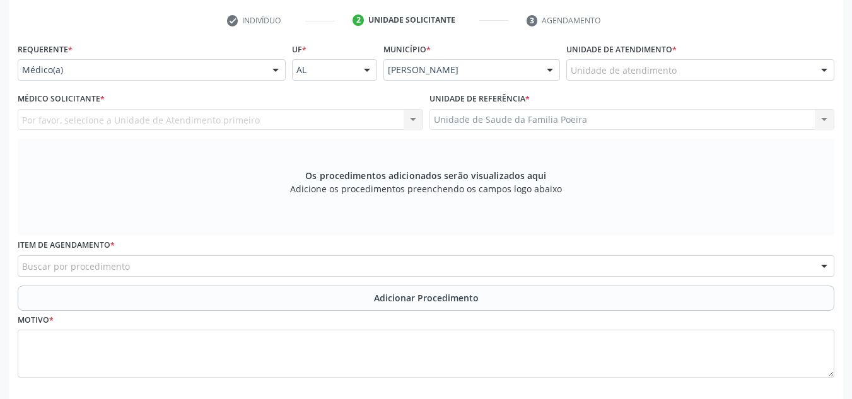
scroll to position [176, 0]
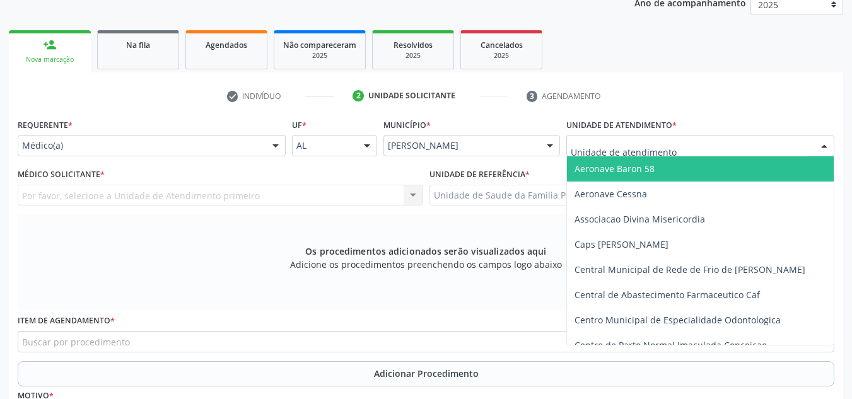
click at [773, 146] on div at bounding box center [701, 145] width 268 height 21
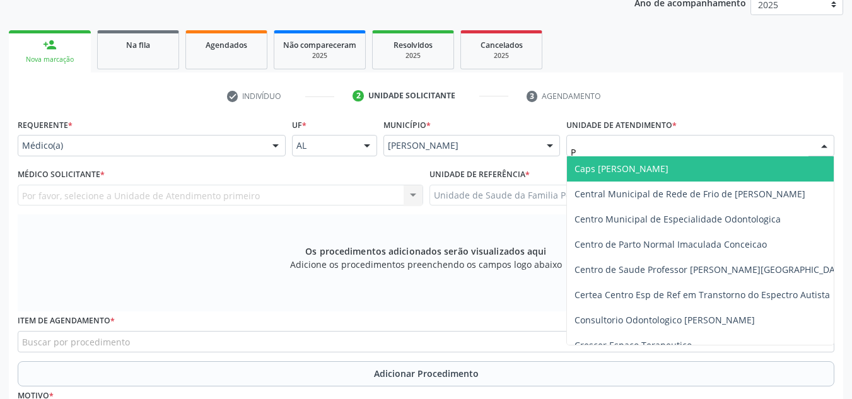
type input "PO"
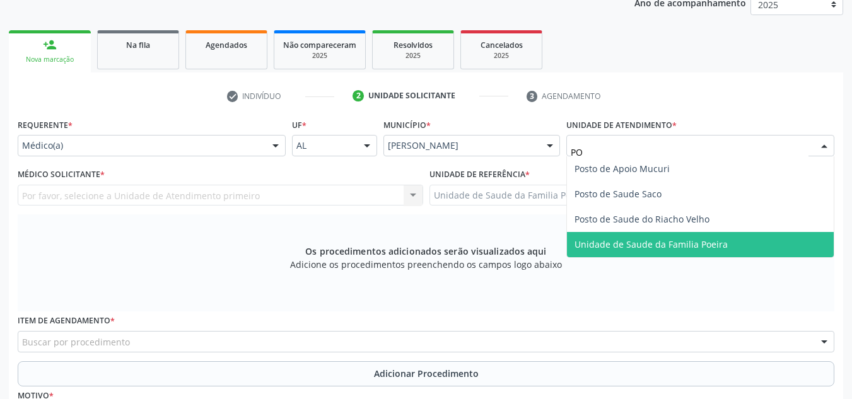
click at [708, 246] on span "Unidade de Saude da Familia Poeira" at bounding box center [651, 244] width 153 height 12
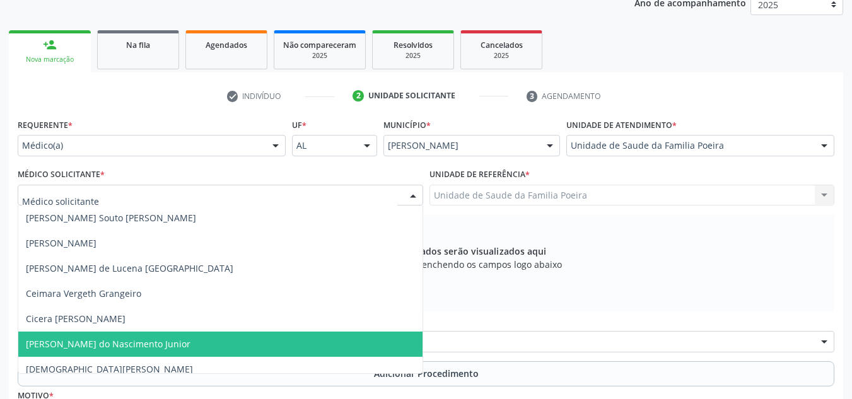
click at [81, 343] on span "[PERSON_NAME] do Nascimento Junior" at bounding box center [108, 344] width 165 height 12
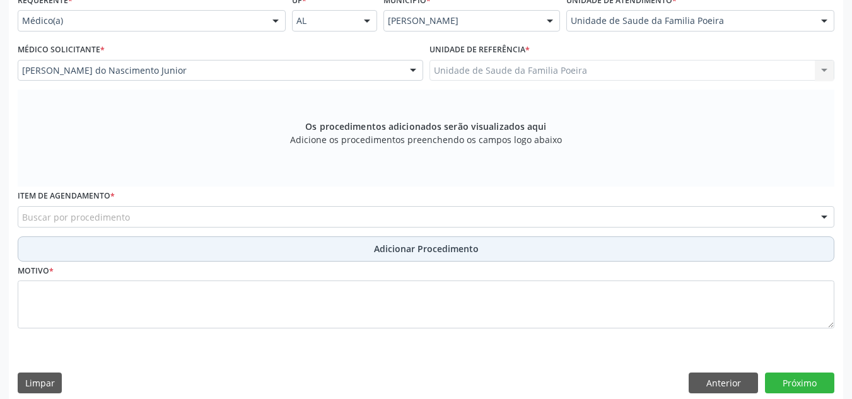
scroll to position [313, 0]
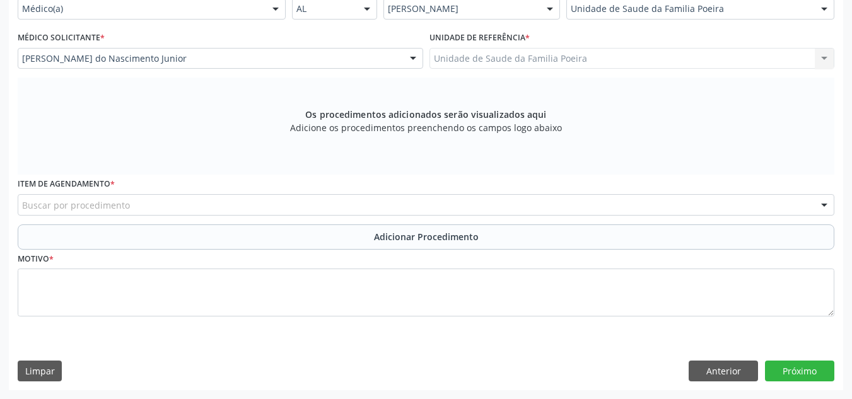
click at [141, 201] on div "Buscar por procedimento" at bounding box center [426, 204] width 817 height 21
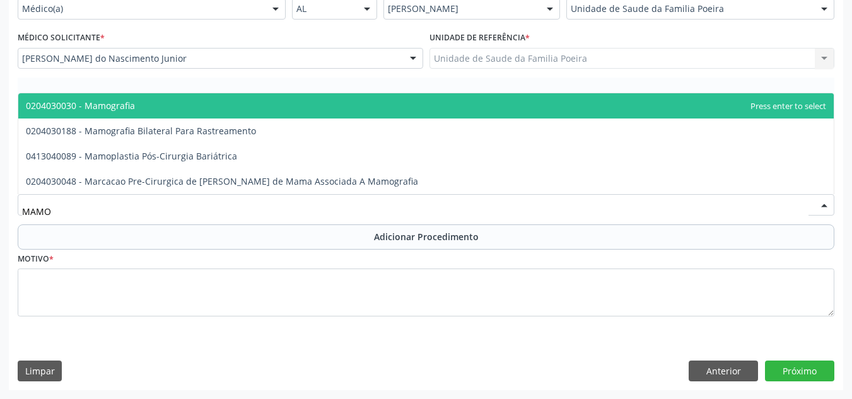
type input "MAMOG"
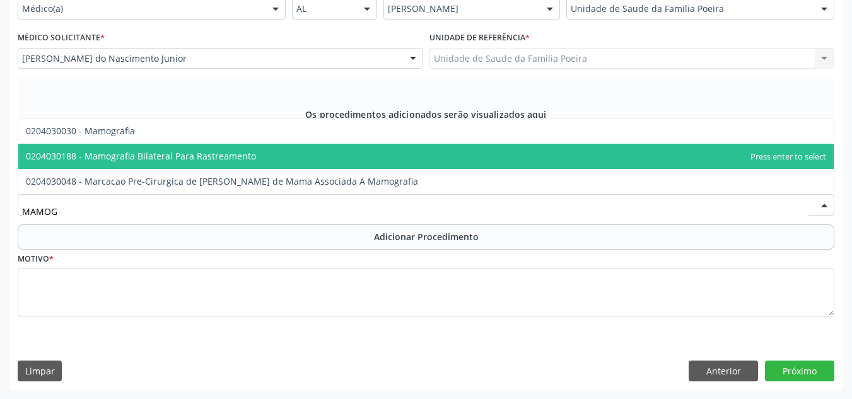
click at [148, 161] on span "0204030188 - Mamografia Bilateral Para Rastreamento" at bounding box center [141, 156] width 230 height 12
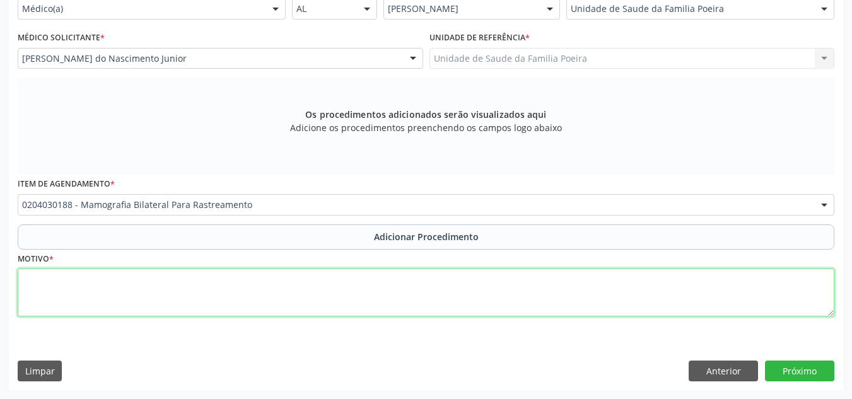
click at [152, 304] on textarea at bounding box center [426, 293] width 817 height 48
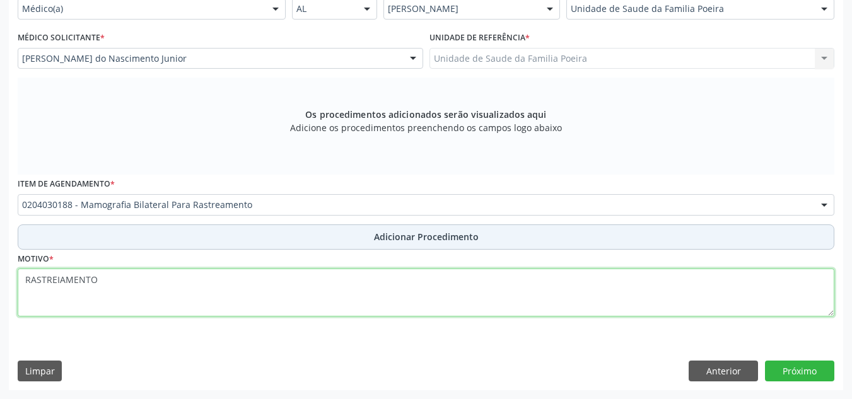
type textarea "RASTREIAMENTO"
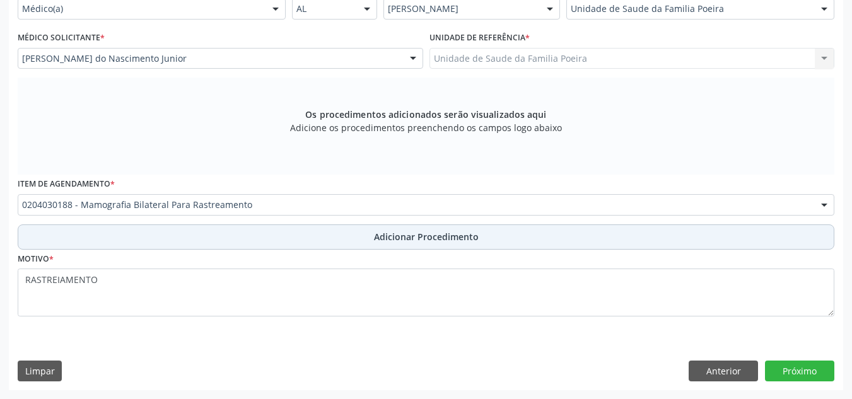
click at [275, 239] on button "Adicionar Procedimento" at bounding box center [426, 237] width 817 height 25
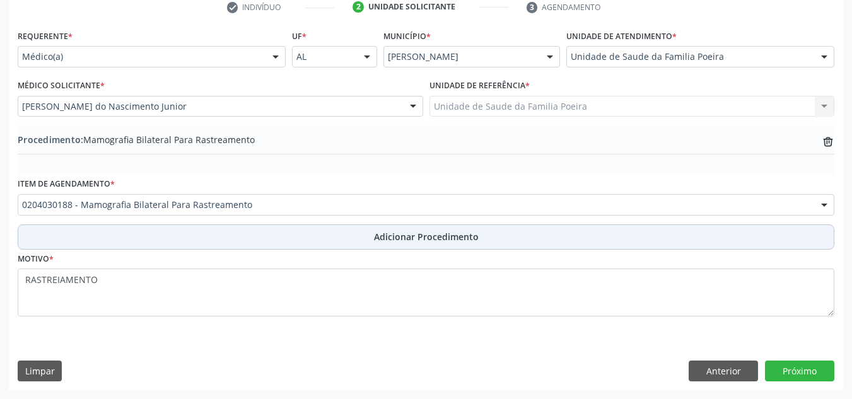
scroll to position [265, 0]
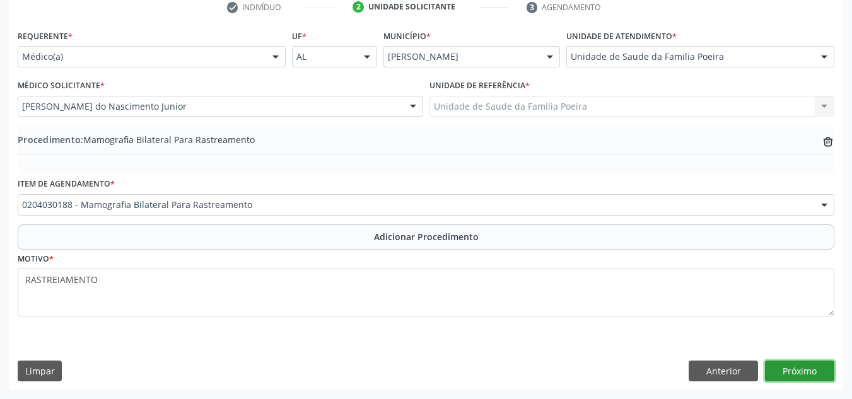
click at [787, 370] on button "Próximo" at bounding box center [799, 371] width 69 height 21
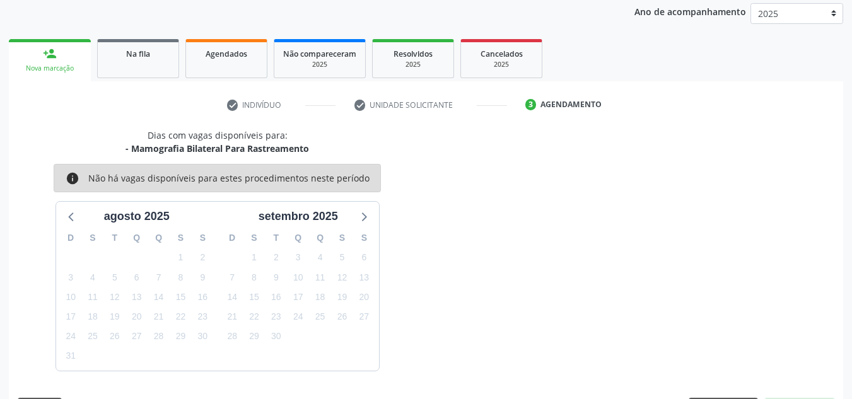
scroll to position [204, 0]
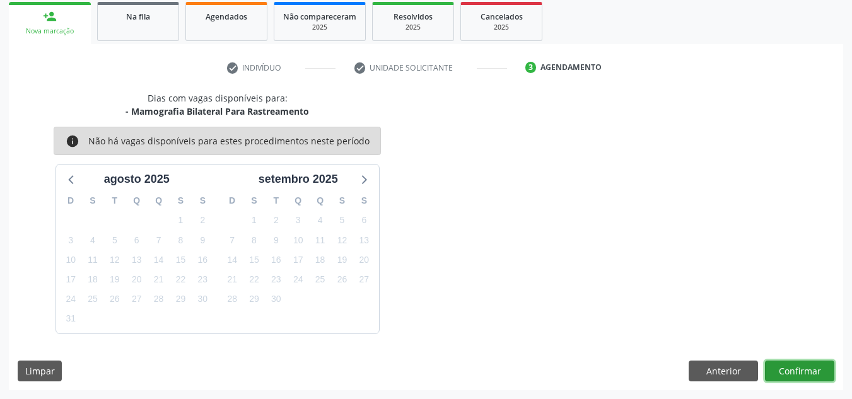
click at [787, 375] on button "Confirmar" at bounding box center [799, 371] width 69 height 21
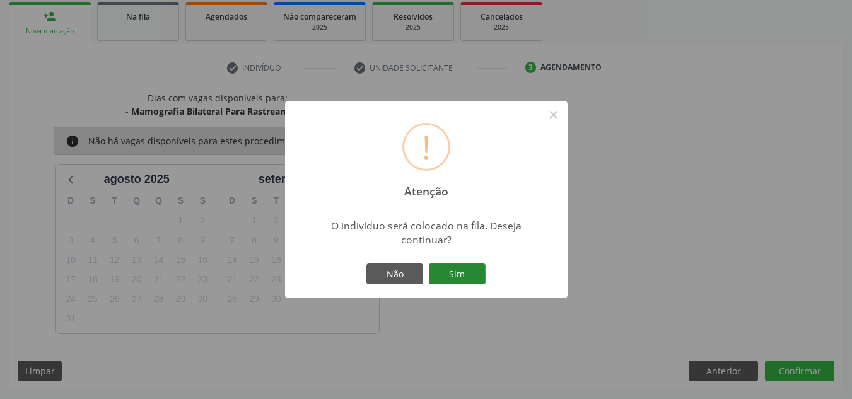
click at [467, 276] on button "Sim" at bounding box center [457, 274] width 57 height 21
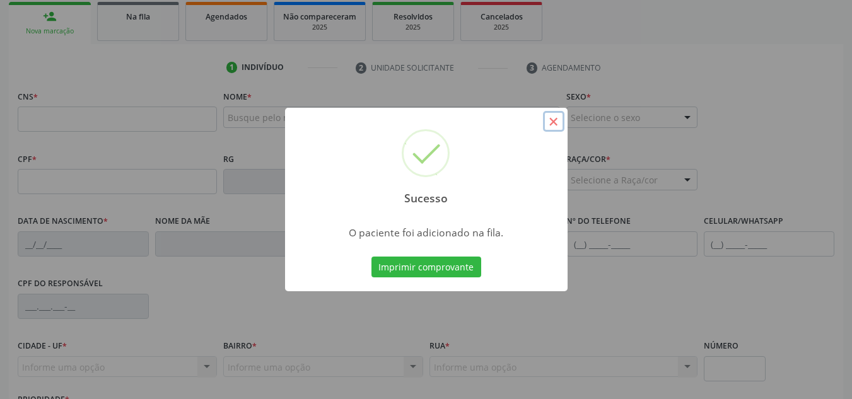
click at [555, 120] on button "×" at bounding box center [553, 121] width 21 height 21
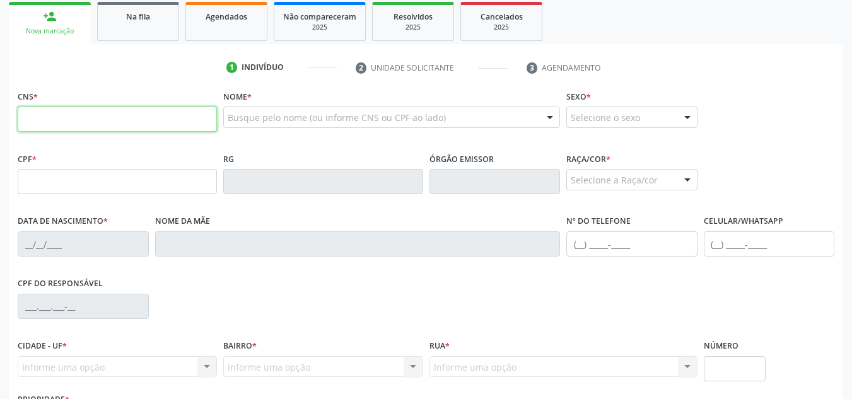
click at [73, 120] on input "text" at bounding box center [117, 119] width 199 height 25
type input "708 2026 3738 0649"
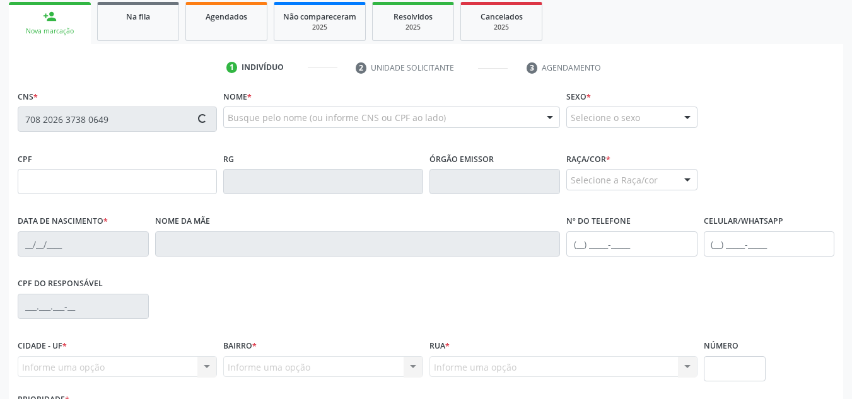
type input "055.661.024-50"
type input "03/06/1948"
type input "Petronila Maria de Oliveira"
type input "(82) 99155-9662"
type input "129"
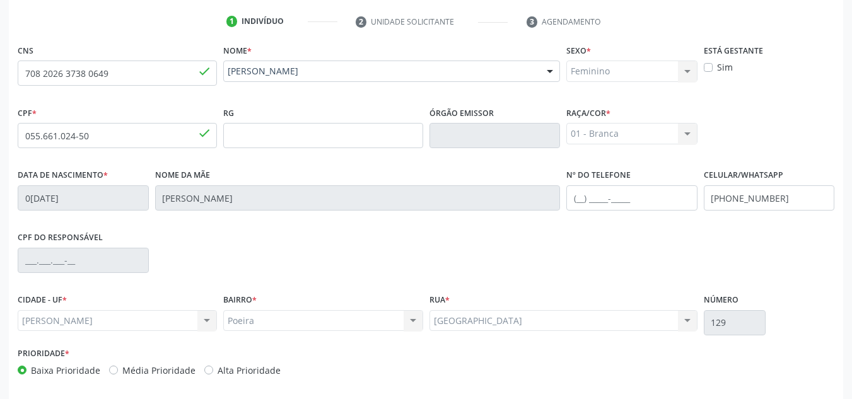
scroll to position [302, 0]
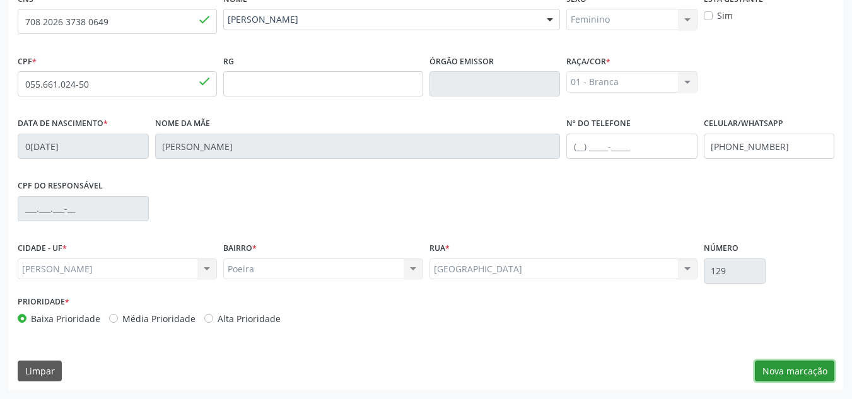
click at [775, 368] on button "Nova marcação" at bounding box center [794, 371] width 79 height 21
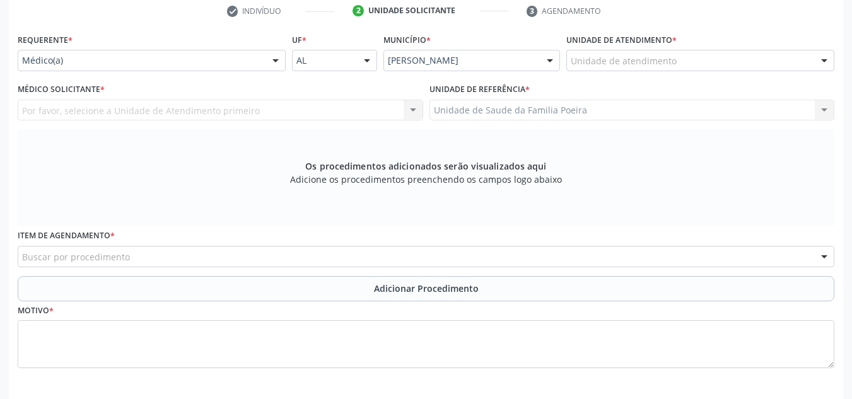
scroll to position [239, 0]
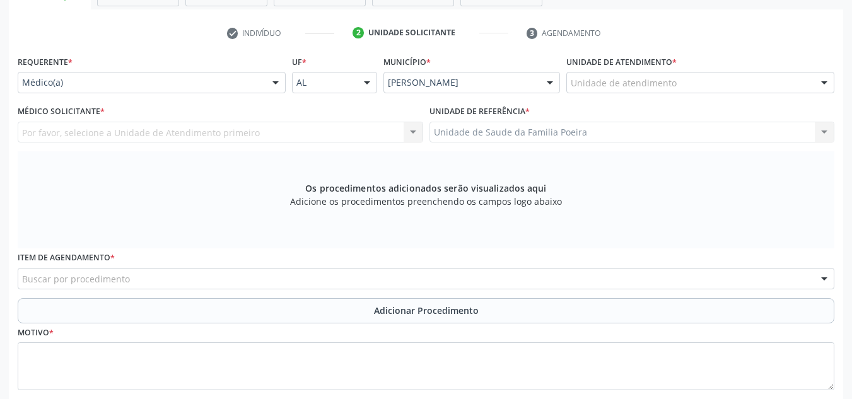
click at [708, 88] on div "Unidade de atendimento" at bounding box center [701, 82] width 268 height 21
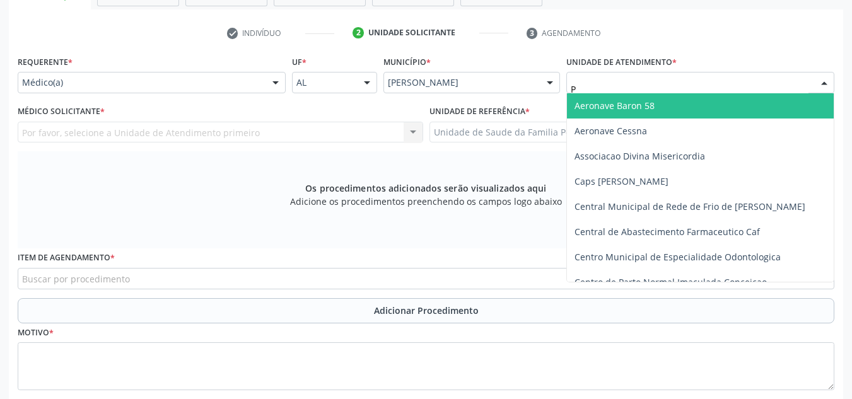
type input "PO"
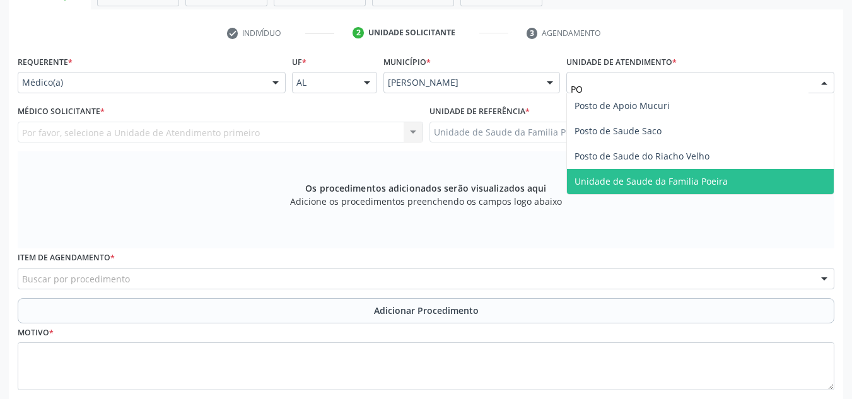
click at [683, 179] on span "Unidade de Saude da Familia Poeira" at bounding box center [651, 181] width 153 height 12
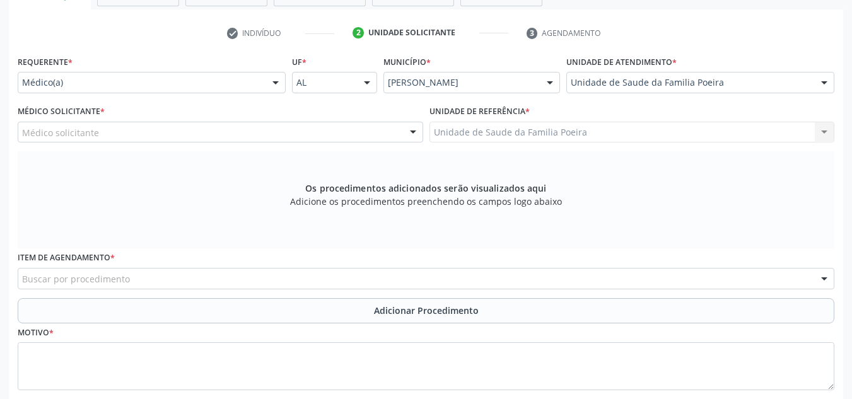
click at [120, 133] on div "Médico solicitante" at bounding box center [221, 132] width 406 height 21
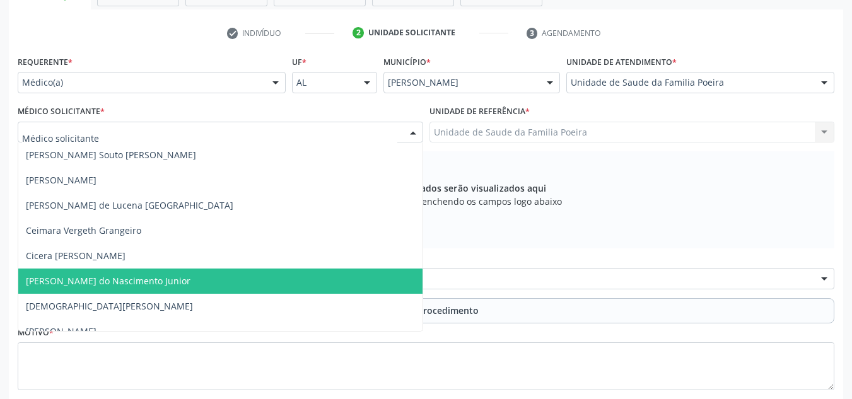
click at [76, 288] on span "[PERSON_NAME] do Nascimento Junior" at bounding box center [220, 281] width 404 height 25
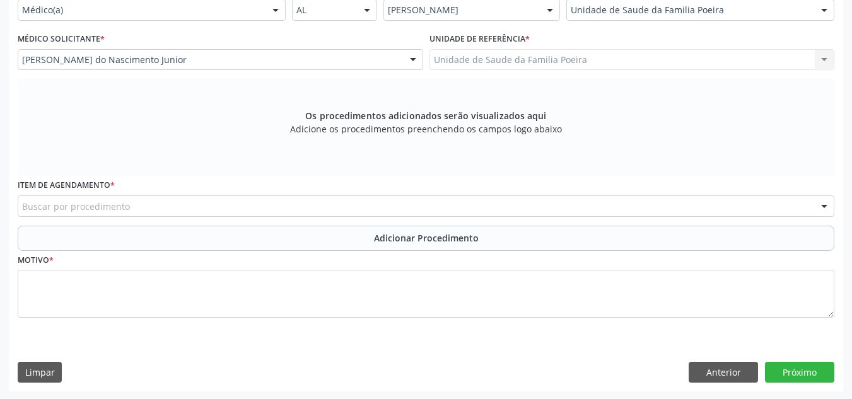
scroll to position [313, 0]
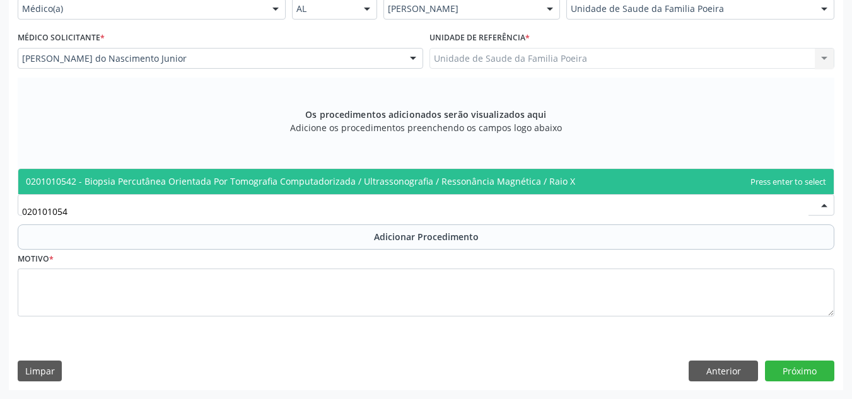
type input "0201010542"
click at [189, 187] on span "0201010542 - Biopsia Percutânea Orientada Por Tomografia Computadorizada / Ultr…" at bounding box center [300, 181] width 549 height 12
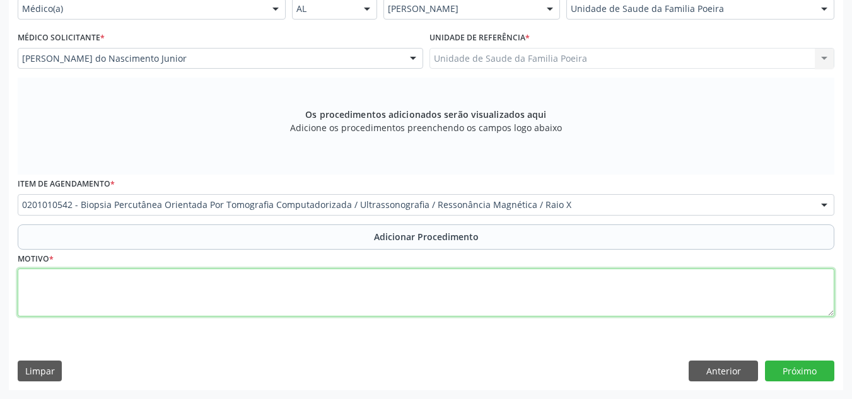
click at [184, 306] on textarea at bounding box center [426, 293] width 817 height 48
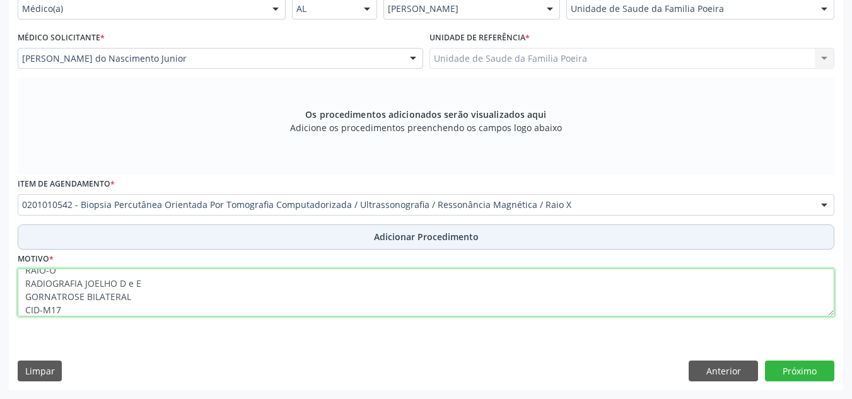
type textarea "RAIO-O RADIOGRAFIA JOELHO D e E GORNATROSE BILATERAL CID-M17"
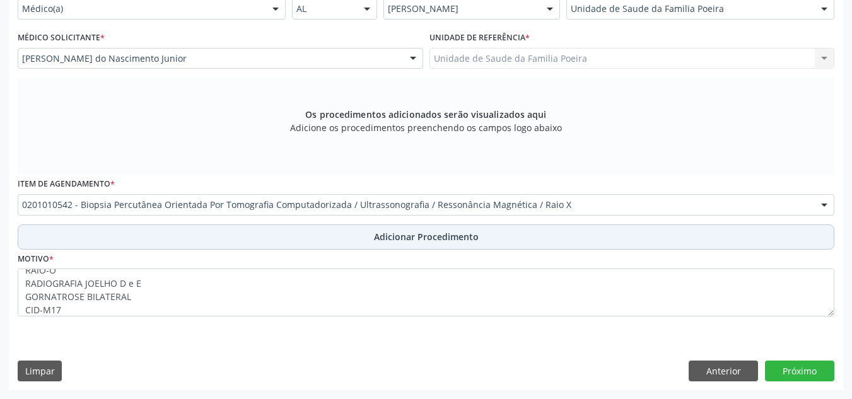
click at [482, 232] on button "Adicionar Procedimento" at bounding box center [426, 237] width 817 height 25
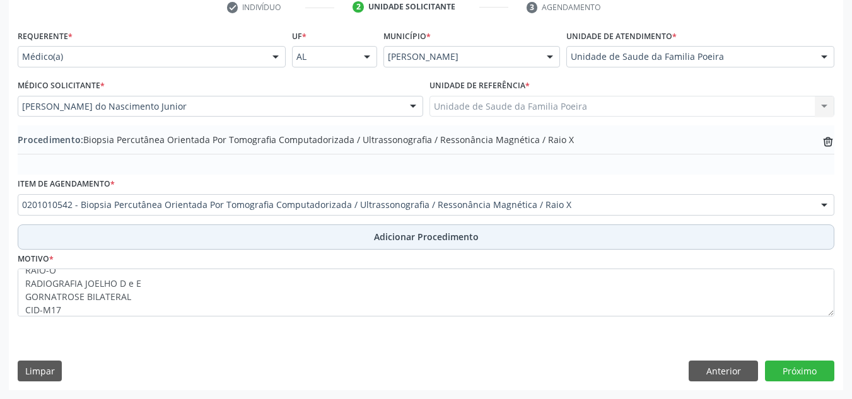
scroll to position [265, 0]
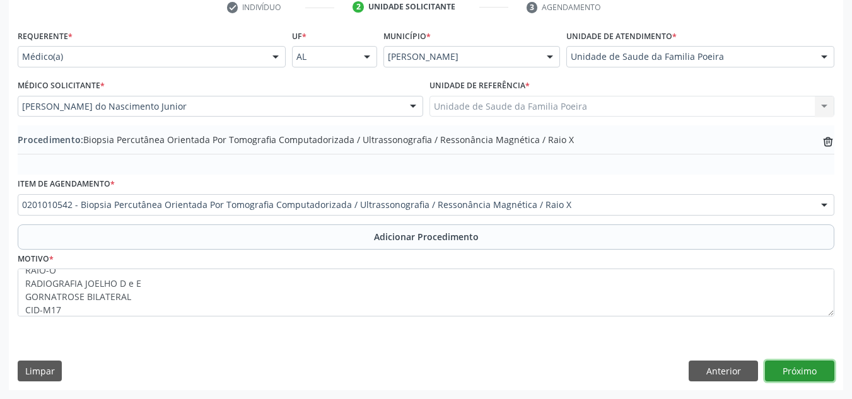
click at [795, 367] on button "Próximo" at bounding box center [799, 371] width 69 height 21
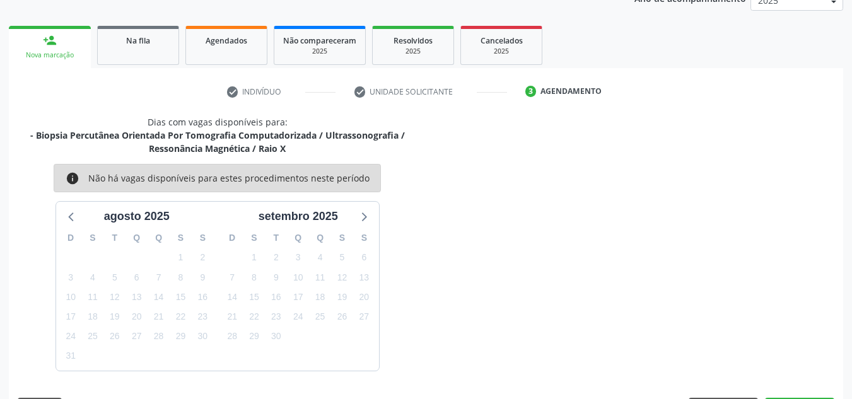
scroll to position [218, 0]
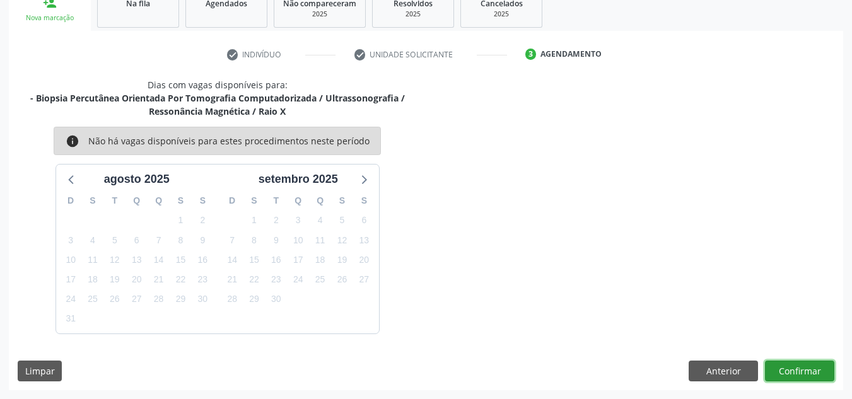
click at [794, 375] on button "Confirmar" at bounding box center [799, 371] width 69 height 21
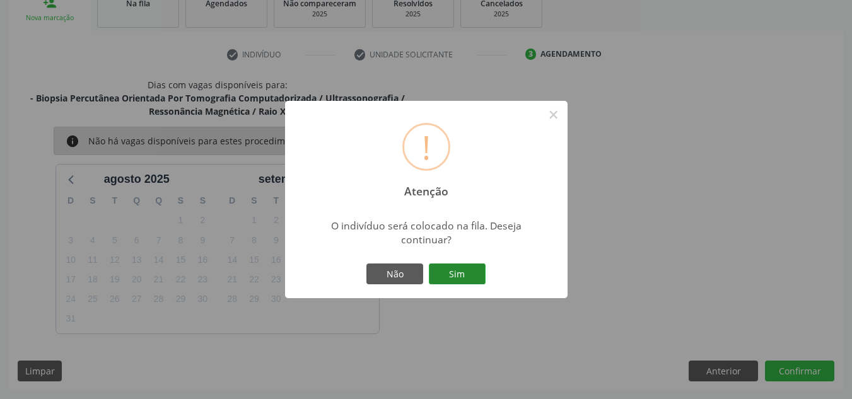
click at [457, 269] on button "Sim" at bounding box center [457, 274] width 57 height 21
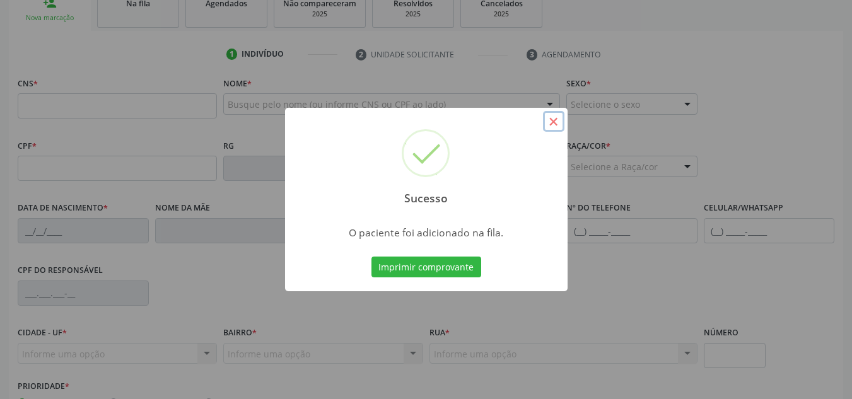
click at [554, 123] on button "×" at bounding box center [553, 121] width 21 height 21
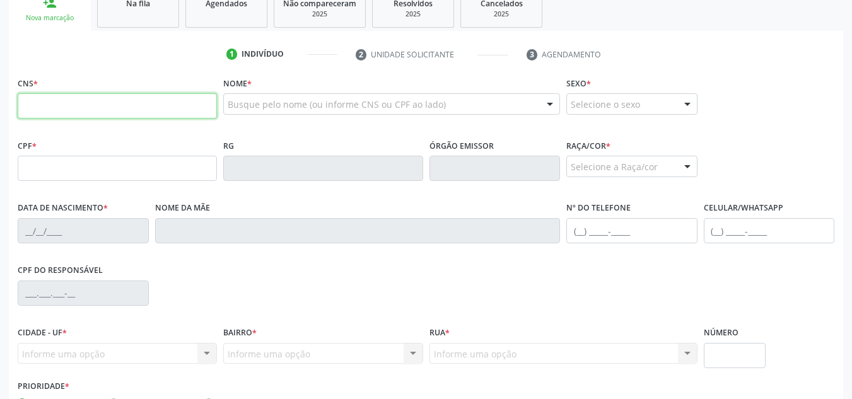
click at [93, 102] on input "text" at bounding box center [117, 105] width 199 height 25
type input "709 2082 5477 9038"
type input "605.068.904-06"
type input "12/09/1963"
type input "Maria Auxiliadora dos Santos"
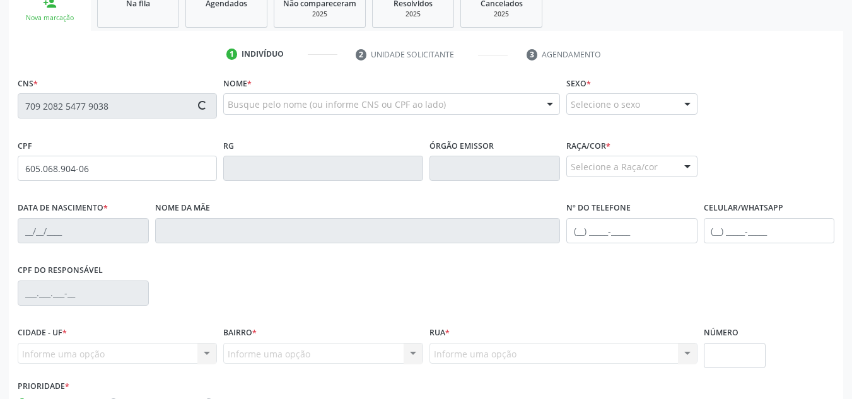
type input "(82) 99139-9122"
type input "129"
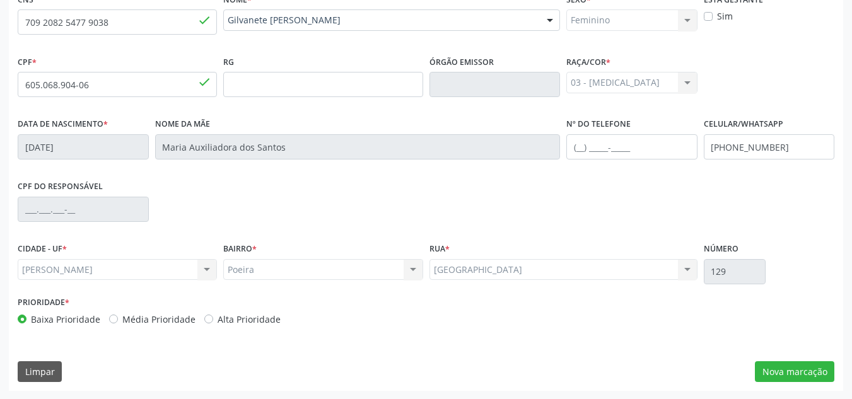
scroll to position [302, 0]
click at [792, 372] on button "Nova marcação" at bounding box center [794, 371] width 79 height 21
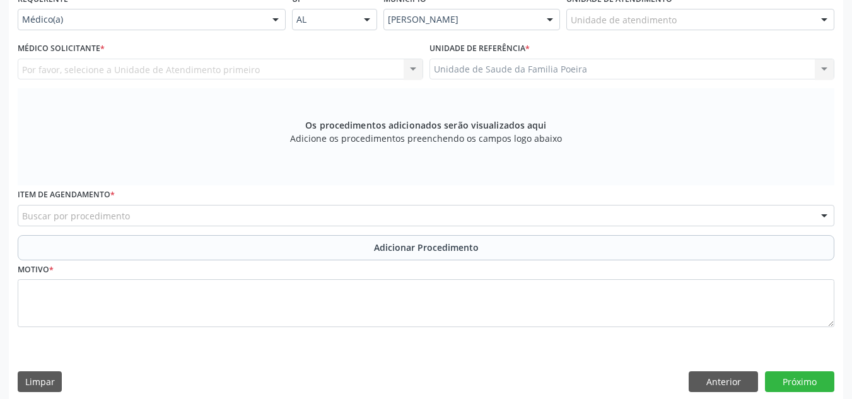
click at [765, 21] on div "Unidade de atendimento" at bounding box center [701, 19] width 268 height 21
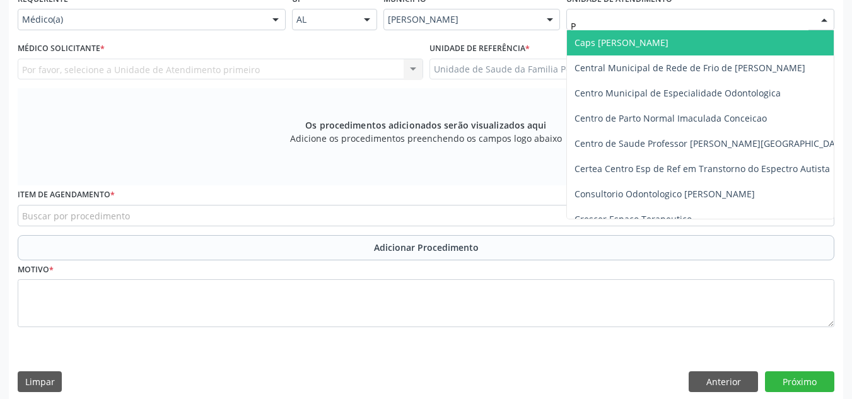
type input "PO"
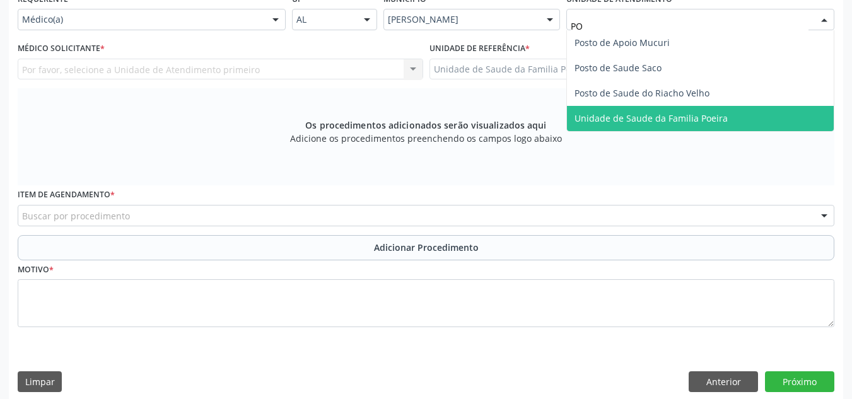
click at [732, 117] on span "Unidade de Saude da Familia Poeira" at bounding box center [700, 118] width 267 height 25
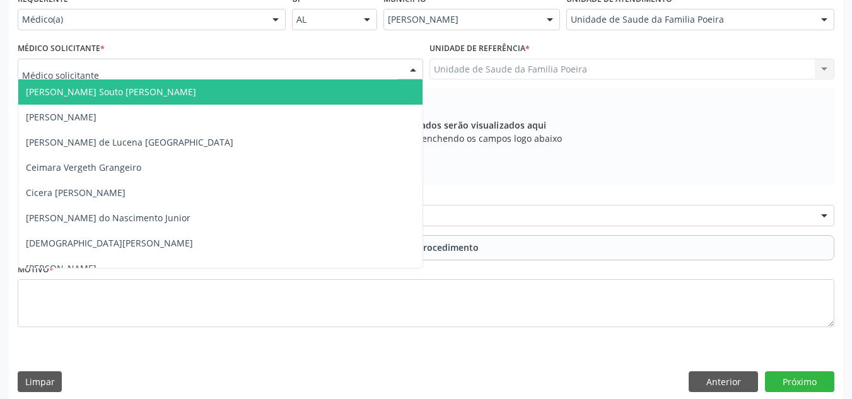
click at [225, 63] on div at bounding box center [221, 69] width 406 height 21
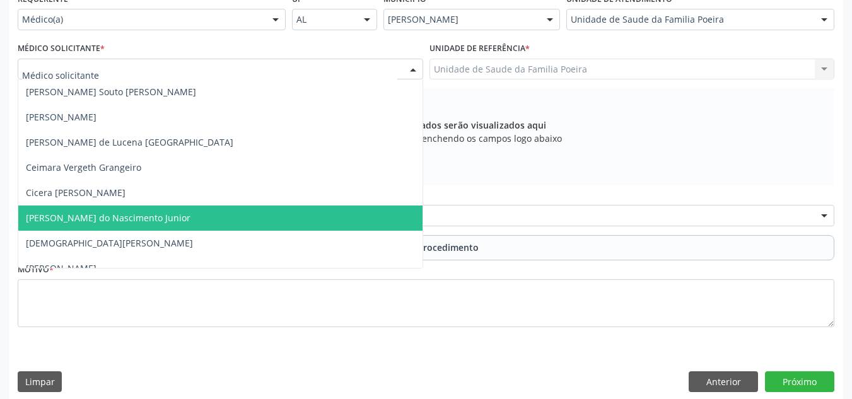
click at [120, 214] on span "[PERSON_NAME] do Nascimento Junior" at bounding box center [108, 218] width 165 height 12
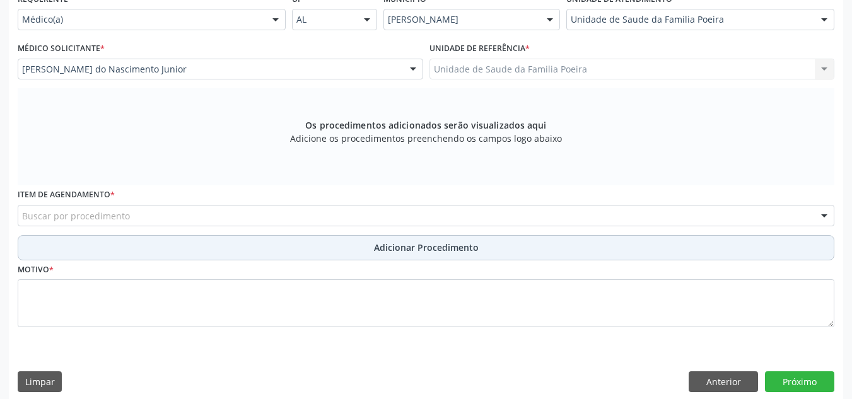
click at [123, 247] on button "Adicionar Procedimento" at bounding box center [426, 247] width 817 height 25
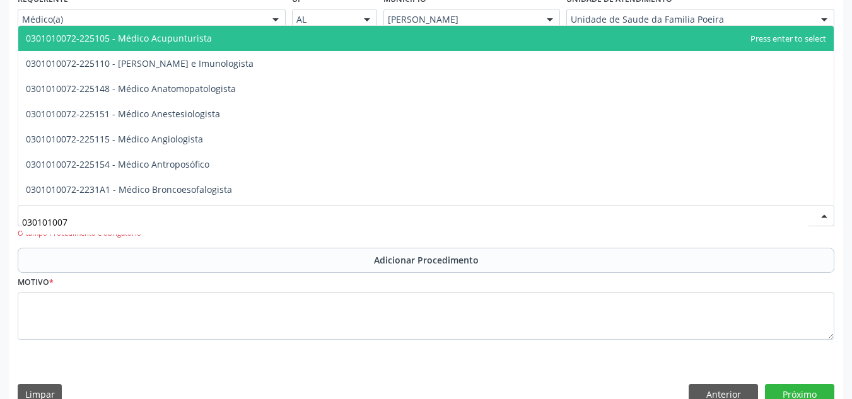
type input "0301010072"
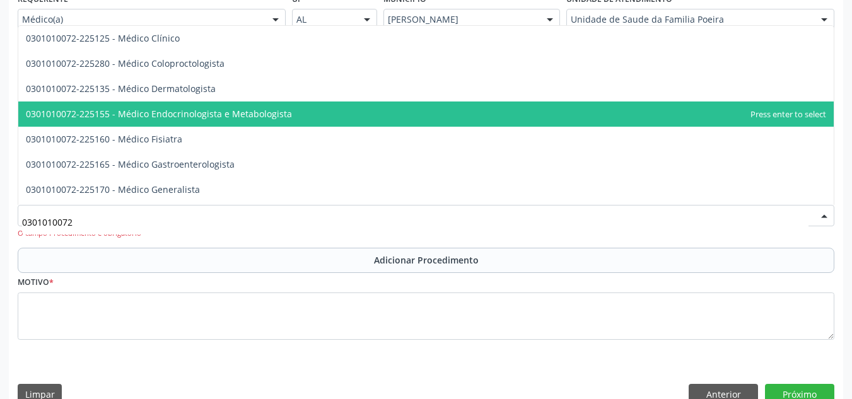
scroll to position [568, 0]
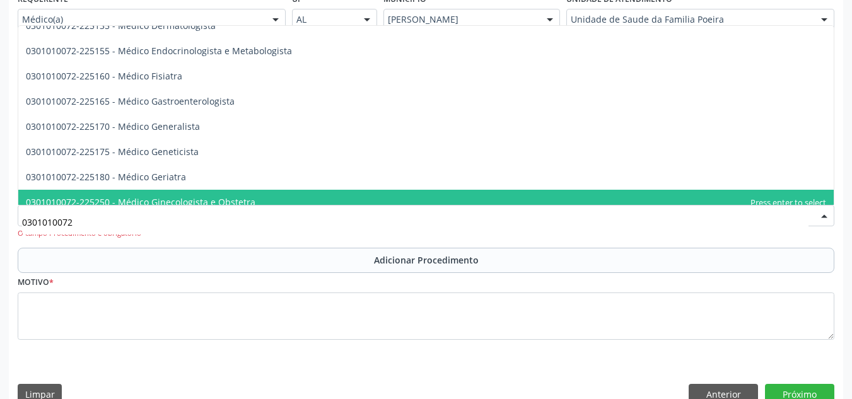
click at [242, 196] on span "0301010072-225250 - Médico Ginecologista e Obstetra" at bounding box center [141, 202] width 230 height 12
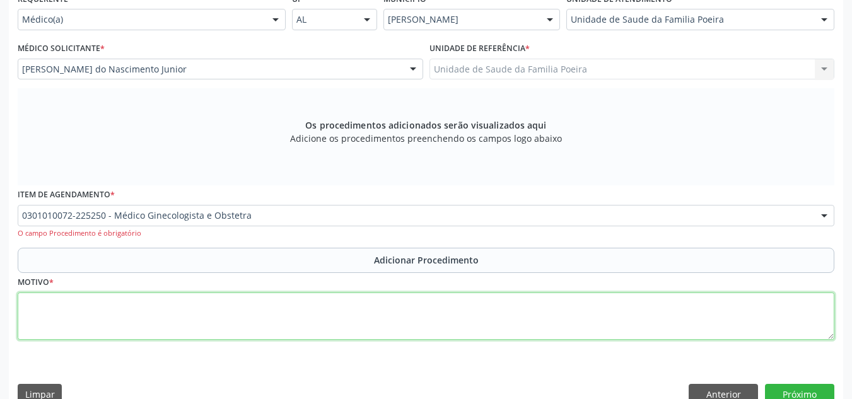
click at [170, 305] on textarea at bounding box center [426, 317] width 817 height 48
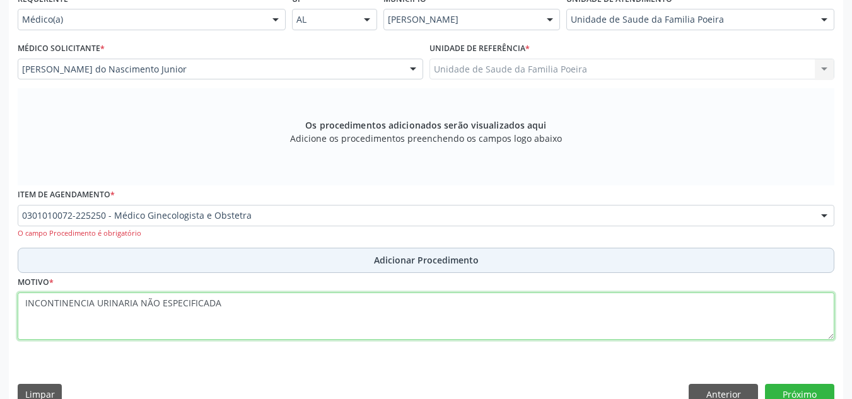
type textarea "INCONTINENCIA URINARIA NÃO ESPECIFICADA"
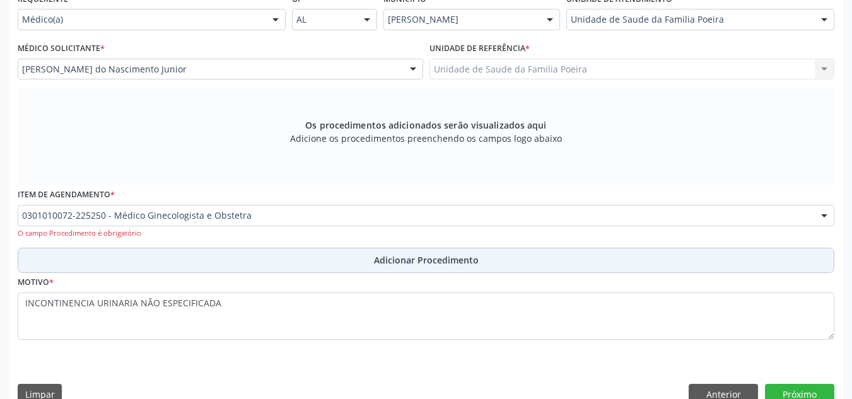
click at [465, 255] on span "Adicionar Procedimento" at bounding box center [426, 260] width 105 height 13
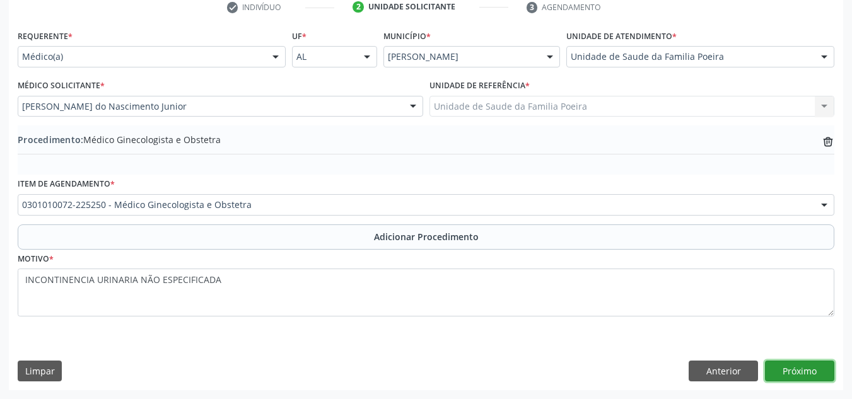
click at [794, 374] on button "Próximo" at bounding box center [799, 371] width 69 height 21
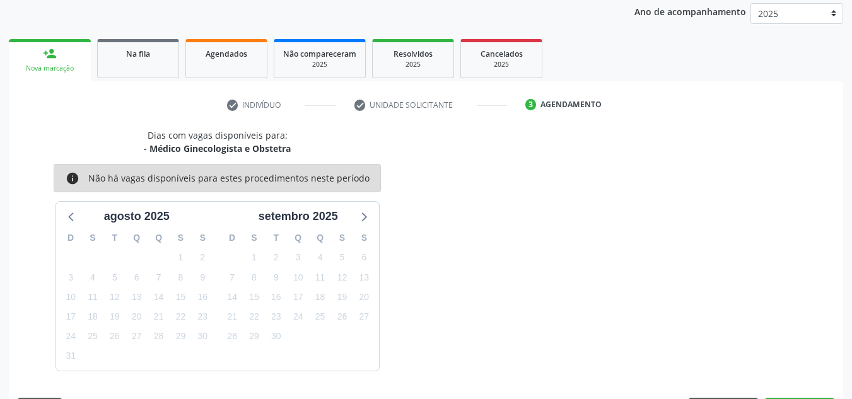
scroll to position [204, 0]
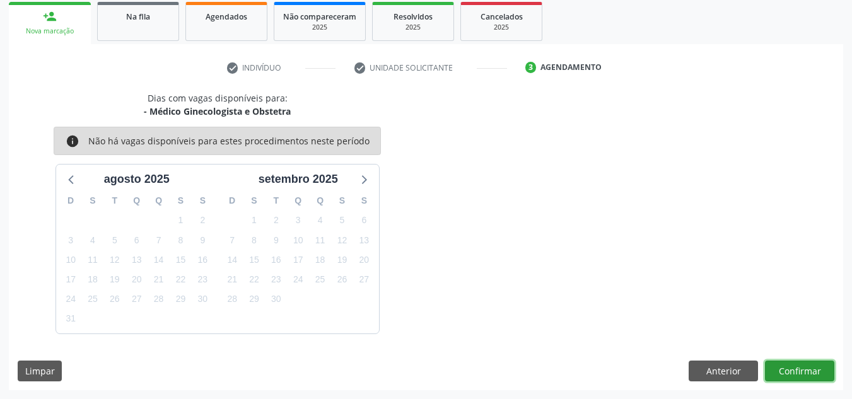
click at [800, 373] on button "Confirmar" at bounding box center [799, 371] width 69 height 21
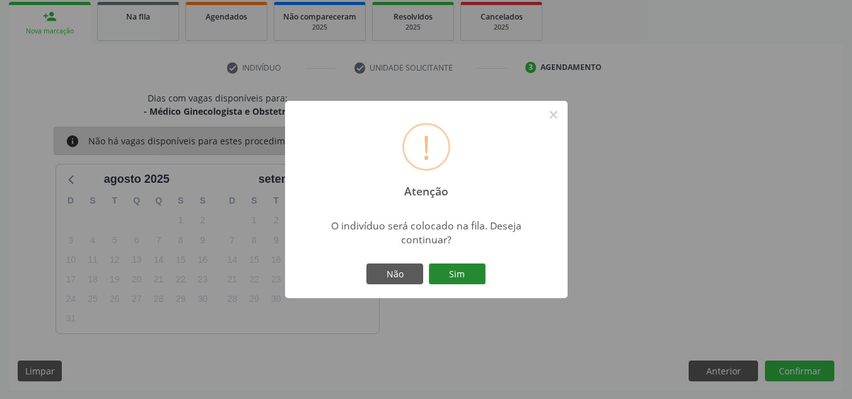
click at [448, 272] on button "Sim" at bounding box center [457, 274] width 57 height 21
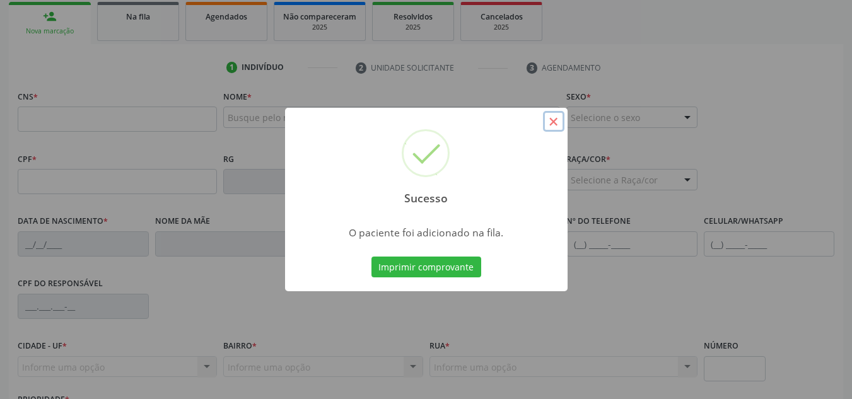
click at [550, 122] on button "×" at bounding box center [553, 121] width 21 height 21
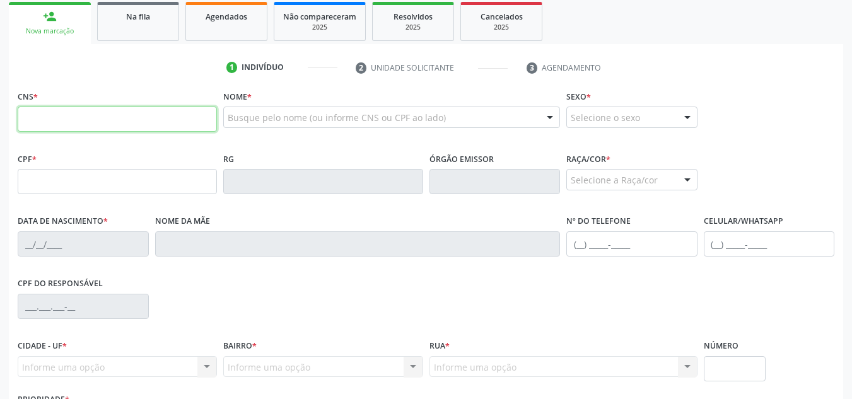
click at [52, 115] on input "text" at bounding box center [117, 119] width 199 height 25
paste input "898 0049 4511 6395"
type input "898 0049 4511 6395"
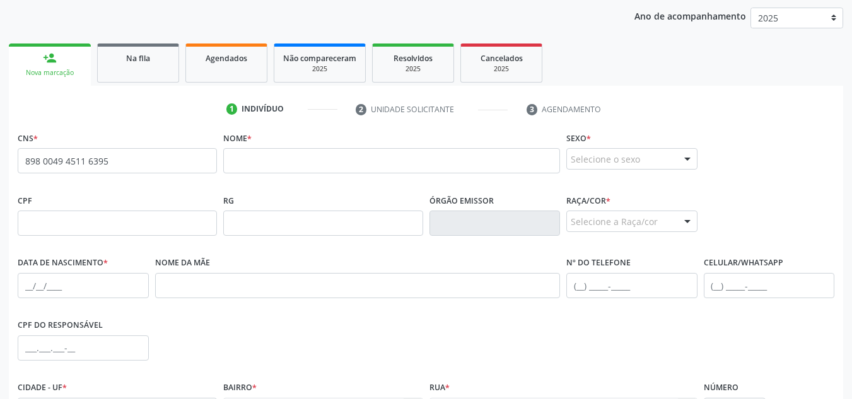
scroll to position [141, 0]
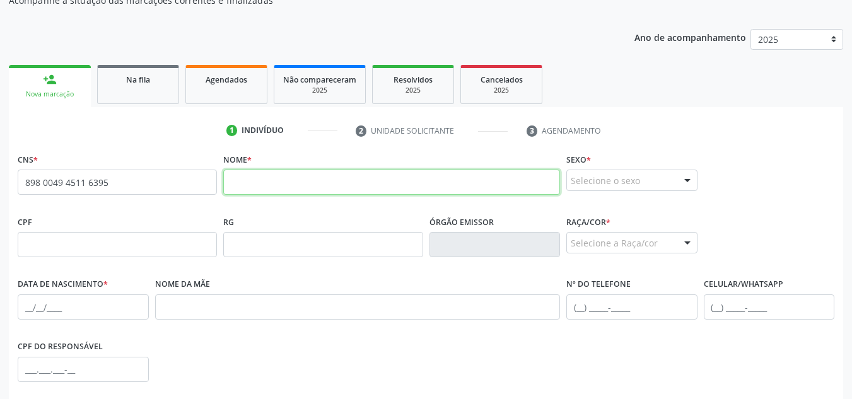
click at [233, 189] on input "text" at bounding box center [391, 182] width 337 height 25
paste input "Luiz Miguel Santos da Costa"
type input "Luiz Miguel Santos da Costa"
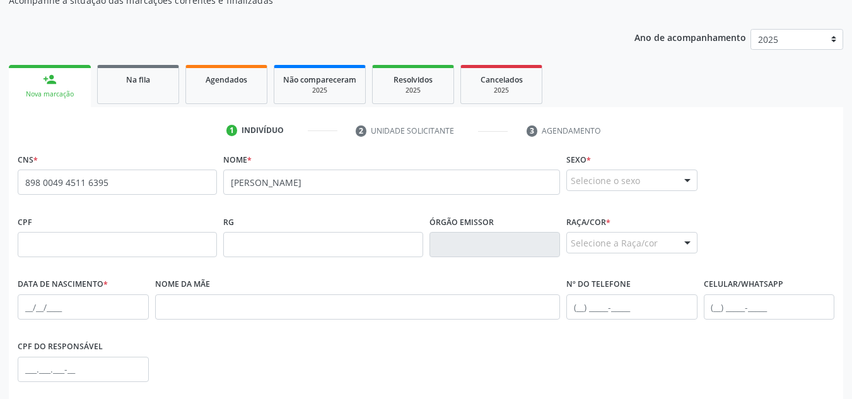
click at [642, 191] on fieldset "Sexo * Selecione o sexo Masculino Feminino Nenhum resultado encontrado para: " …" at bounding box center [632, 174] width 131 height 49
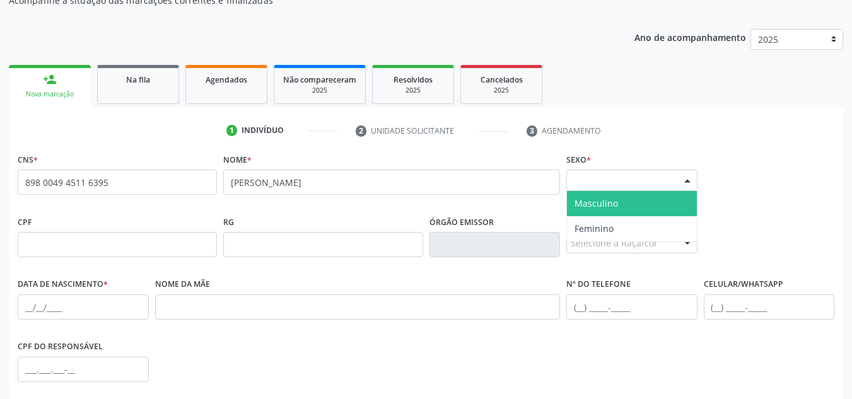
click at [642, 189] on div "Selecione o sexo" at bounding box center [632, 180] width 131 height 21
click at [631, 204] on span "Masculino" at bounding box center [632, 203] width 130 height 25
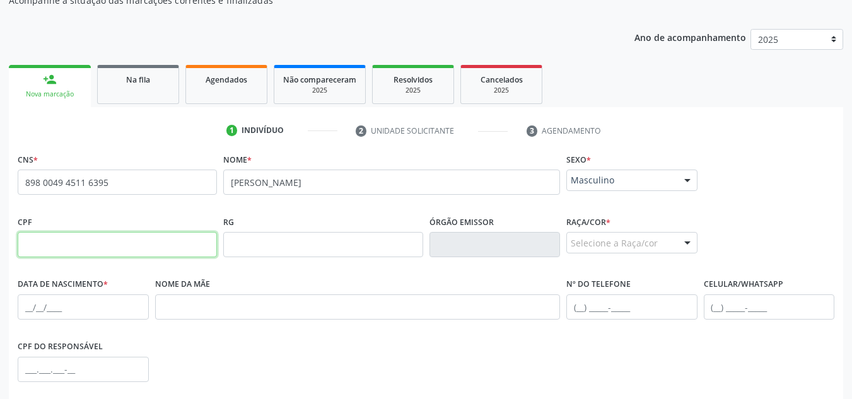
click at [51, 250] on input "text" at bounding box center [117, 244] width 199 height 25
paste input "176.417.754-11"
type input "176.417.754-11"
click at [609, 243] on div "Selecione a Raça/cor" at bounding box center [632, 242] width 131 height 21
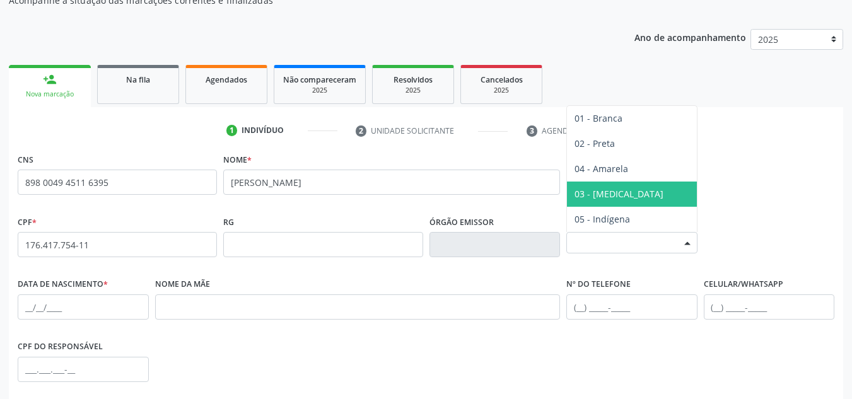
drag, startPoint x: 621, startPoint y: 193, endPoint x: 623, endPoint y: 200, distance: 7.1
click at [623, 201] on span "03 - [MEDICAL_DATA]" at bounding box center [632, 194] width 130 height 25
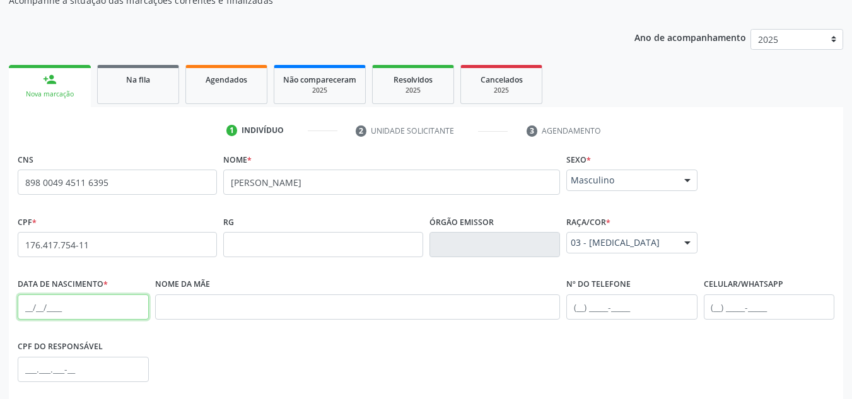
click at [40, 308] on input "text" at bounding box center [83, 307] width 131 height 25
type input "30/11/2015"
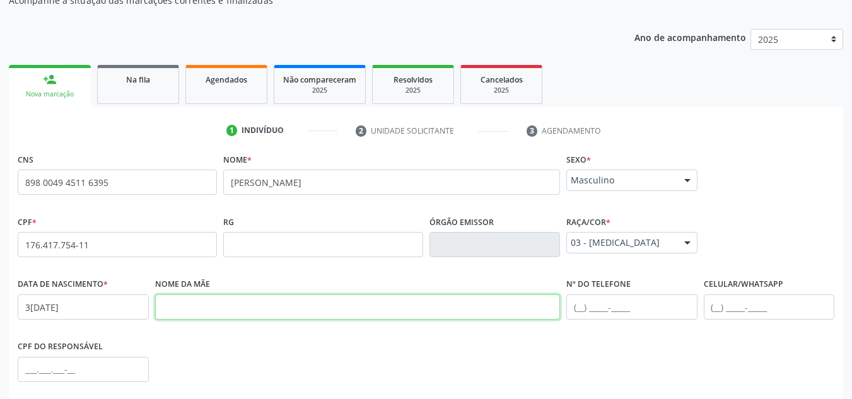
click at [216, 312] on input "text" at bounding box center [358, 307] width 406 height 25
paste input "Gislany da Silva Santos"
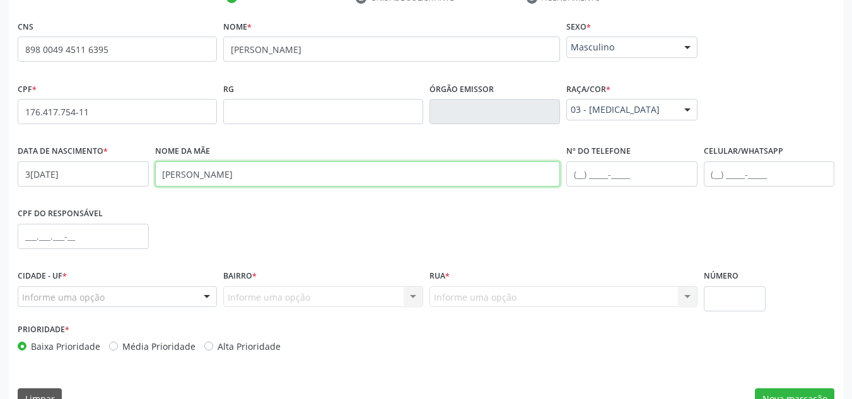
scroll to position [302, 0]
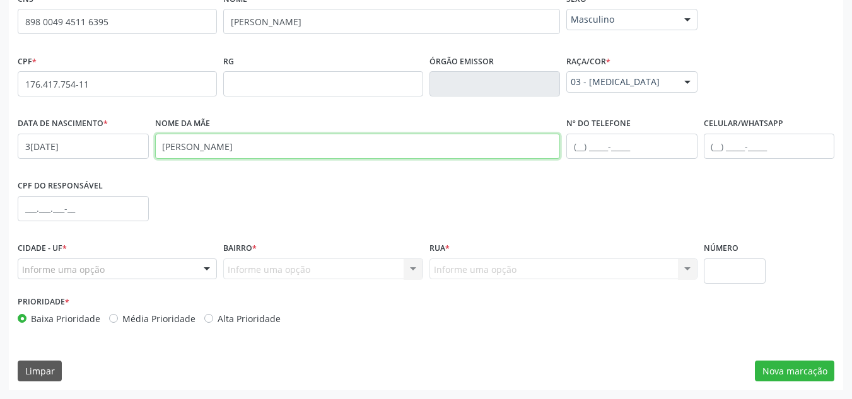
type input "Gislany da Silva Santos"
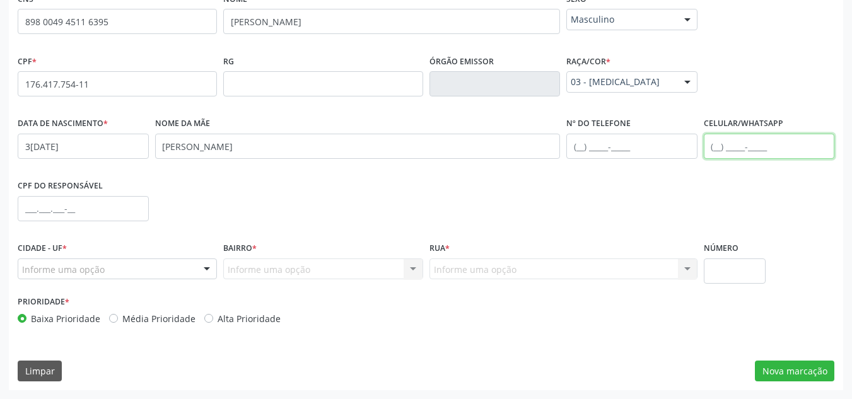
click at [722, 147] on input "text" at bounding box center [769, 146] width 131 height 25
type input "(82) 99406-9933"
click at [201, 271] on div at bounding box center [206, 269] width 19 height 21
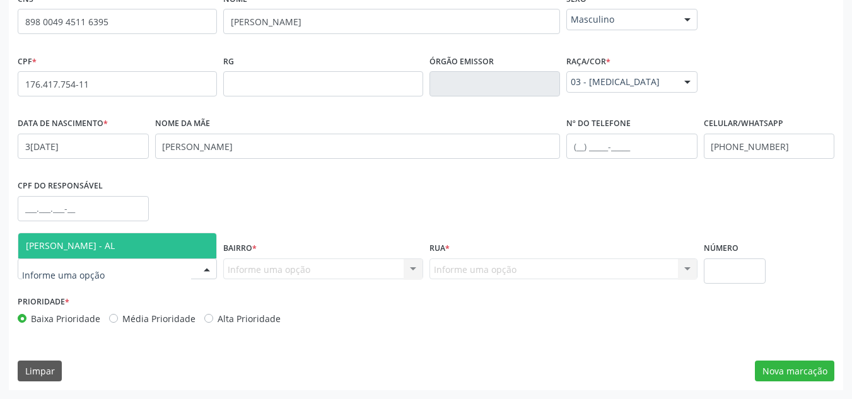
click at [103, 249] on span "[PERSON_NAME] - AL" at bounding box center [70, 246] width 89 height 12
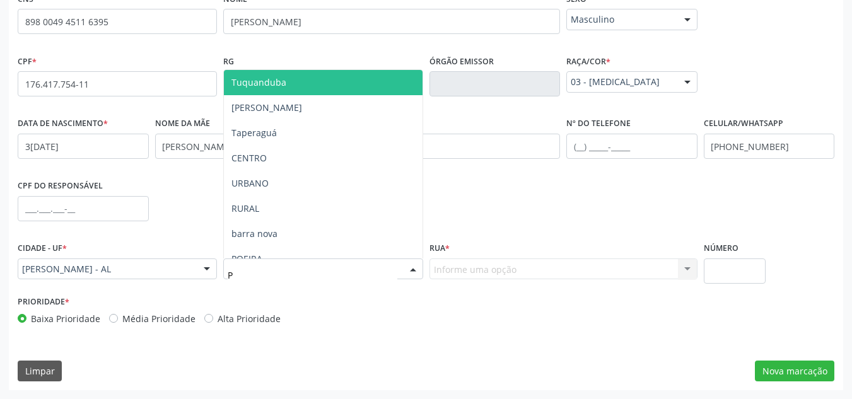
type input "PO"
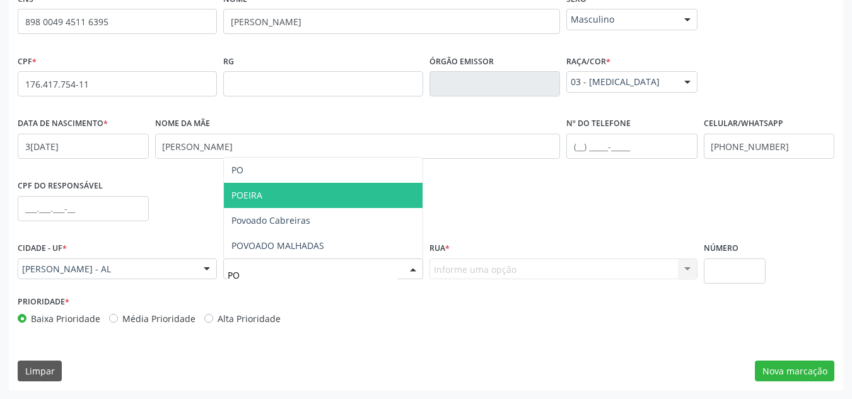
click at [303, 200] on span "POEIRA" at bounding box center [323, 195] width 198 height 25
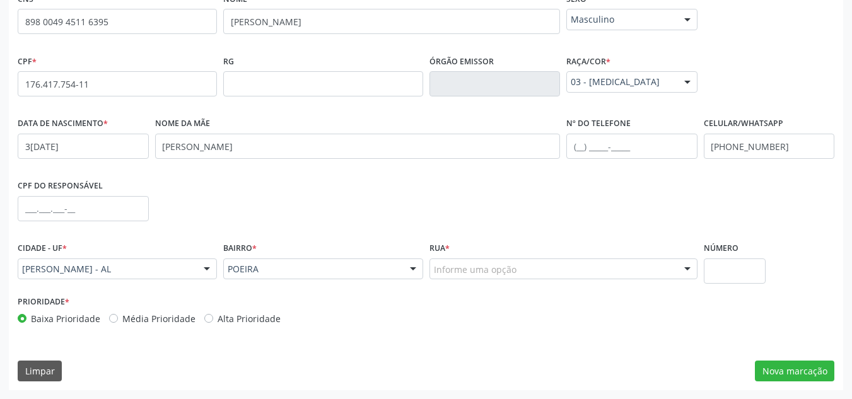
click at [488, 279] on div "Informe uma opção" at bounding box center [564, 269] width 268 height 21
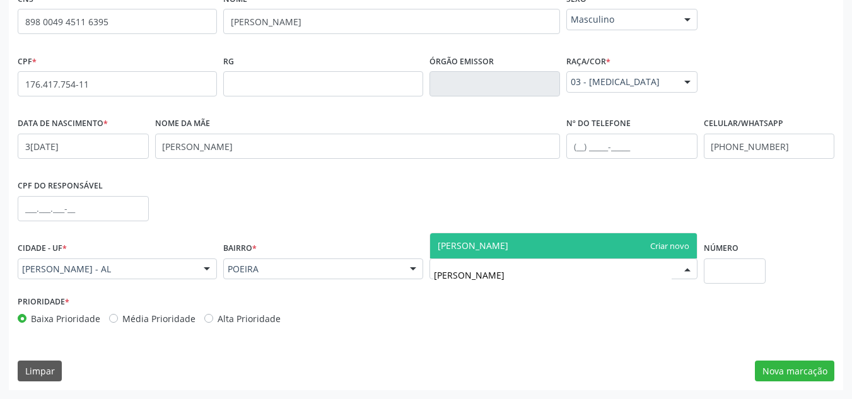
click at [436, 271] on input "MARIO DAMASO" at bounding box center [553, 275] width 238 height 25
type input "AVENIDA MARIO DAMASO"
click at [611, 245] on span "AVENIDA MARIO DAMASO" at bounding box center [563, 245] width 267 height 25
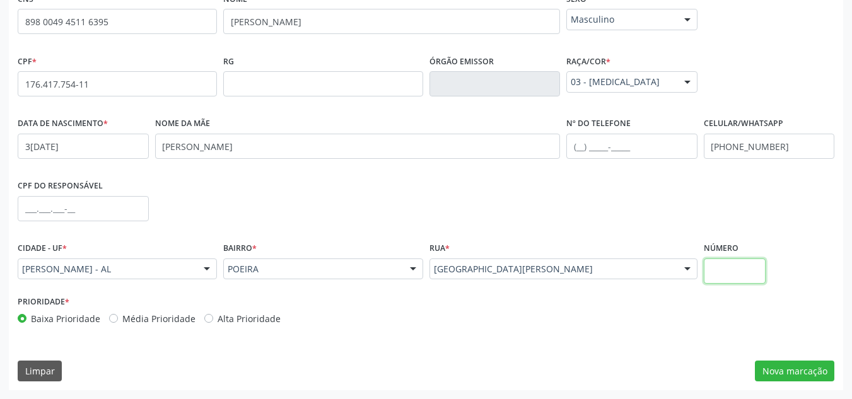
click at [722, 277] on input "text" at bounding box center [735, 271] width 62 height 25
type input "S/N"
click at [783, 367] on button "Nova marcação" at bounding box center [794, 371] width 79 height 21
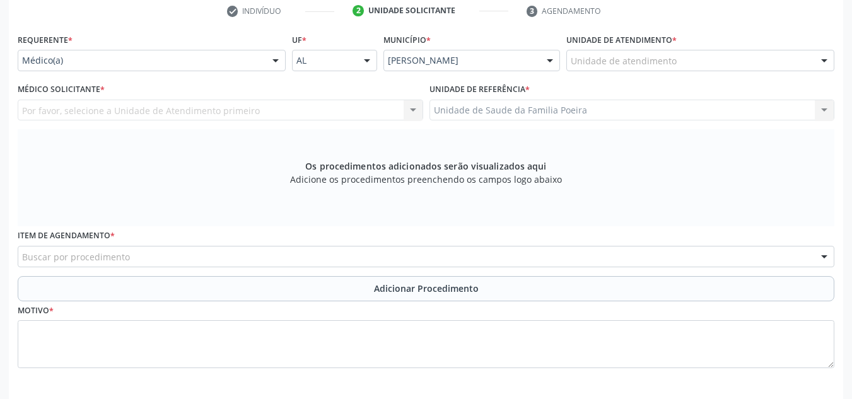
scroll to position [239, 0]
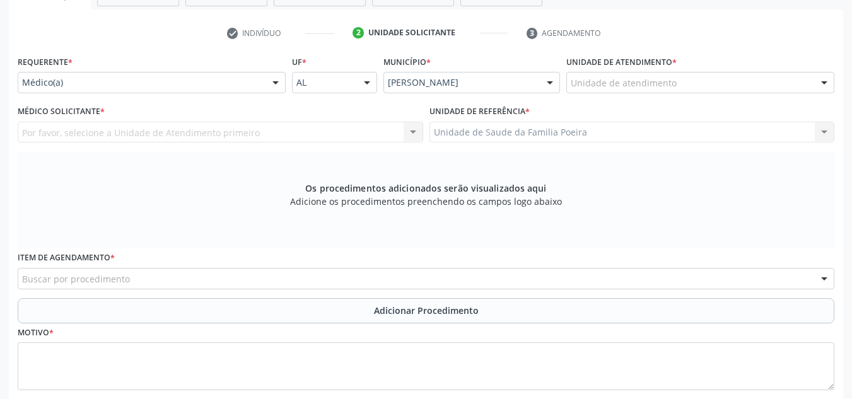
click at [509, 281] on div "Buscar por procedimento" at bounding box center [426, 278] width 817 height 21
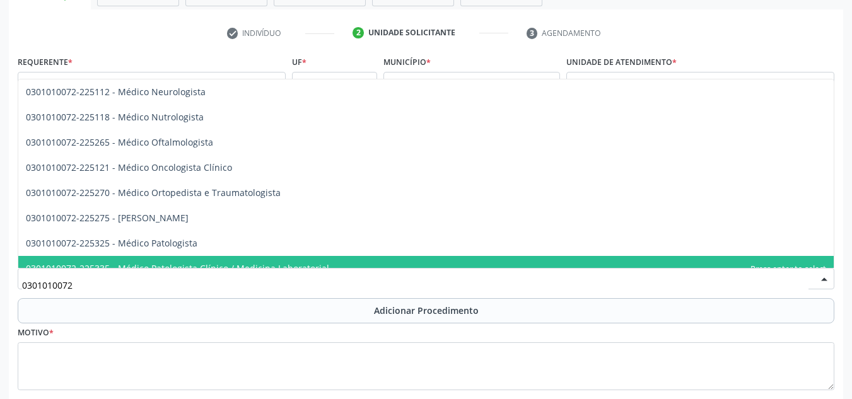
scroll to position [757, 0]
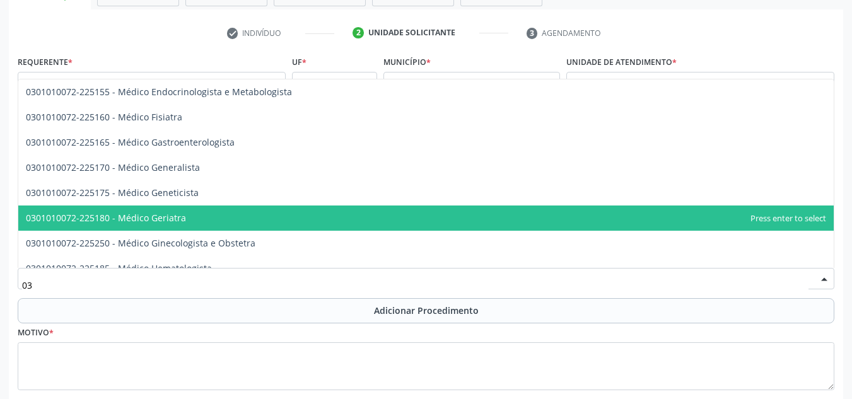
type input "0"
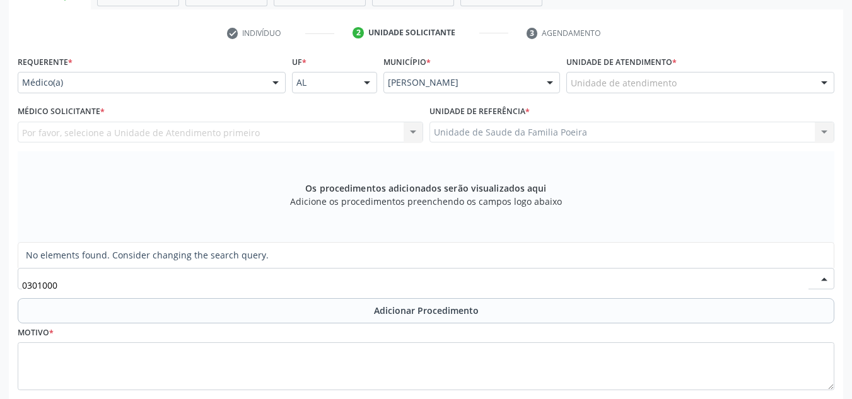
scroll to position [0, 0]
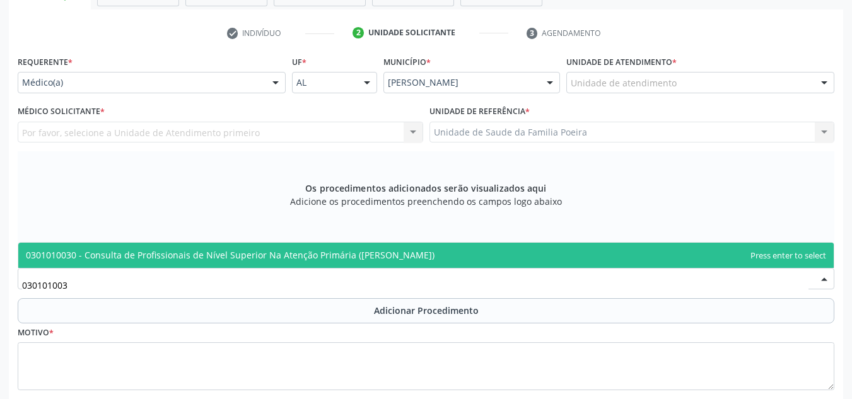
type input "0301010030"
click at [373, 260] on span "0301010030 - Consulta de Profissionais de Nível Superior Na Atenção Primária ([…" at bounding box center [230, 255] width 409 height 12
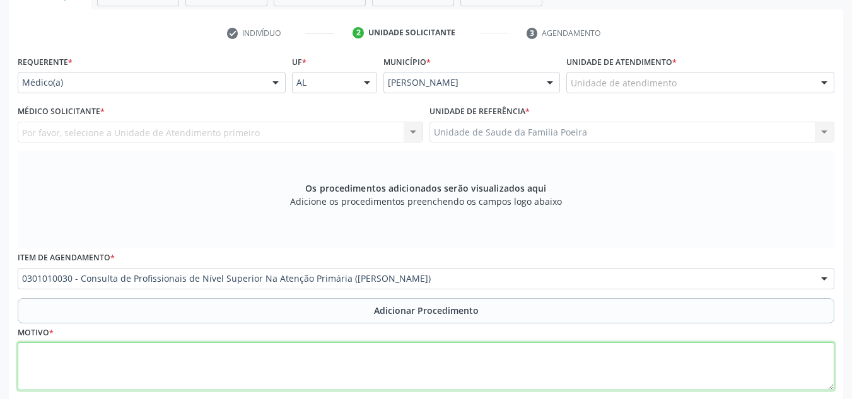
click at [168, 368] on textarea at bounding box center [426, 367] width 817 height 48
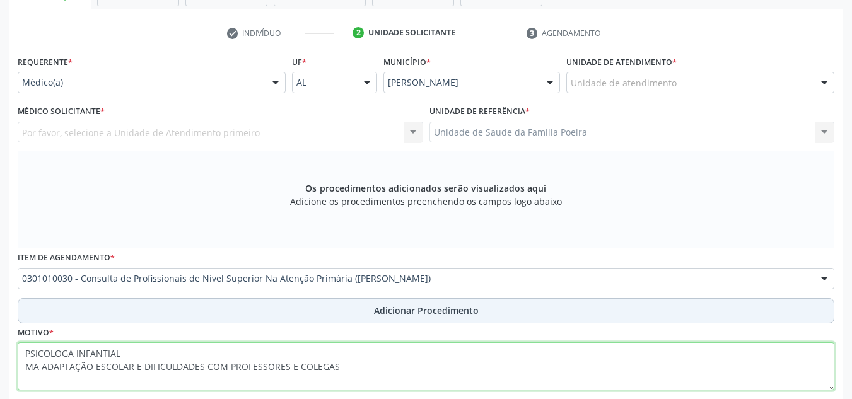
type textarea "PSICOLOGA INFANTIAL MA ADAPTAÇÃO ESCOLAR E DIFICULDADES COM PROFESSORES E COLEG…"
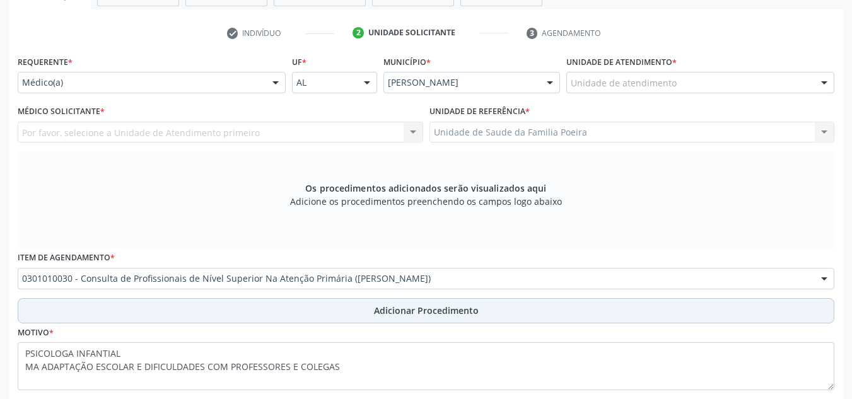
click at [469, 306] on span "Adicionar Procedimento" at bounding box center [426, 310] width 105 height 13
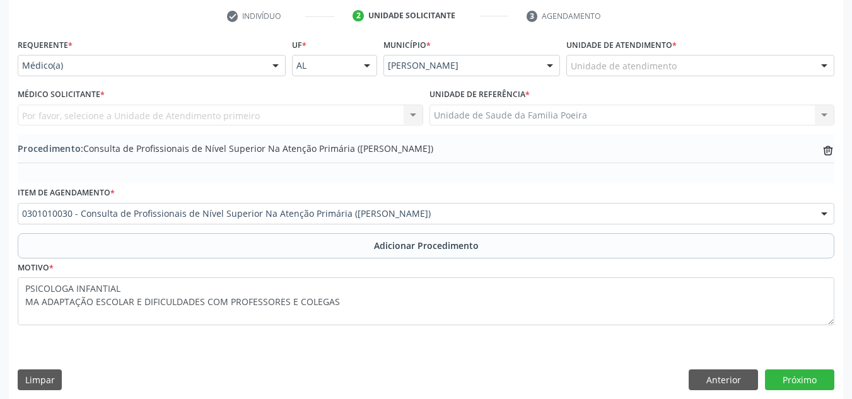
scroll to position [265, 0]
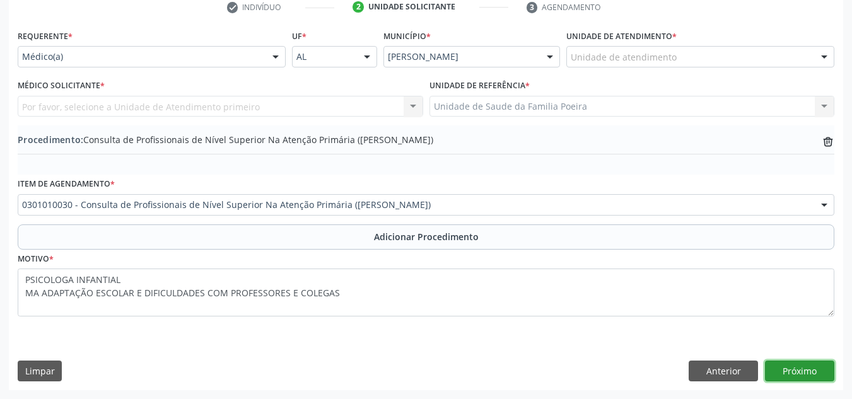
click at [809, 375] on button "Próximo" at bounding box center [799, 371] width 69 height 21
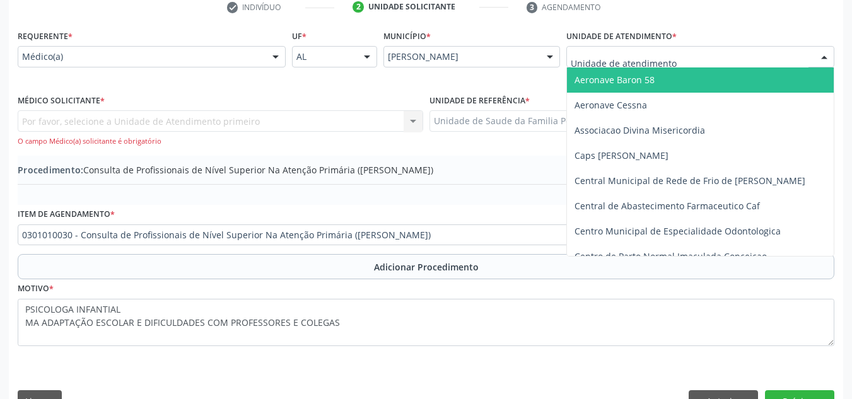
click at [671, 49] on div at bounding box center [701, 56] width 268 height 21
type input "PO"
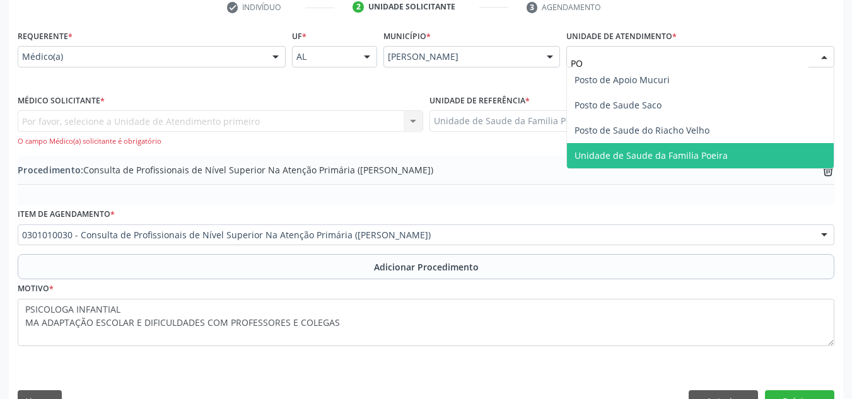
click at [637, 160] on span "Unidade de Saude da Familia Poeira" at bounding box center [651, 156] width 153 height 12
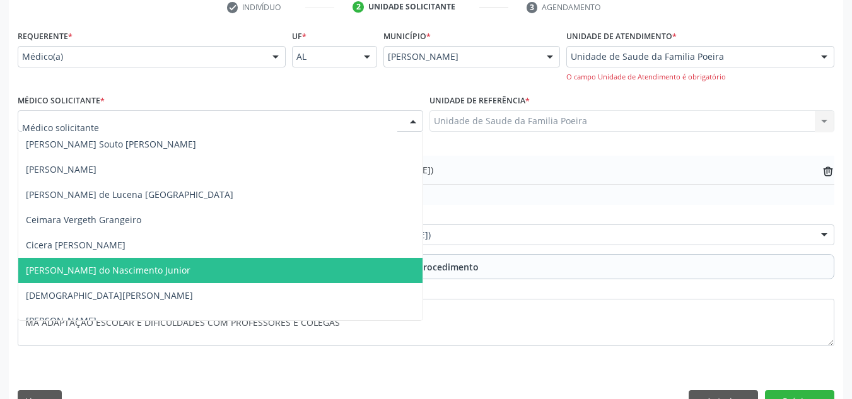
click at [66, 267] on span "[PERSON_NAME] do Nascimento Junior" at bounding box center [108, 270] width 165 height 12
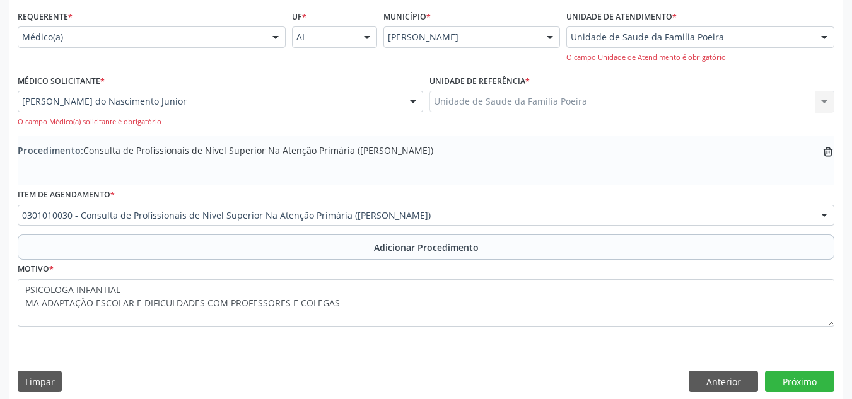
scroll to position [295, 0]
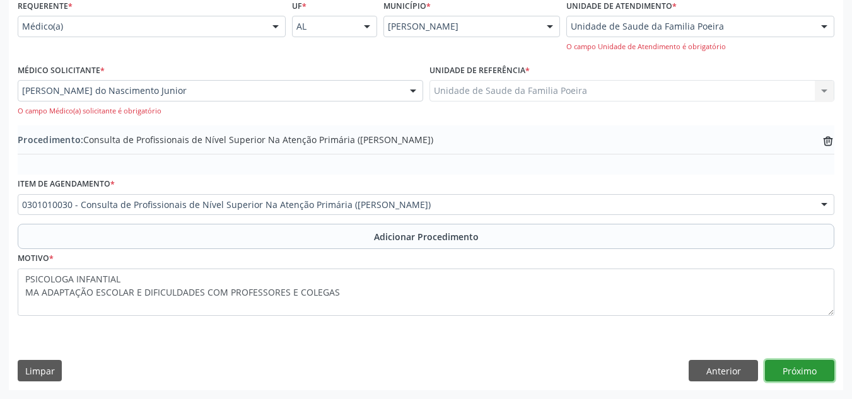
click at [800, 368] on button "Próximo" at bounding box center [799, 370] width 69 height 21
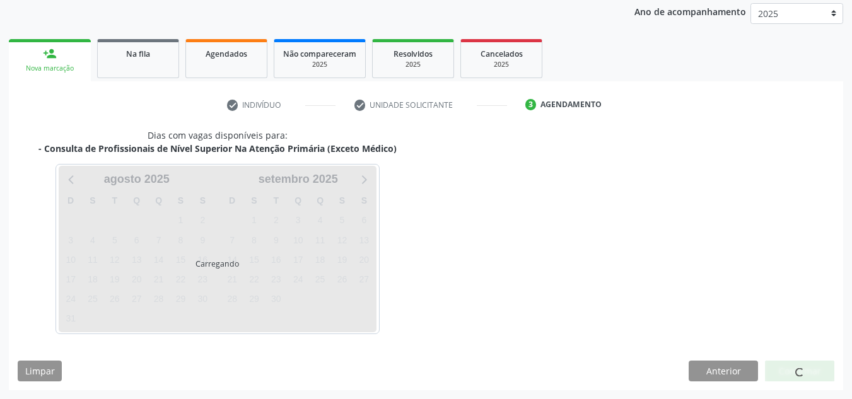
scroll to position [204, 0]
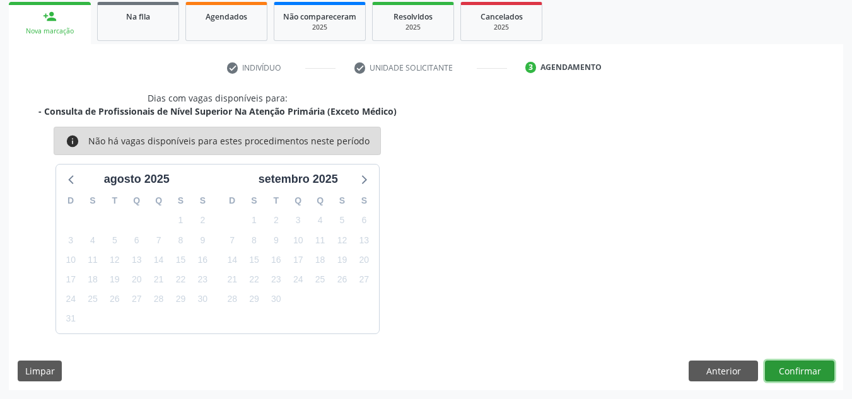
click at [795, 363] on button "Confirmar" at bounding box center [799, 371] width 69 height 21
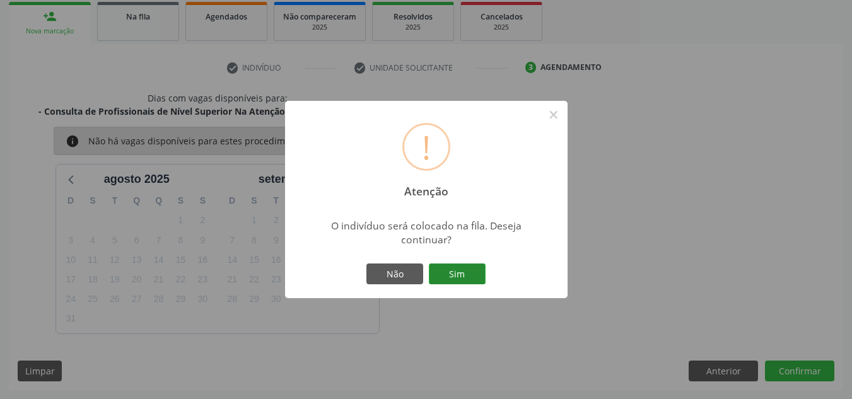
click at [454, 283] on button "Sim" at bounding box center [457, 274] width 57 height 21
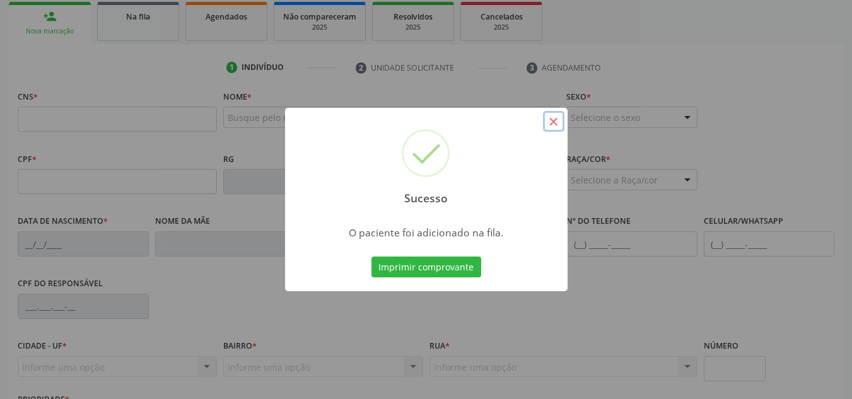
click at [551, 125] on button "×" at bounding box center [553, 121] width 21 height 21
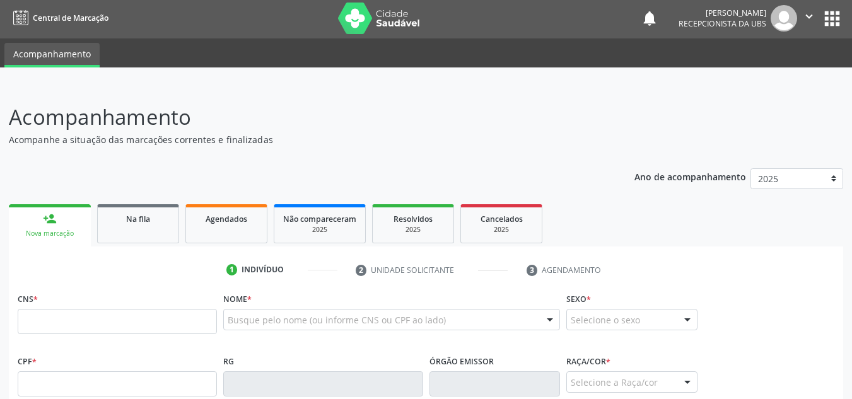
scroll to position [0, 0]
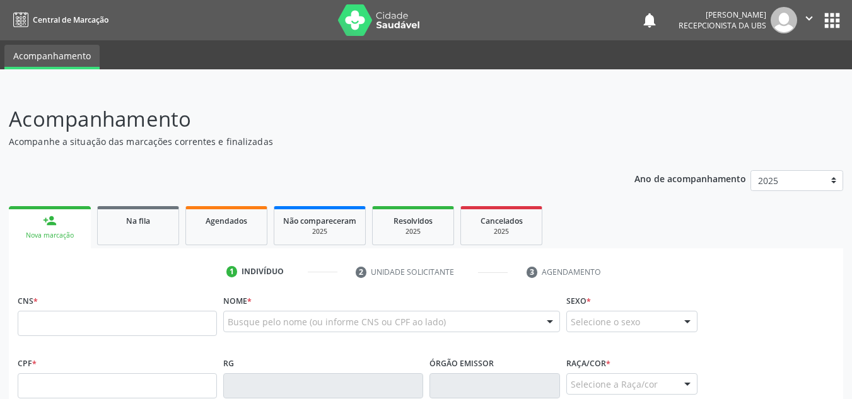
click at [796, 22] on img at bounding box center [784, 20] width 26 height 26
click at [804, 23] on icon "" at bounding box center [809, 18] width 14 height 14
click at [794, 79] on link "Sair" at bounding box center [777, 77] width 87 height 18
